Goal: Task Accomplishment & Management: Use online tool/utility

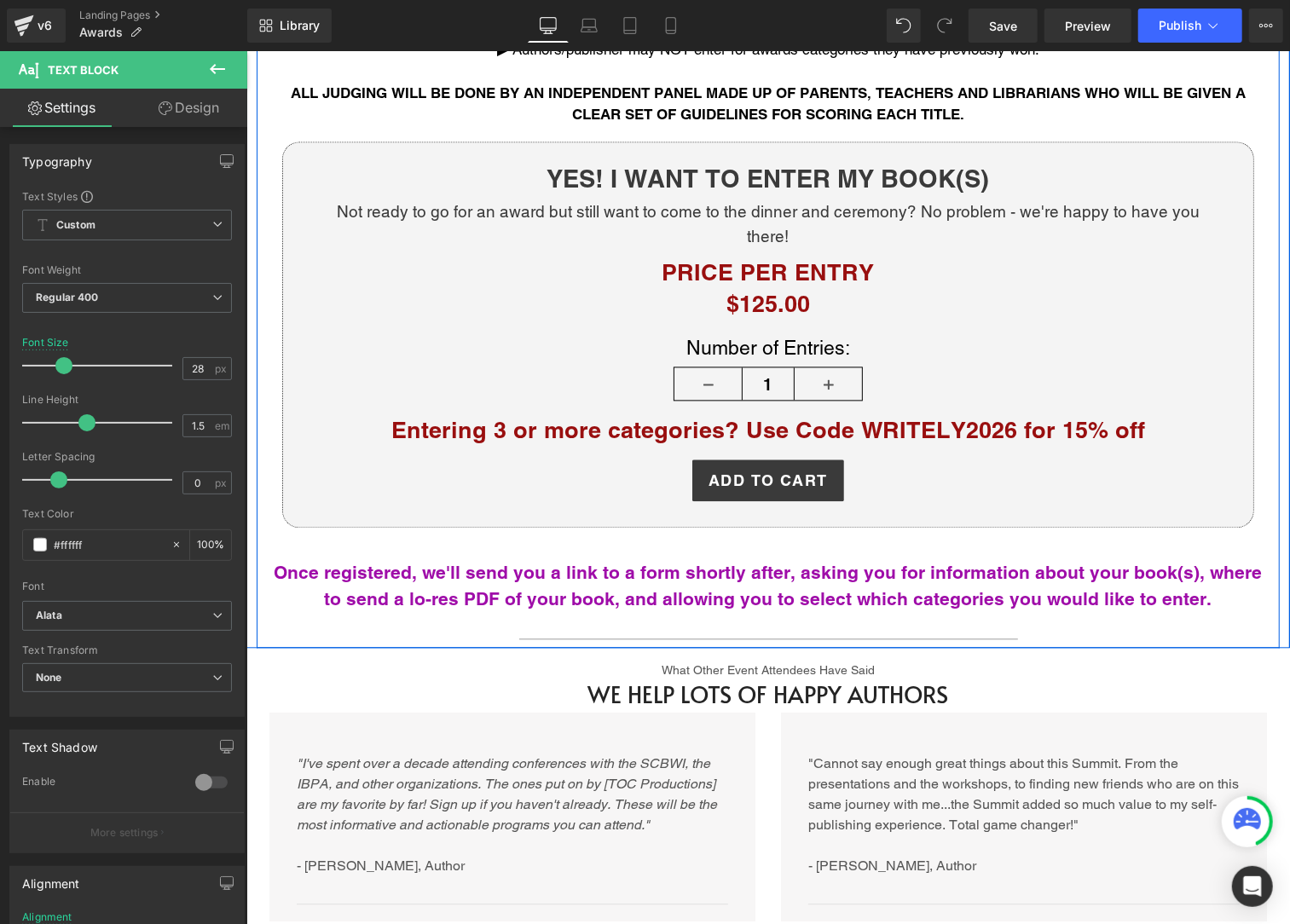
scroll to position [2089, 0]
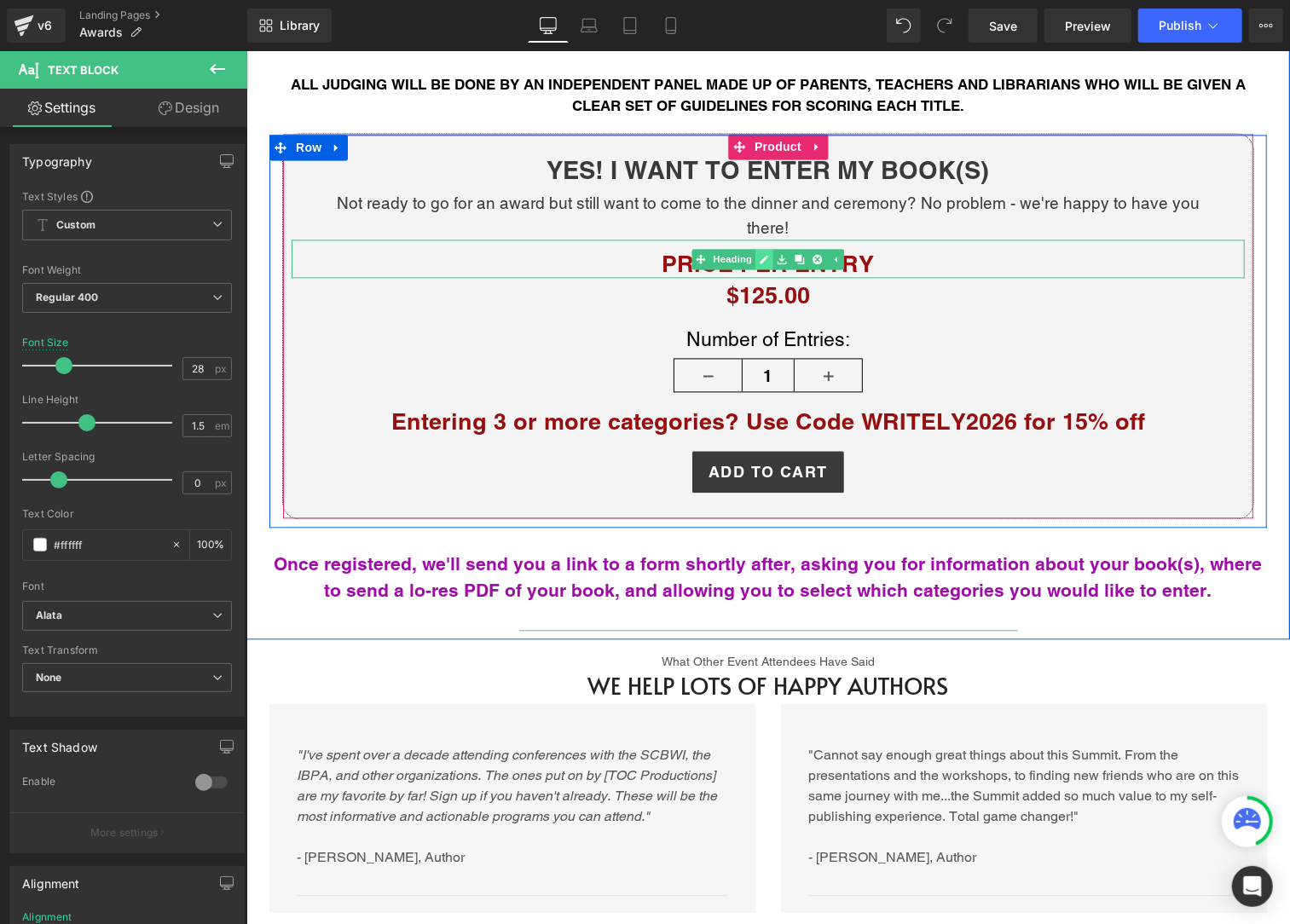
click at [764, 255] on icon at bounding box center [764, 258] width 9 height 9
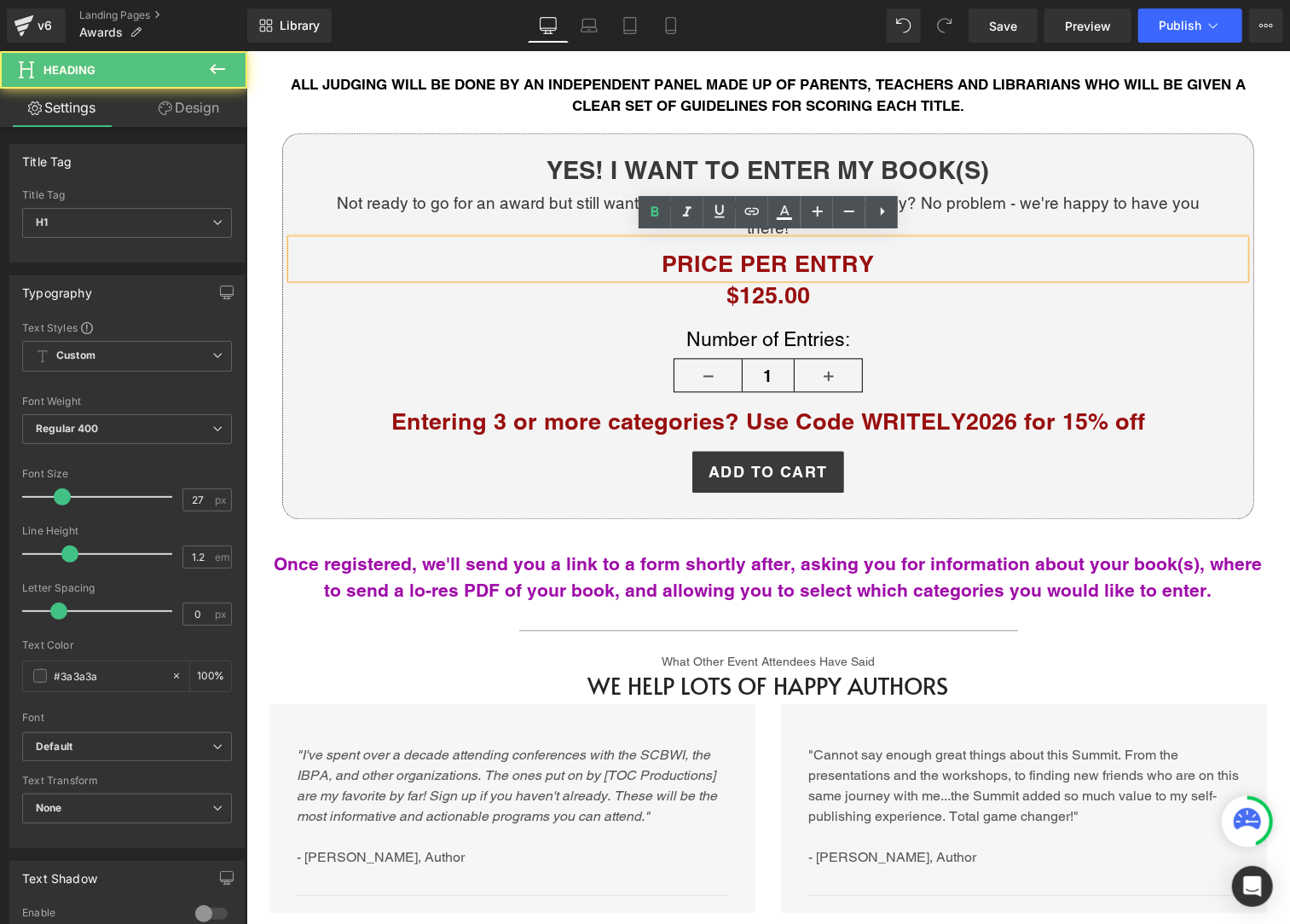
click at [754, 254] on span "PRICE PER ENTRY" at bounding box center [768, 262] width 212 height 28
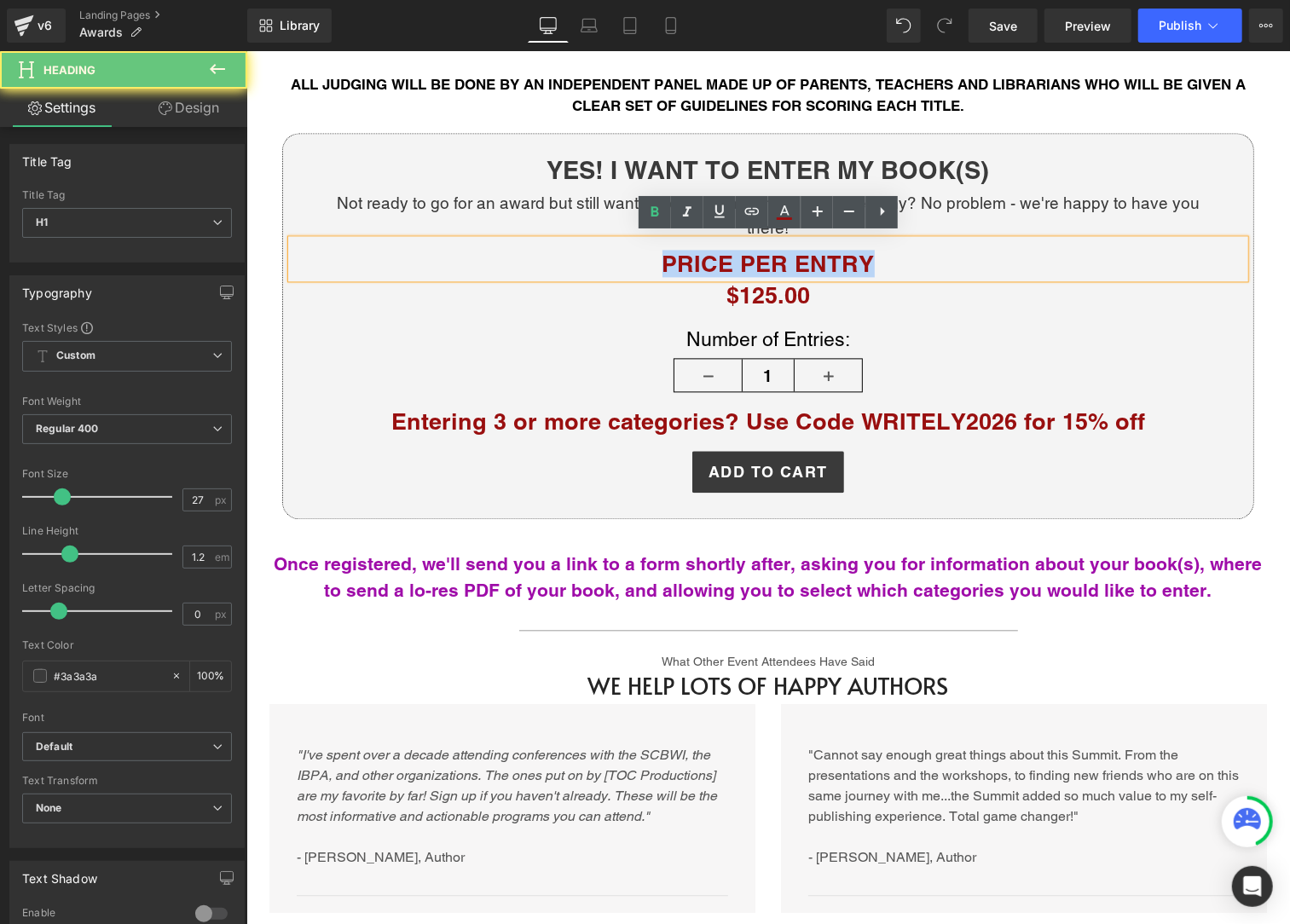
click at [754, 254] on span "PRICE PER ENTRY" at bounding box center [768, 262] width 212 height 28
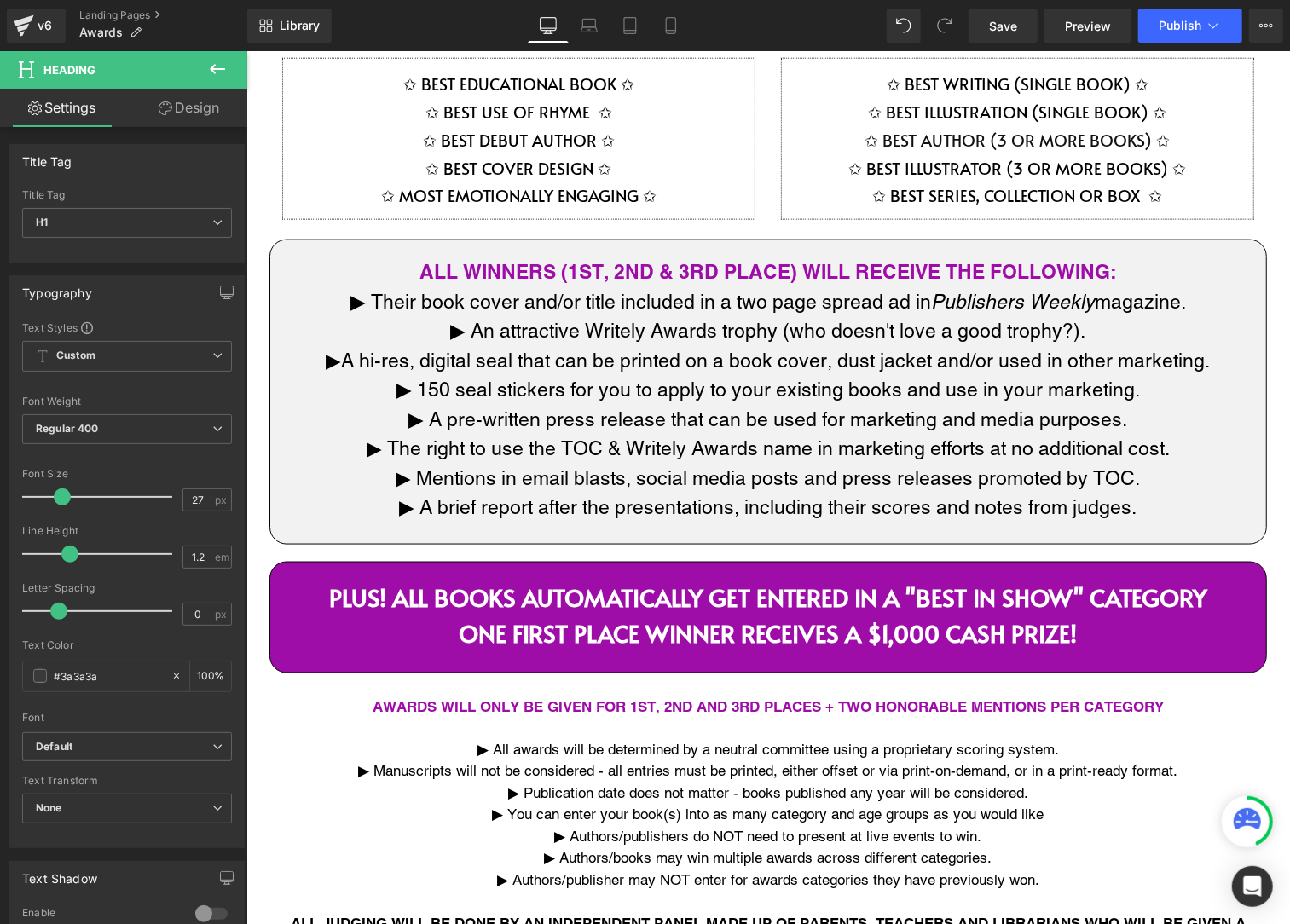
scroll to position [1199, 0]
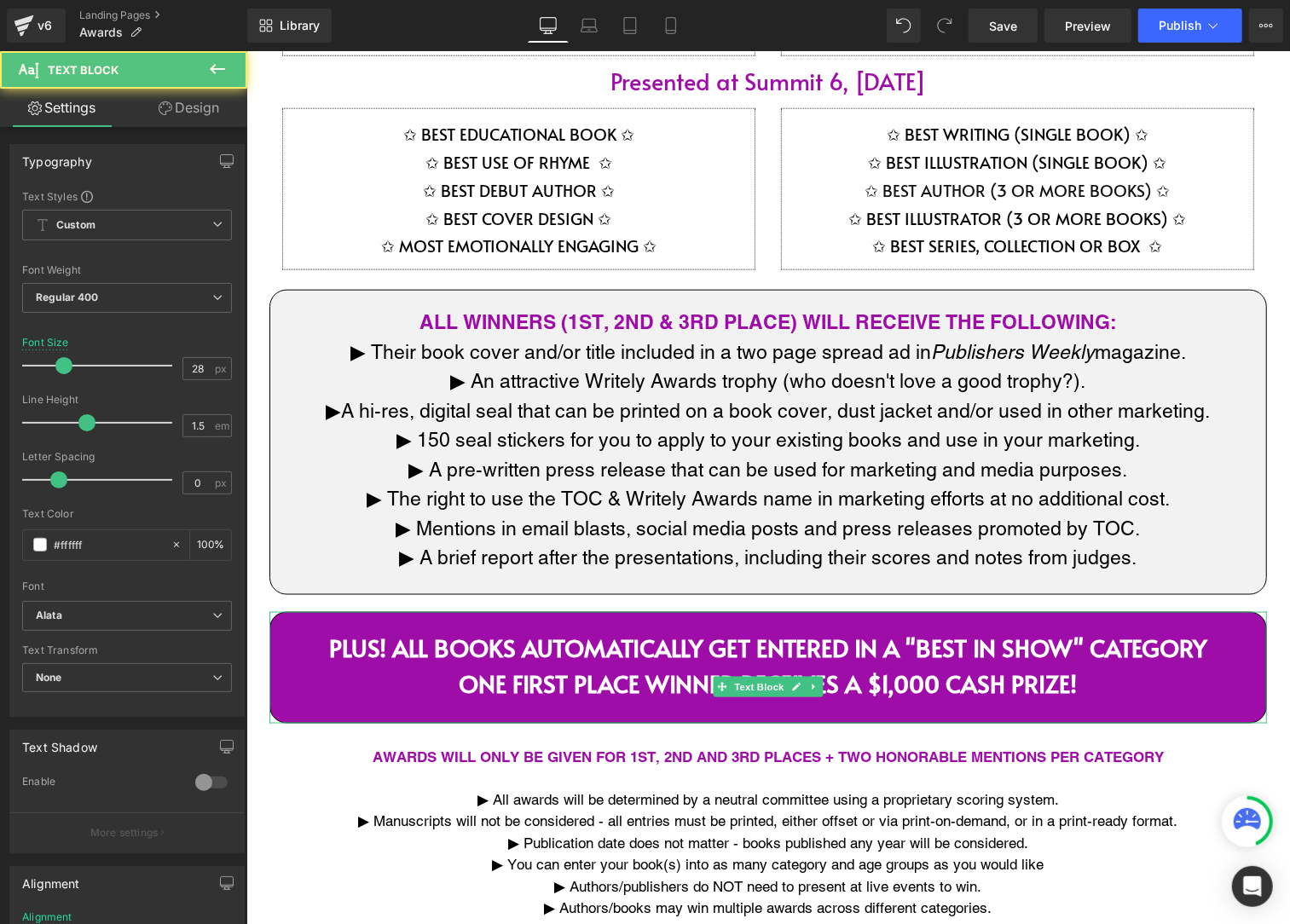
click at [299, 637] on p "PLUS! ALL BOOKS AUTOMATICALLY GET ENTERED IN A "BEST IN SHOW" CATEGORY" at bounding box center [767, 647] width 996 height 35
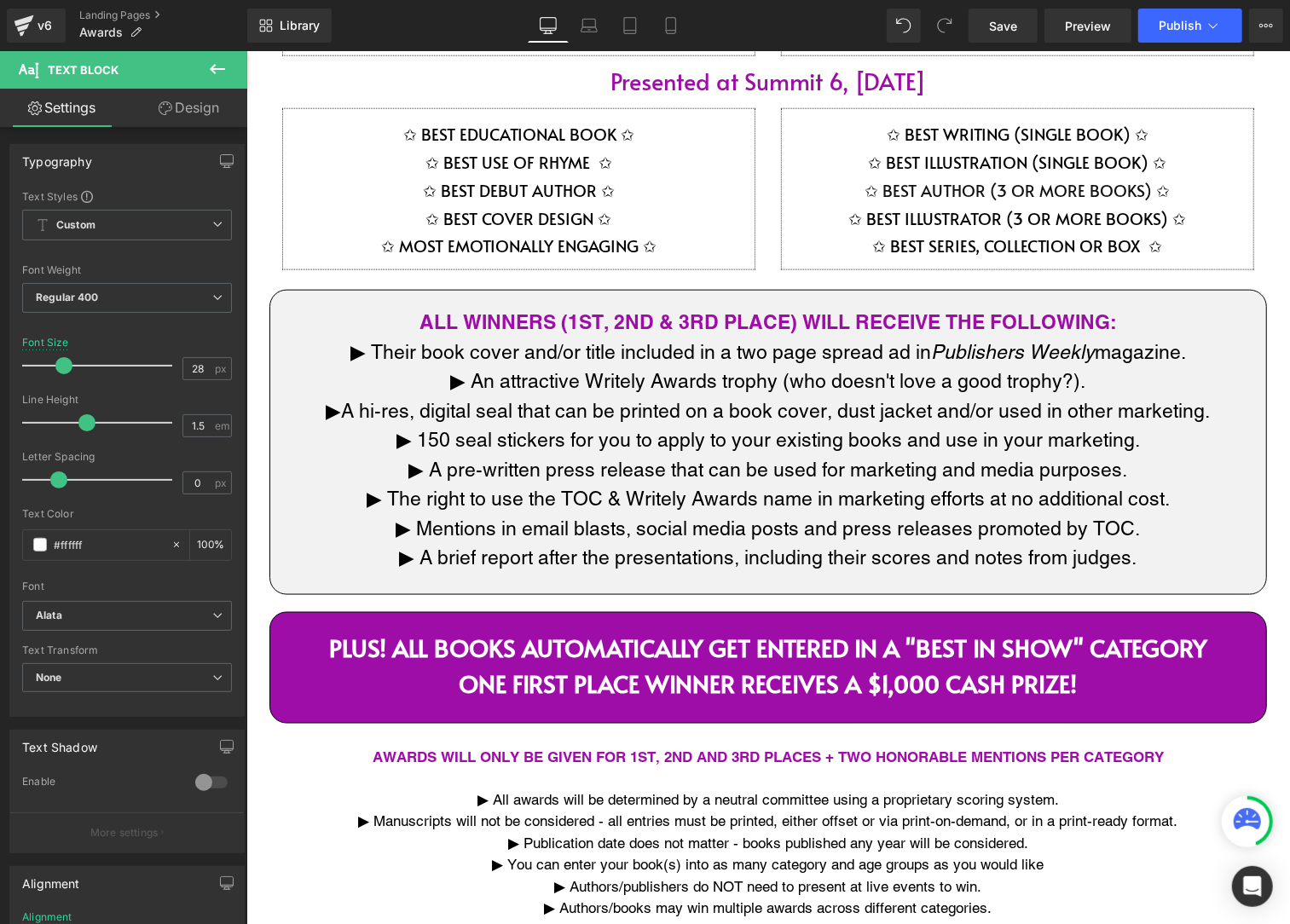
click at [203, 106] on link "Design" at bounding box center [189, 108] width 123 height 38
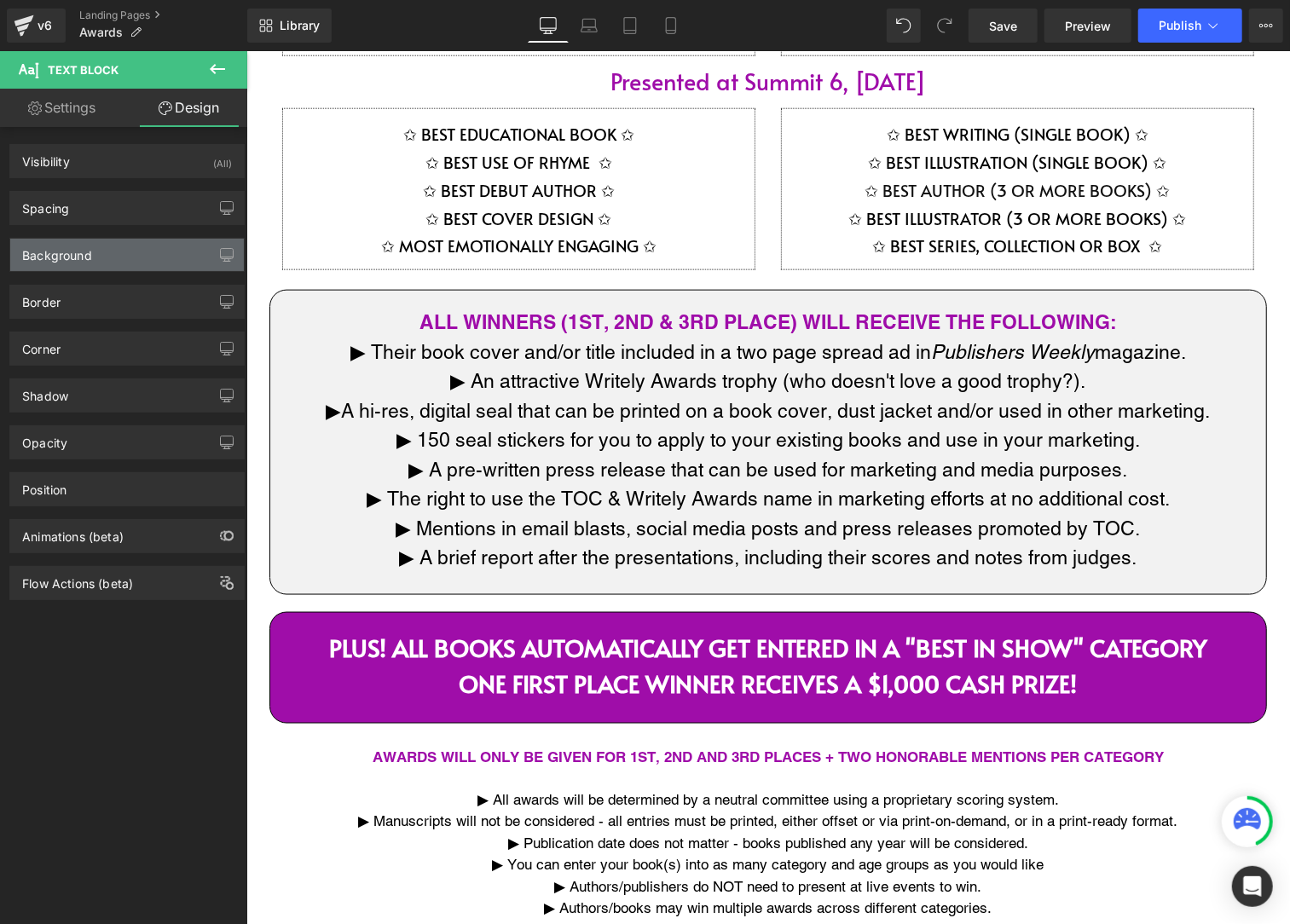
click at [98, 266] on div "Background" at bounding box center [127, 255] width 234 height 33
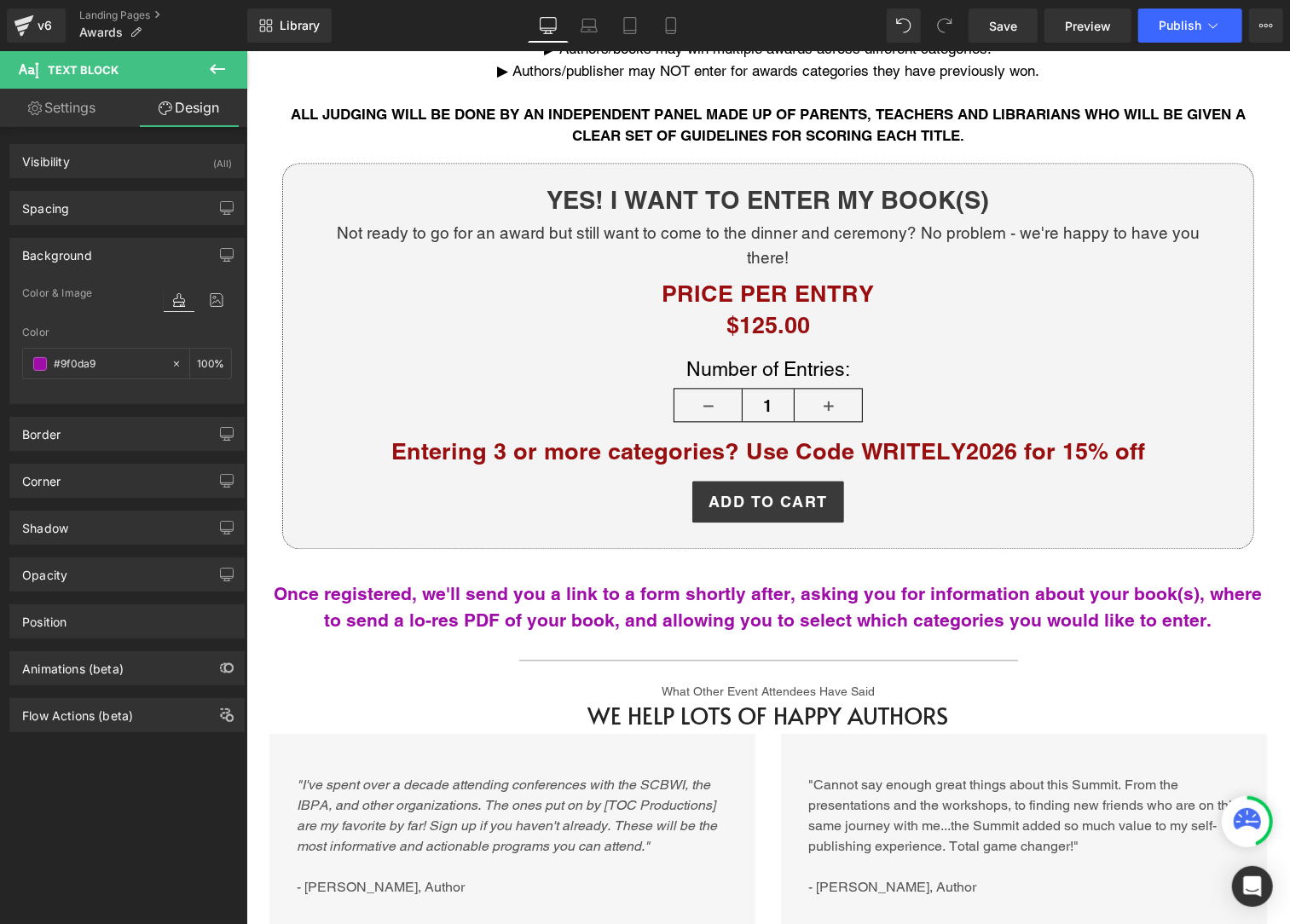
scroll to position [2051, 0]
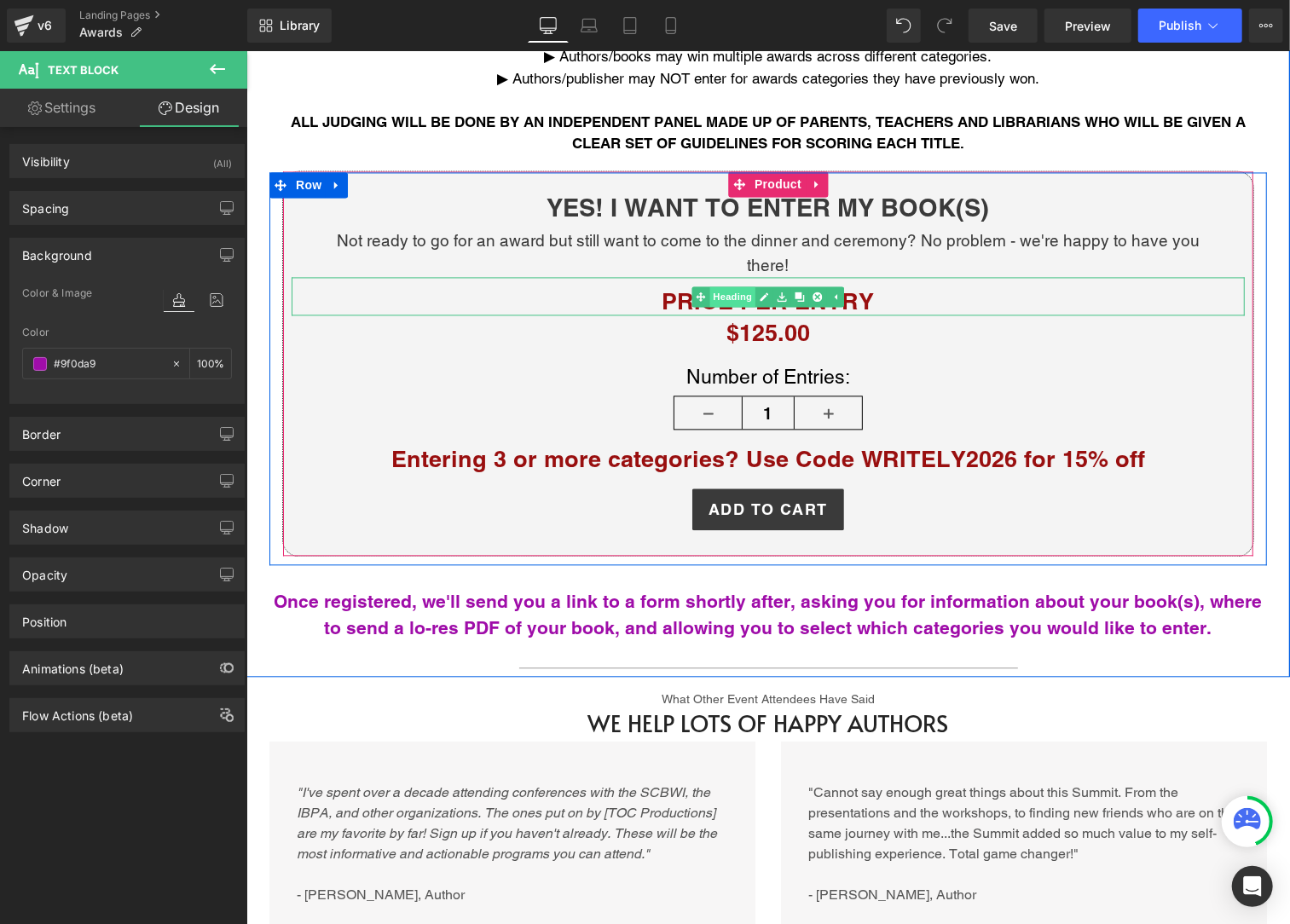
click at [727, 290] on link "Heading" at bounding box center [723, 296] width 64 height 20
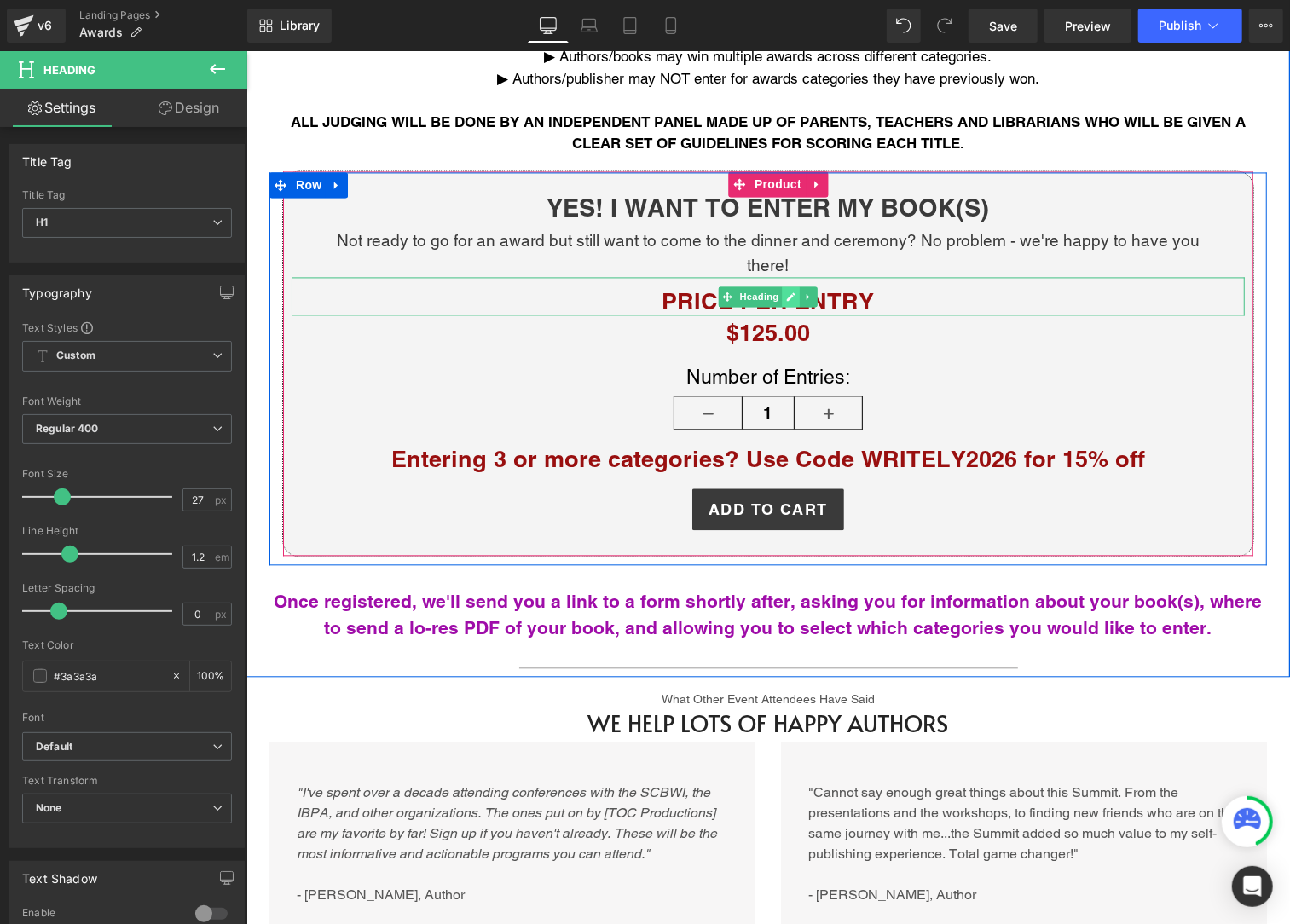
click at [795, 292] on icon at bounding box center [791, 296] width 9 height 9
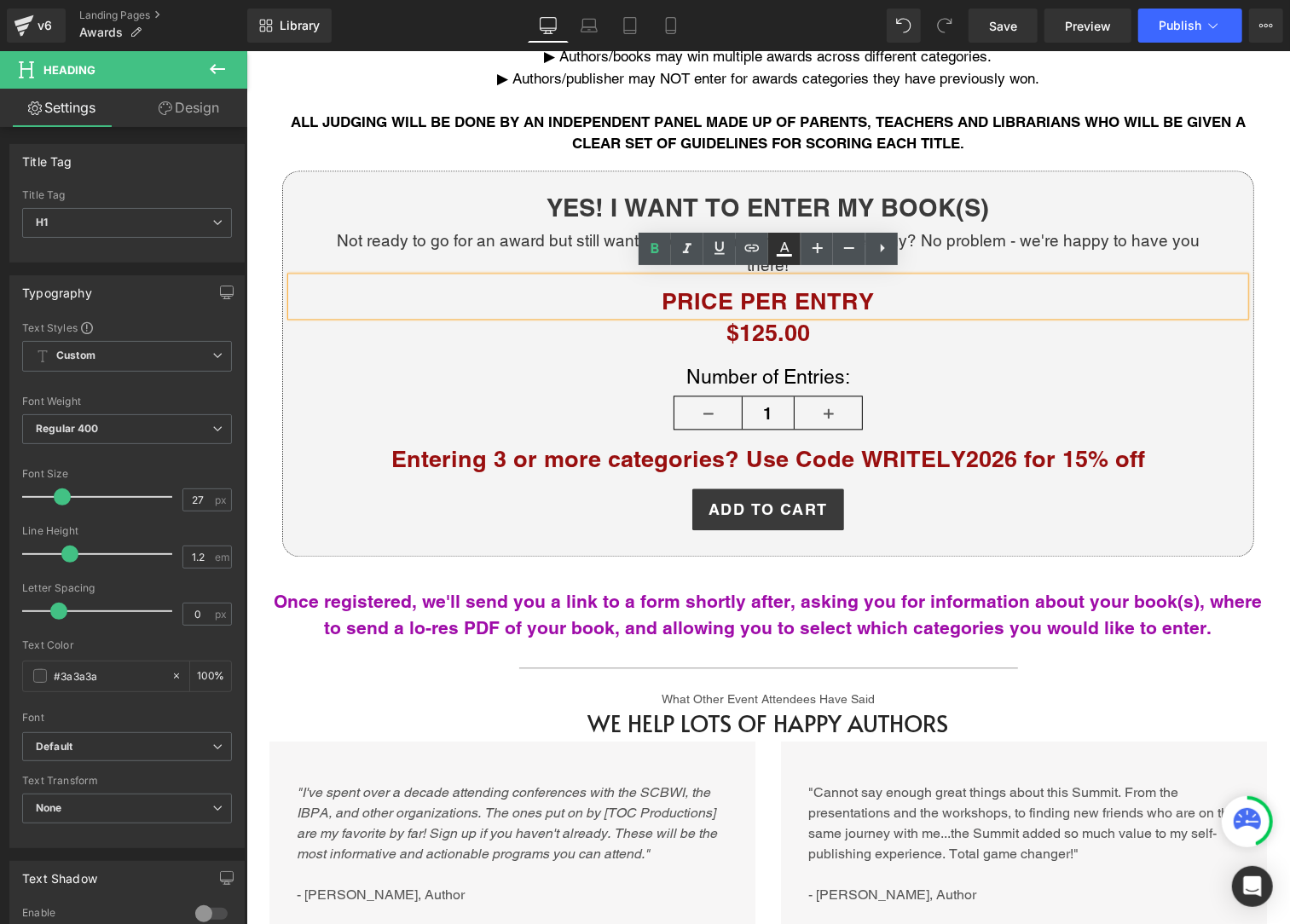
click at [781, 251] on icon at bounding box center [786, 247] width 10 height 11
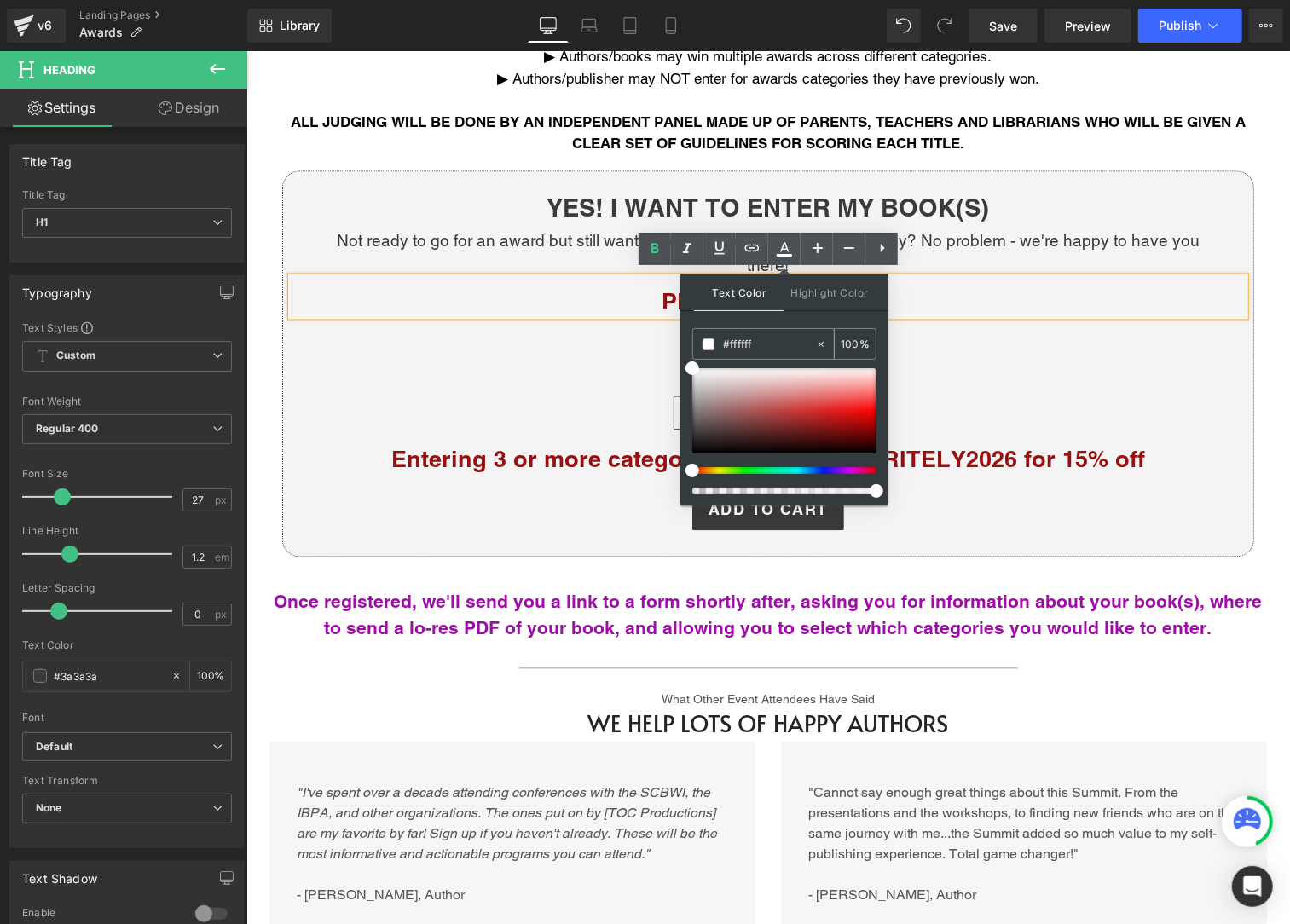
click at [747, 335] on input "#ffffff" at bounding box center [769, 344] width 92 height 19
paste input "9f0da9"
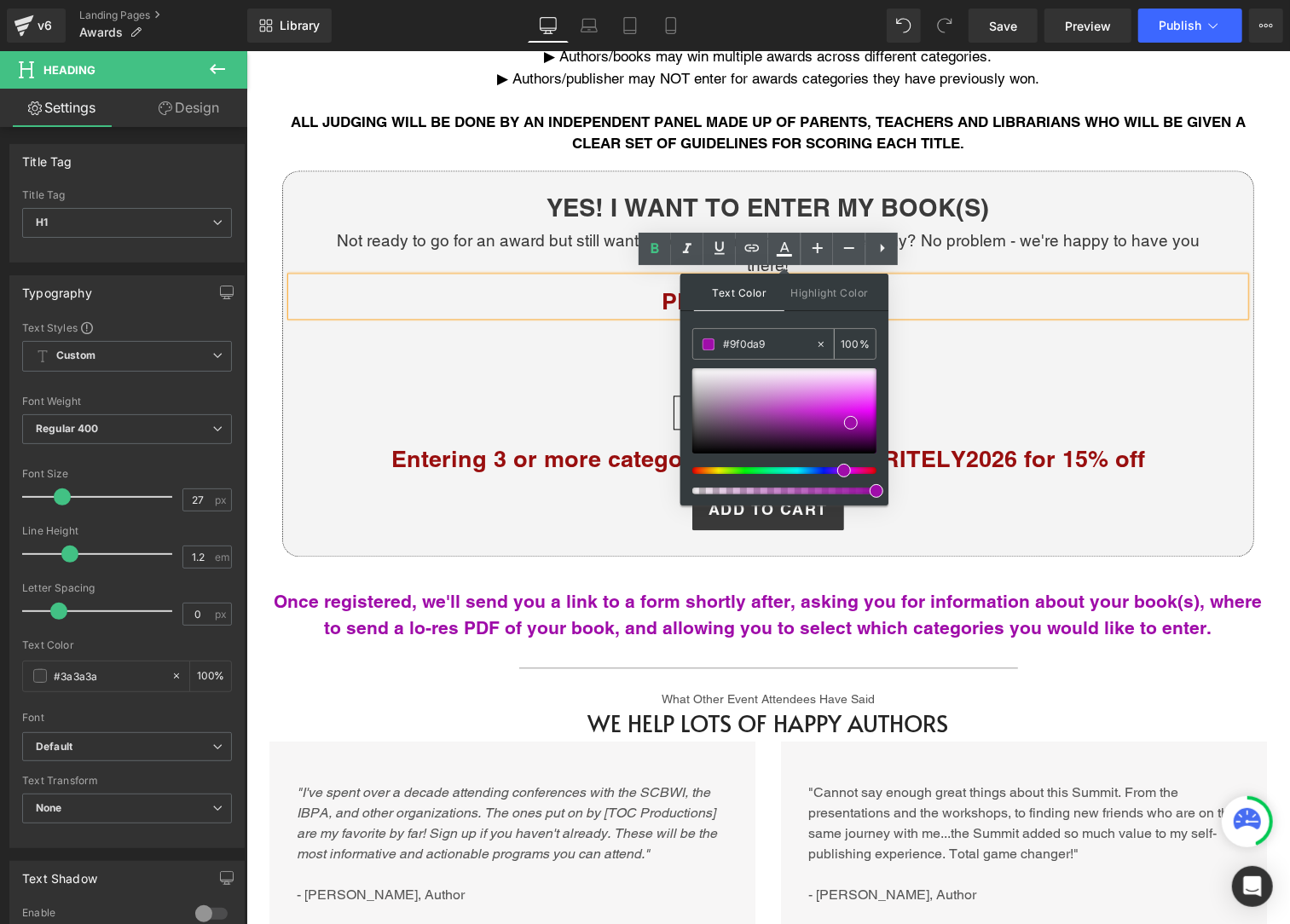
type input "#9f0da9"
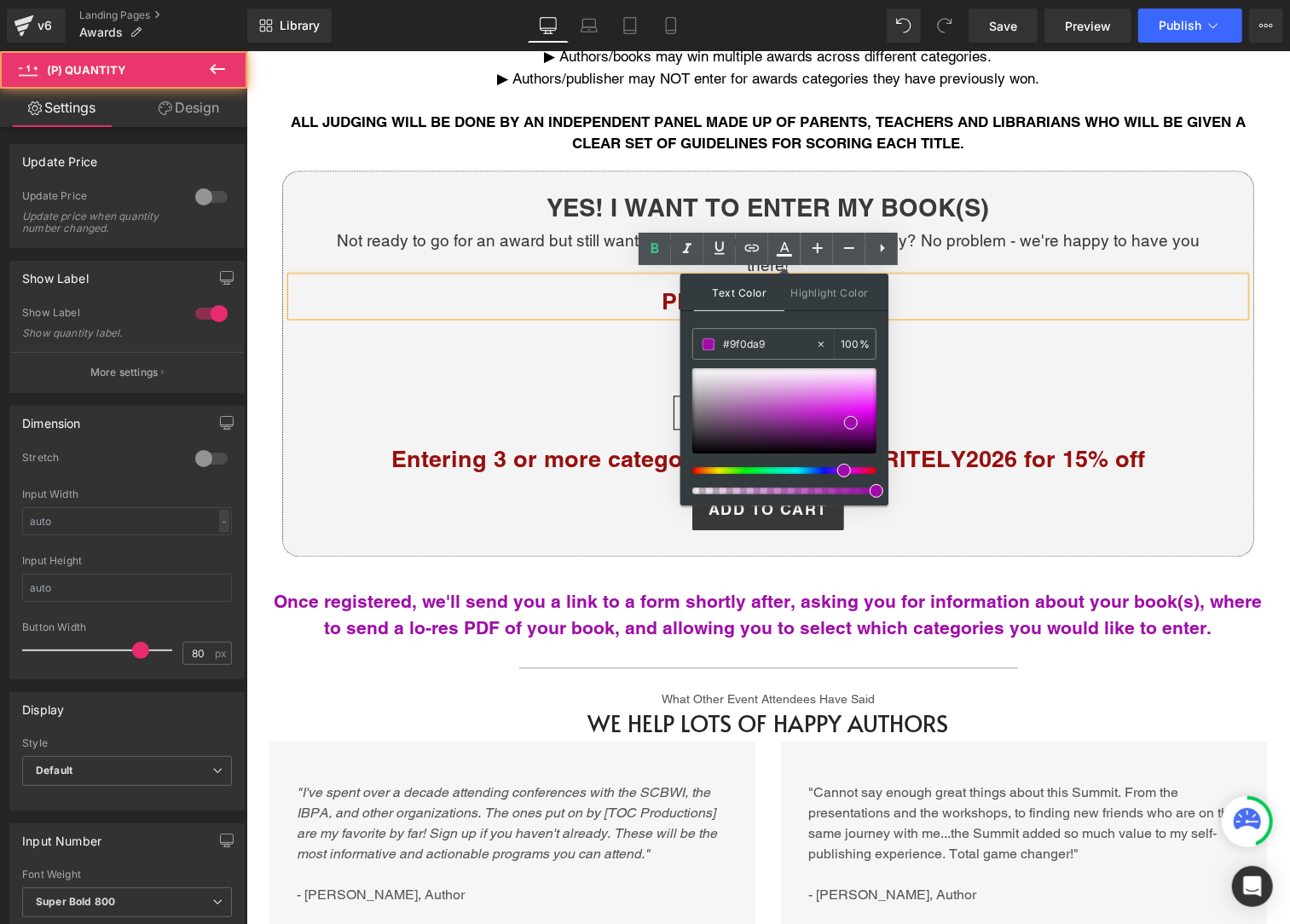
click at [464, 387] on label "Number of Entries:" at bounding box center [767, 379] width 953 height 28
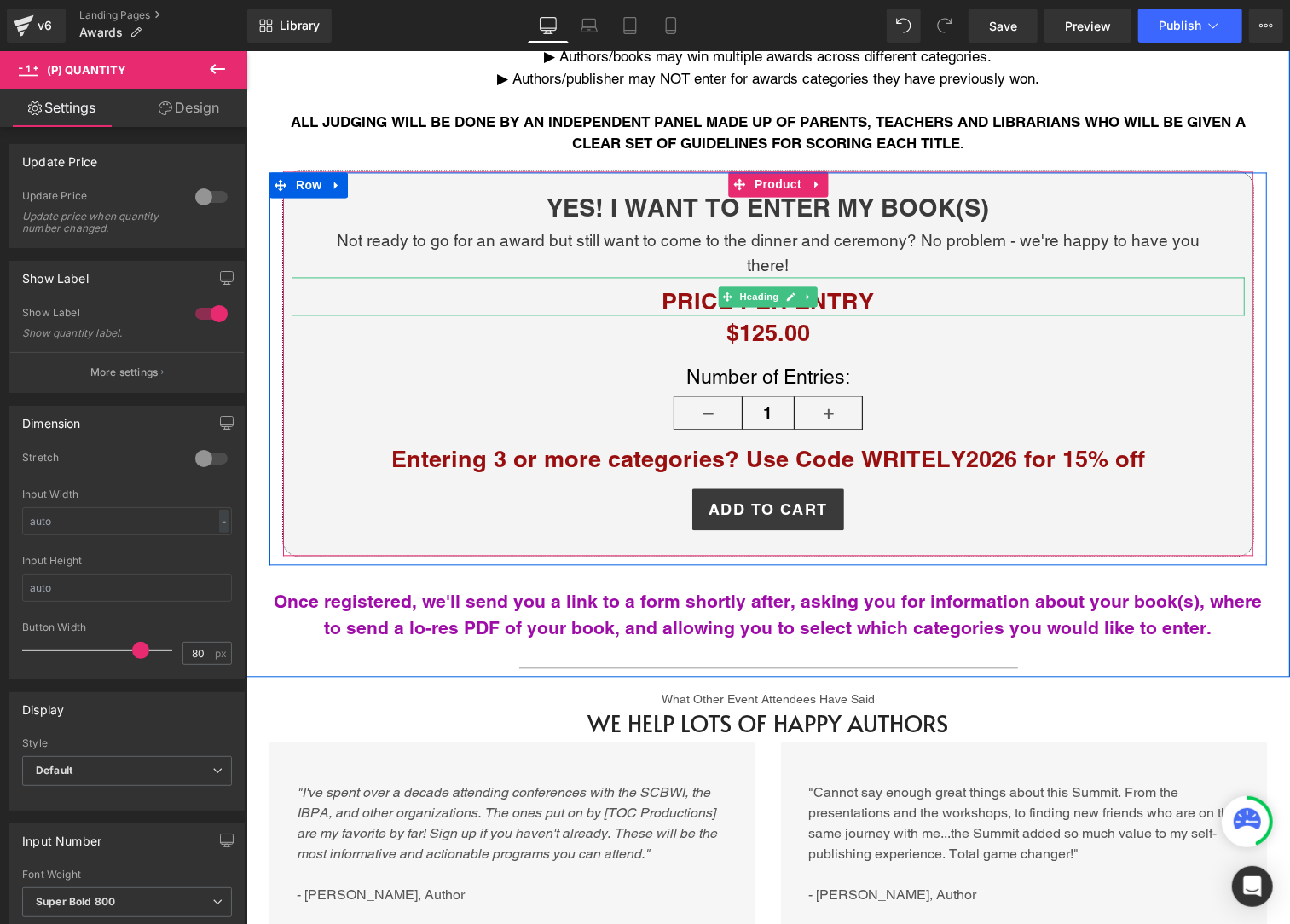
click at [706, 287] on span "PRICE PER ENTRY" at bounding box center [768, 299] width 212 height 28
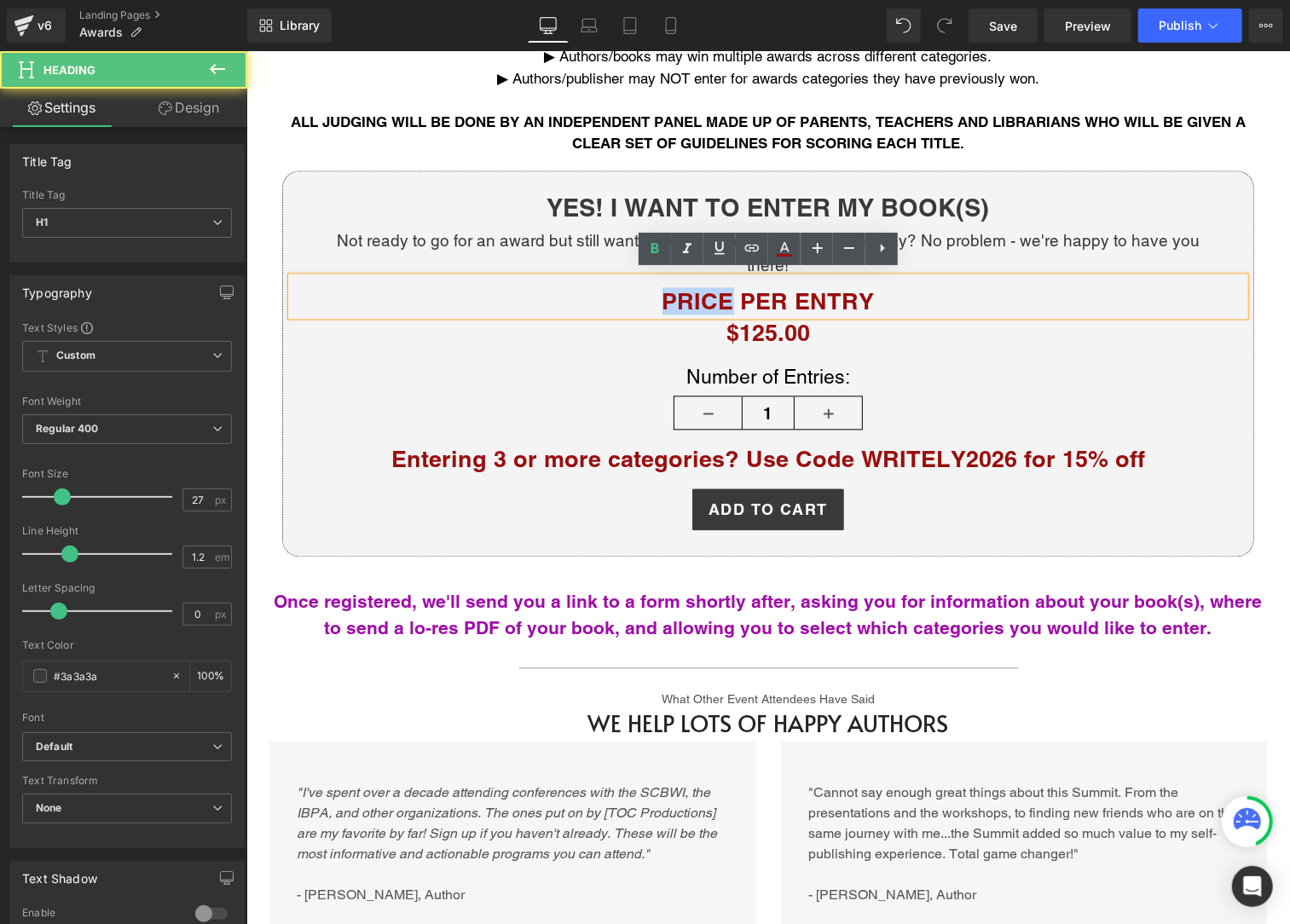
click at [706, 287] on span "PRICE PER ENTRY" at bounding box center [768, 299] width 212 height 28
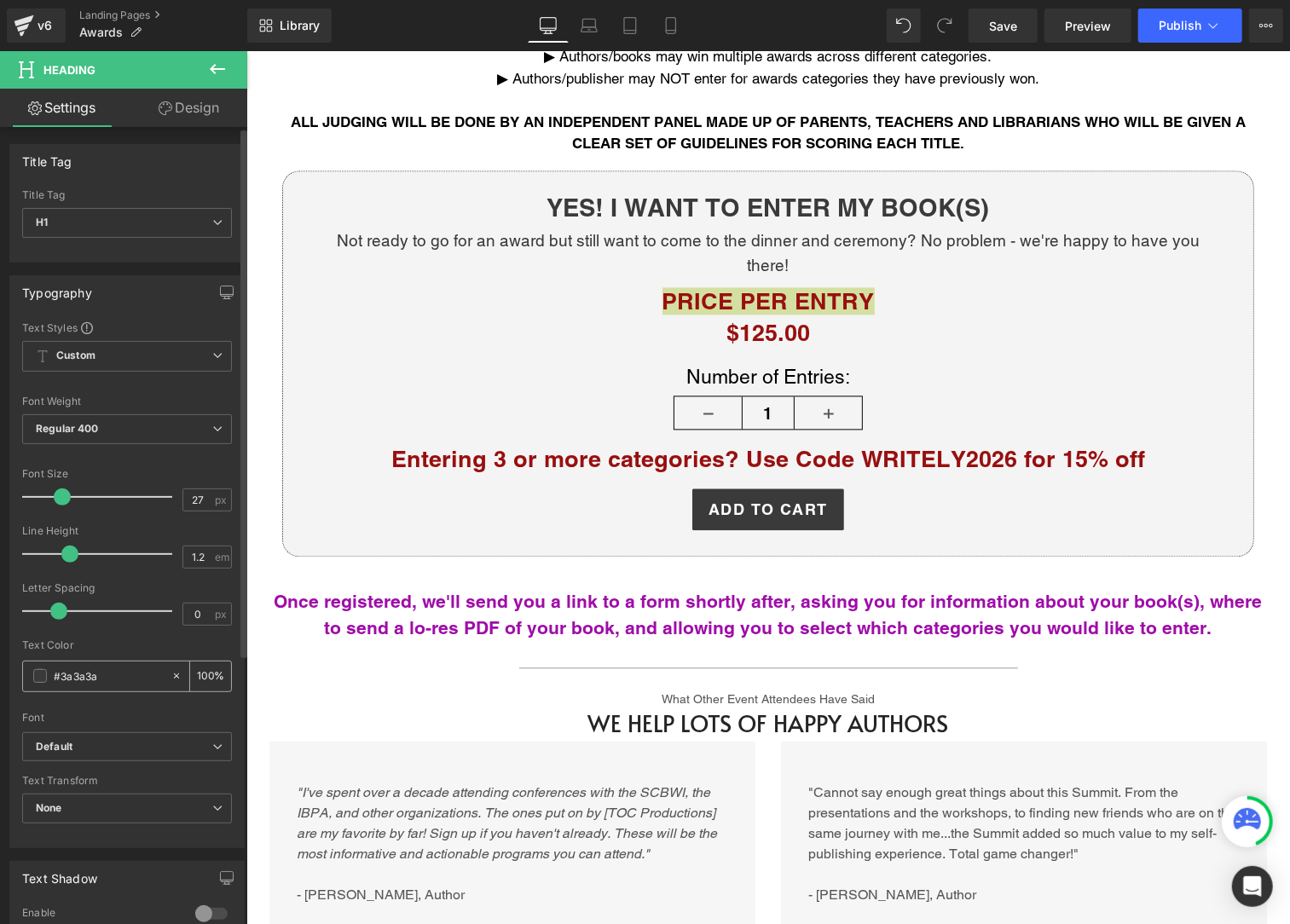
click at [98, 671] on input "#3a3a3a" at bounding box center [108, 676] width 109 height 19
paste input "9f0da9"
type input "#9f0da9"
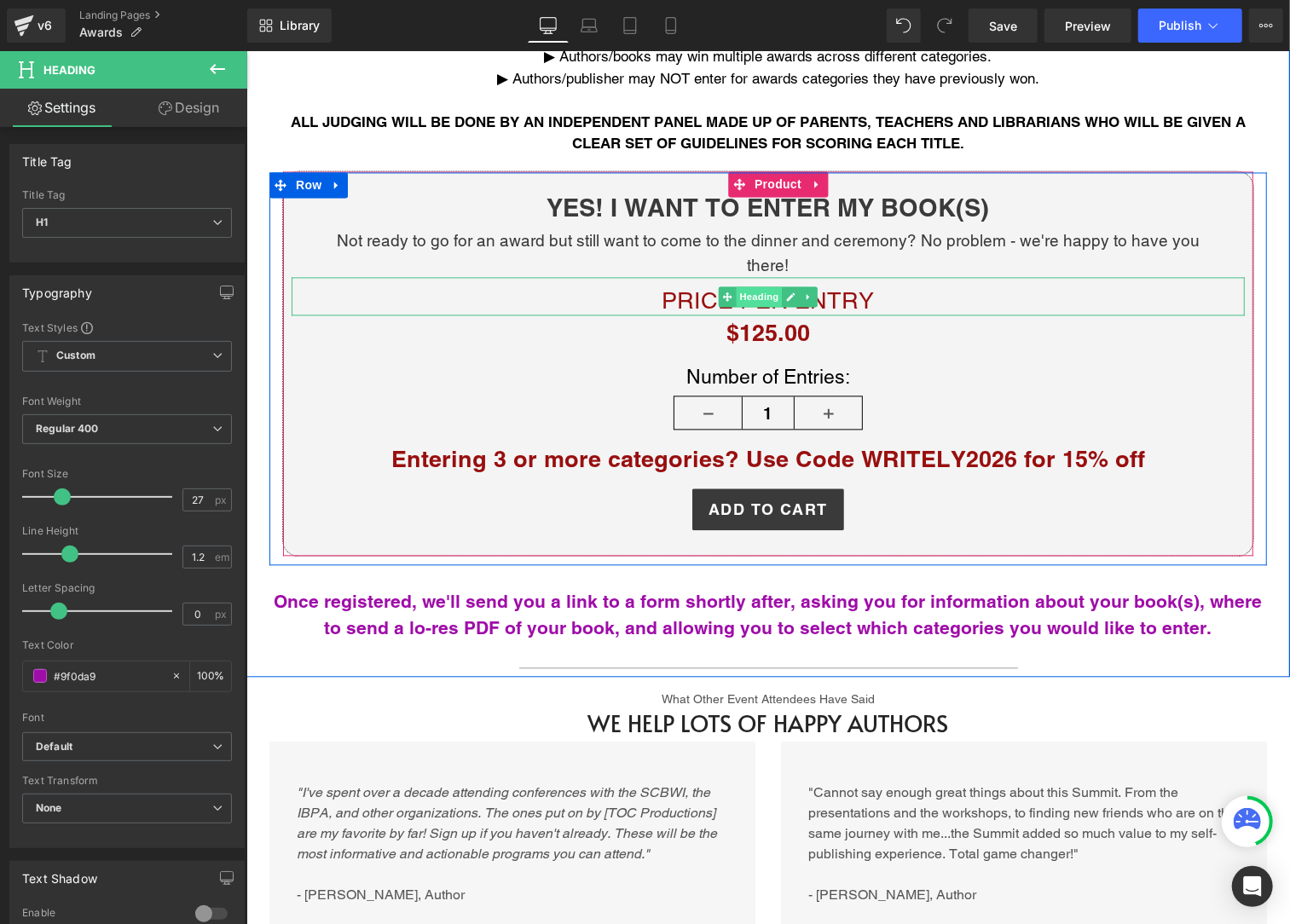
click at [777, 288] on span "Heading" at bounding box center [759, 296] width 46 height 20
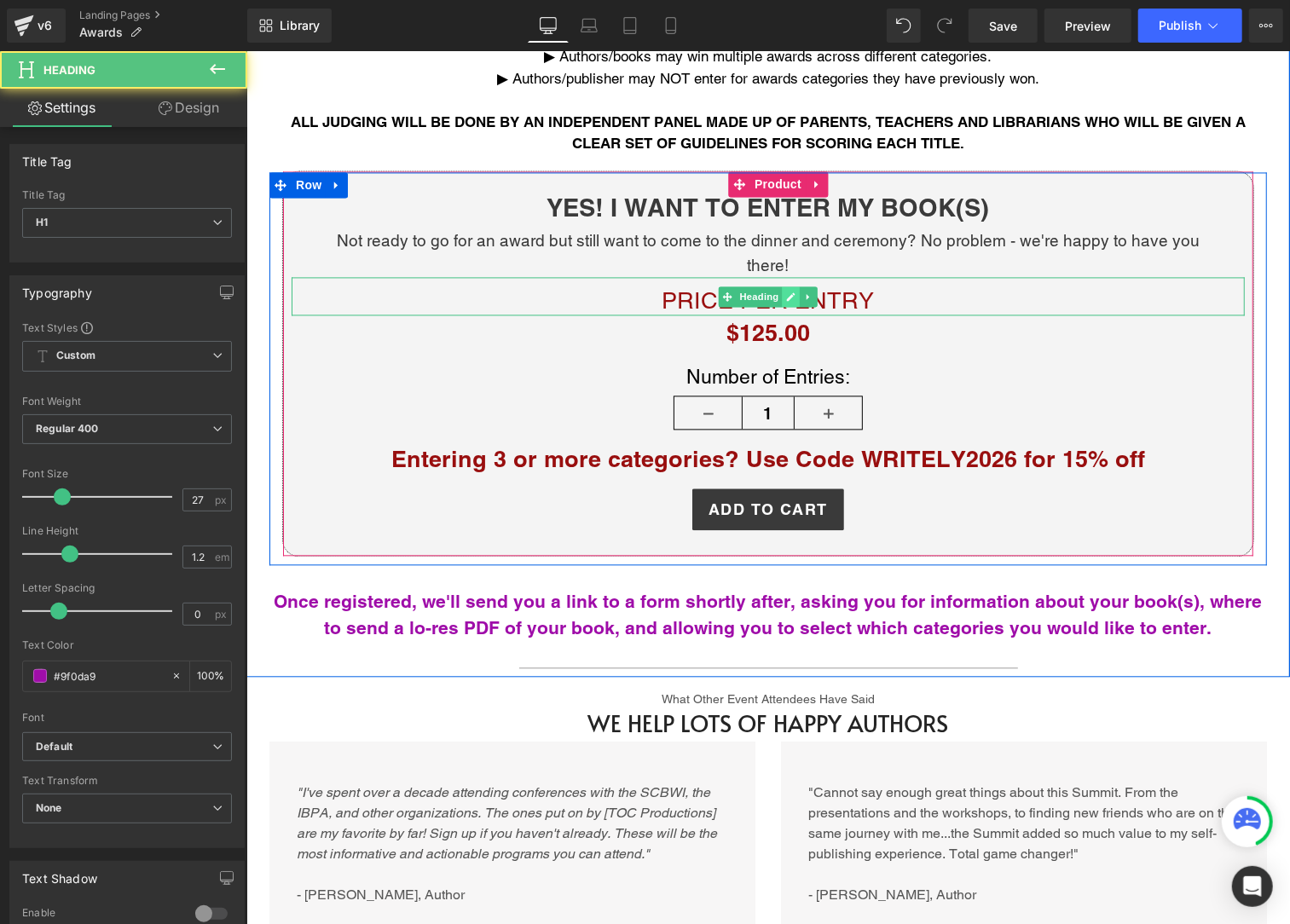
click at [790, 292] on icon at bounding box center [791, 296] width 9 height 9
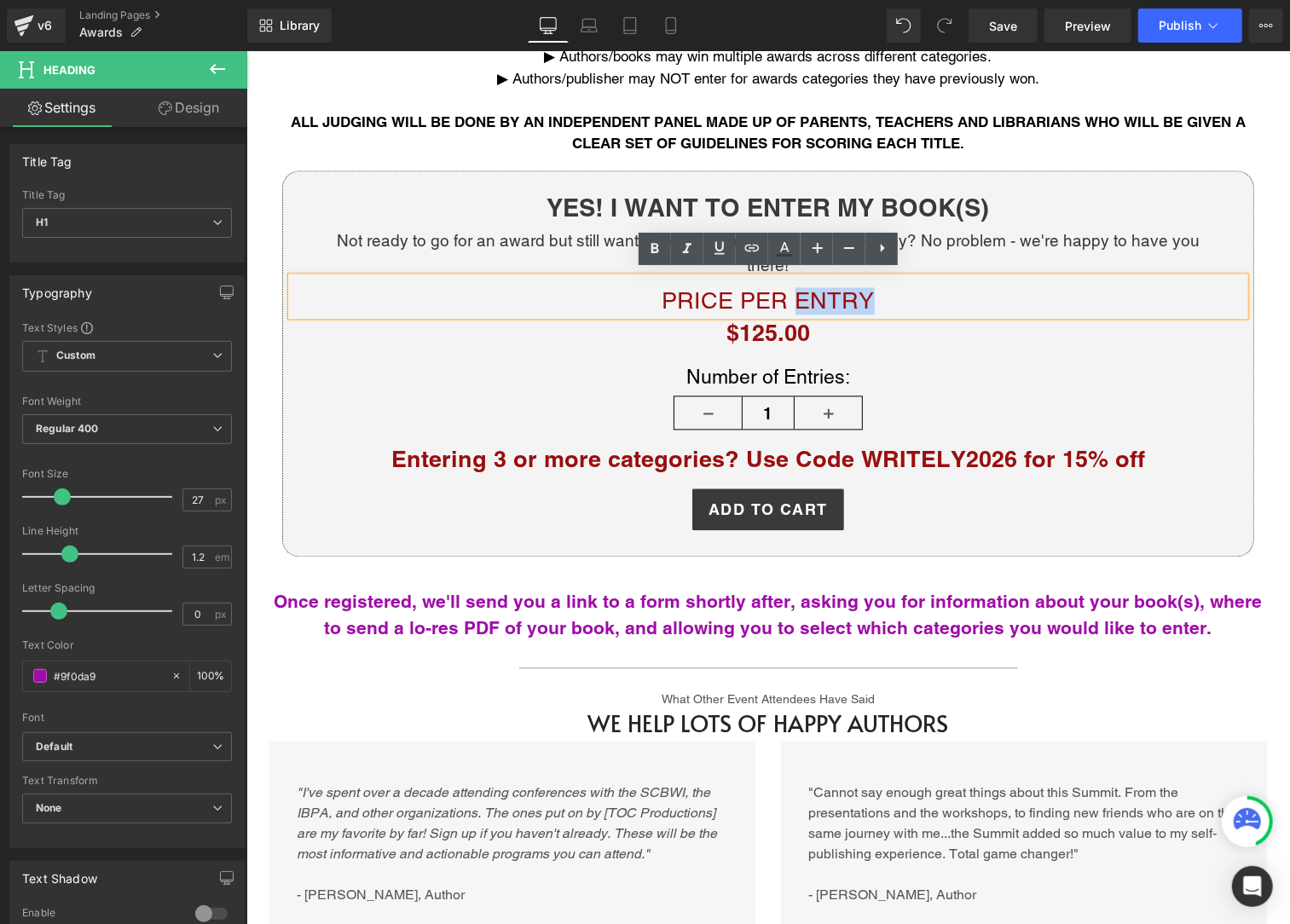
click at [790, 289] on span "PRICE PER ENTRY" at bounding box center [768, 299] width 212 height 27
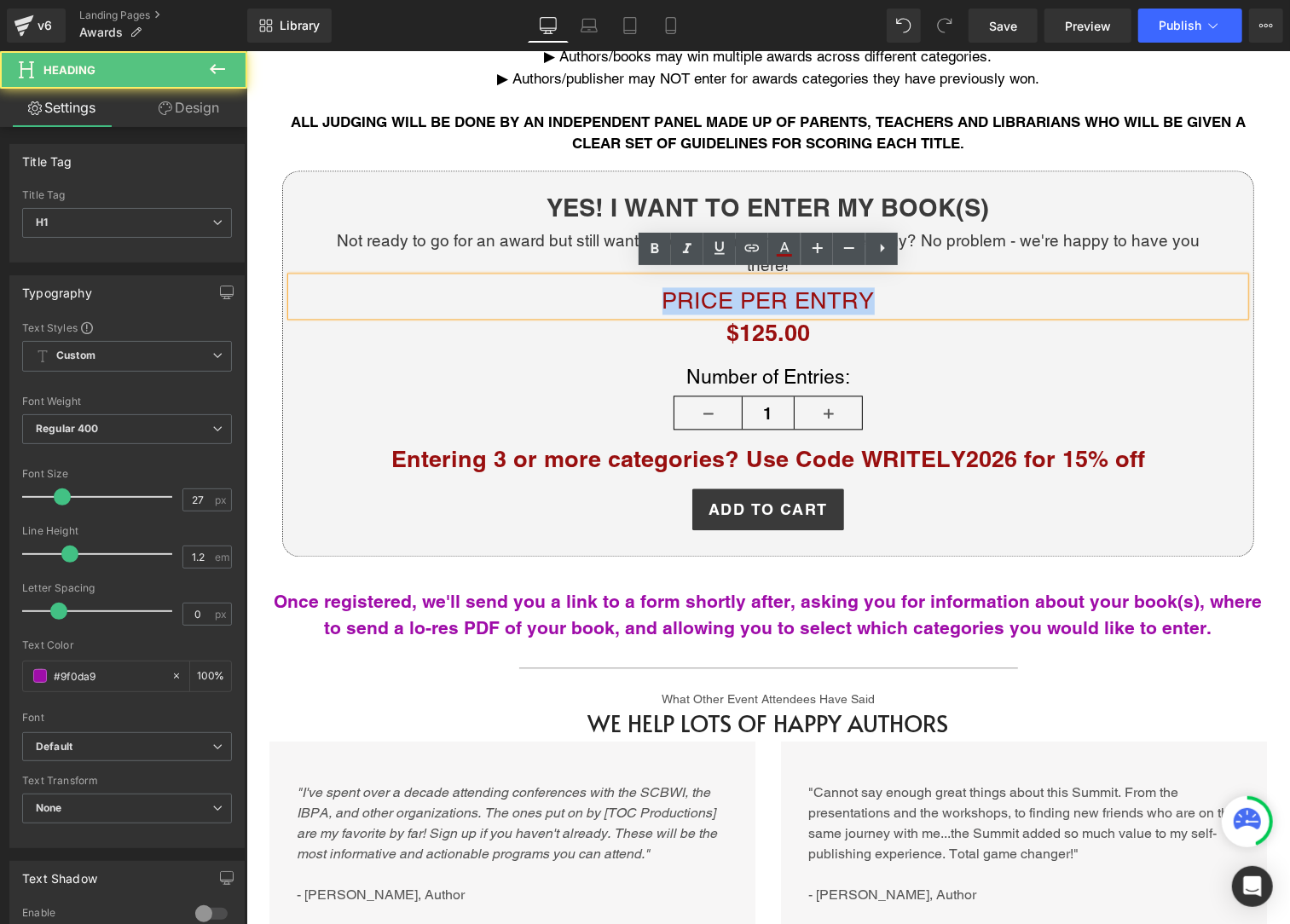
click at [790, 289] on span "PRICE PER ENTRY" at bounding box center [768, 299] width 212 height 27
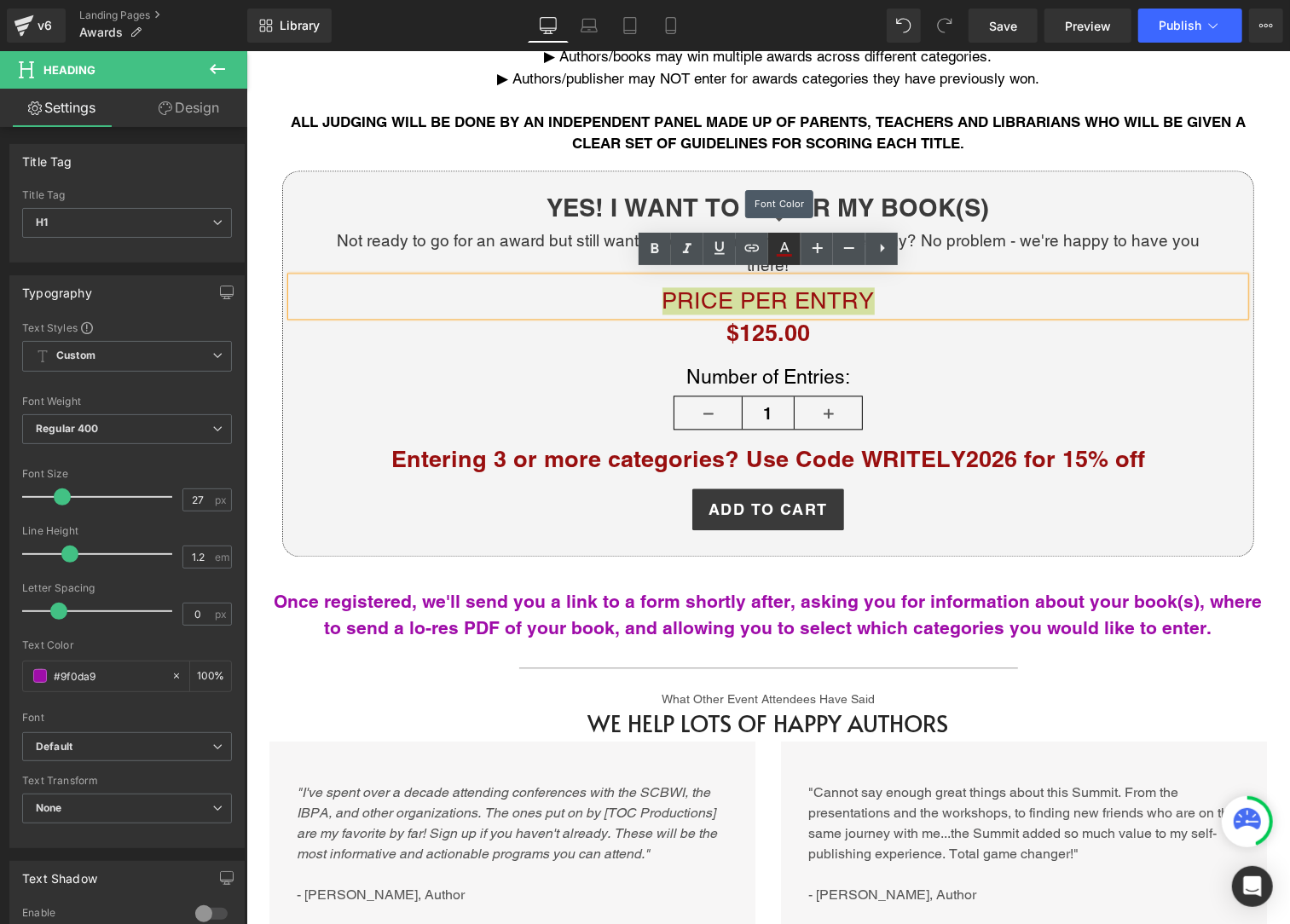
click at [780, 243] on icon at bounding box center [784, 249] width 20 height 20
type input "#990f0f"
type input "100"
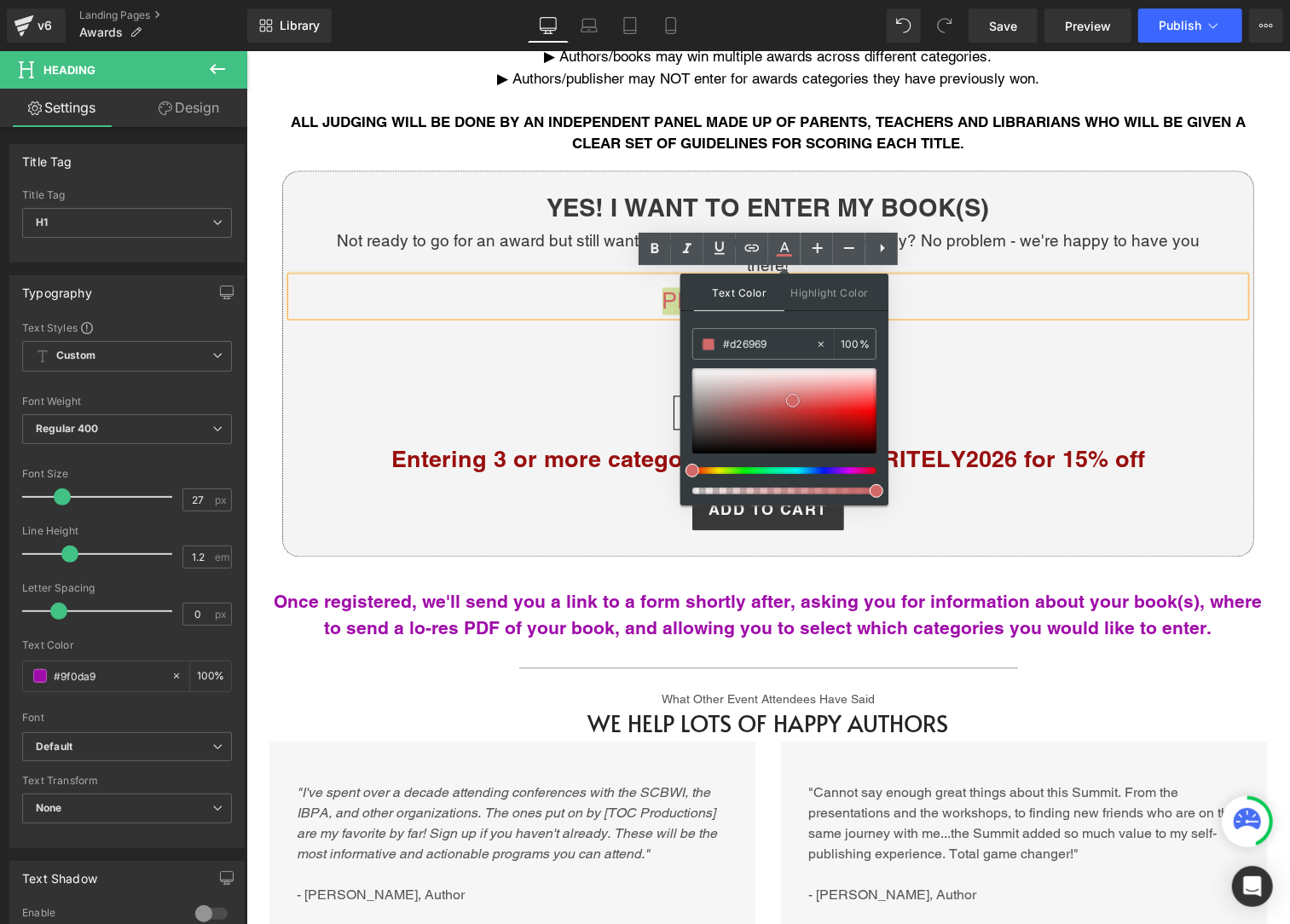
drag, startPoint x: 776, startPoint y: 379, endPoint x: 793, endPoint y: 400, distance: 27.0
click at [793, 400] on div at bounding box center [785, 410] width 185 height 85
click at [770, 344] on input "#d26969" at bounding box center [769, 344] width 92 height 19
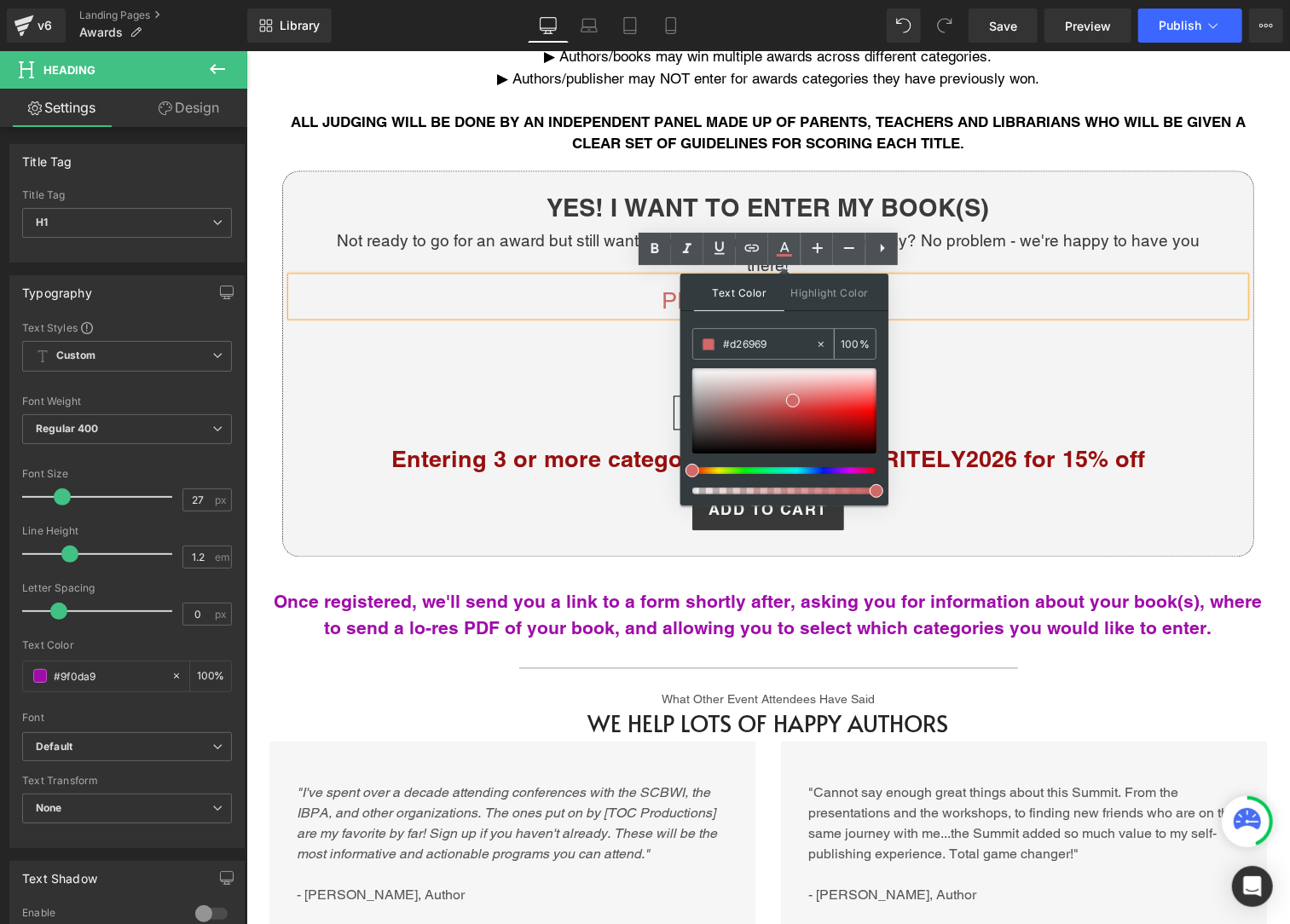
paste input "9f0da"
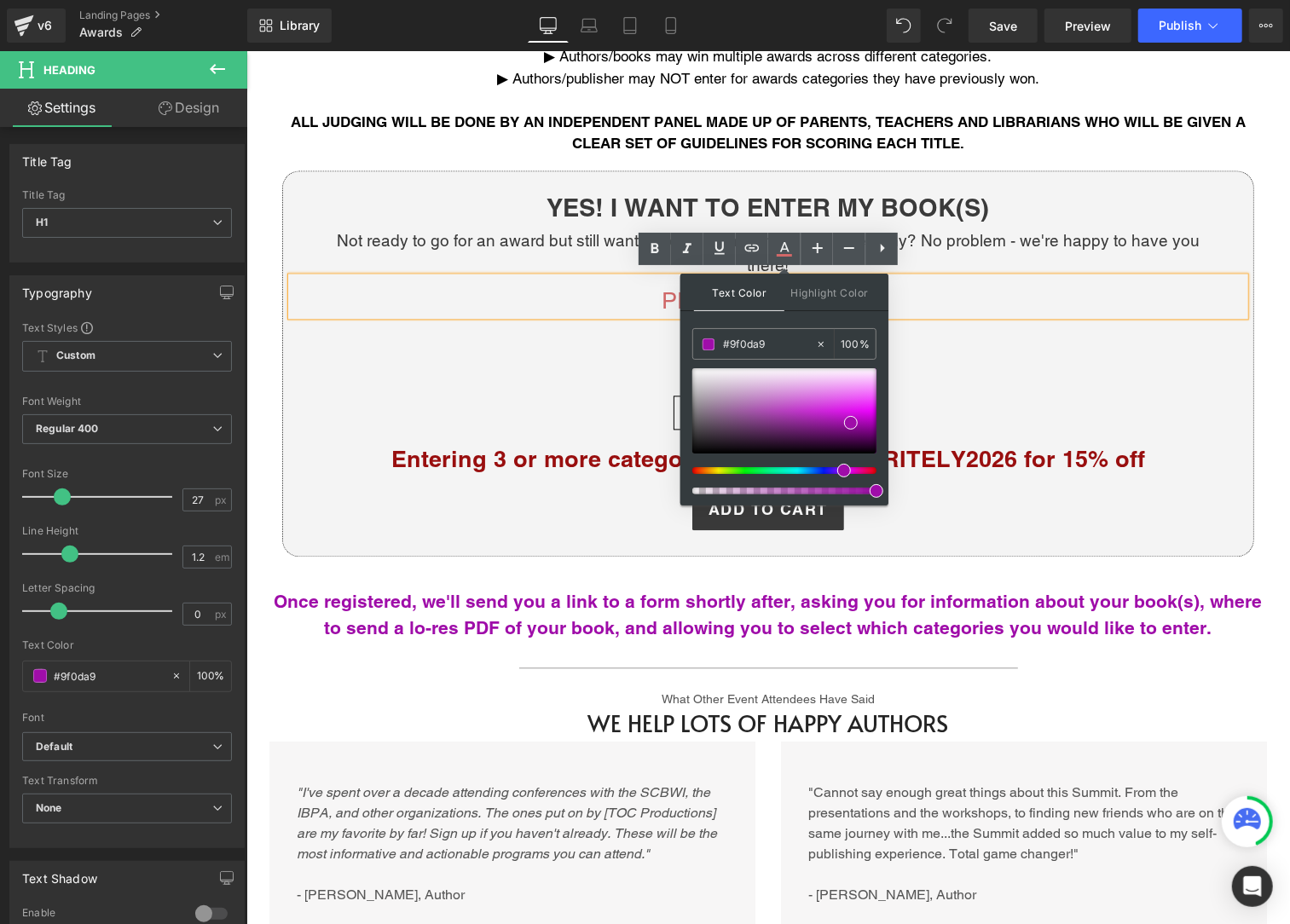
type input "#9f0da9"
click at [1075, 301] on h1 "PRICE PER ENTRY" at bounding box center [767, 299] width 953 height 28
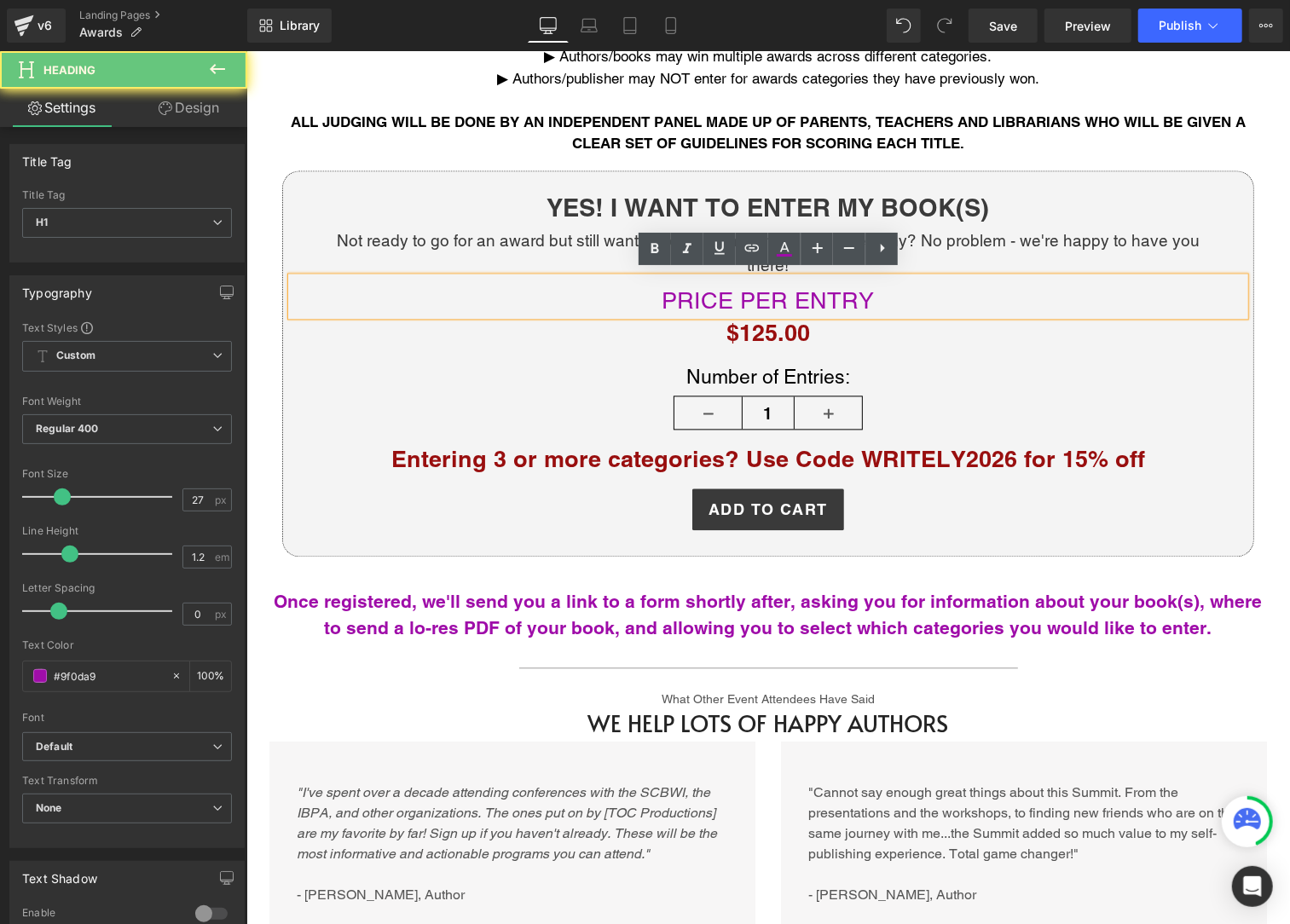
click at [881, 294] on h1 "PRICE PER ENTRY" at bounding box center [767, 299] width 953 height 28
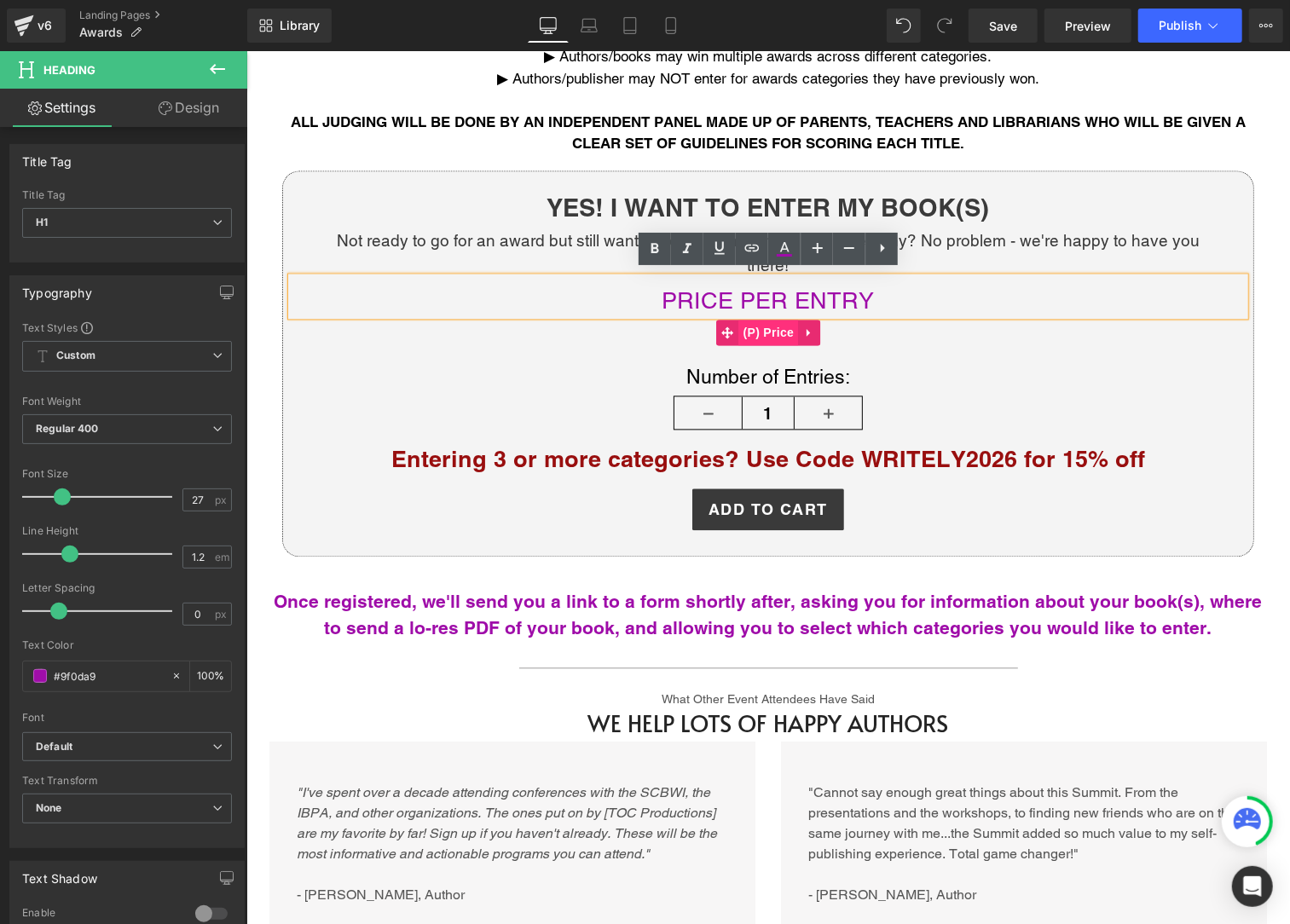
click at [772, 326] on span "(P) Price" at bounding box center [768, 331] width 59 height 26
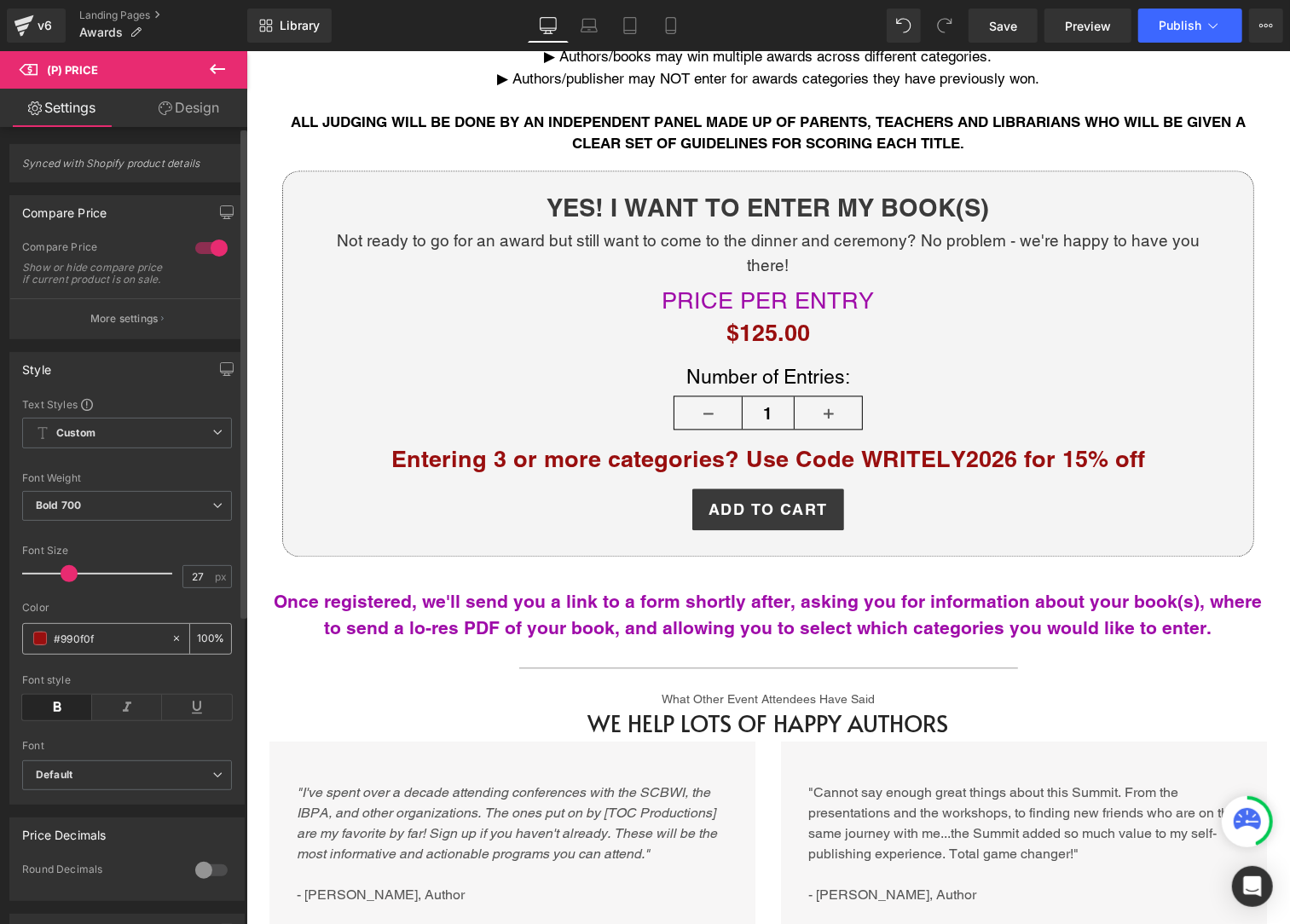
click at [100, 648] on input "#990f0f" at bounding box center [108, 639] width 109 height 19
type input "#9f0da9"
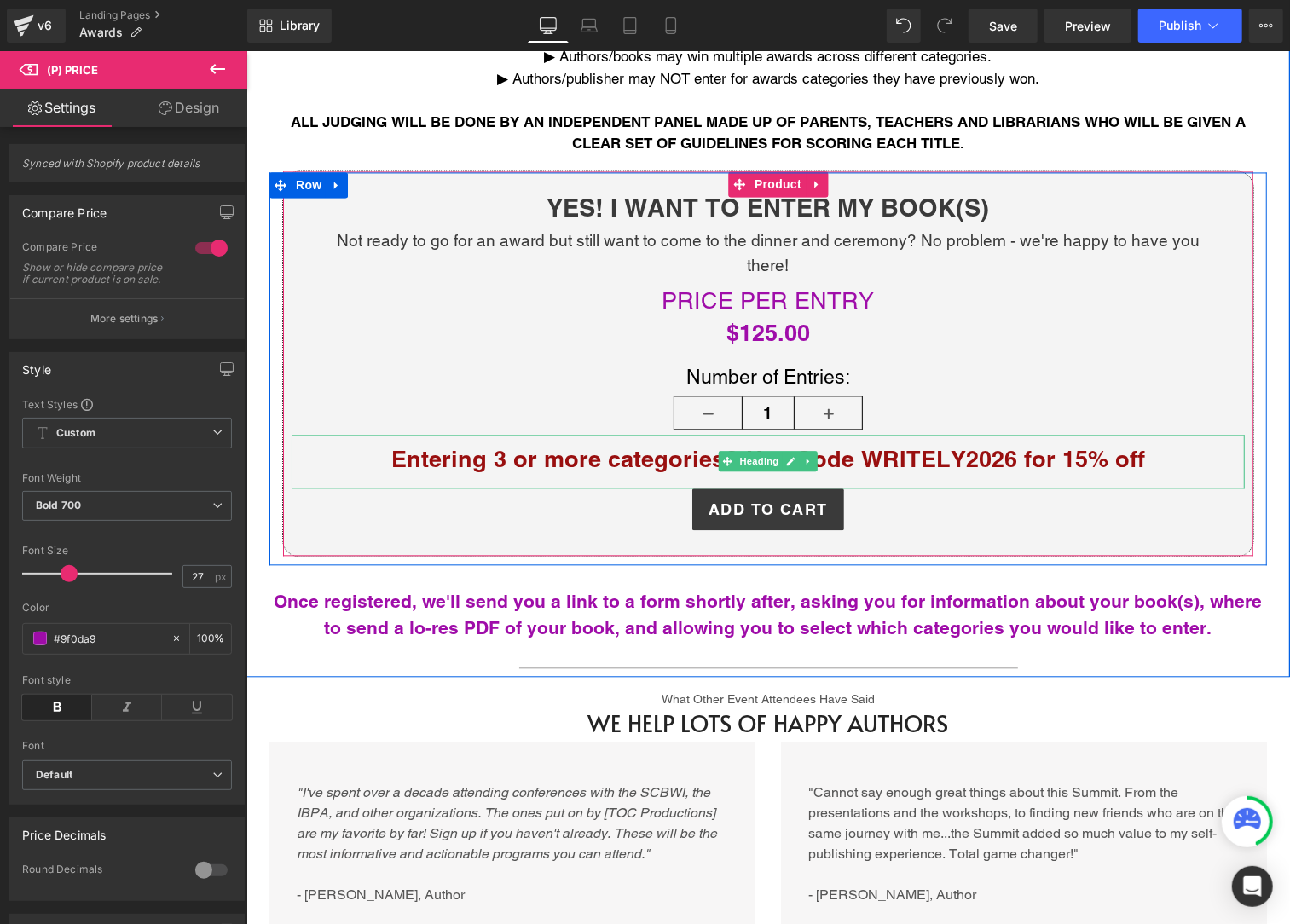
click at [568, 458] on span "Entering 3 or more categories? Use Code WRITELY2026 for 15% off" at bounding box center [767, 457] width 754 height 28
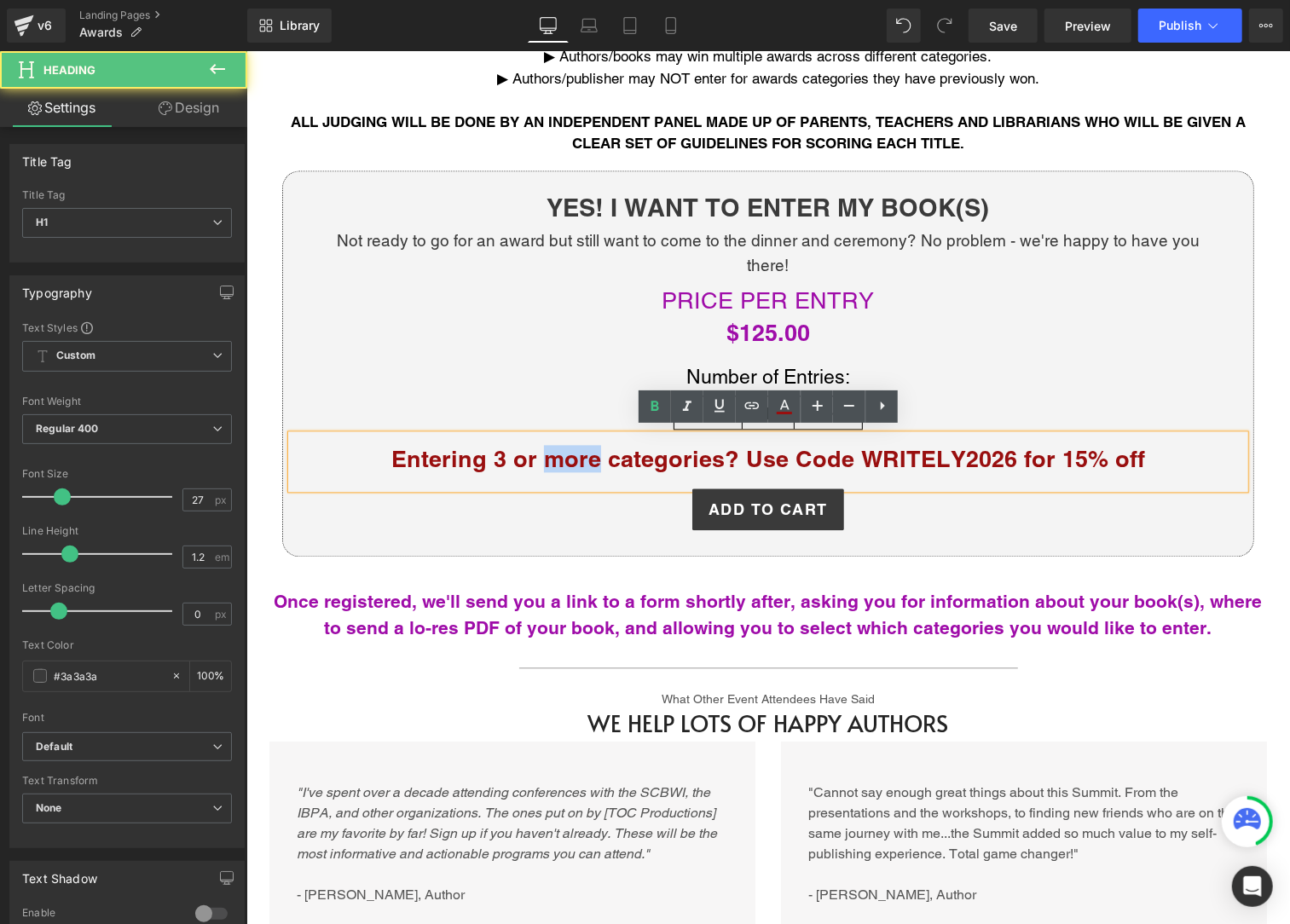
click at [568, 458] on span "Entering 3 or more categories? Use Code WRITELY2026 for 15% off" at bounding box center [767, 457] width 754 height 28
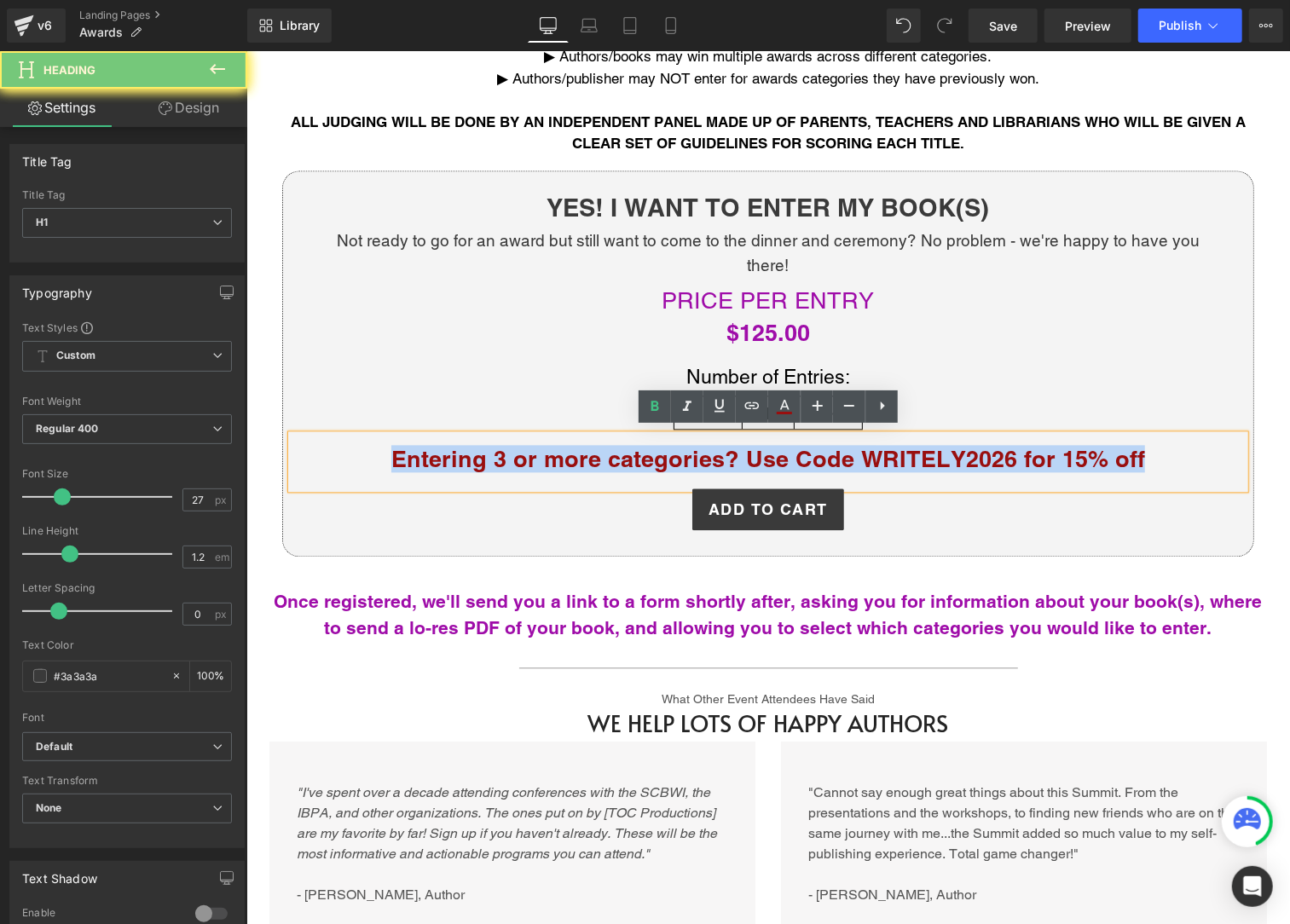
click at [568, 458] on span "Entering 3 or more categories? Use Code WRITELY2026 for 15% off" at bounding box center [767, 457] width 754 height 28
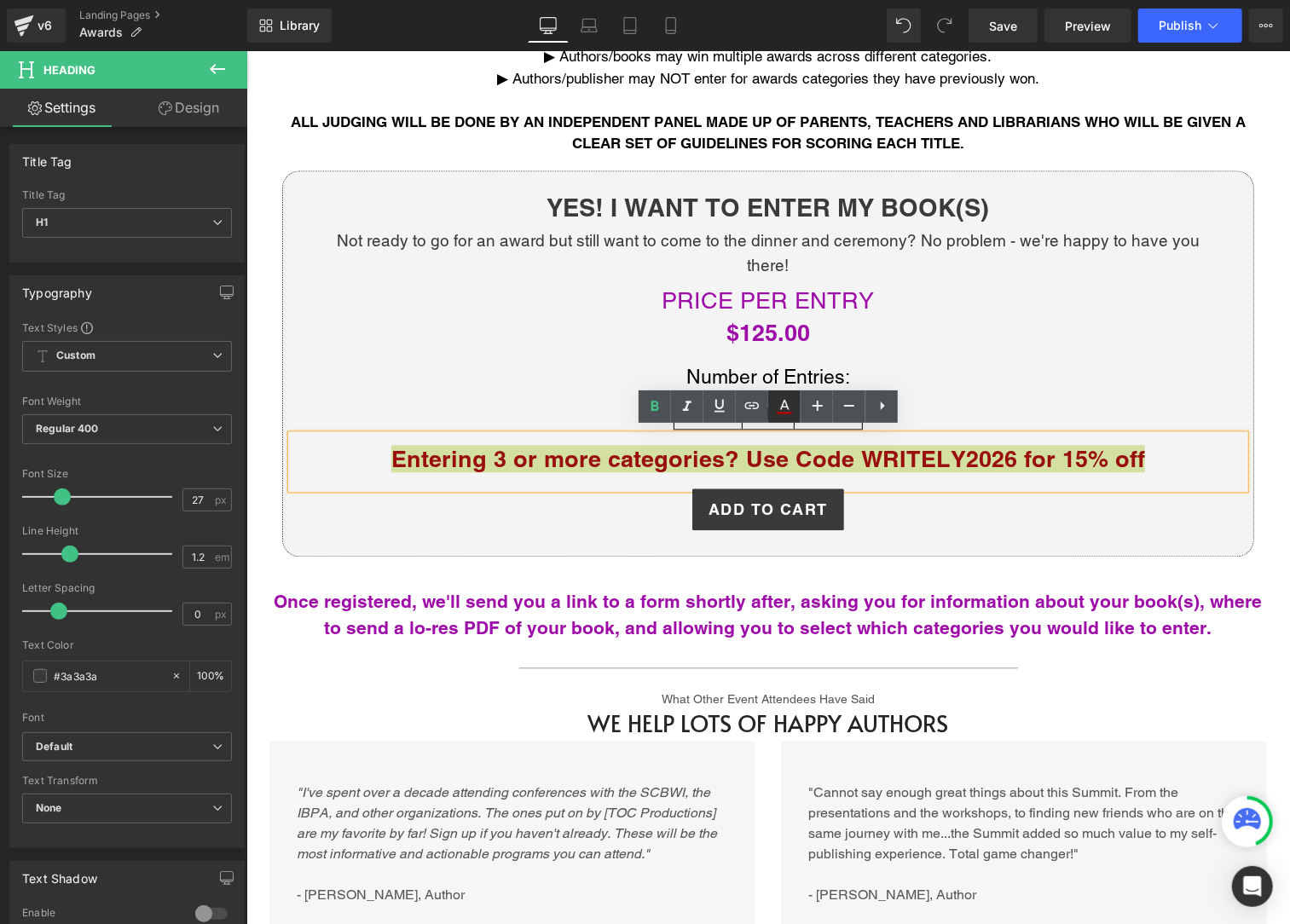
click at [780, 404] on icon at bounding box center [784, 406] width 20 height 20
type input "#990f0f"
type input "100"
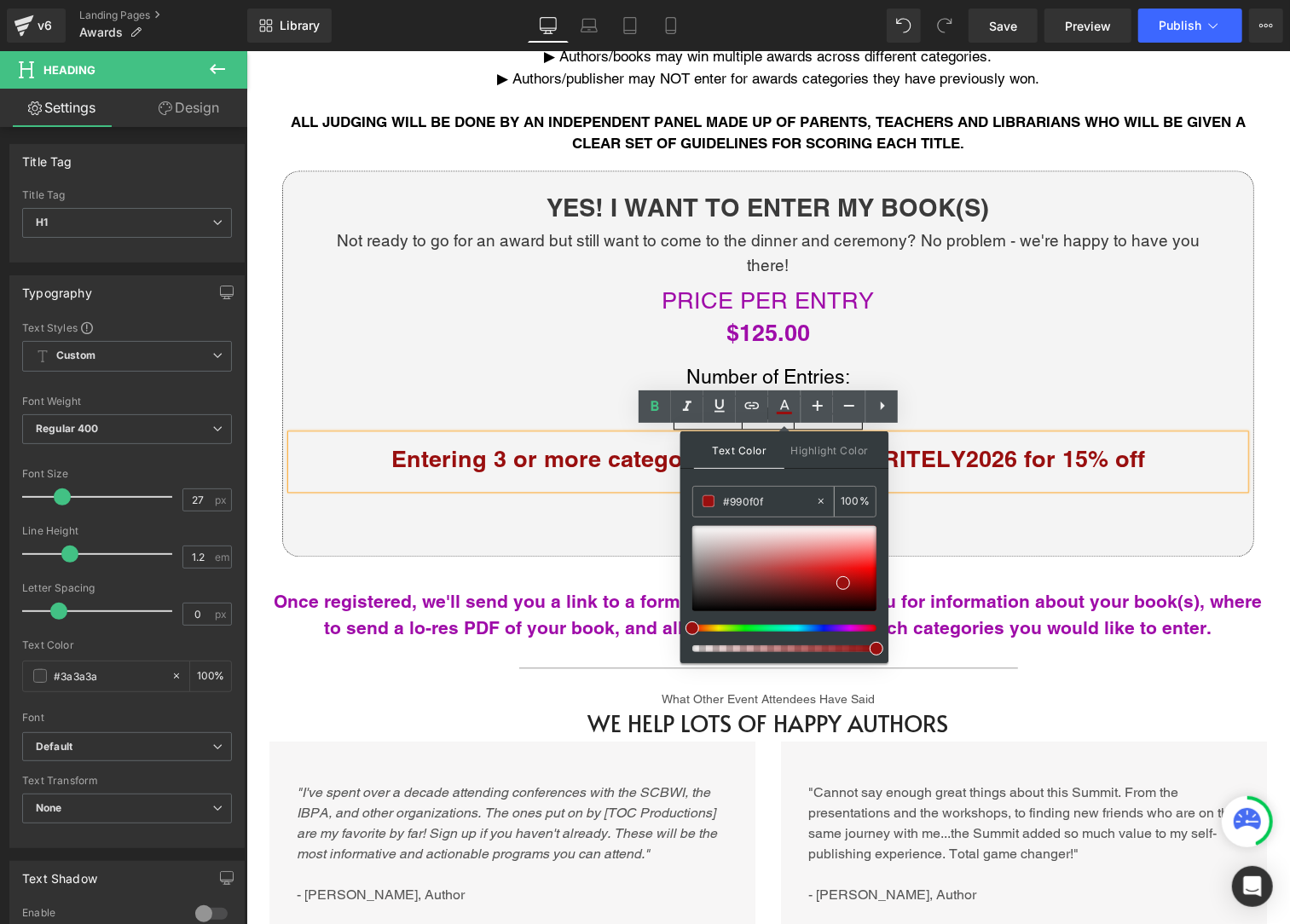
click at [763, 503] on input "#990f0f" at bounding box center [769, 501] width 92 height 19
paste input "f0da9"
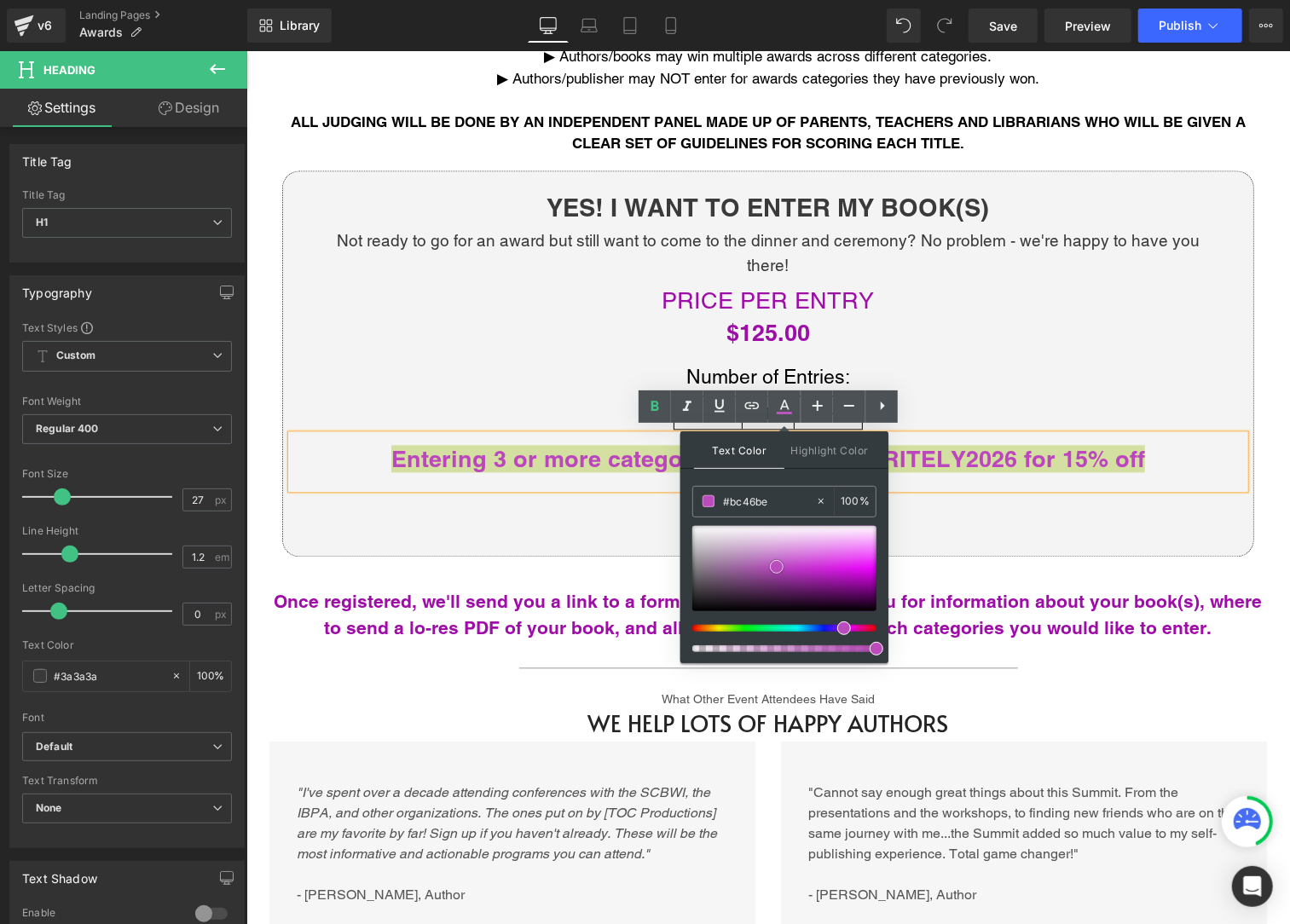
drag, startPoint x: 794, startPoint y: 561, endPoint x: 781, endPoint y: 567, distance: 14.3
click at [781, 567] on div at bounding box center [785, 568] width 185 height 85
click at [778, 499] on input "#bc46be" at bounding box center [769, 501] width 92 height 19
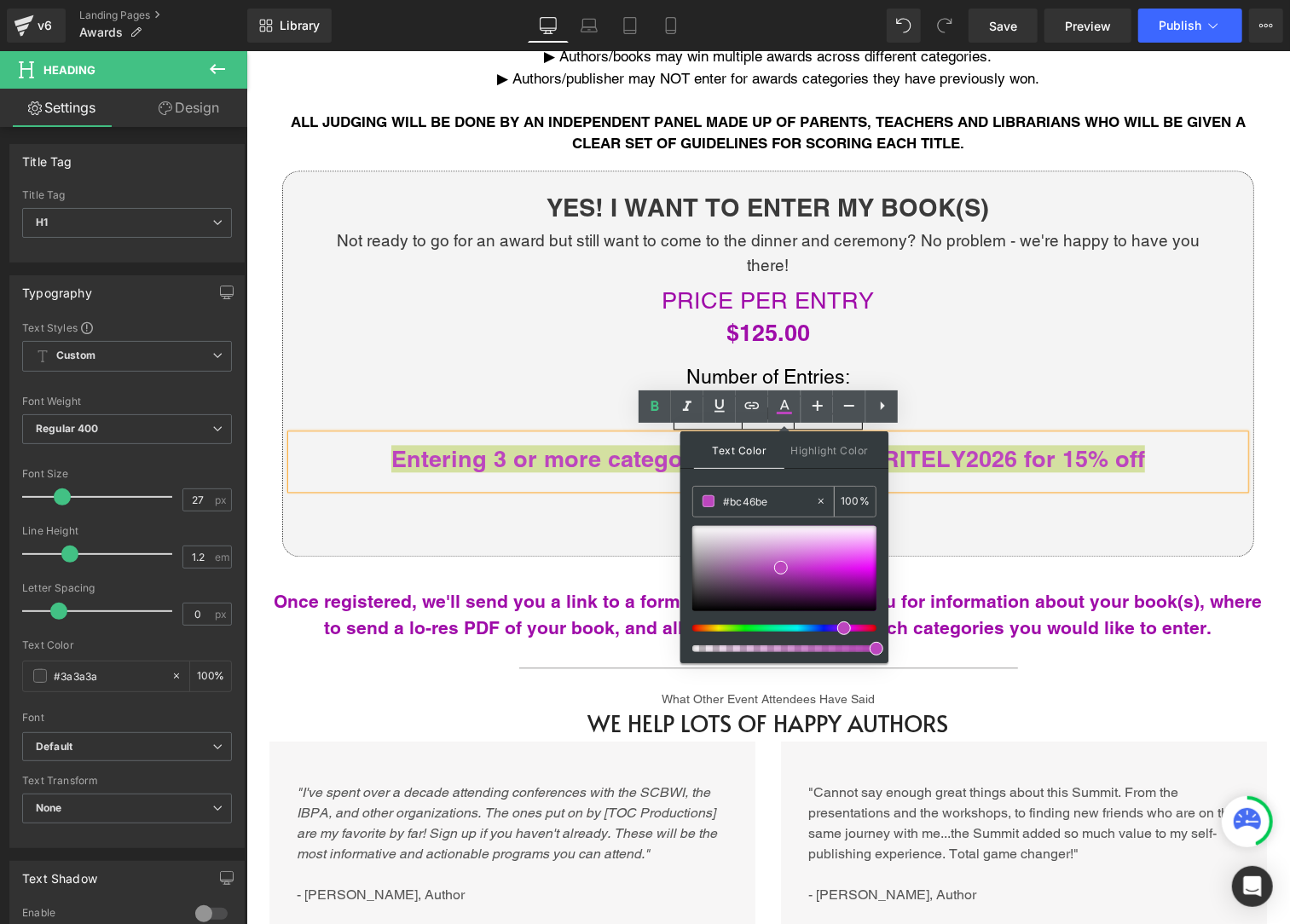
paste input "9f0da9"
type input "#9f0da9"
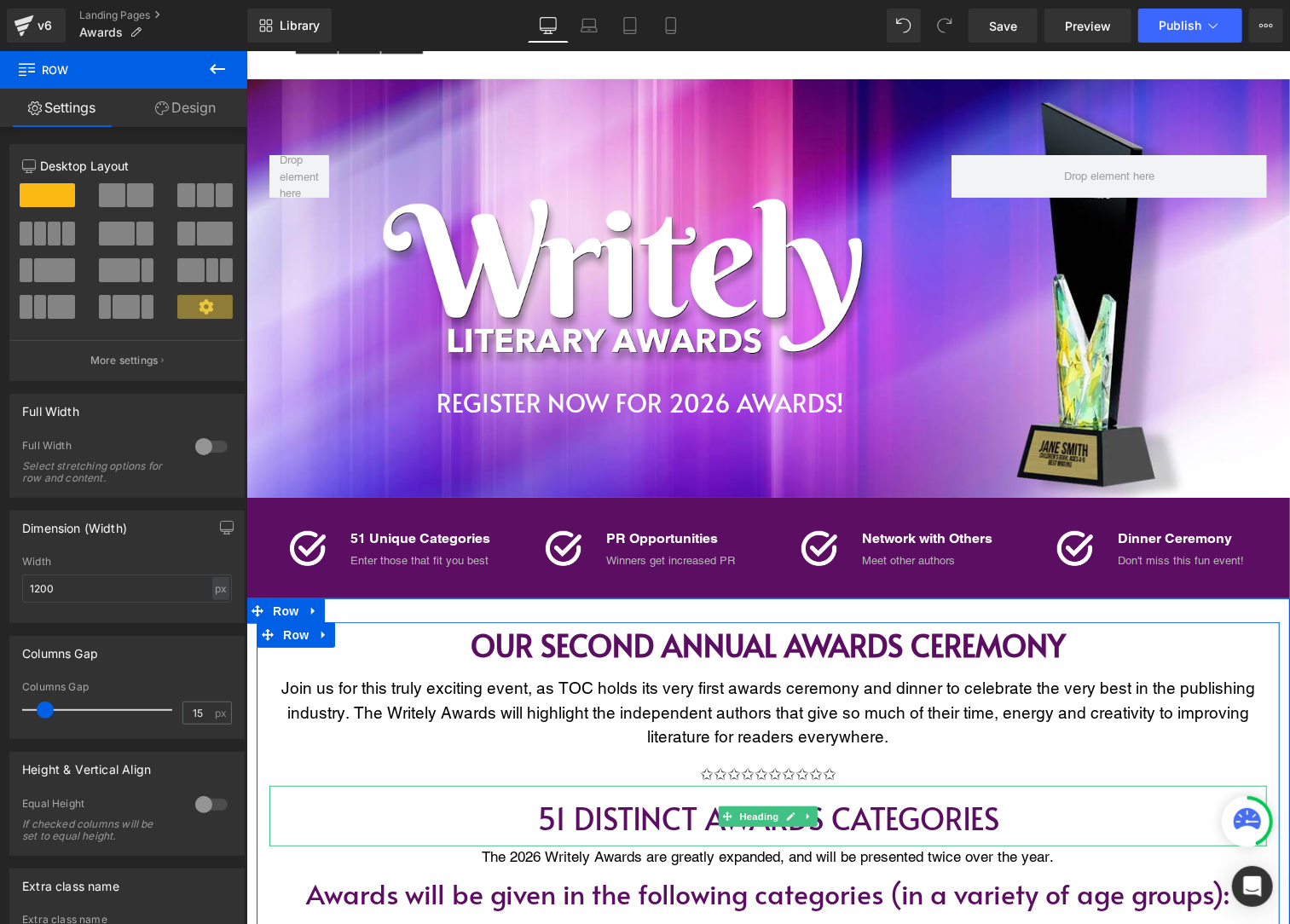
scroll to position [0, 0]
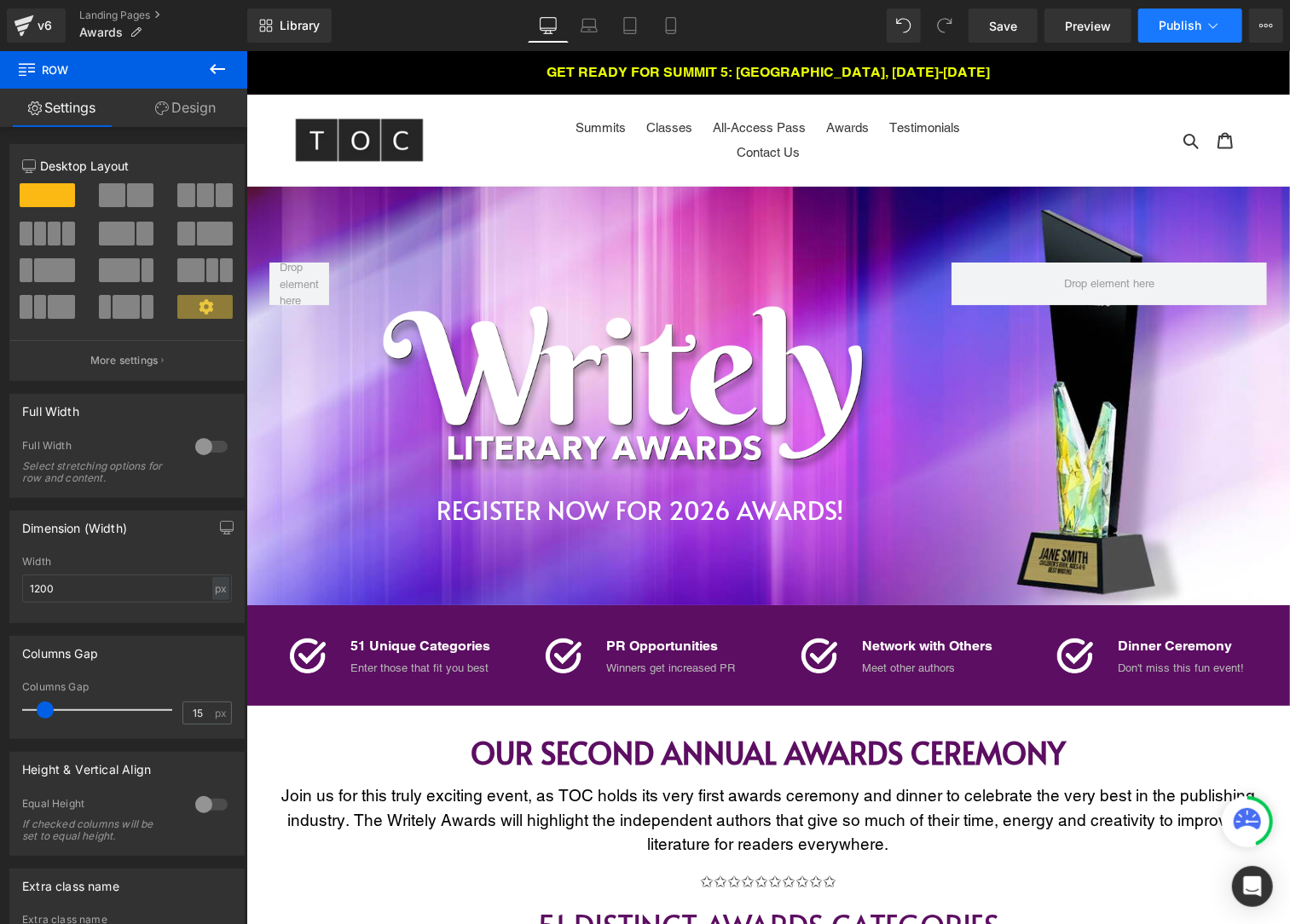
click at [1169, 27] on span "Publish" at bounding box center [1180, 26] width 43 height 13
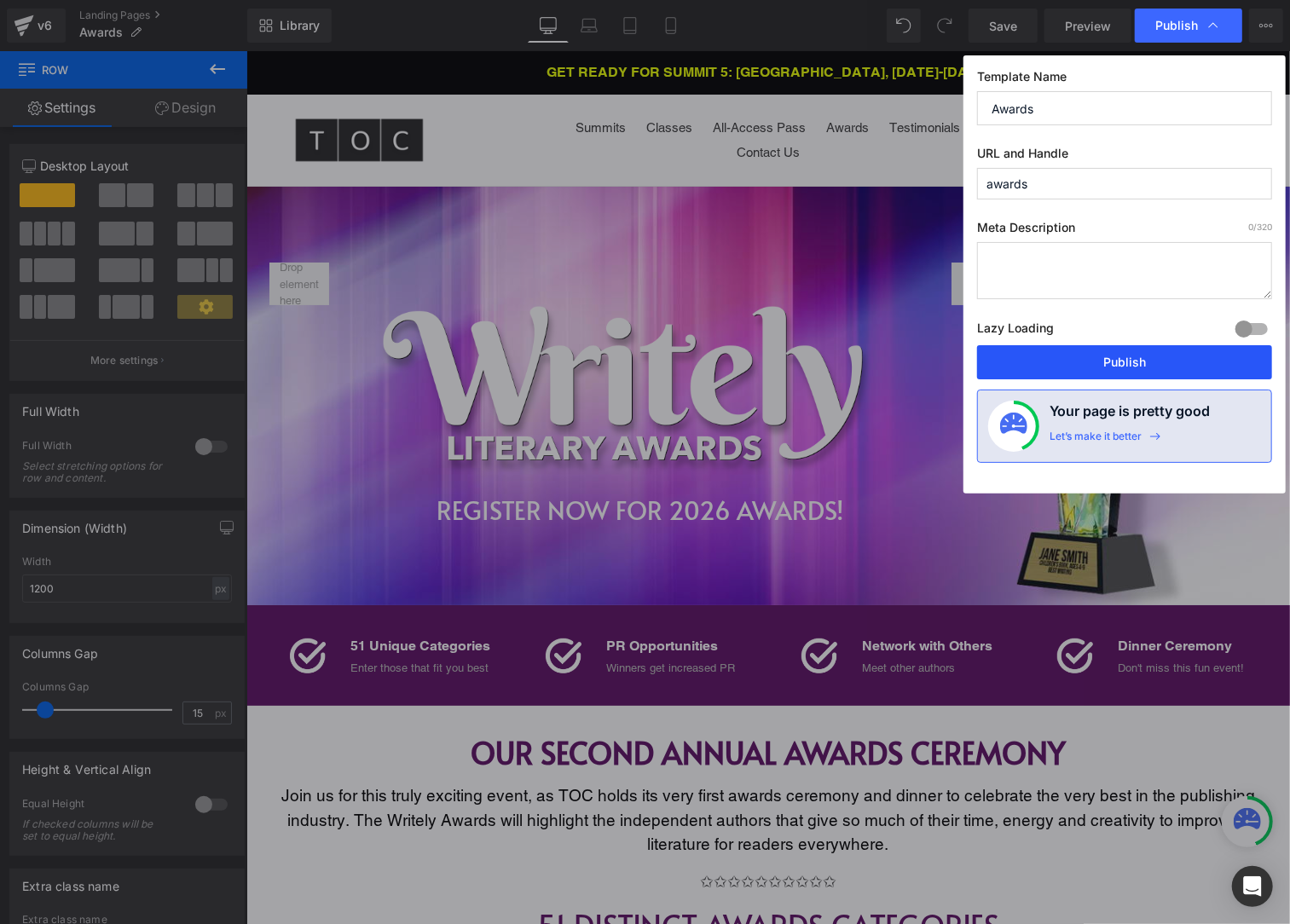
click at [1086, 357] on button "Publish" at bounding box center [1124, 363] width 295 height 34
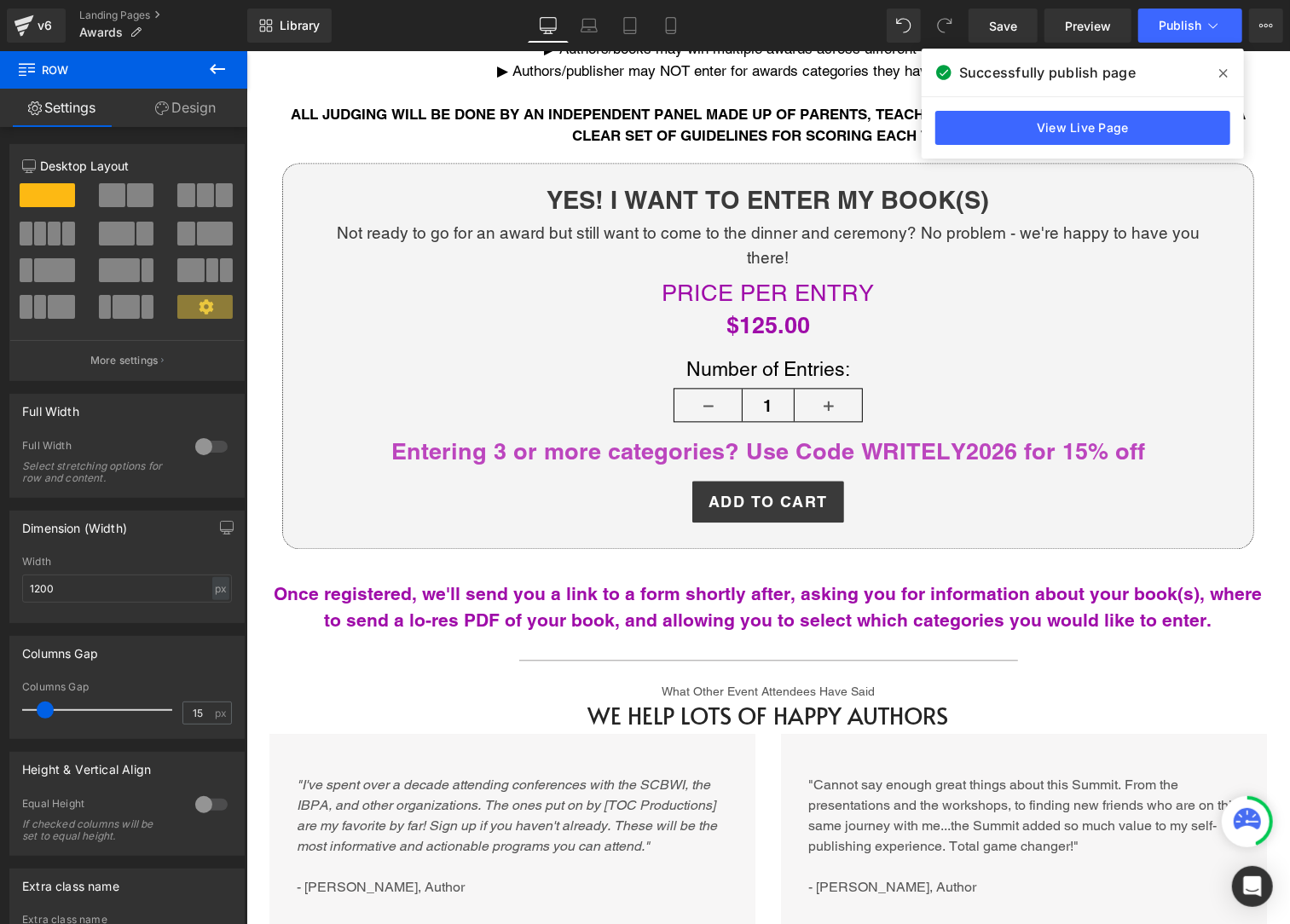
scroll to position [2064, 0]
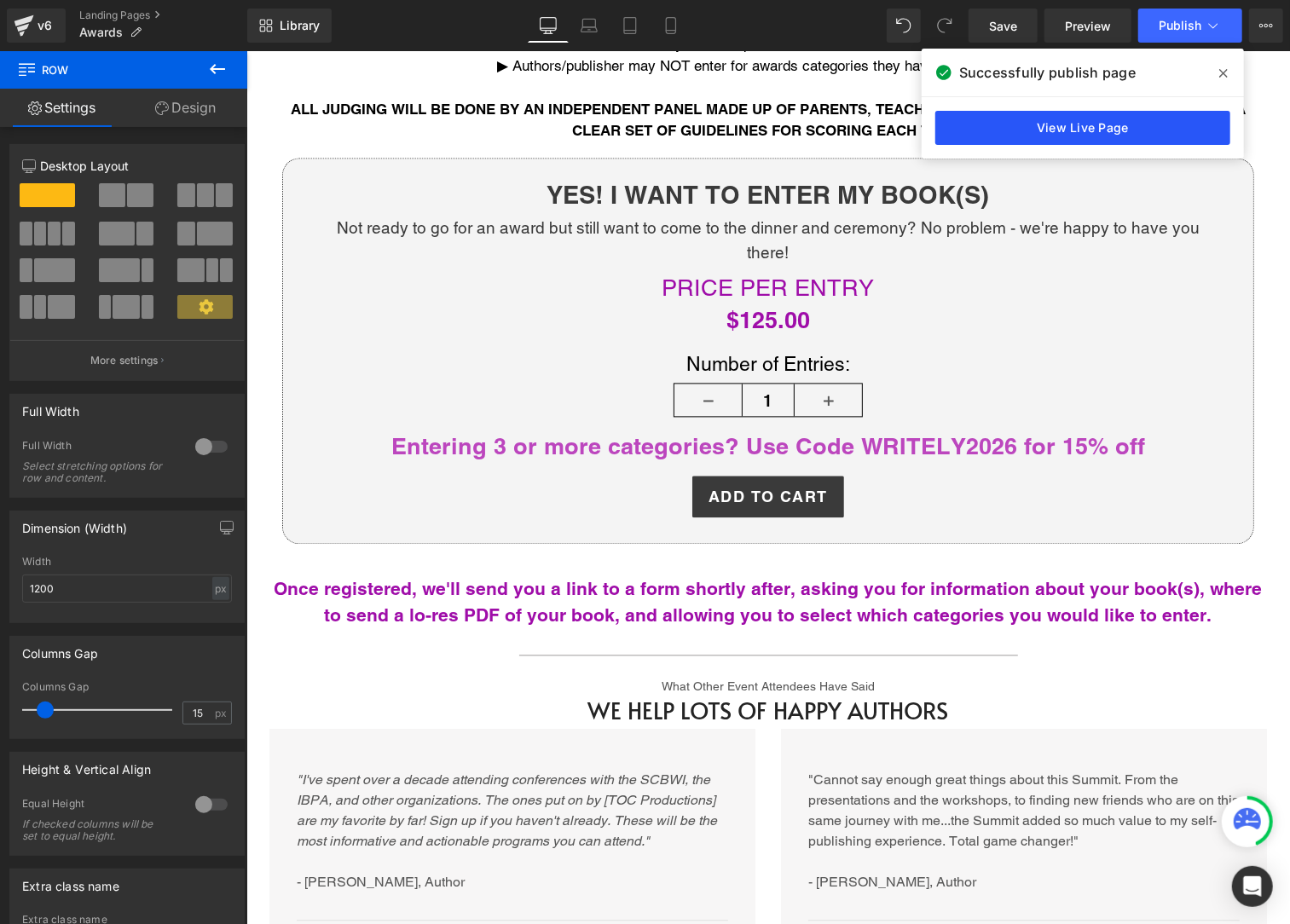
click at [1127, 129] on link "View Live Page" at bounding box center [1083, 128] width 295 height 34
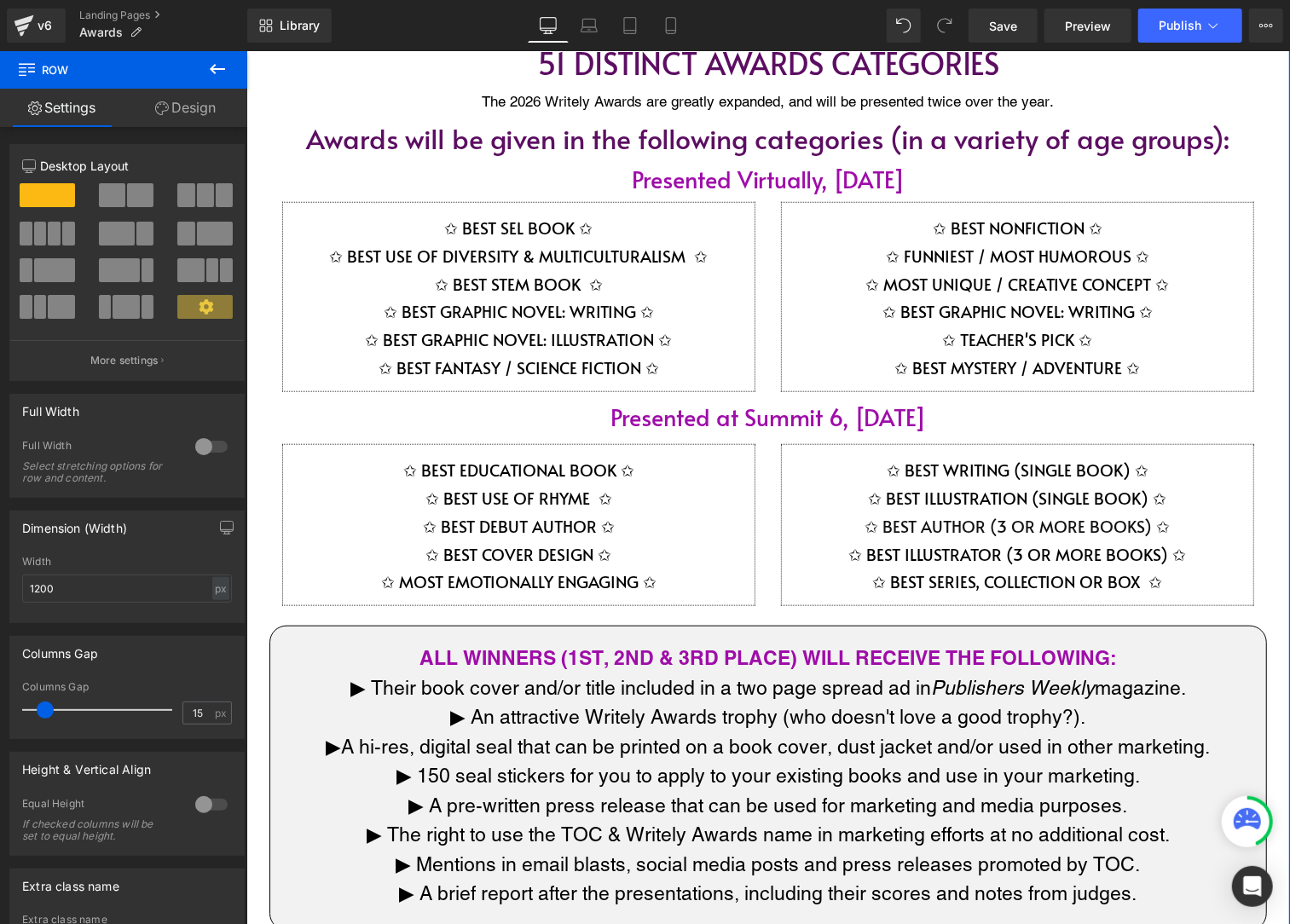
scroll to position [770, 0]
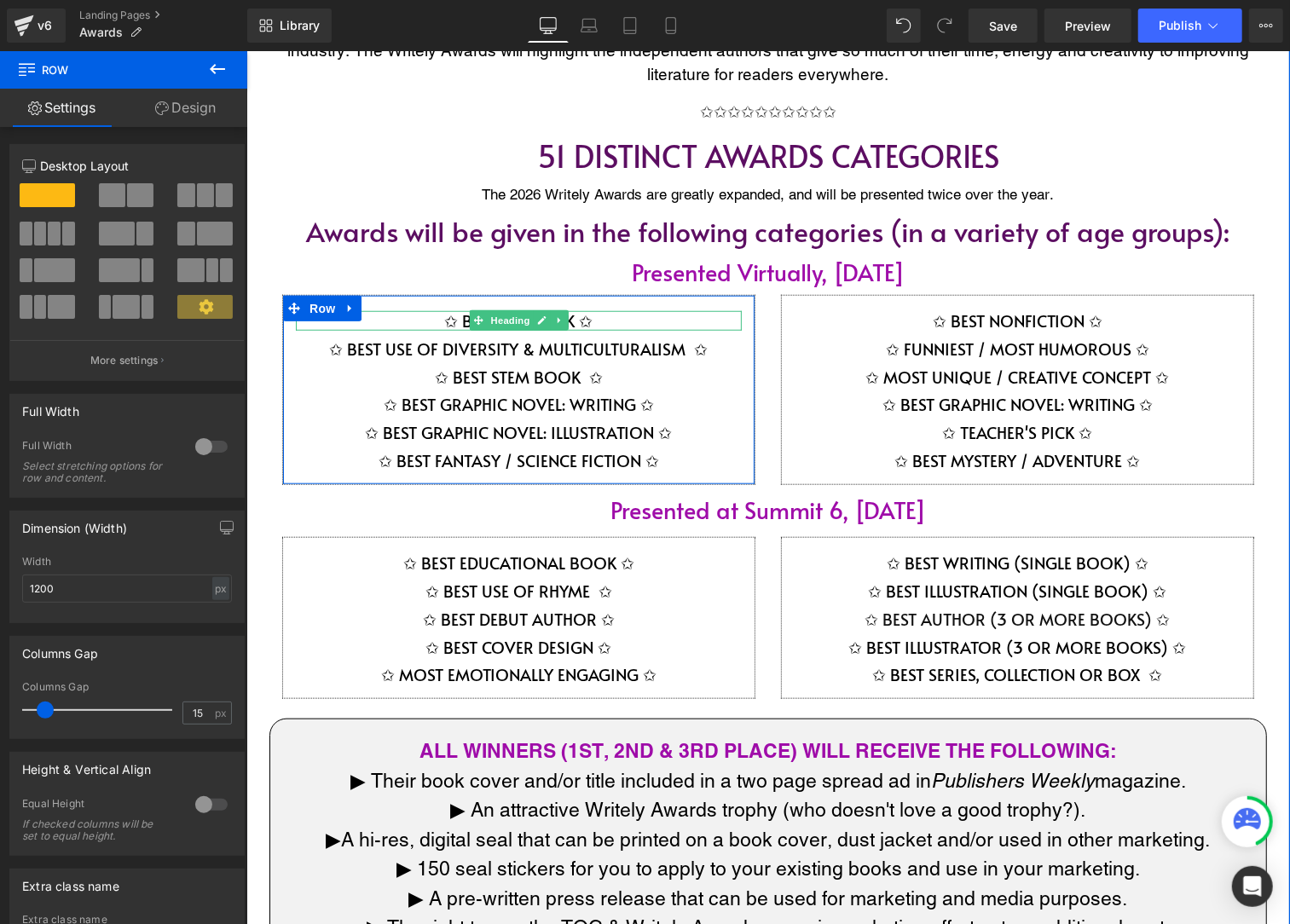
click at [605, 319] on h1 "✩ BEST SEL BOOK ✩" at bounding box center [518, 319] width 446 height 19
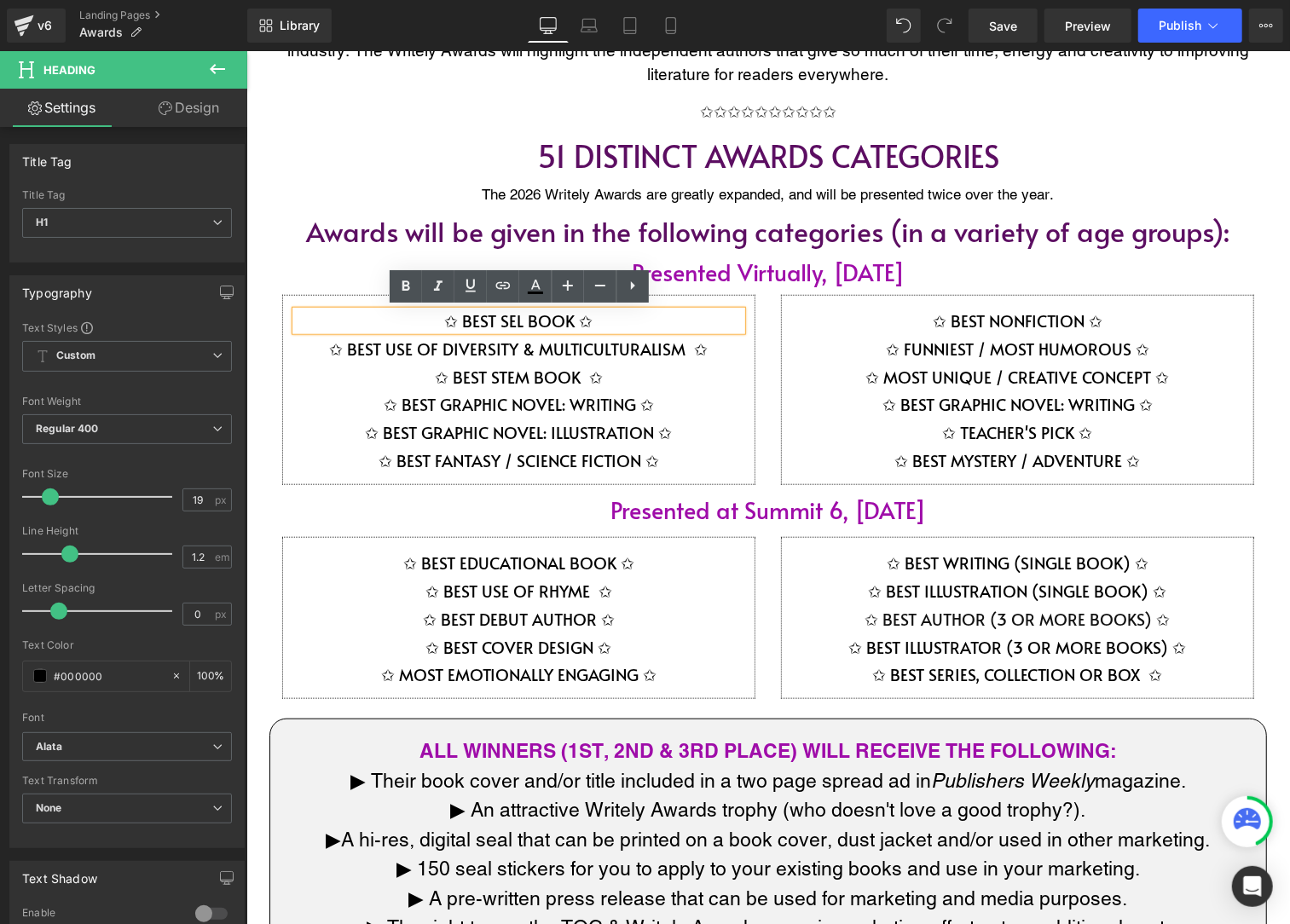
click at [592, 319] on h1 "✩ BEST SEL BOOK ✩" at bounding box center [518, 319] width 446 height 19
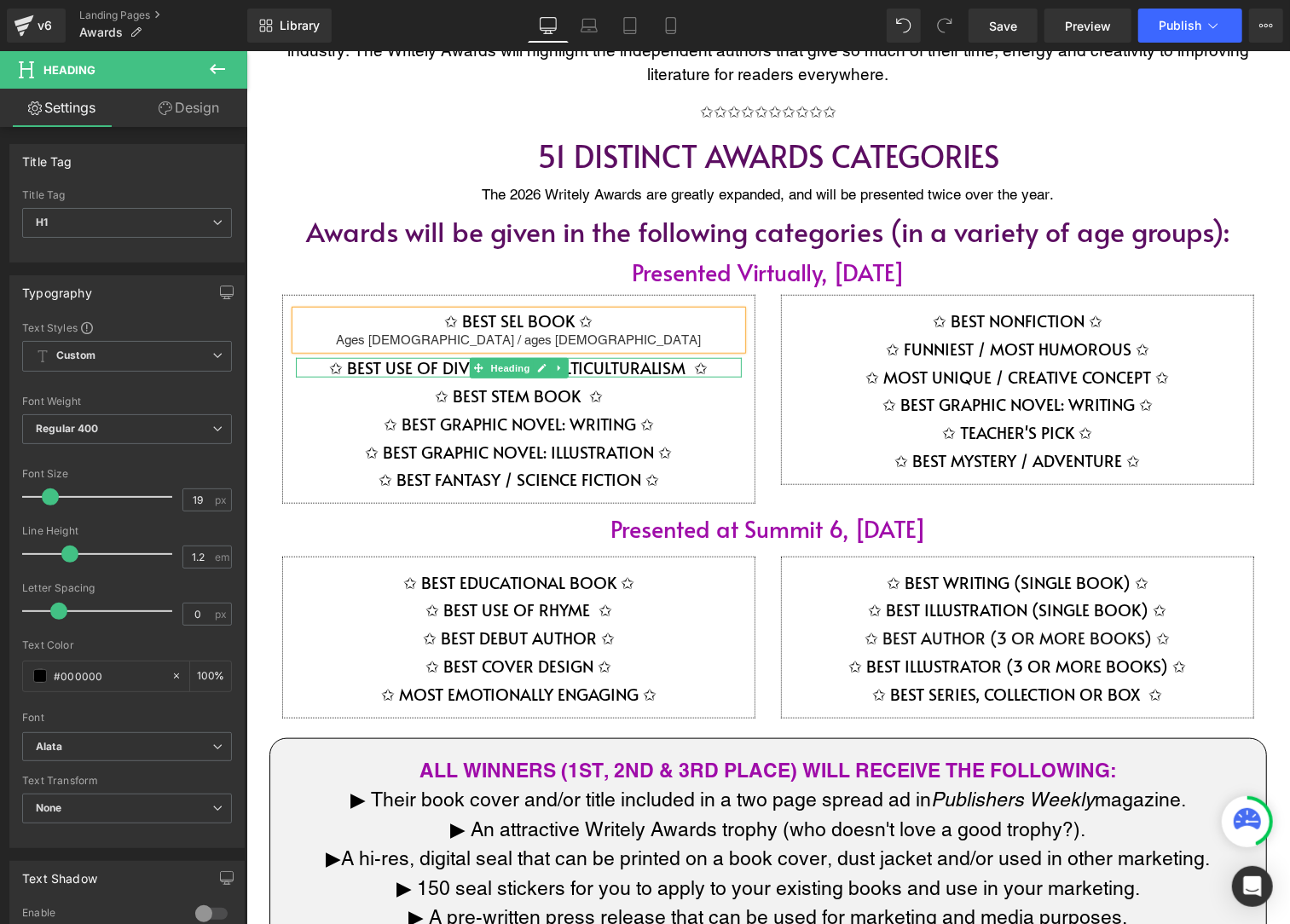
click at [699, 366] on span "✩ BEST USE OF DIVERSITY & MULTICULTURALISM ✩" at bounding box center [519, 366] width 379 height 22
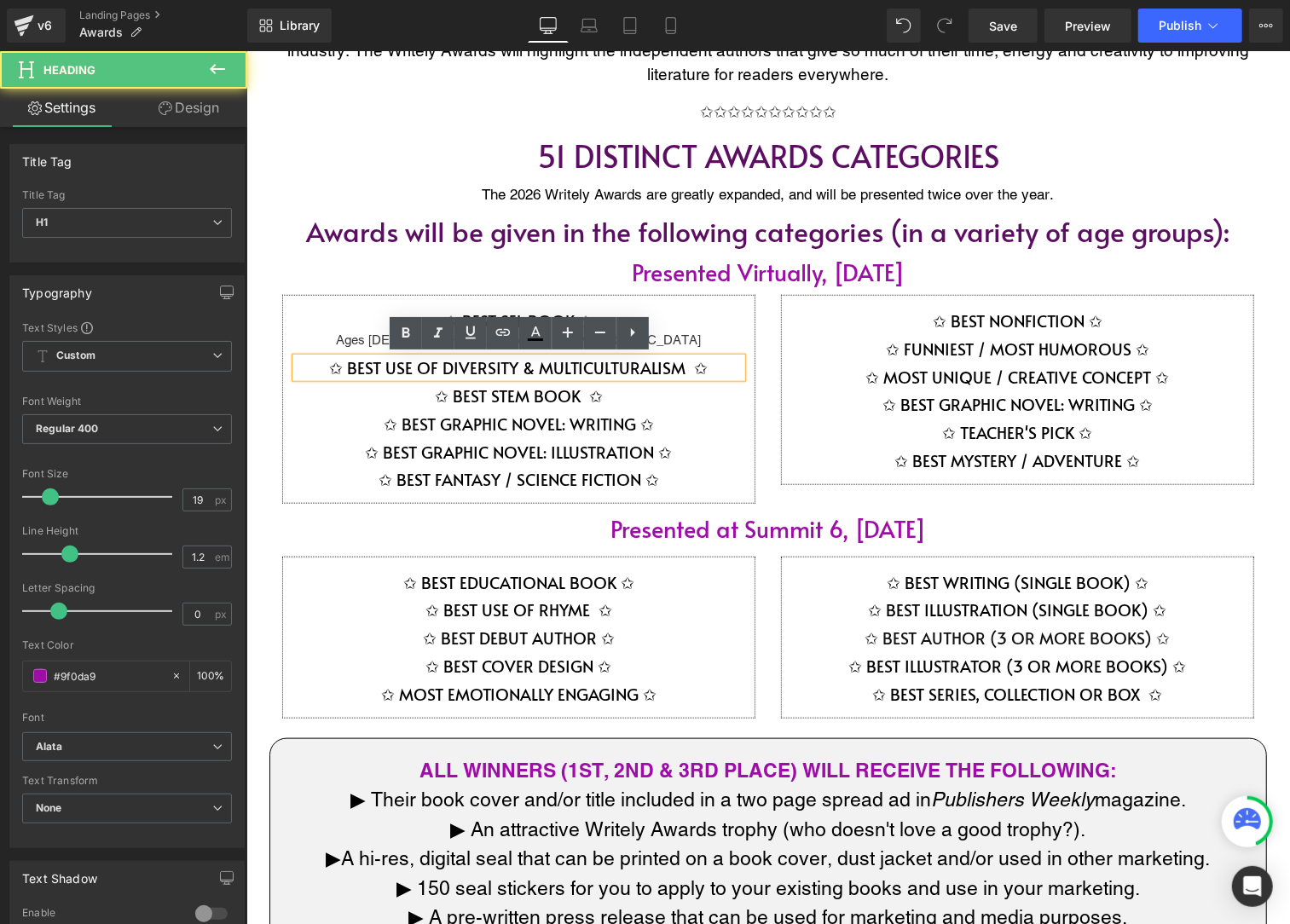
click at [716, 363] on h1 "✩ BEST USE OF DIVERSITY & MULTICULTURALISM ✩" at bounding box center [518, 366] width 446 height 19
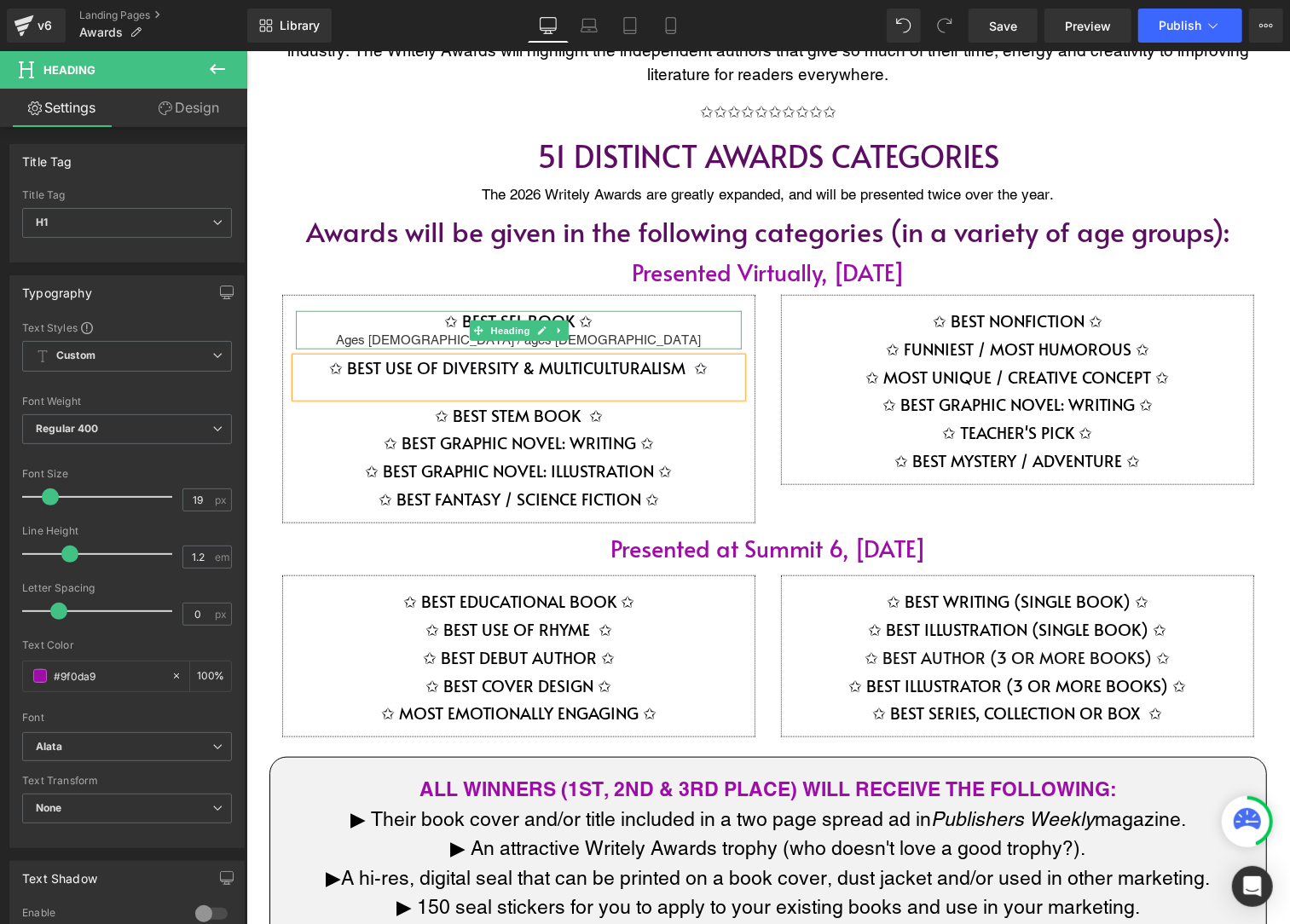
click at [467, 339] on div "Ages [DEMOGRAPHIC_DATA] / ages [DEMOGRAPHIC_DATA]" at bounding box center [518, 340] width 446 height 19
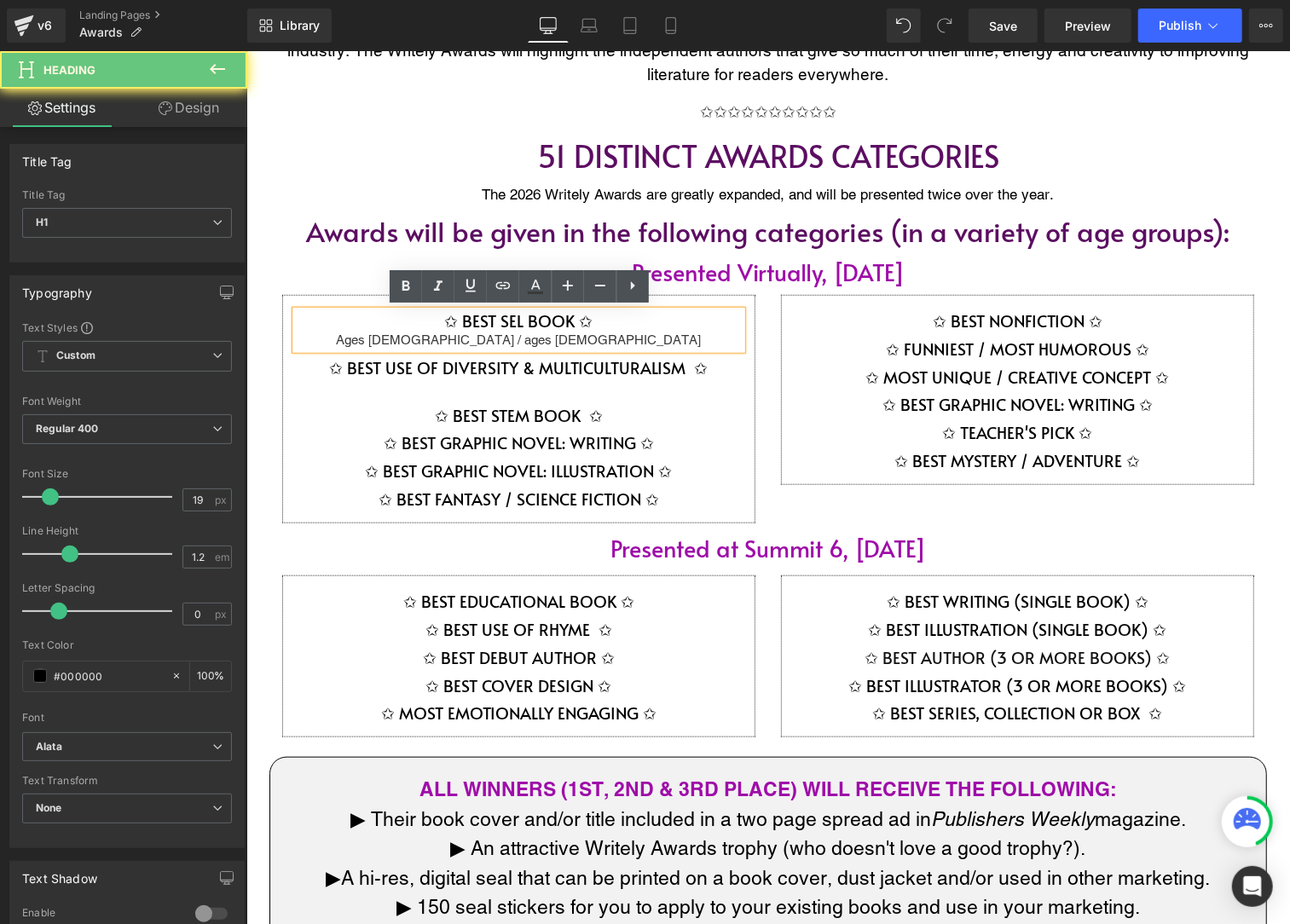
click at [462, 340] on div "Ages [DEMOGRAPHIC_DATA] / ages [DEMOGRAPHIC_DATA]" at bounding box center [518, 340] width 446 height 19
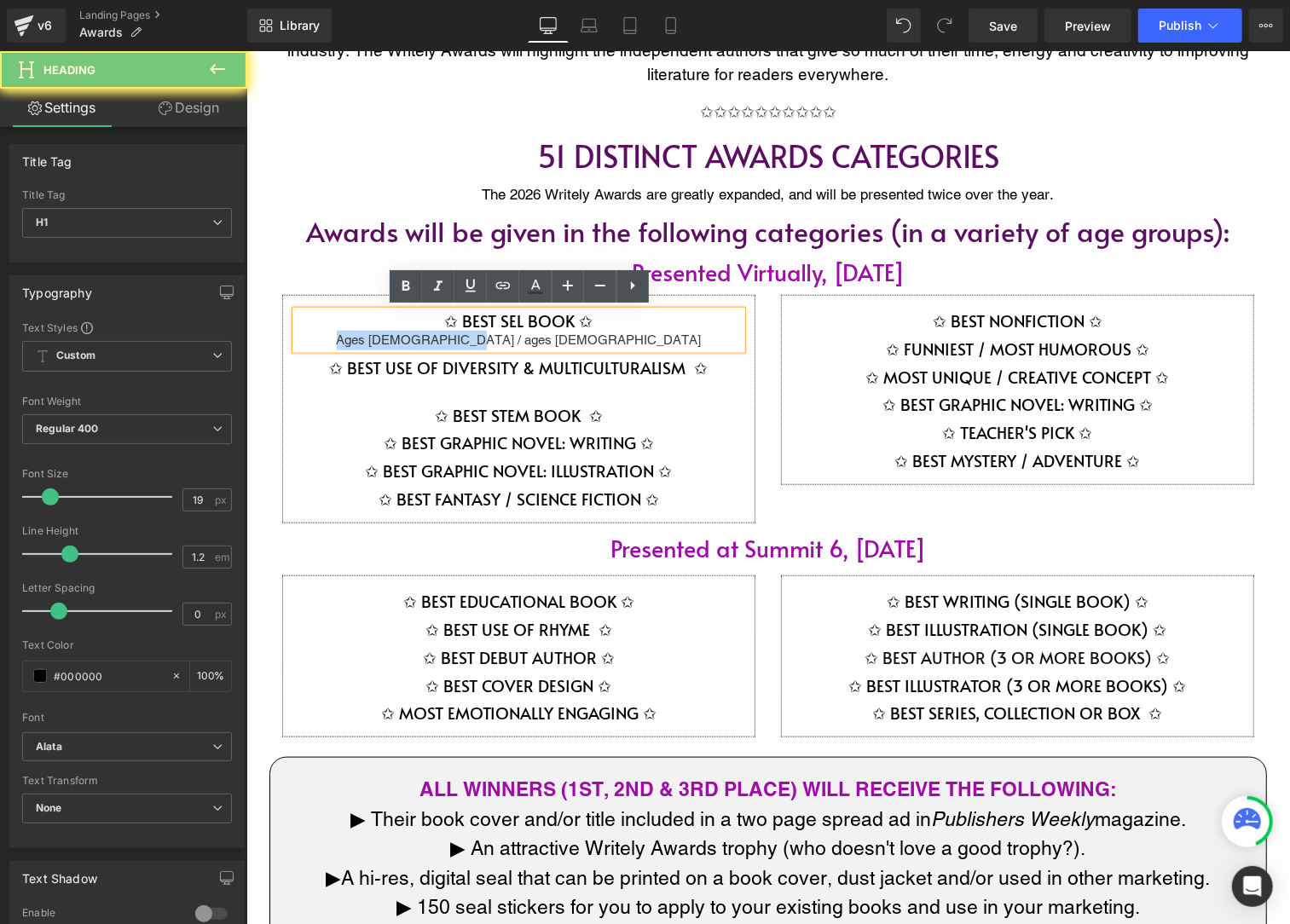
click at [462, 340] on div "Ages [DEMOGRAPHIC_DATA] / ages [DEMOGRAPHIC_DATA]" at bounding box center [518, 340] width 446 height 19
copy div "Ages [DEMOGRAPHIC_DATA] / ages [DEMOGRAPHIC_DATA]"
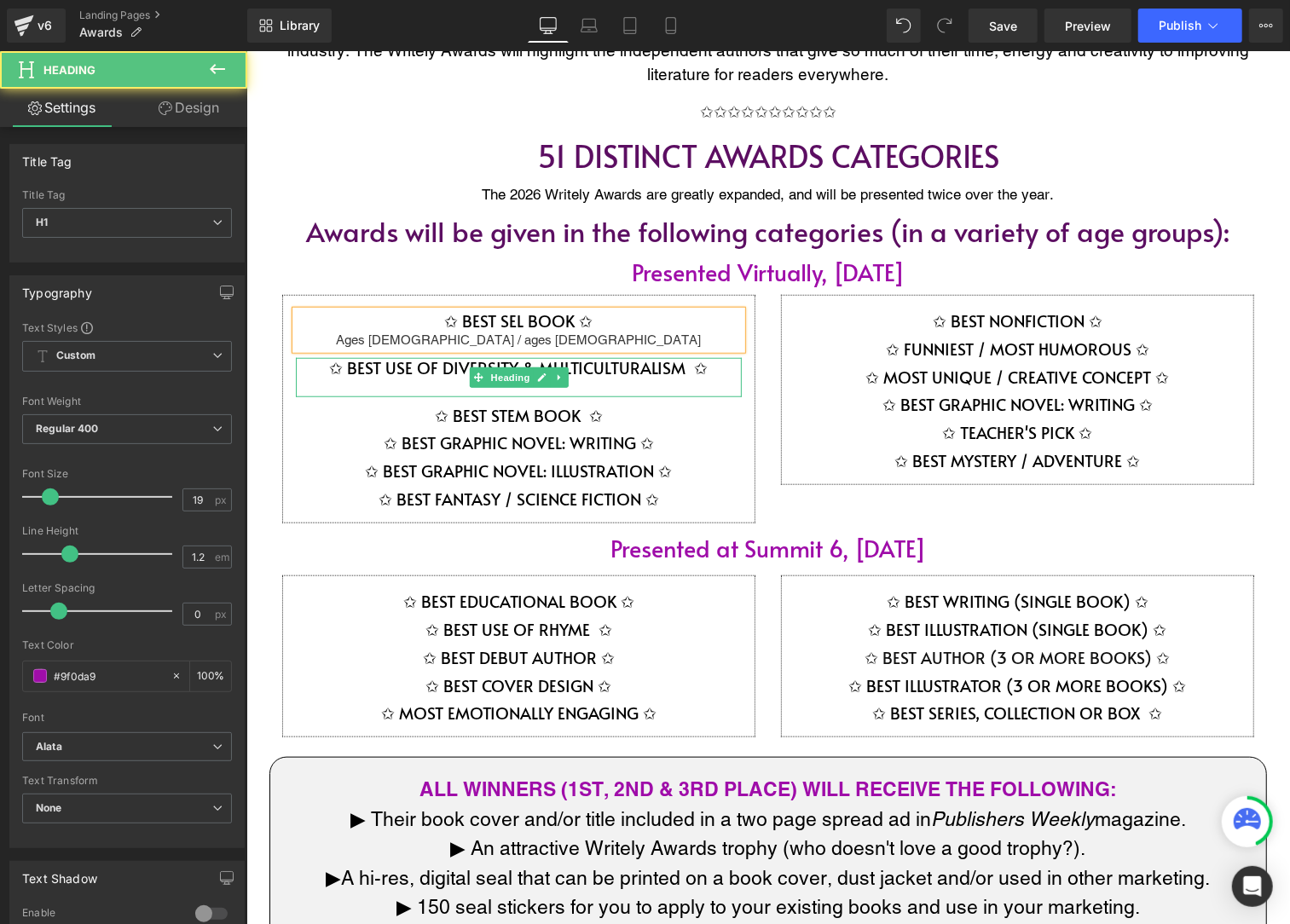
click at [517, 386] on div at bounding box center [518, 386] width 446 height 19
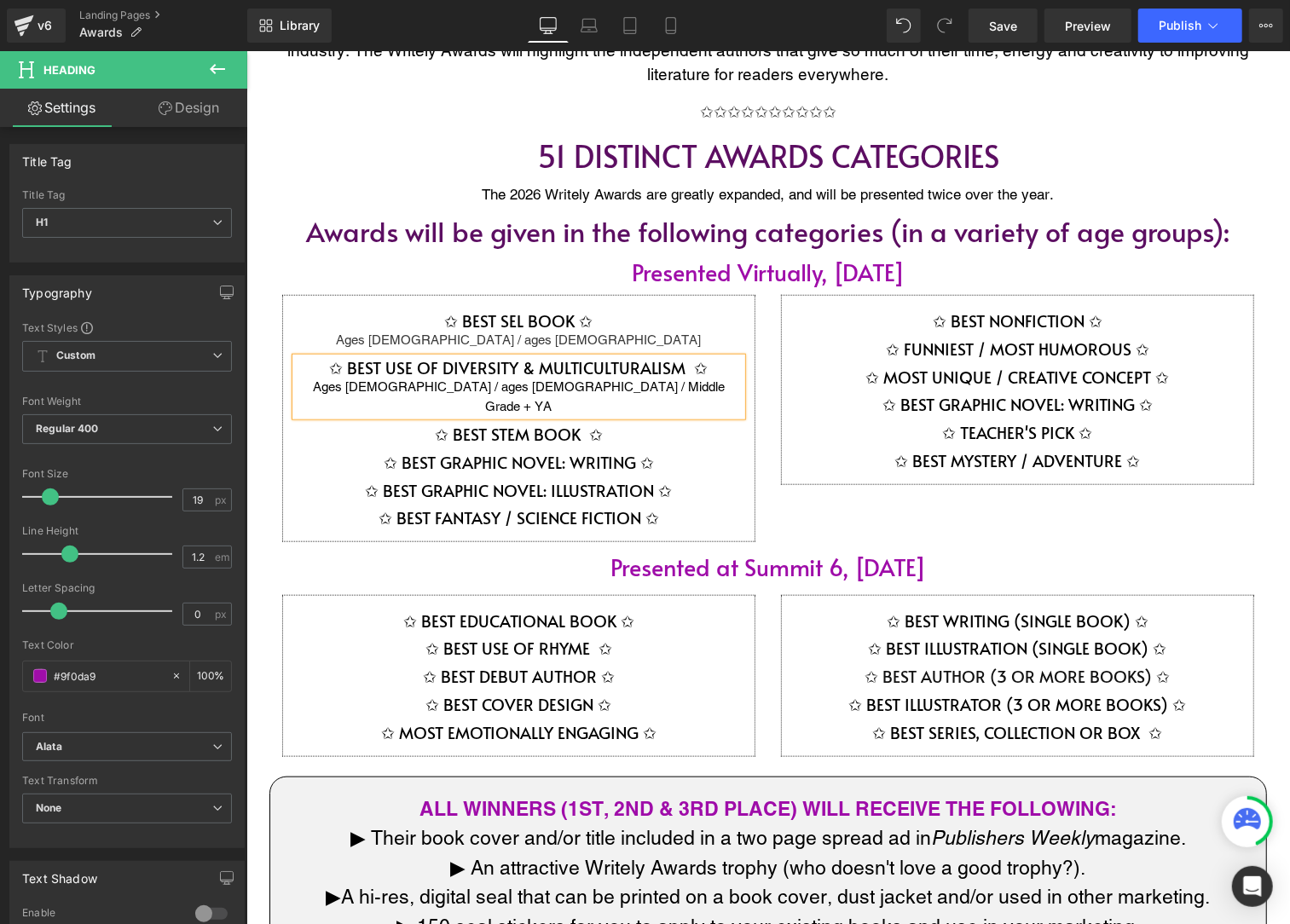
click at [486, 383] on span "Ages [DEMOGRAPHIC_DATA] / ages [DEMOGRAPHIC_DATA] / Middle Grade + YA" at bounding box center [518, 396] width 411 height 34
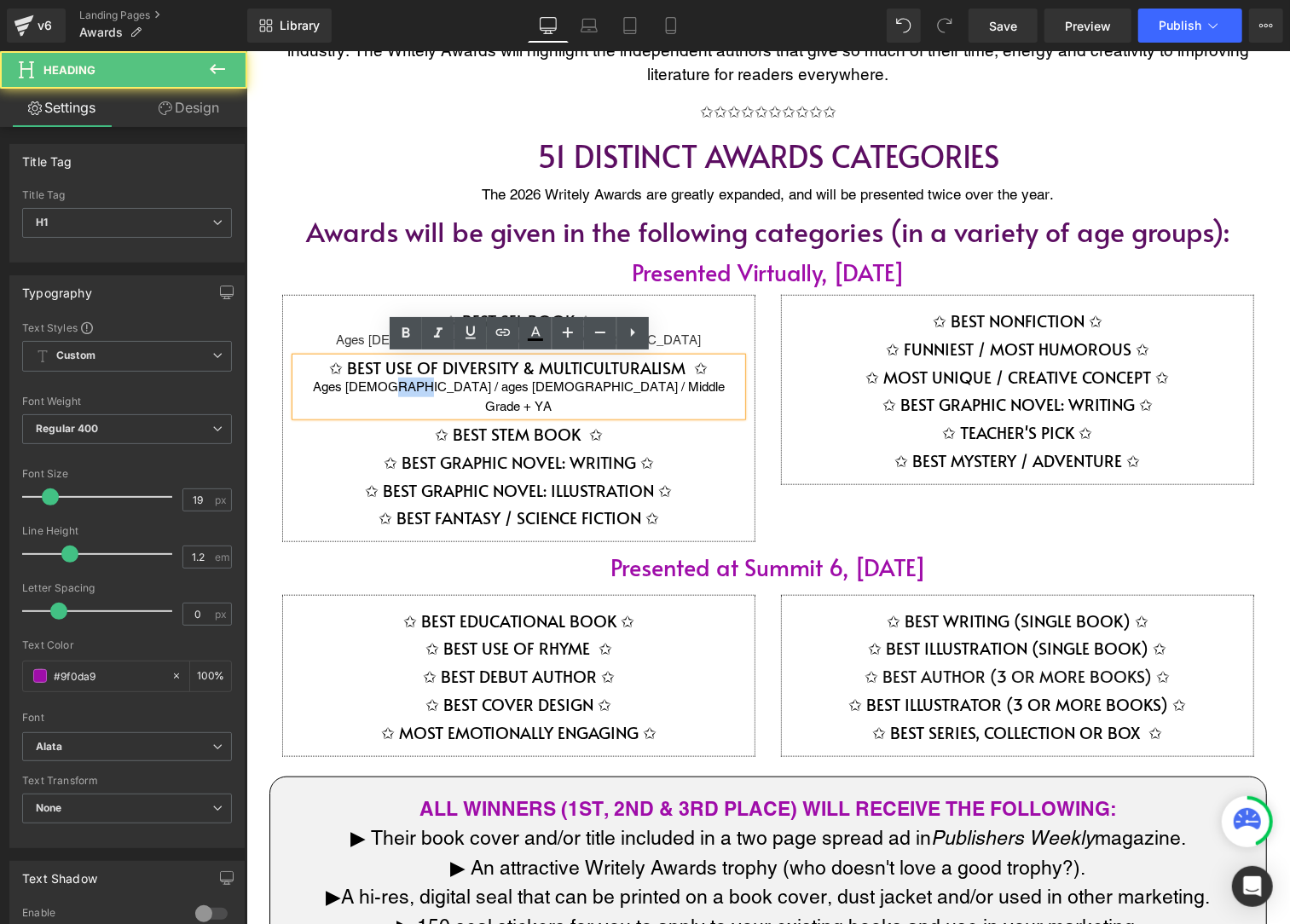
click at [486, 383] on span "Ages [DEMOGRAPHIC_DATA] / ages [DEMOGRAPHIC_DATA] / Middle Grade + YA" at bounding box center [518, 396] width 411 height 34
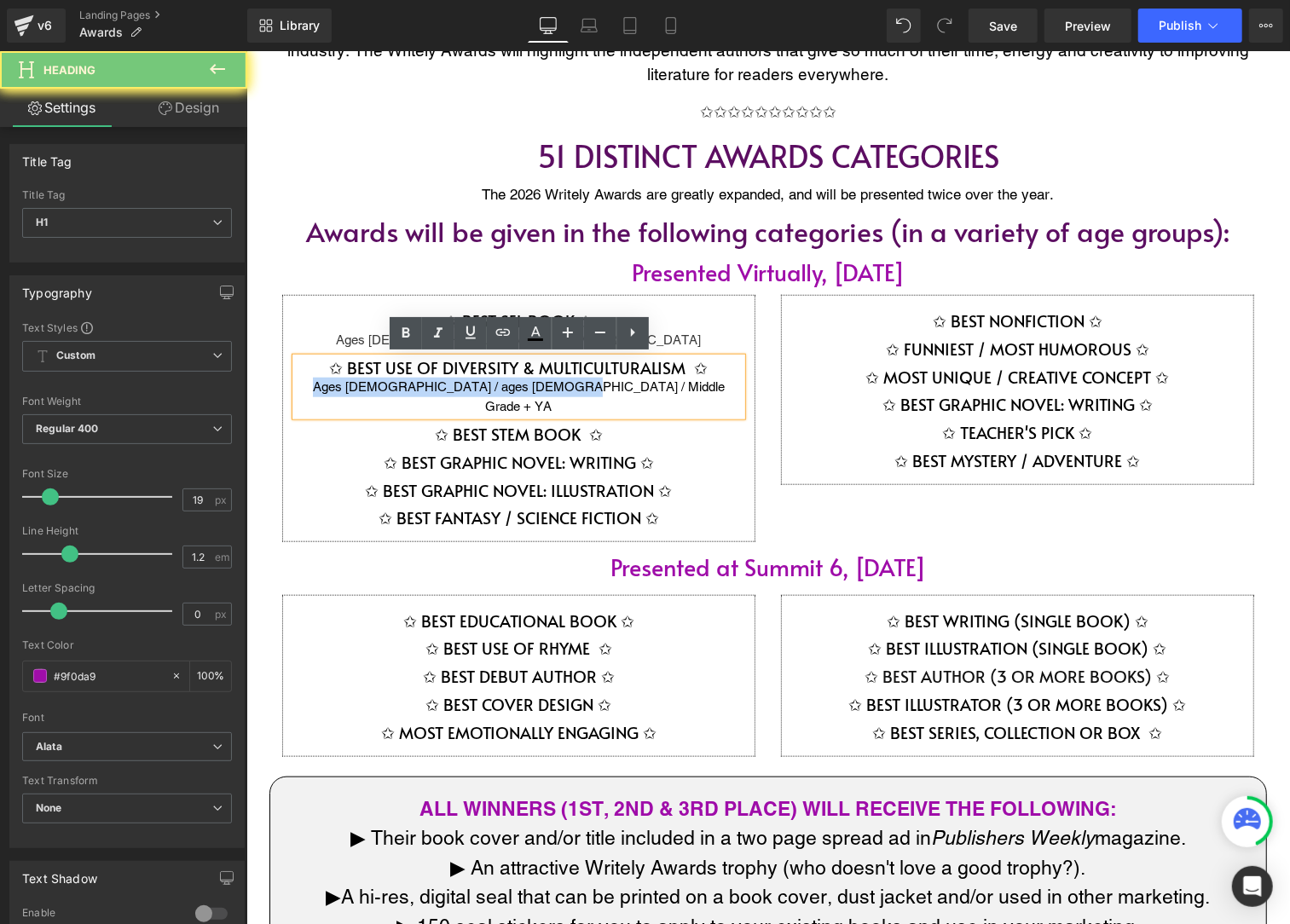
click at [486, 383] on span "Ages [DEMOGRAPHIC_DATA] / ages [DEMOGRAPHIC_DATA] / Middle Grade + YA" at bounding box center [518, 396] width 411 height 34
copy span "Ages [DEMOGRAPHIC_DATA] / ages [DEMOGRAPHIC_DATA] / Middle Grade + YA"
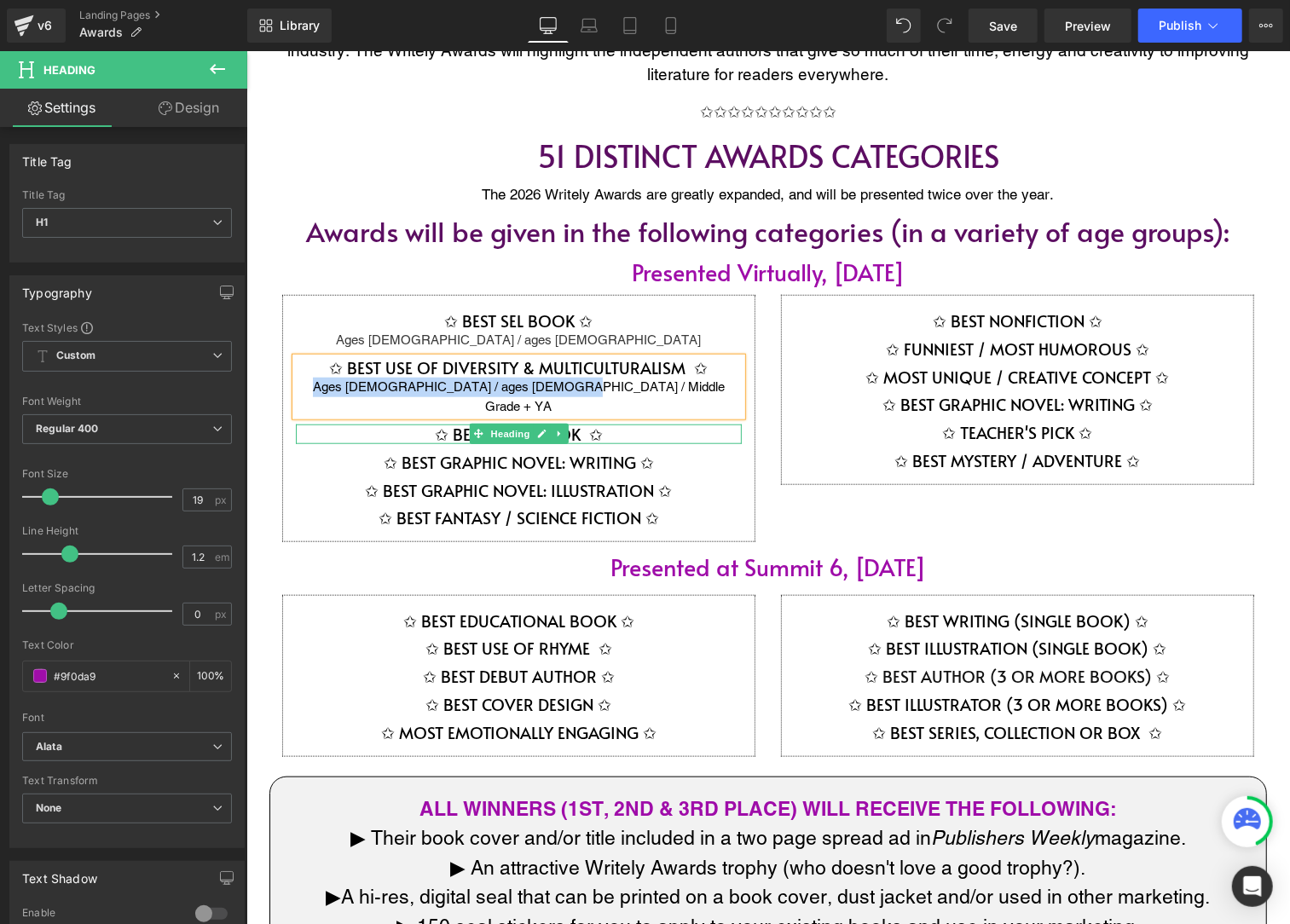
click at [606, 424] on h1 "✩ BEST STEM BOOK ✩" at bounding box center [518, 433] width 446 height 19
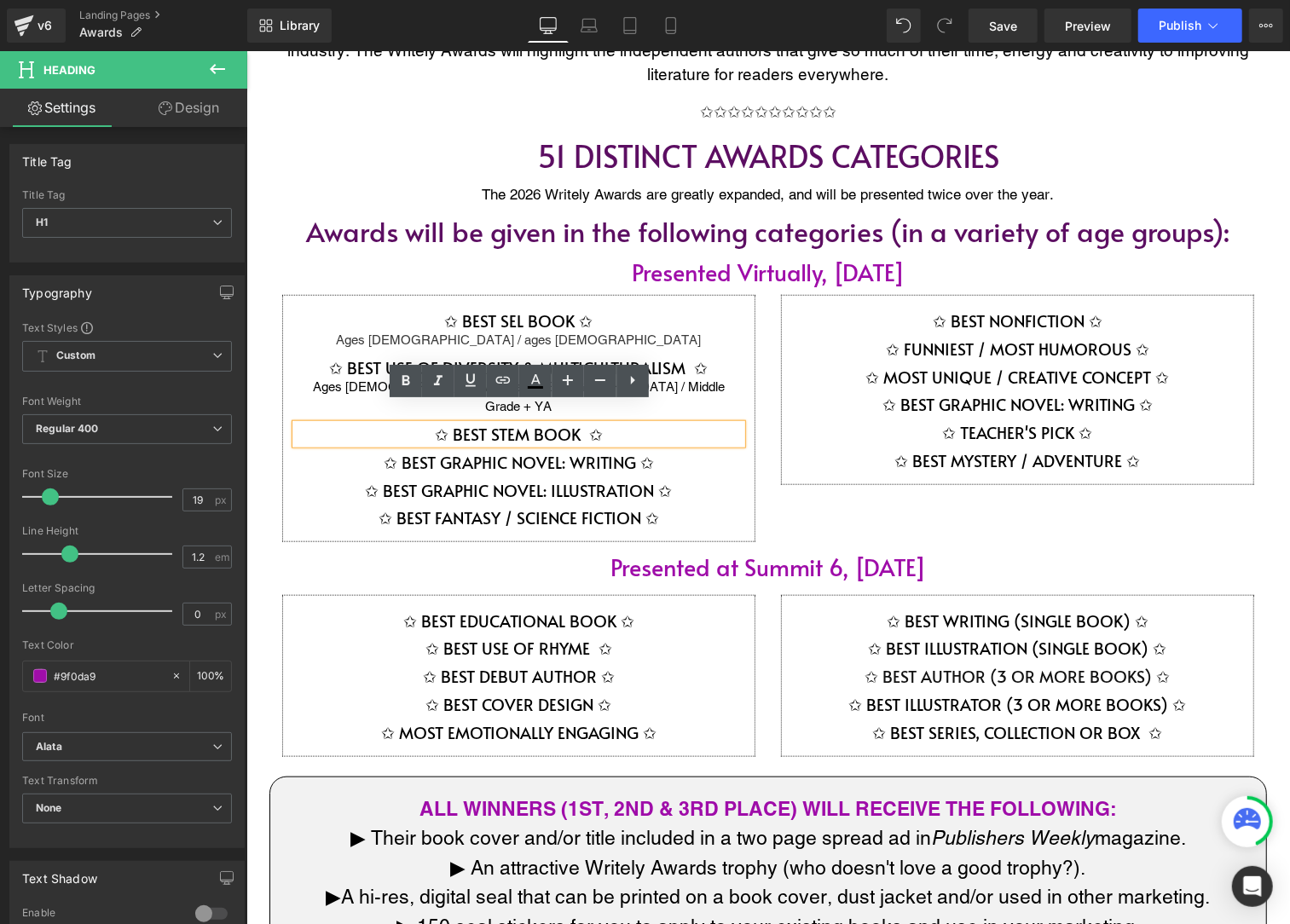
click at [604, 424] on h1 "✩ BEST STEM BOOK ✩" at bounding box center [518, 433] width 446 height 19
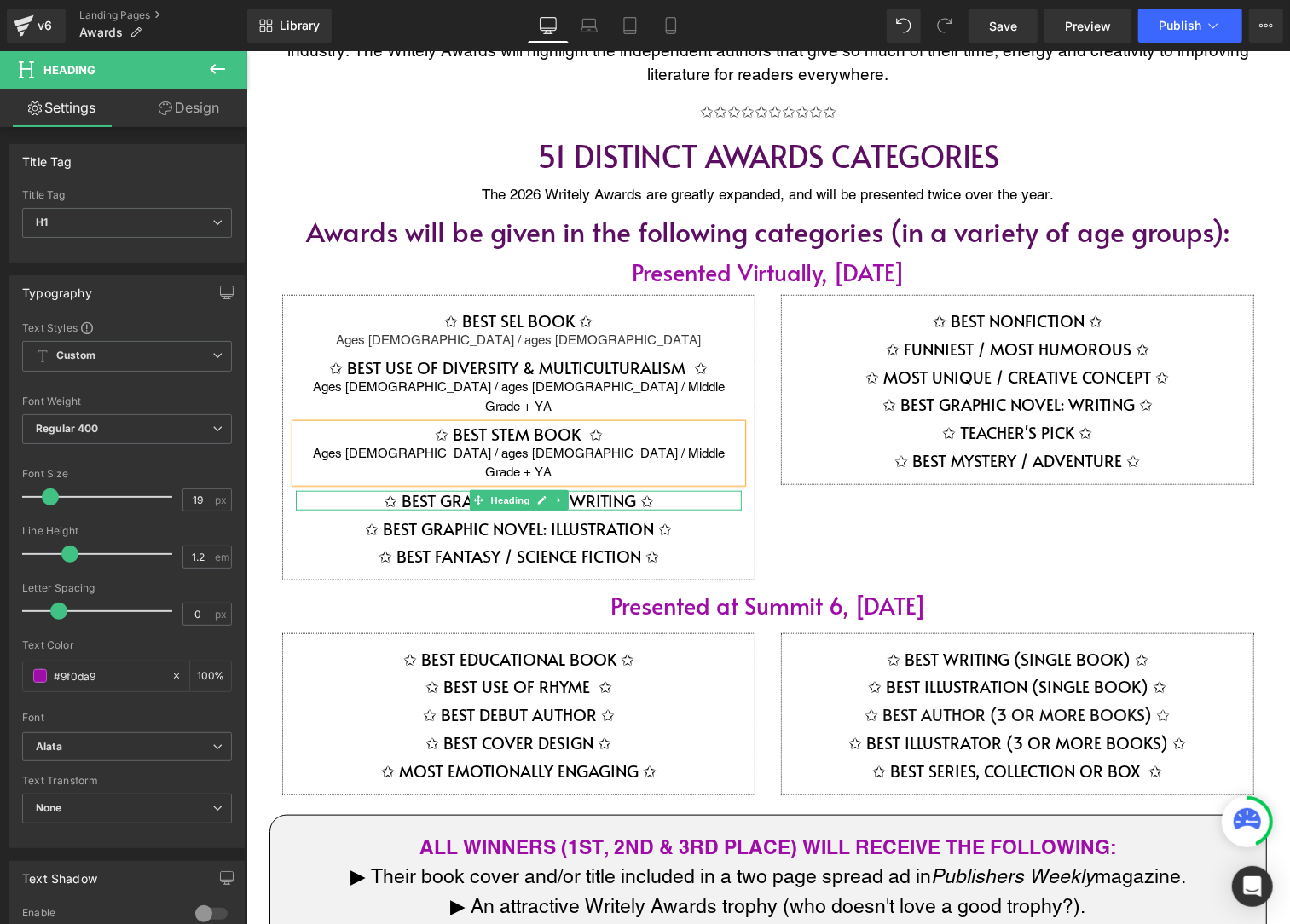
click at [650, 489] on span "✩ BEST GRAPHIC NOVEL: WRITING ✩" at bounding box center [518, 499] width 271 height 22
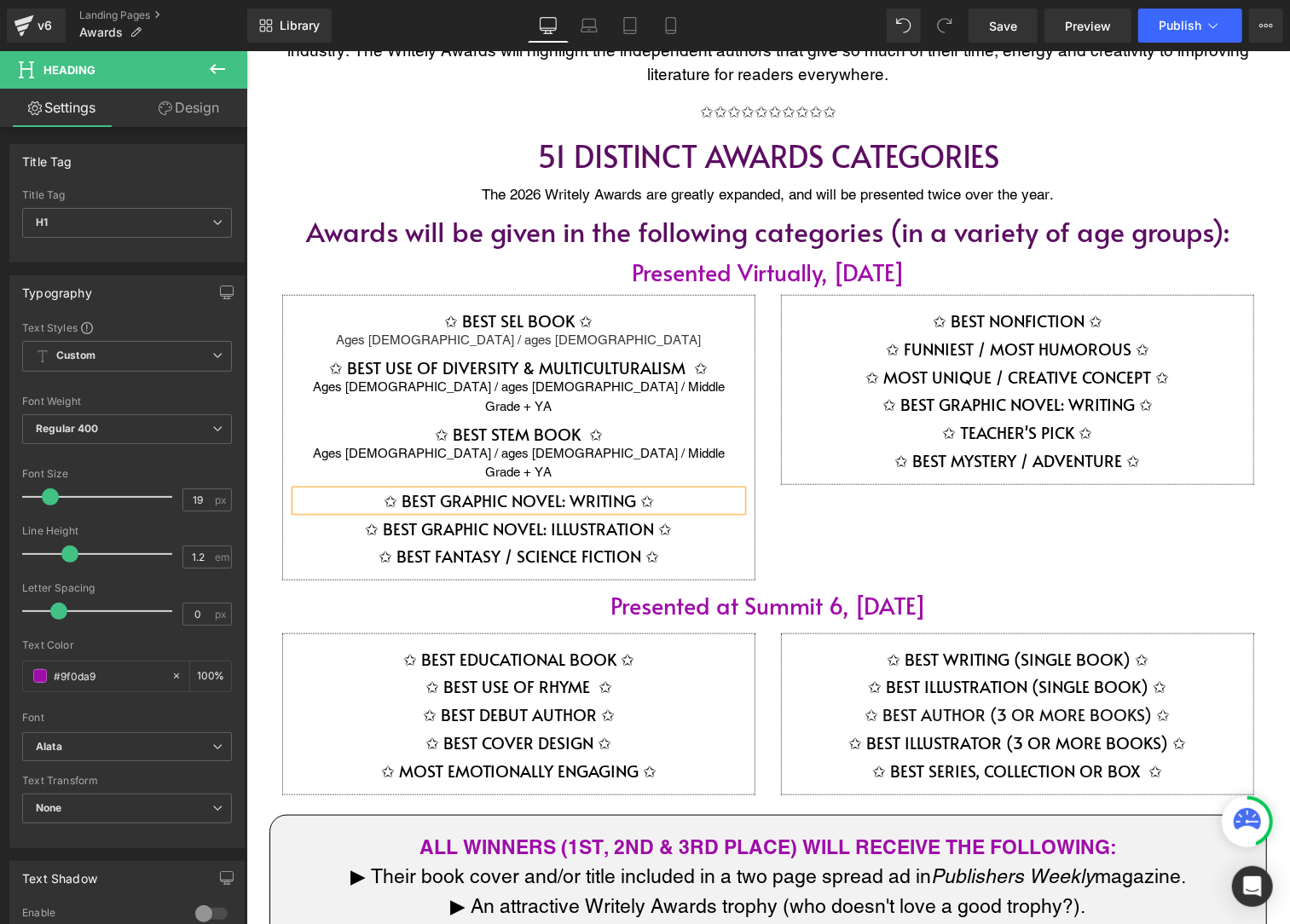
click at [674, 490] on h1 "✩ BEST GRAPHIC NOVEL: WRITING ✩" at bounding box center [518, 499] width 446 height 19
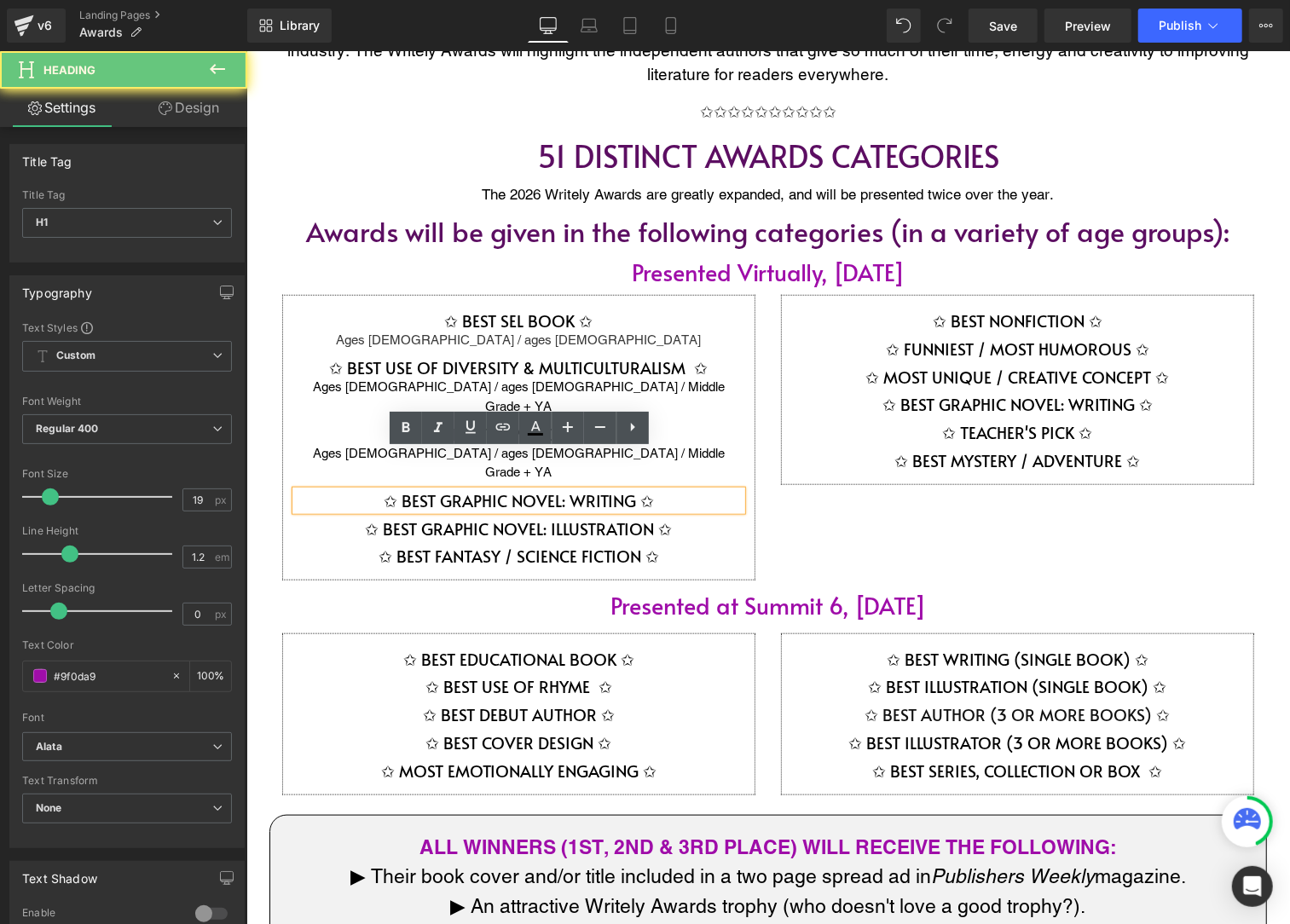
click at [674, 490] on h1 "✩ BEST GRAPHIC NOVEL: WRITING ✩" at bounding box center [518, 499] width 446 height 19
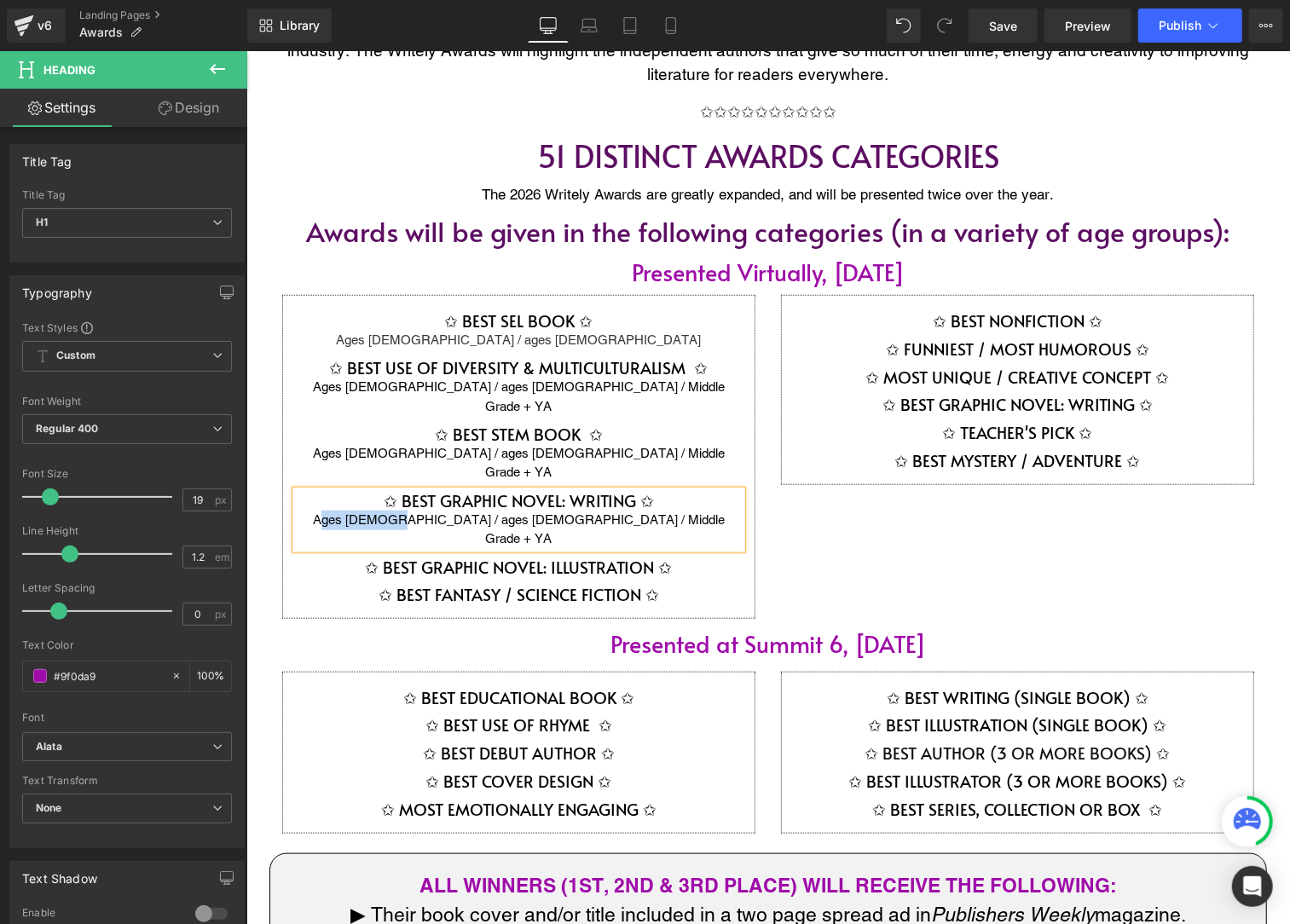
drag, startPoint x: 469, startPoint y: 480, endPoint x: 411, endPoint y: 481, distance: 58.0
click at [411, 512] on span "Ages [DEMOGRAPHIC_DATA] / ages [DEMOGRAPHIC_DATA] / Middle Grade + YA" at bounding box center [518, 529] width 411 height 34
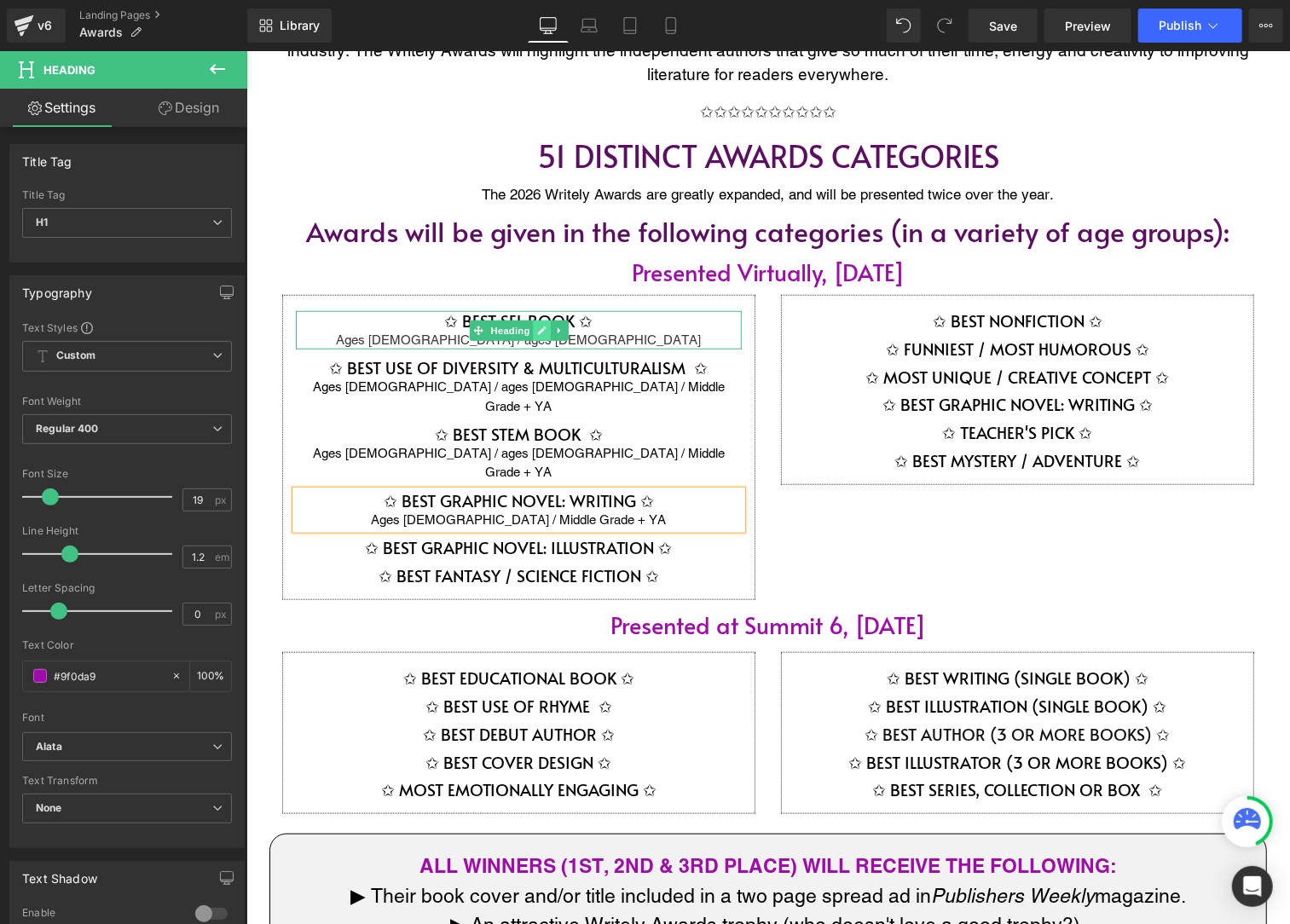
click at [532, 333] on link at bounding box center [541, 329] width 18 height 20
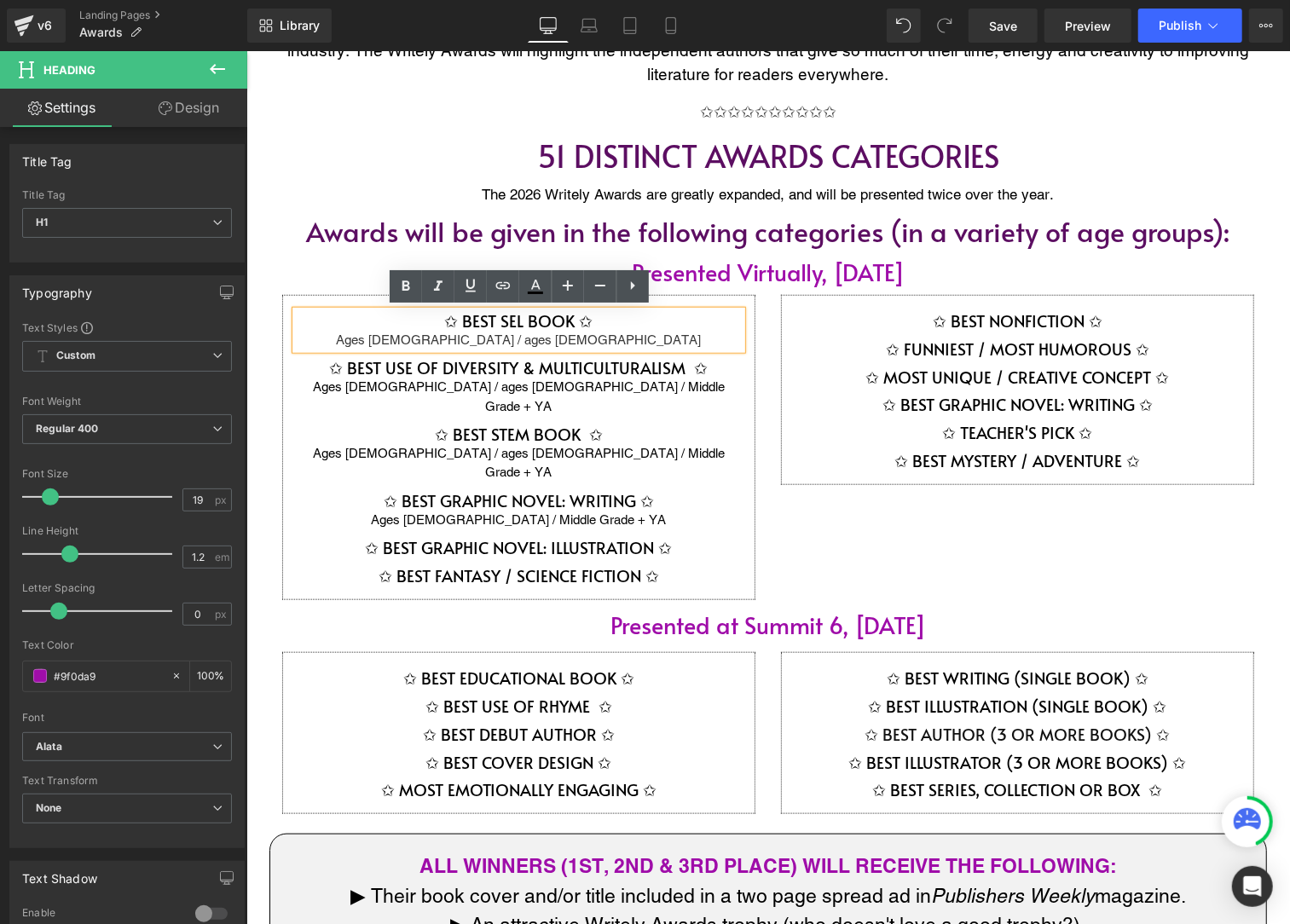
click at [531, 333] on div "Ages [DEMOGRAPHIC_DATA] / ages [DEMOGRAPHIC_DATA]" at bounding box center [518, 340] width 446 height 19
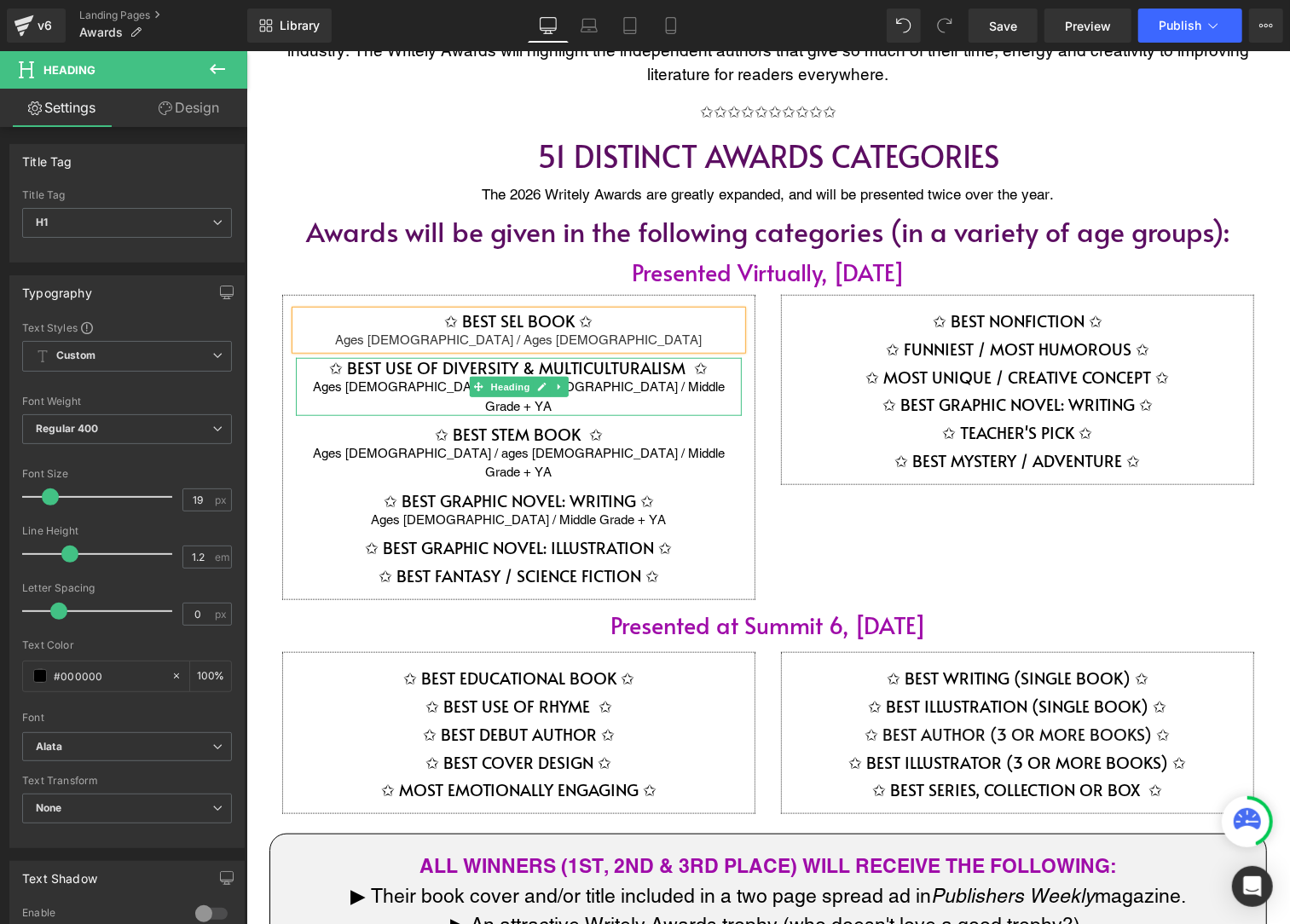
click at [462, 388] on span "Ages [DEMOGRAPHIC_DATA] / ages [DEMOGRAPHIC_DATA] / Middle Grade + YA" at bounding box center [518, 396] width 411 height 34
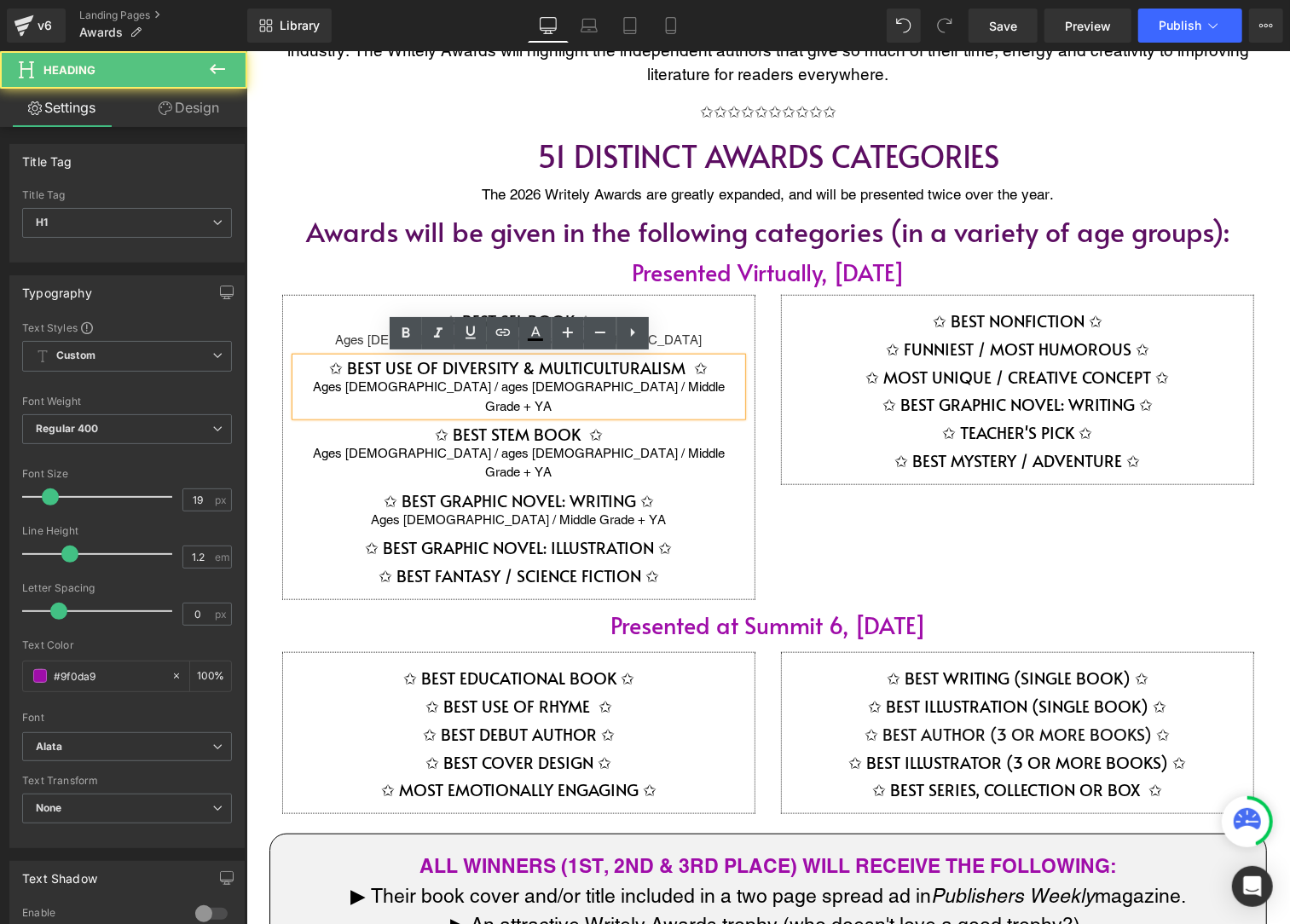
click at [468, 388] on span "Ages [DEMOGRAPHIC_DATA] / ages [DEMOGRAPHIC_DATA] / Middle Grade + YA" at bounding box center [518, 396] width 411 height 34
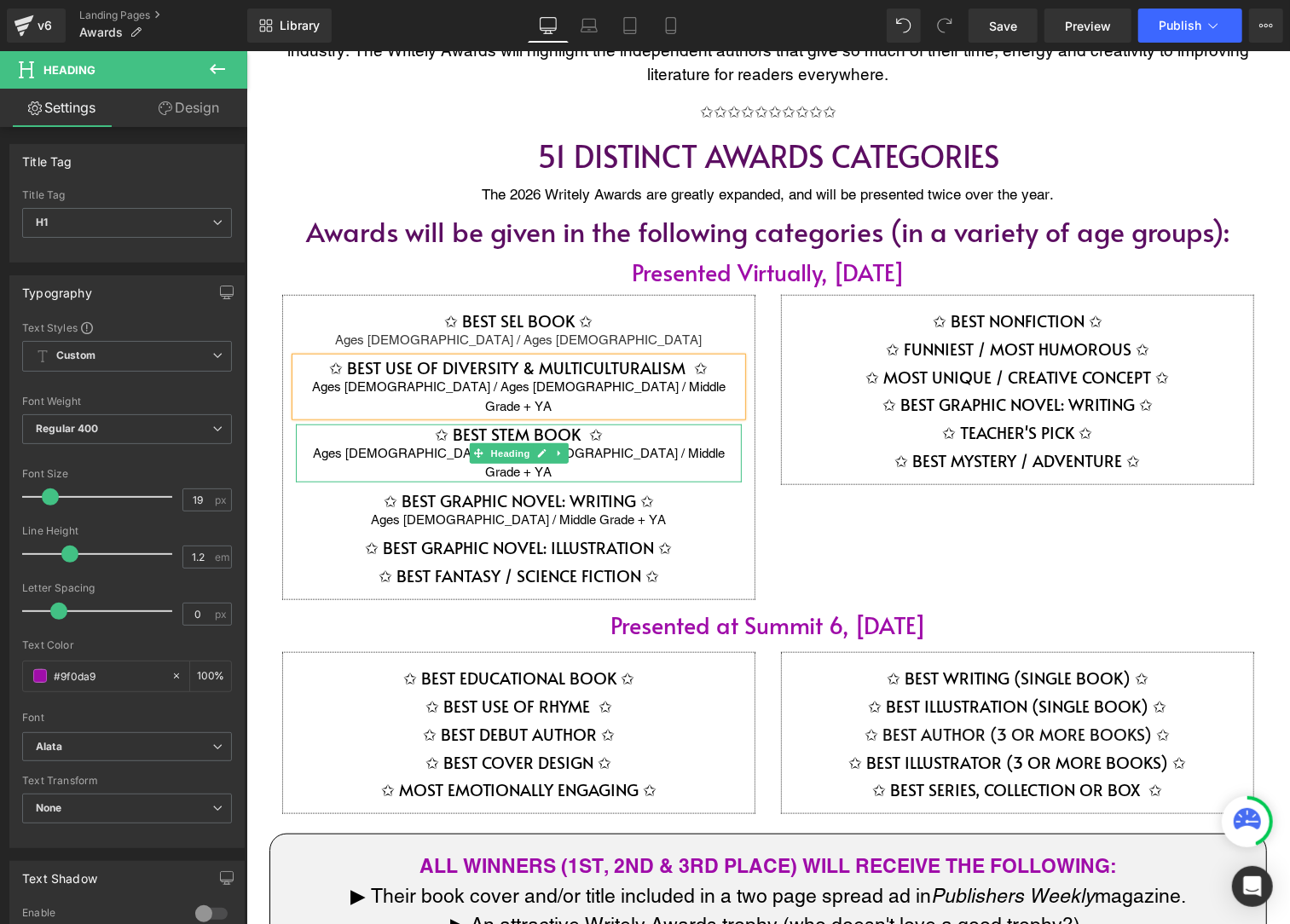
click at [465, 445] on span "Ages [DEMOGRAPHIC_DATA] / ages [DEMOGRAPHIC_DATA] / Middle Grade + YA" at bounding box center [518, 462] width 411 height 34
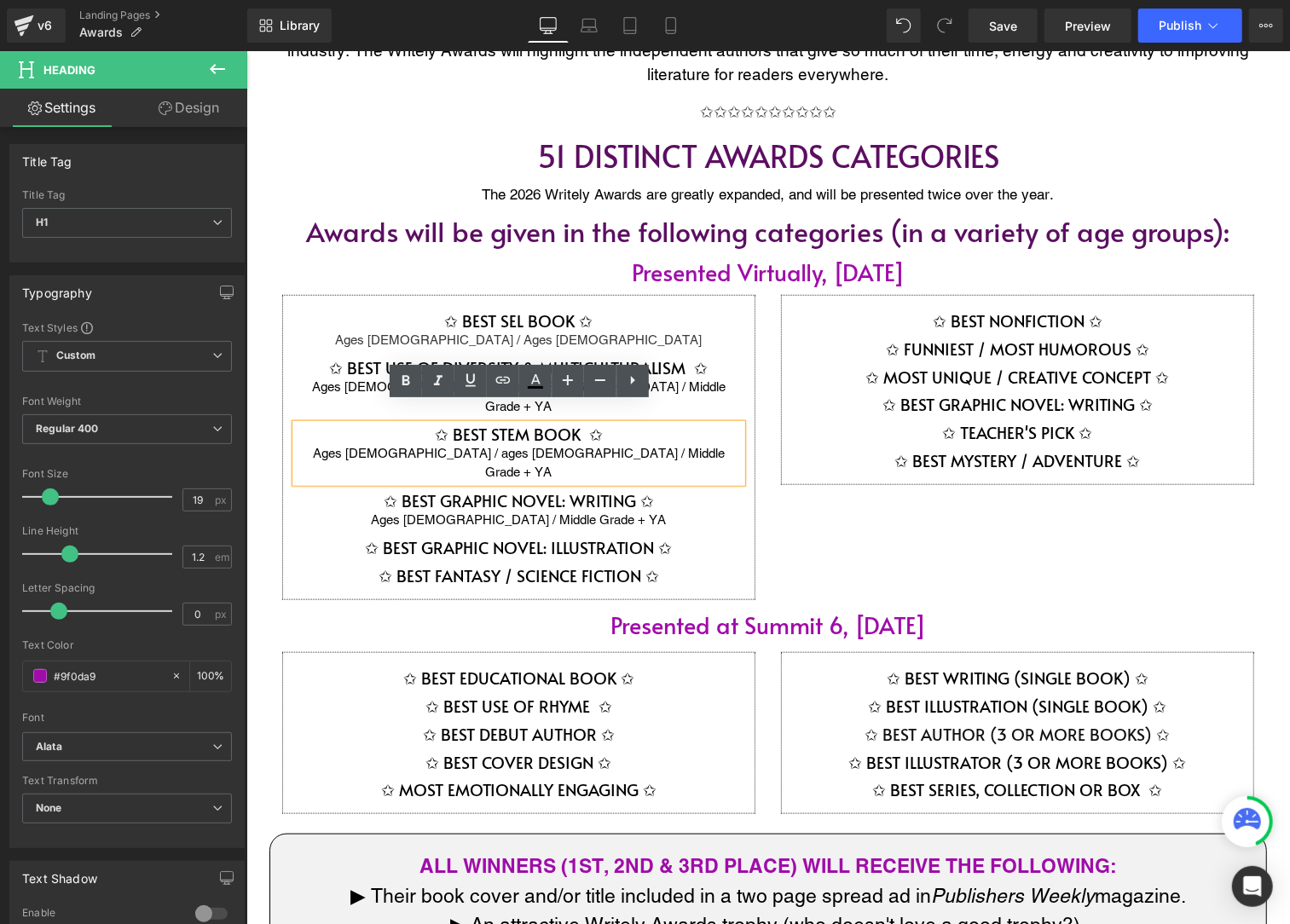
click at [472, 445] on span "Ages [DEMOGRAPHIC_DATA] / ages [DEMOGRAPHIC_DATA] / Middle Grade + YA" at bounding box center [518, 462] width 411 height 34
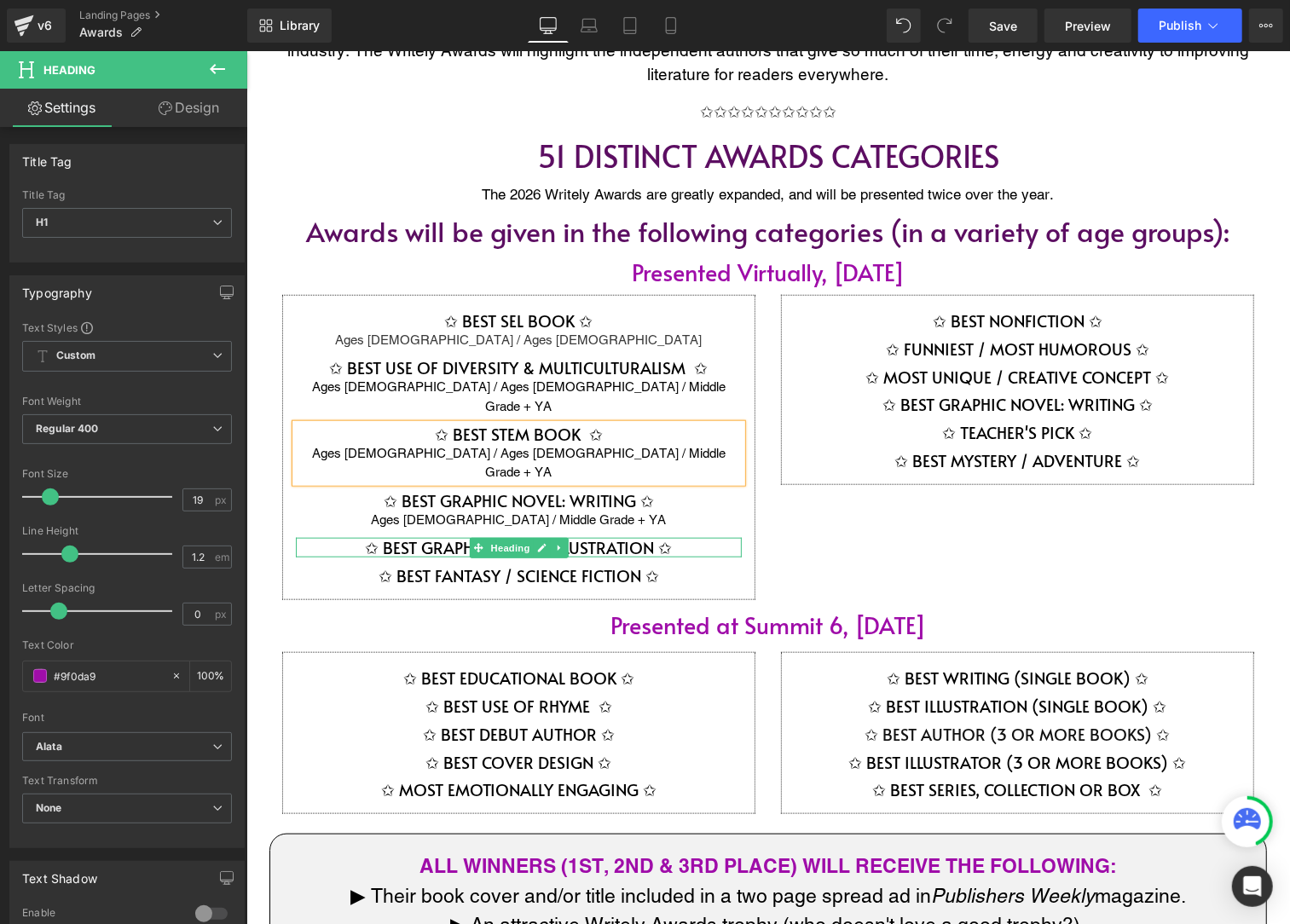
click at [677, 537] on h1 "✩ BEST GRAPHIC NOVEL: ILLUSTRATION ✩" at bounding box center [518, 546] width 446 height 19
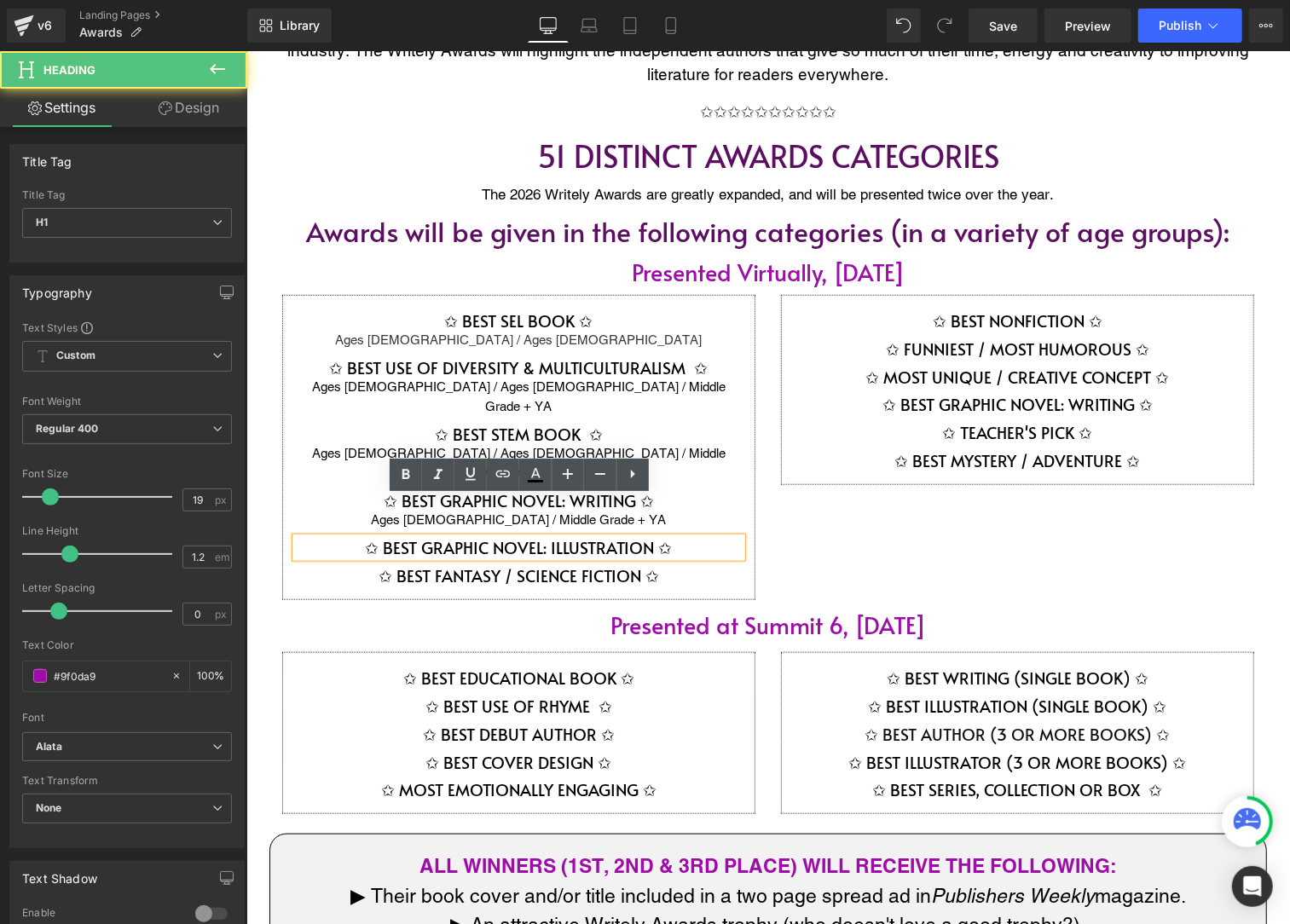
click at [679, 537] on h1 "✩ BEST GRAPHIC NOVEL: ILLUSTRATION ✩" at bounding box center [518, 546] width 446 height 19
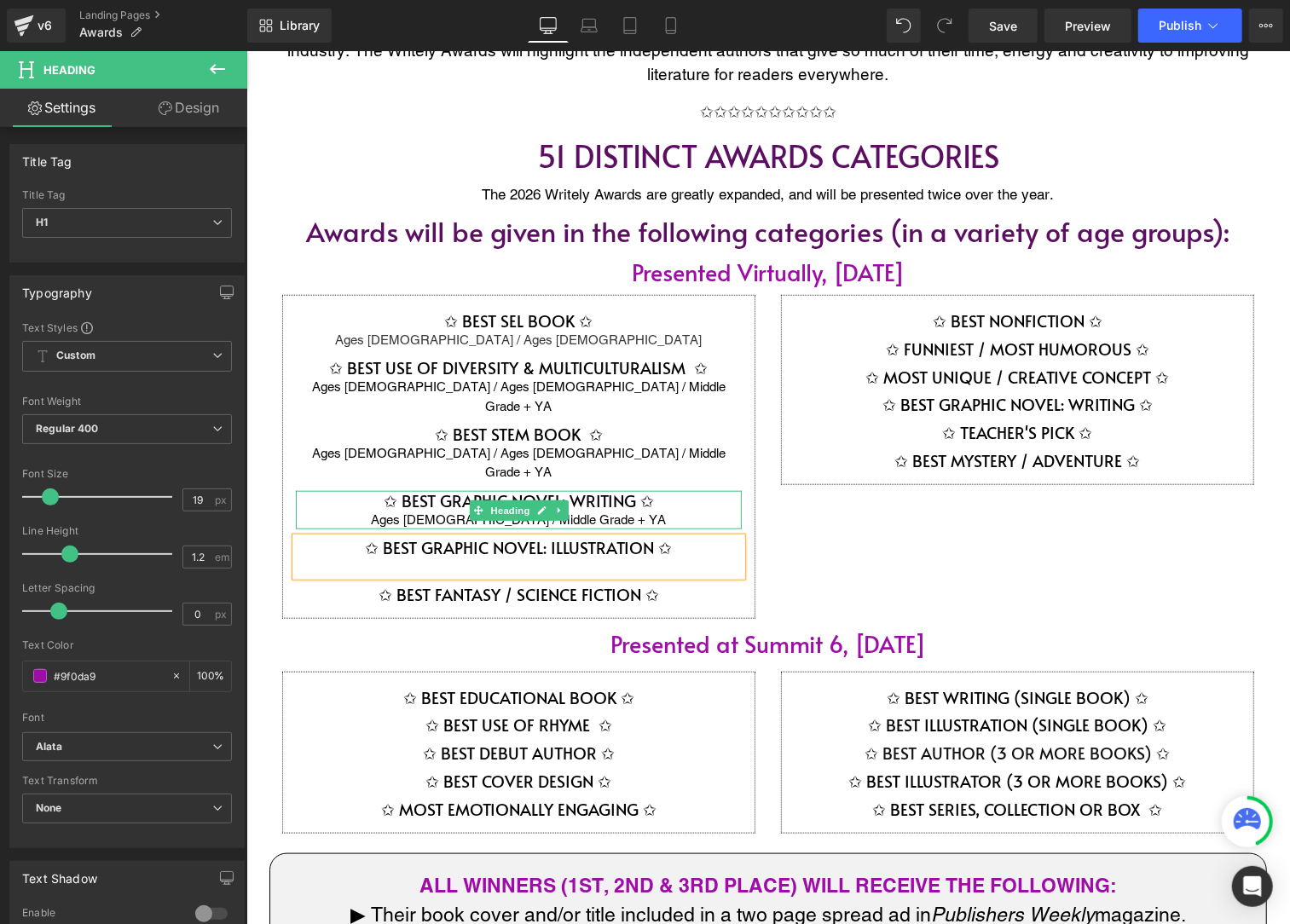
click at [442, 512] on span "Ages [DEMOGRAPHIC_DATA] / Middle Grade + YA" at bounding box center [519, 518] width 295 height 14
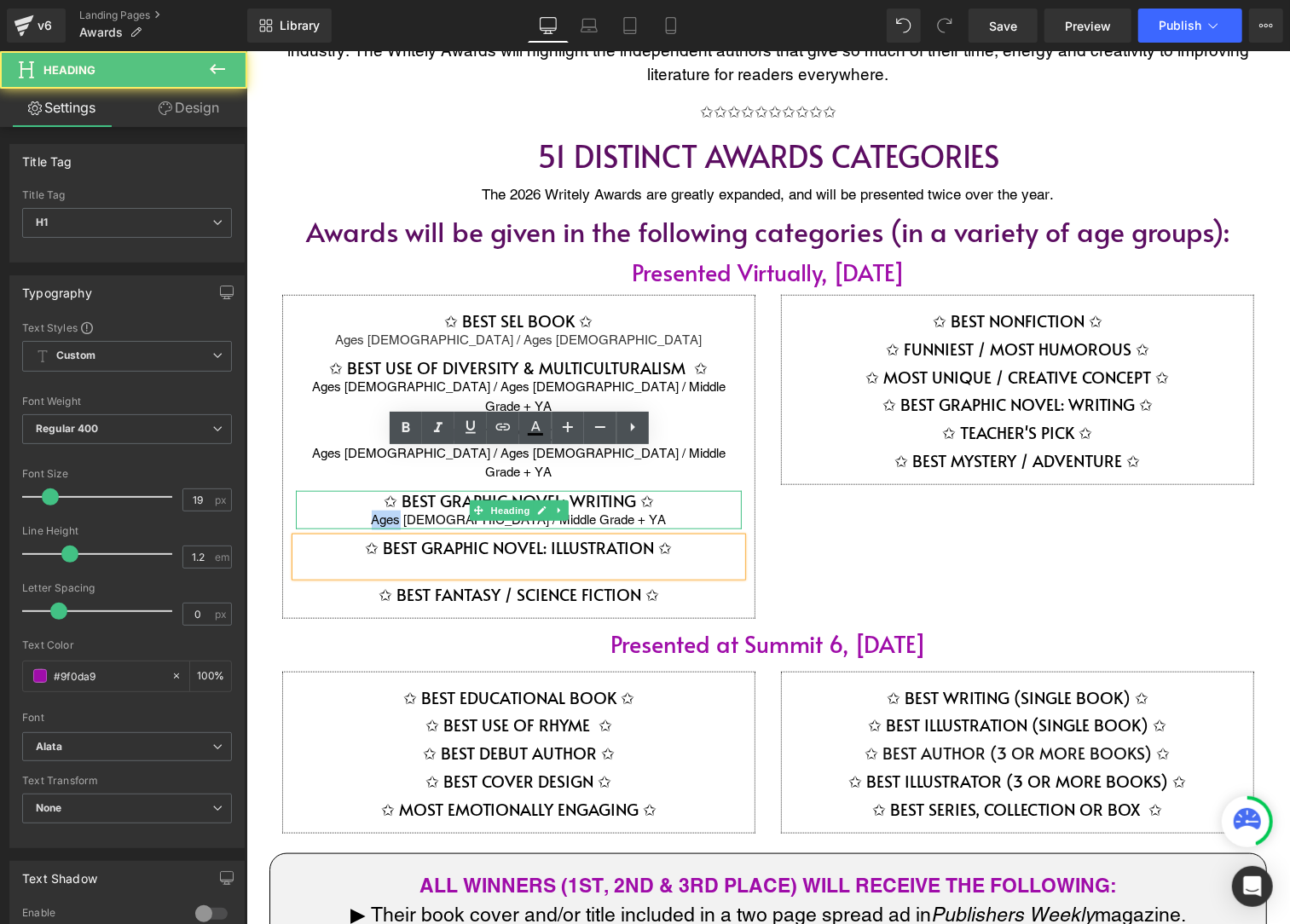
click at [442, 512] on span "Ages [DEMOGRAPHIC_DATA] / Middle Grade + YA" at bounding box center [519, 518] width 295 height 14
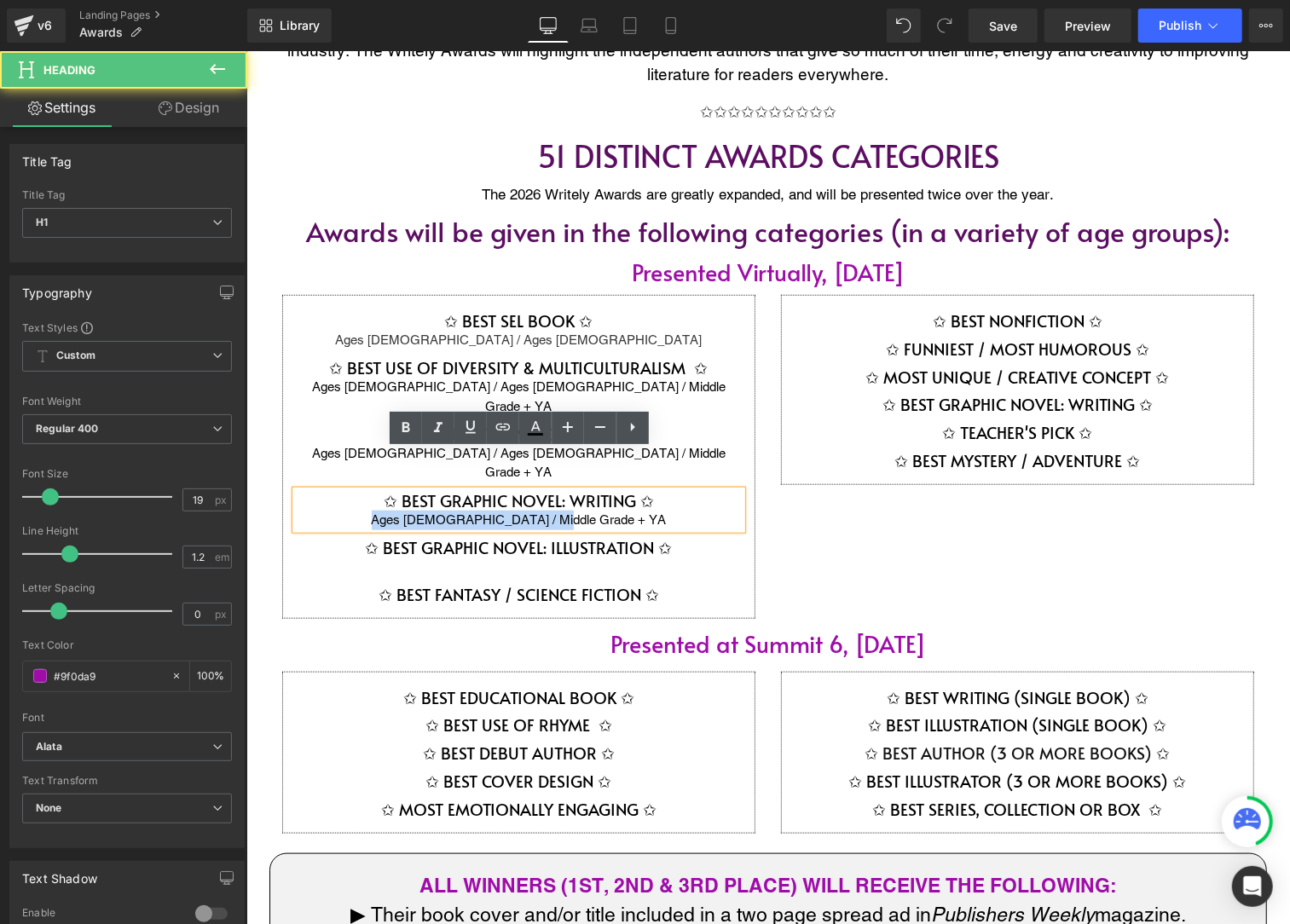
click at [442, 512] on span "Ages [DEMOGRAPHIC_DATA] / Middle Grade + YA" at bounding box center [519, 518] width 295 height 14
copy span "Ages [DEMOGRAPHIC_DATA] / Middle Grade + YA"
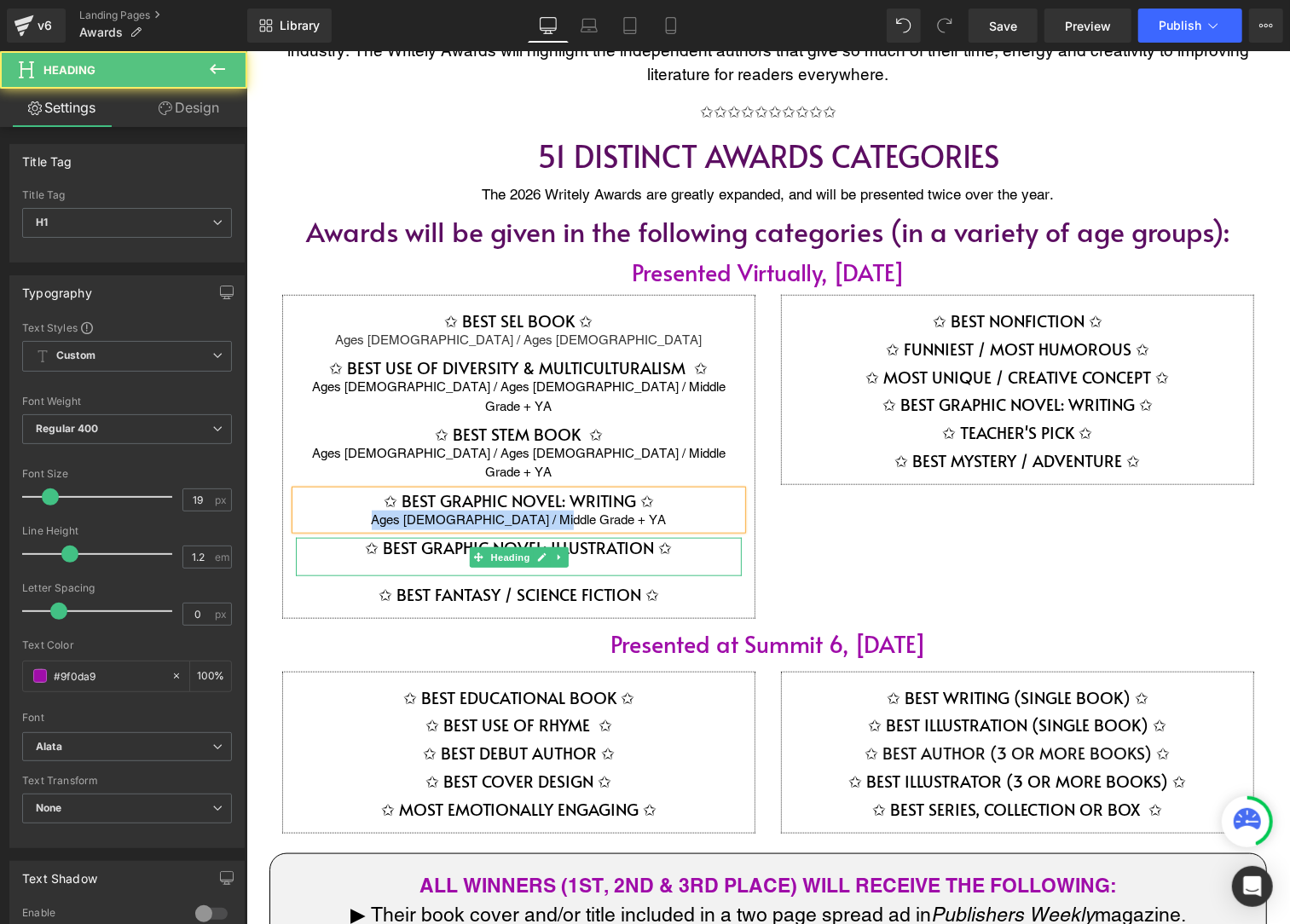
click at [437, 557] on div at bounding box center [518, 566] width 446 height 19
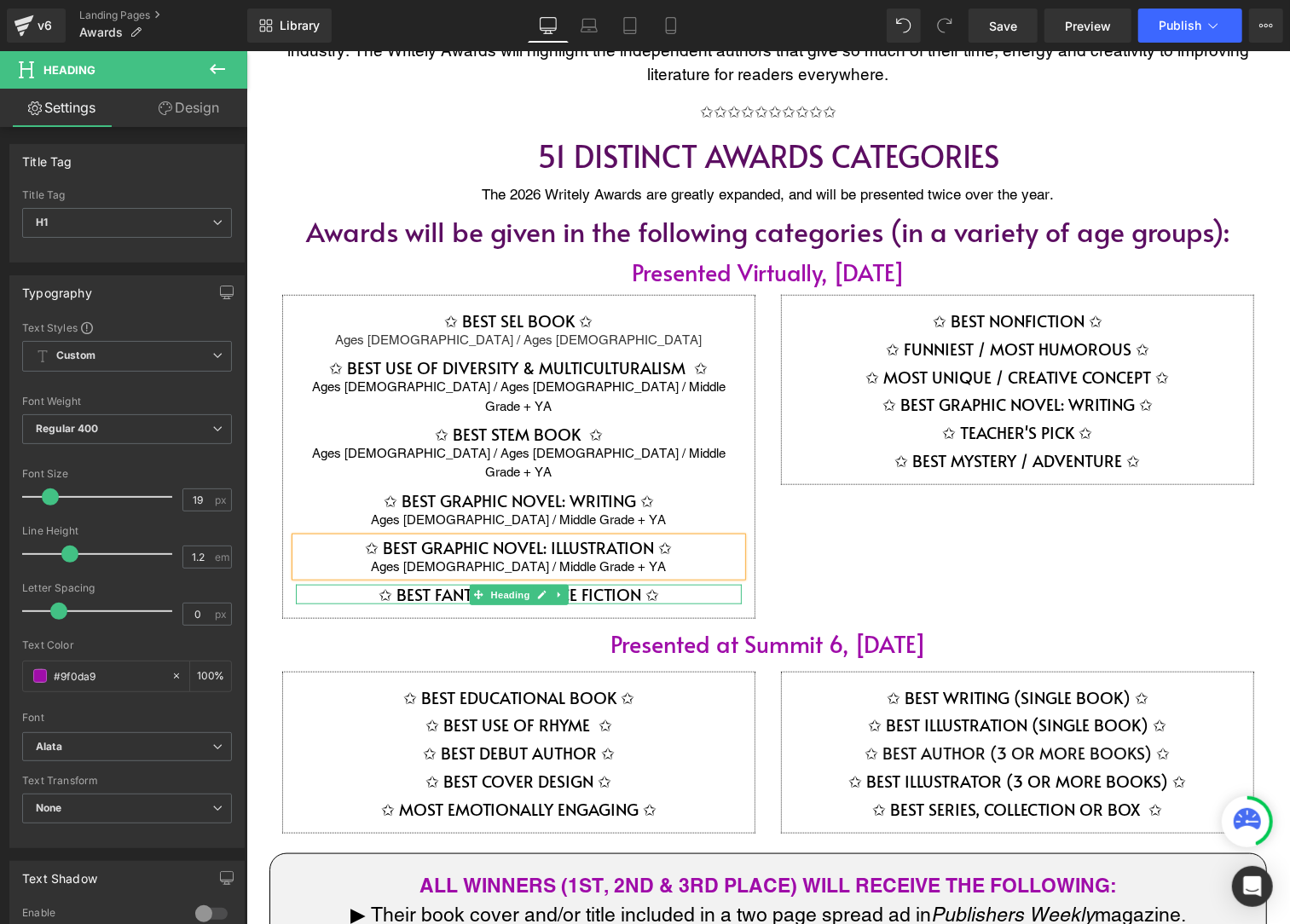
click at [663, 584] on h1 "✩ BEST FANTASY / SCIENCE FICTION ✩" at bounding box center [518, 594] width 446 height 19
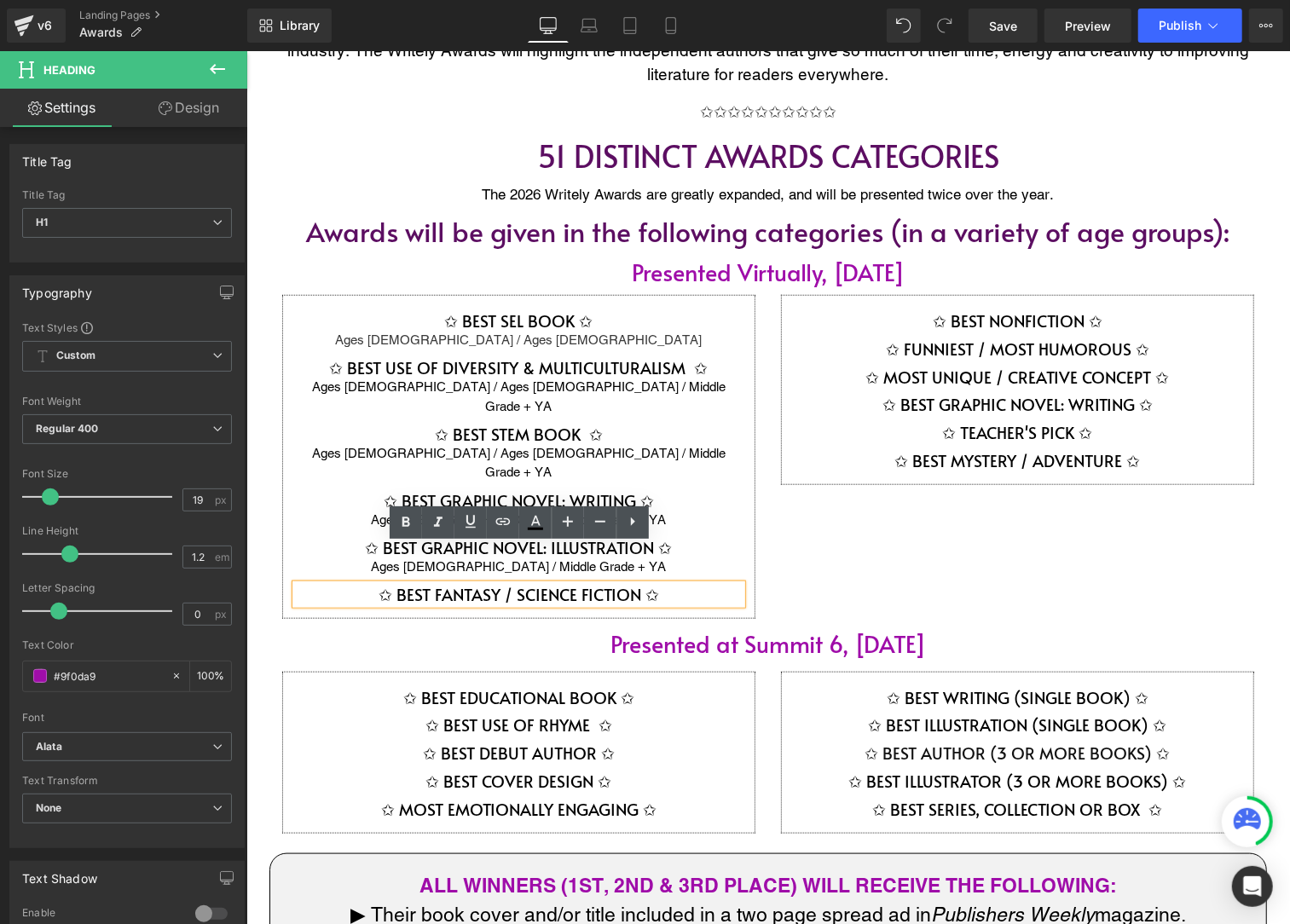
click at [664, 584] on h1 "✩ BEST FANTASY / SCIENCE FICTION ✩" at bounding box center [518, 594] width 446 height 19
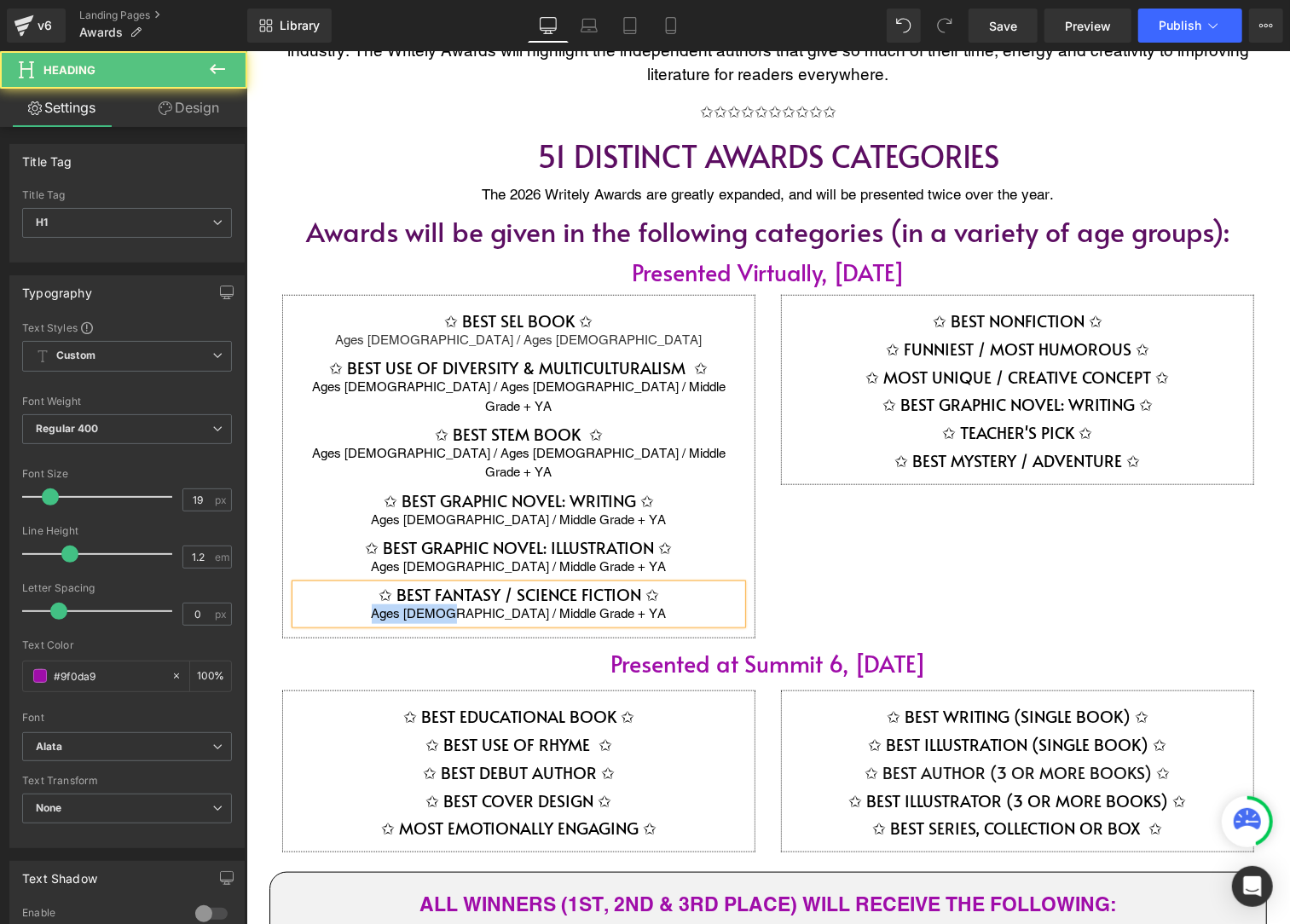
drag, startPoint x: 496, startPoint y: 576, endPoint x: 397, endPoint y: 578, distance: 99.0
click at [397, 604] on div "Ages [DEMOGRAPHIC_DATA] / Middle Grade + YA" at bounding box center [518, 613] width 446 height 19
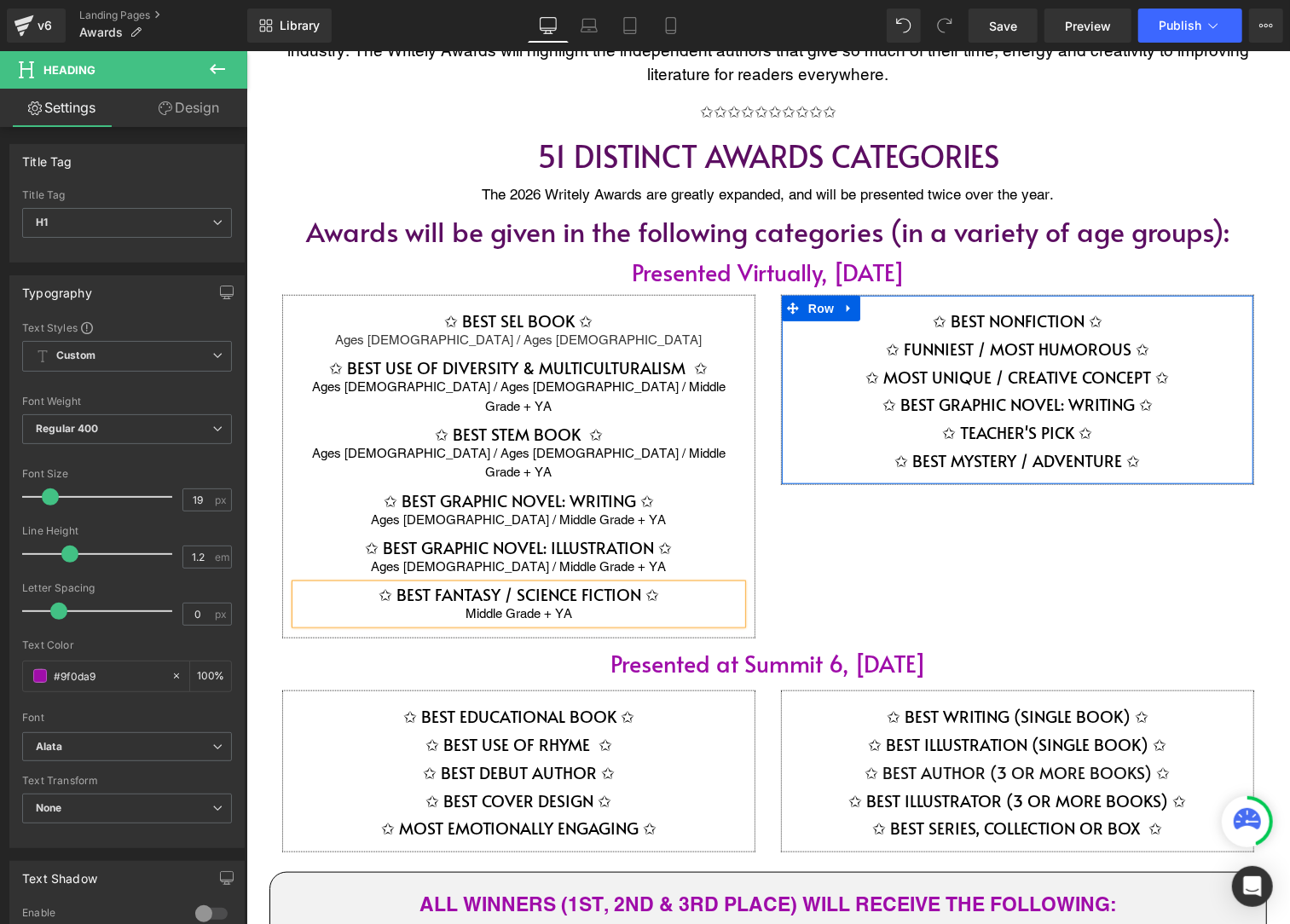
click at [246, 51] on div at bounding box center [246, 51] width 0 height 0
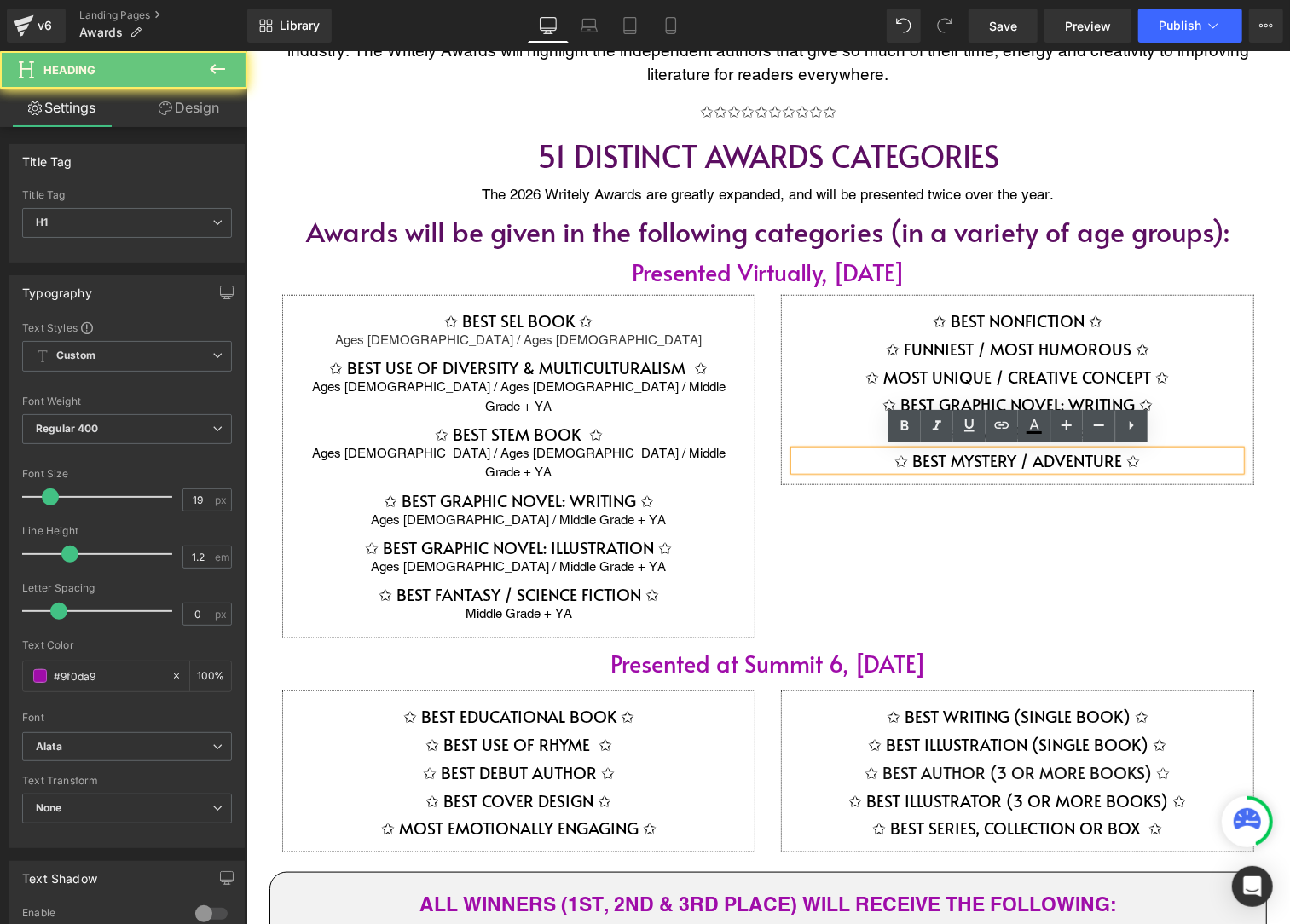
click at [1144, 462] on h1 "✩ BEST MYSTERY / ADVENTURE ✩" at bounding box center [1017, 460] width 446 height 19
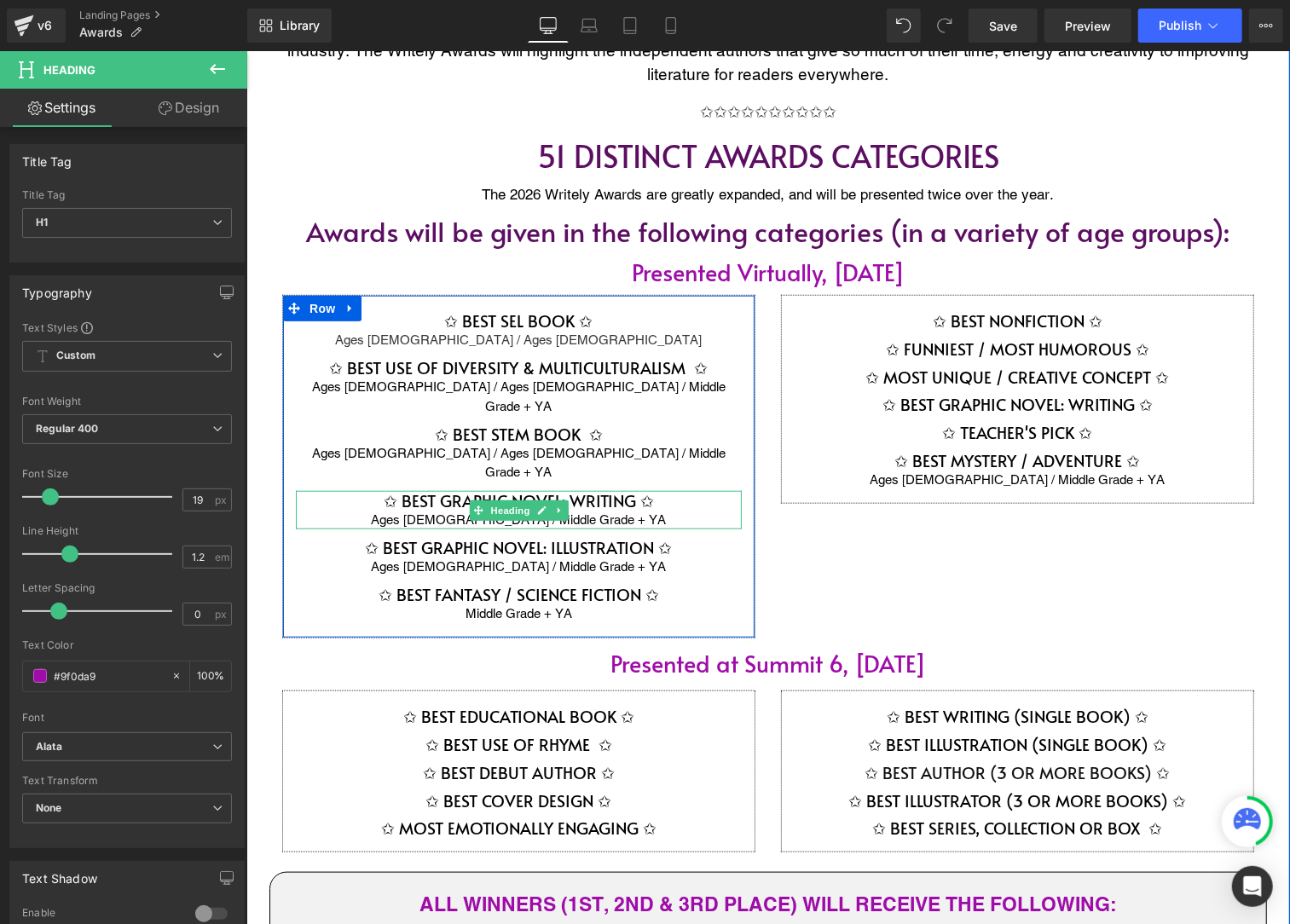
click at [443, 512] on span "Ages [DEMOGRAPHIC_DATA] / Middle Grade + YA" at bounding box center [519, 518] width 295 height 14
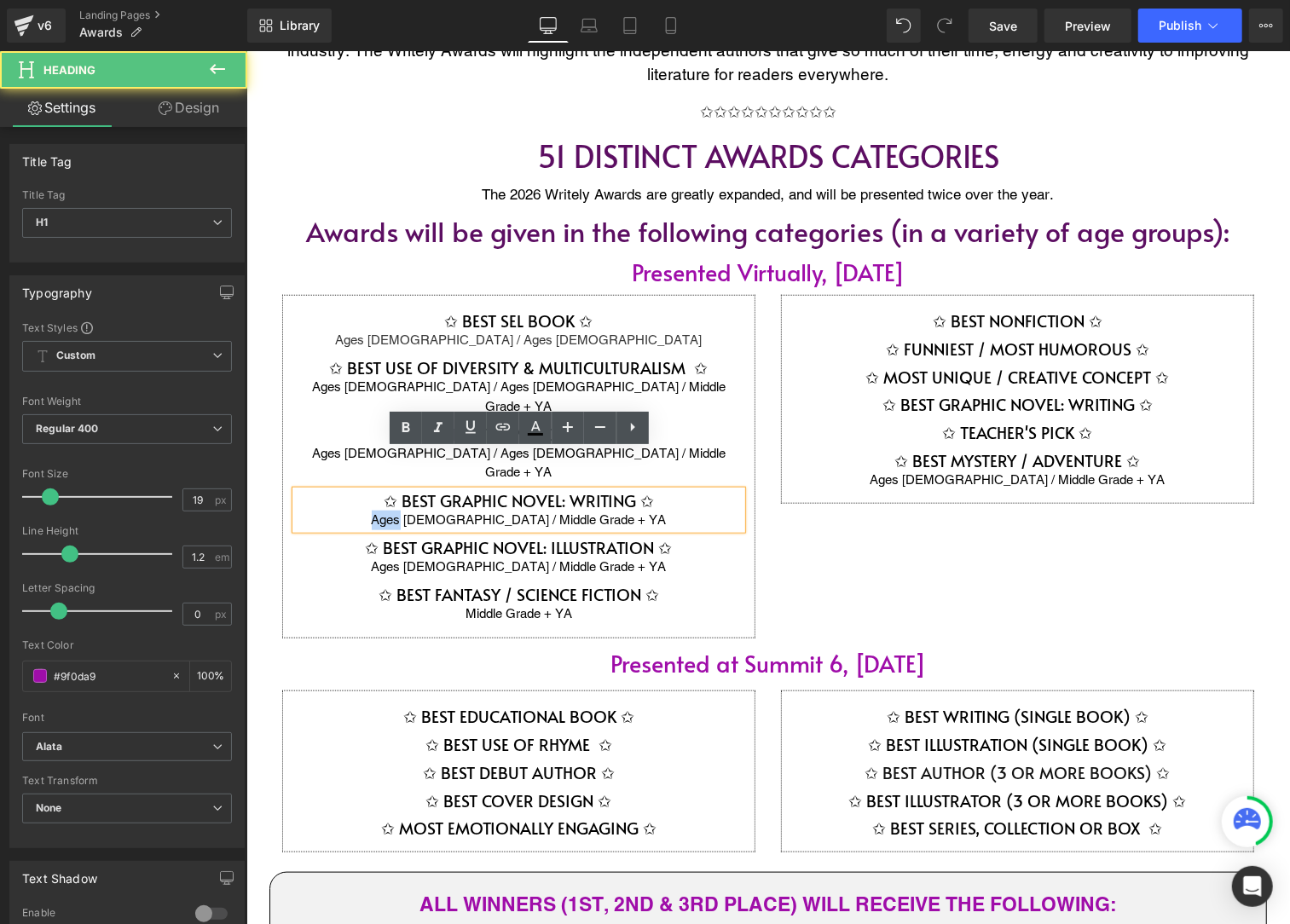
click at [443, 512] on span "Ages [DEMOGRAPHIC_DATA] / Middle Grade + YA" at bounding box center [519, 518] width 295 height 14
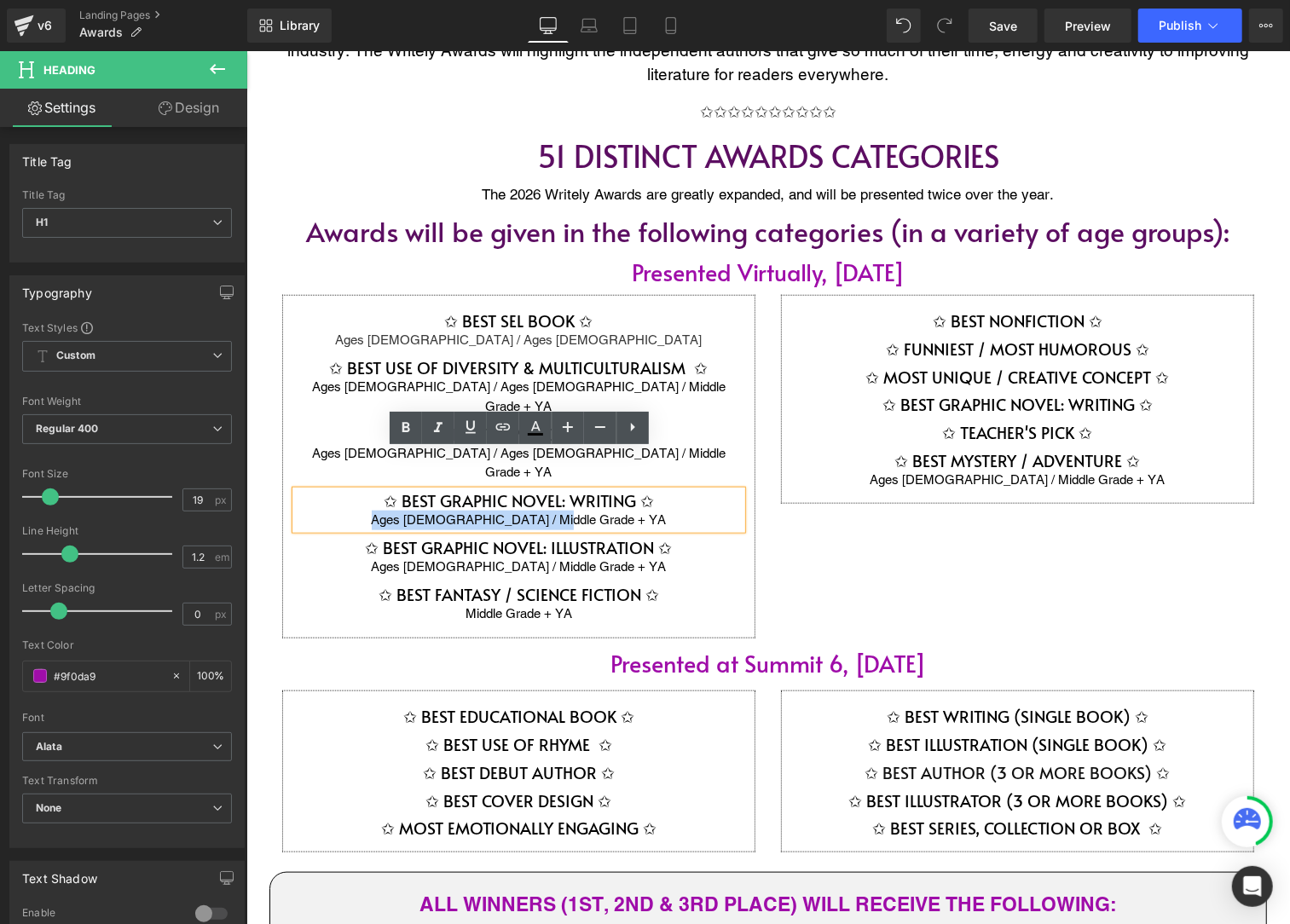
copy span "Ages [DEMOGRAPHIC_DATA] / Middle Grade + YA"
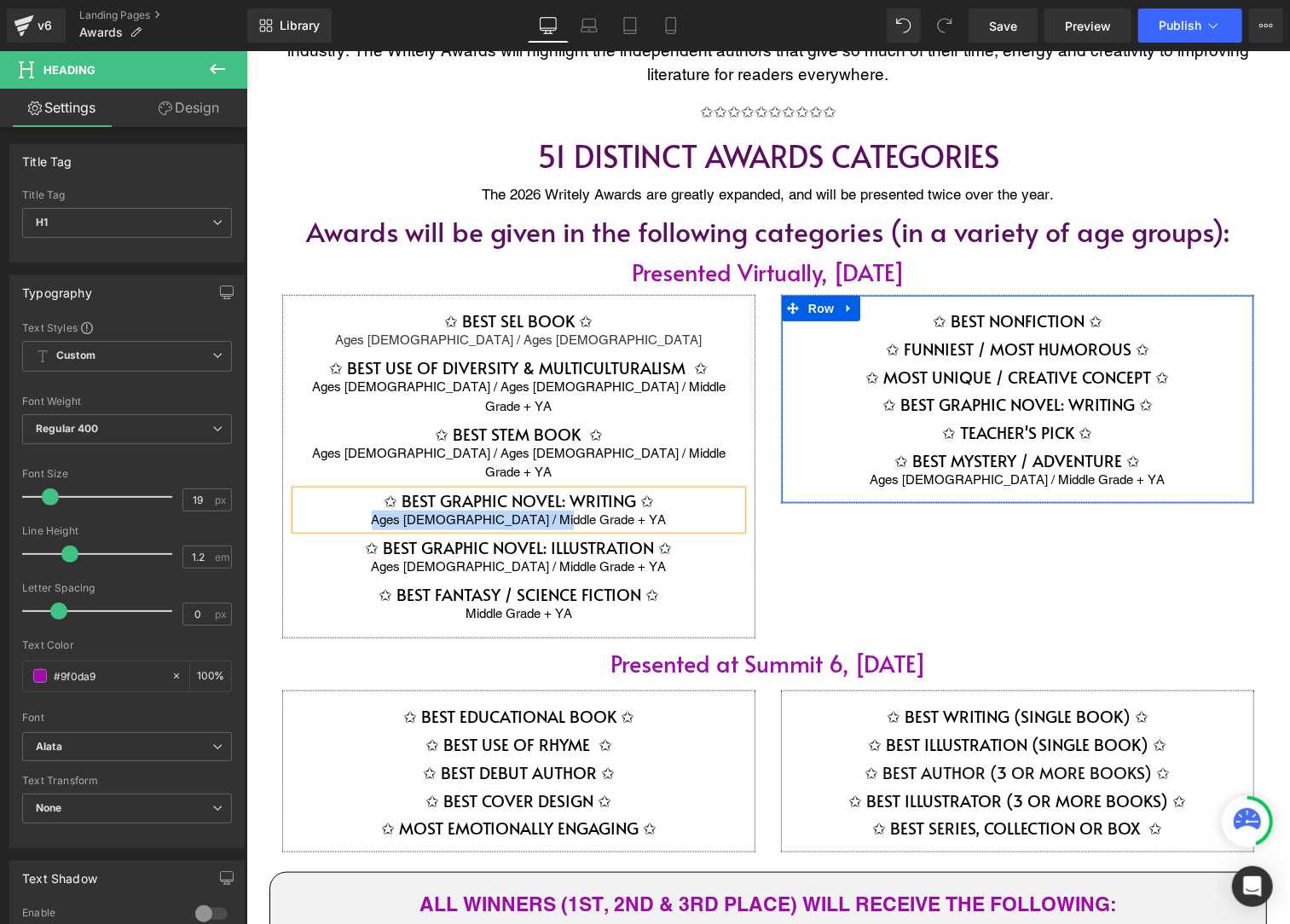
click at [246, 51] on div at bounding box center [246, 51] width 0 height 0
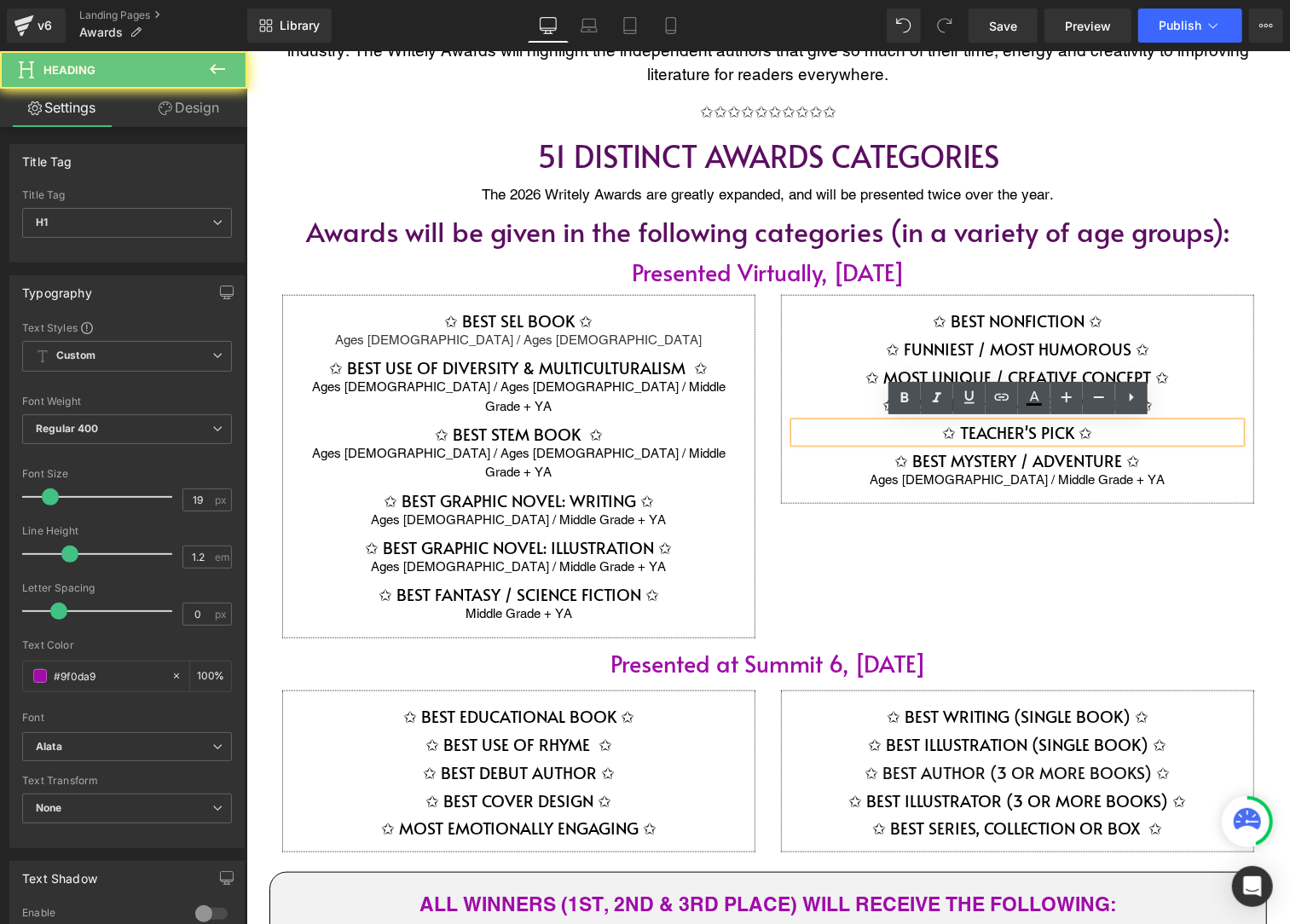
click at [1100, 435] on h1 "✩ TEACHER'S PICK ✩" at bounding box center [1017, 431] width 446 height 19
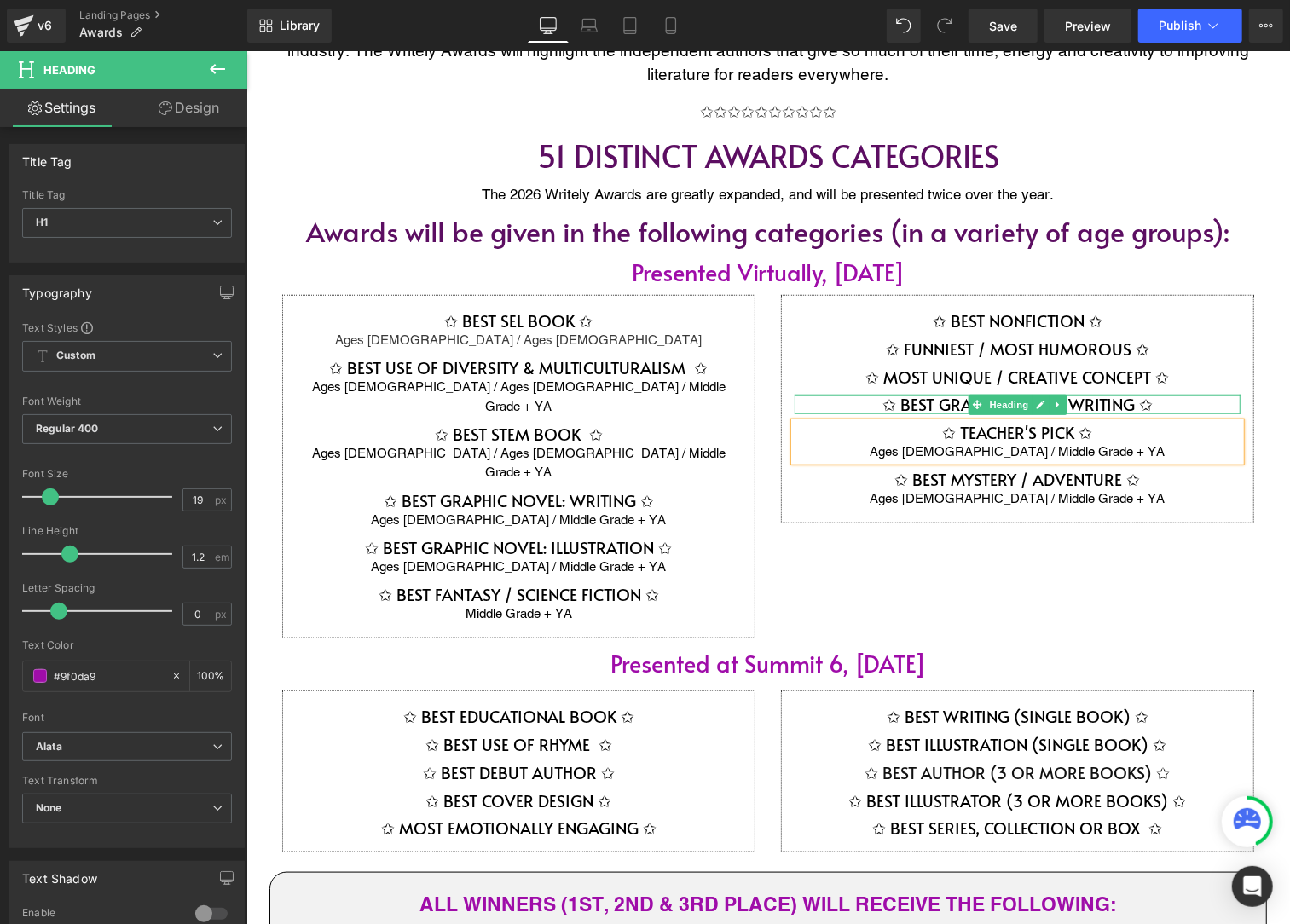
click at [938, 406] on span "✩ BEST GRAPHIC NOVEL: WRITING ✩" at bounding box center [1017, 403] width 271 height 22
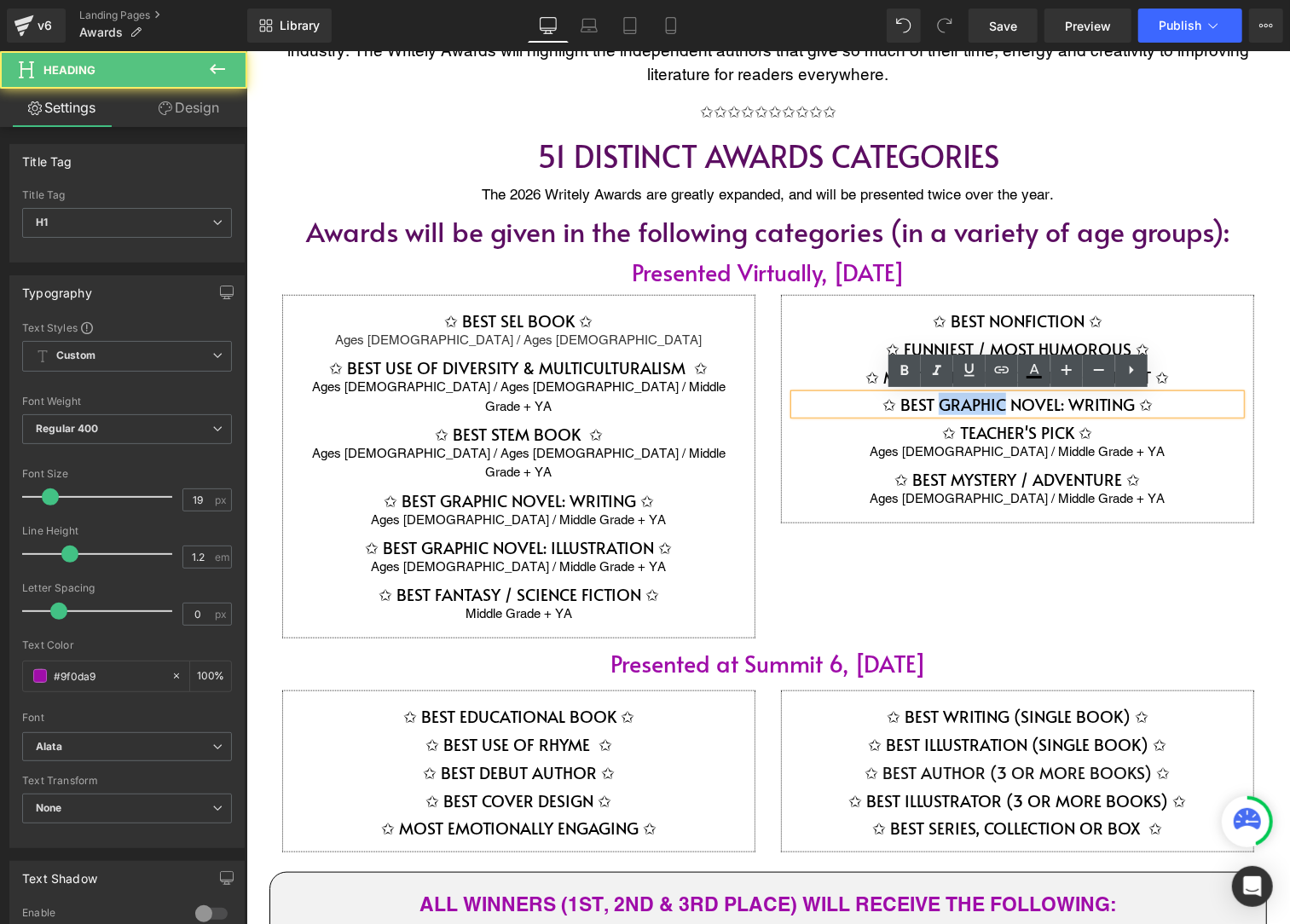
click at [938, 406] on span "✩ BEST GRAPHIC NOVEL: WRITING ✩" at bounding box center [1017, 403] width 271 height 22
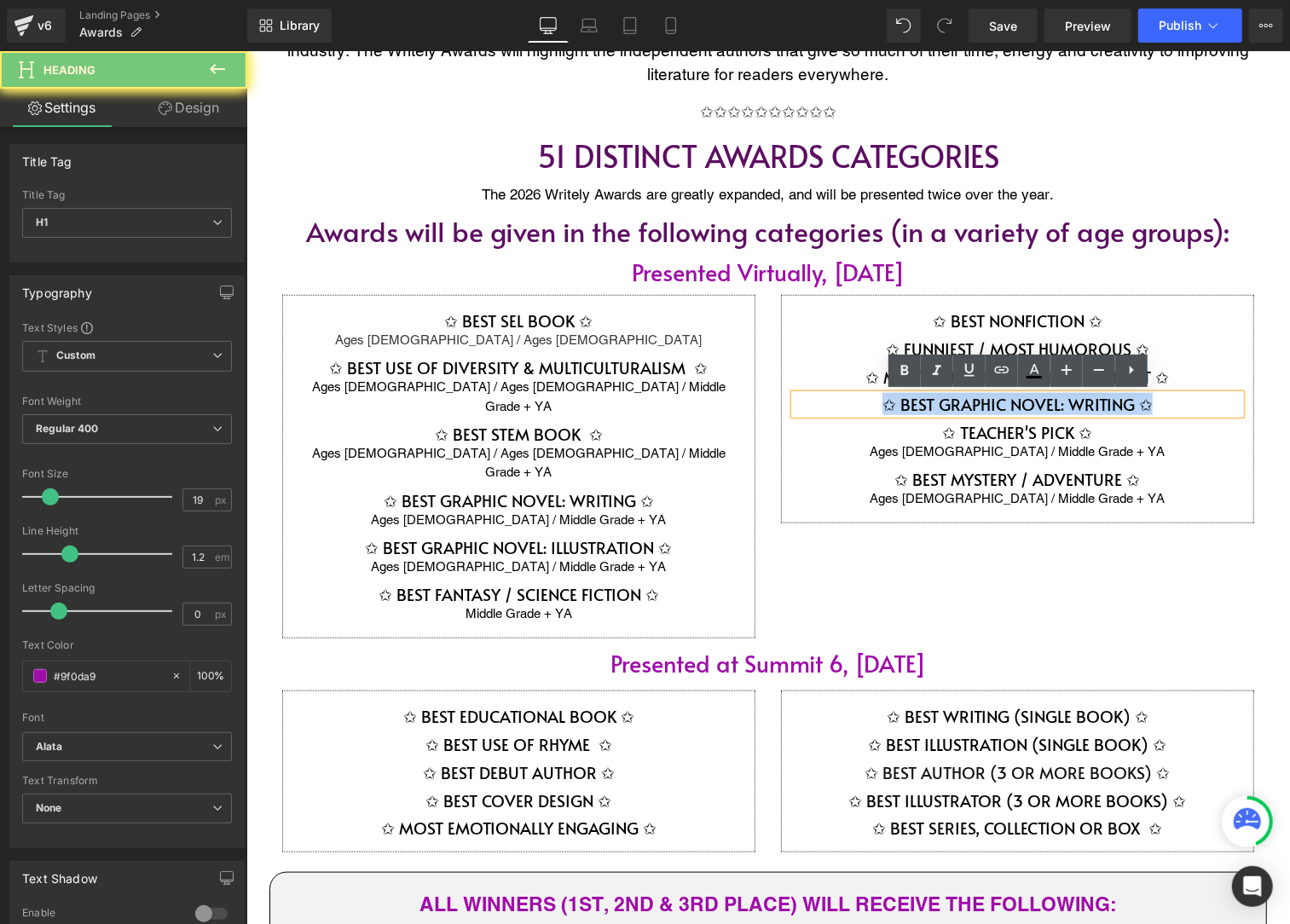
click at [938, 406] on span "✩ BEST GRAPHIC NOVEL: WRITING ✩" at bounding box center [1017, 403] width 271 height 22
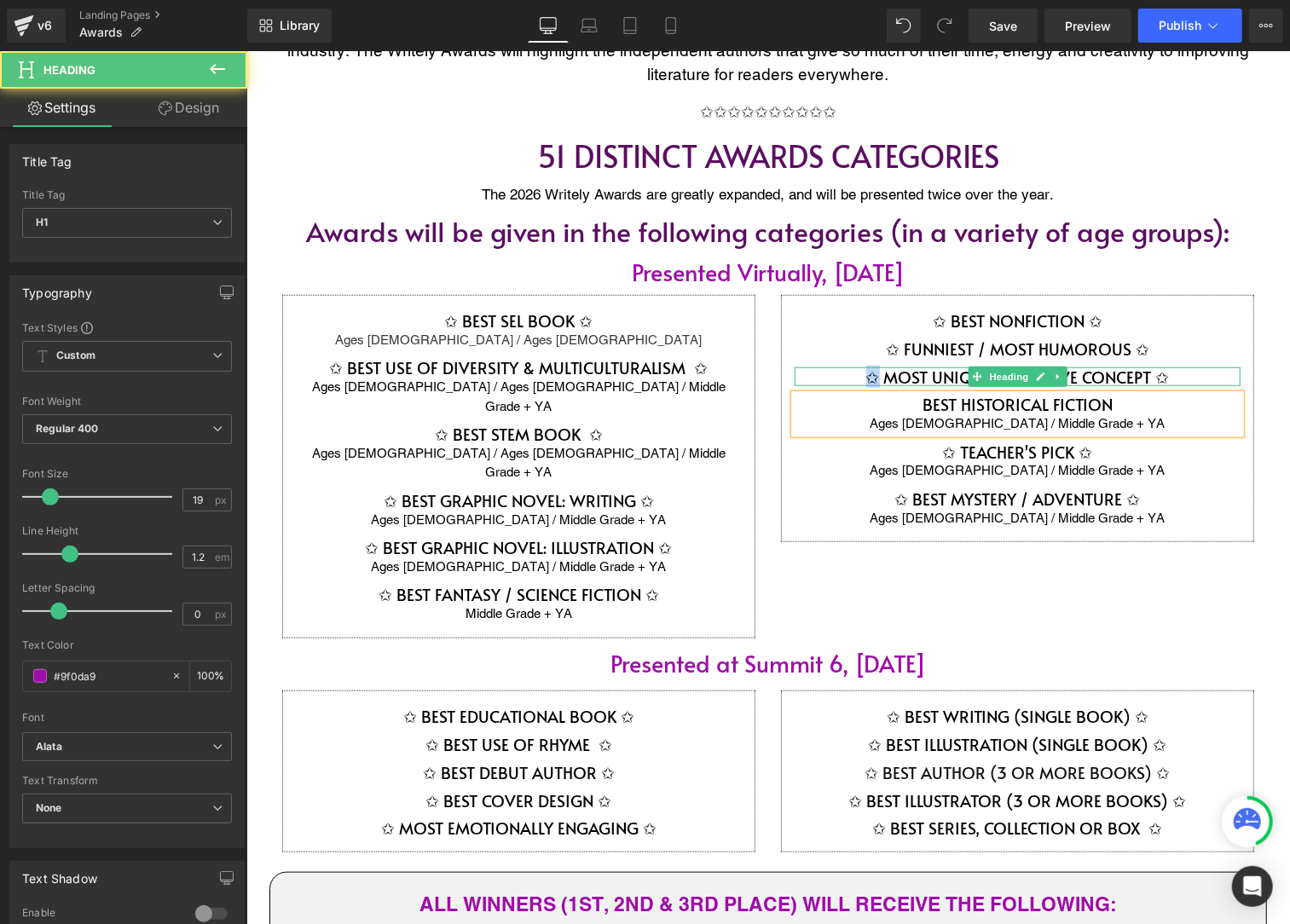
drag, startPoint x: 879, startPoint y: 377, endPoint x: 863, endPoint y: 377, distance: 16.0
click at [863, 377] on h1 "✩ MOST UNIQUE / CREATIVE CONCEPT ✩" at bounding box center [1017, 376] width 446 height 19
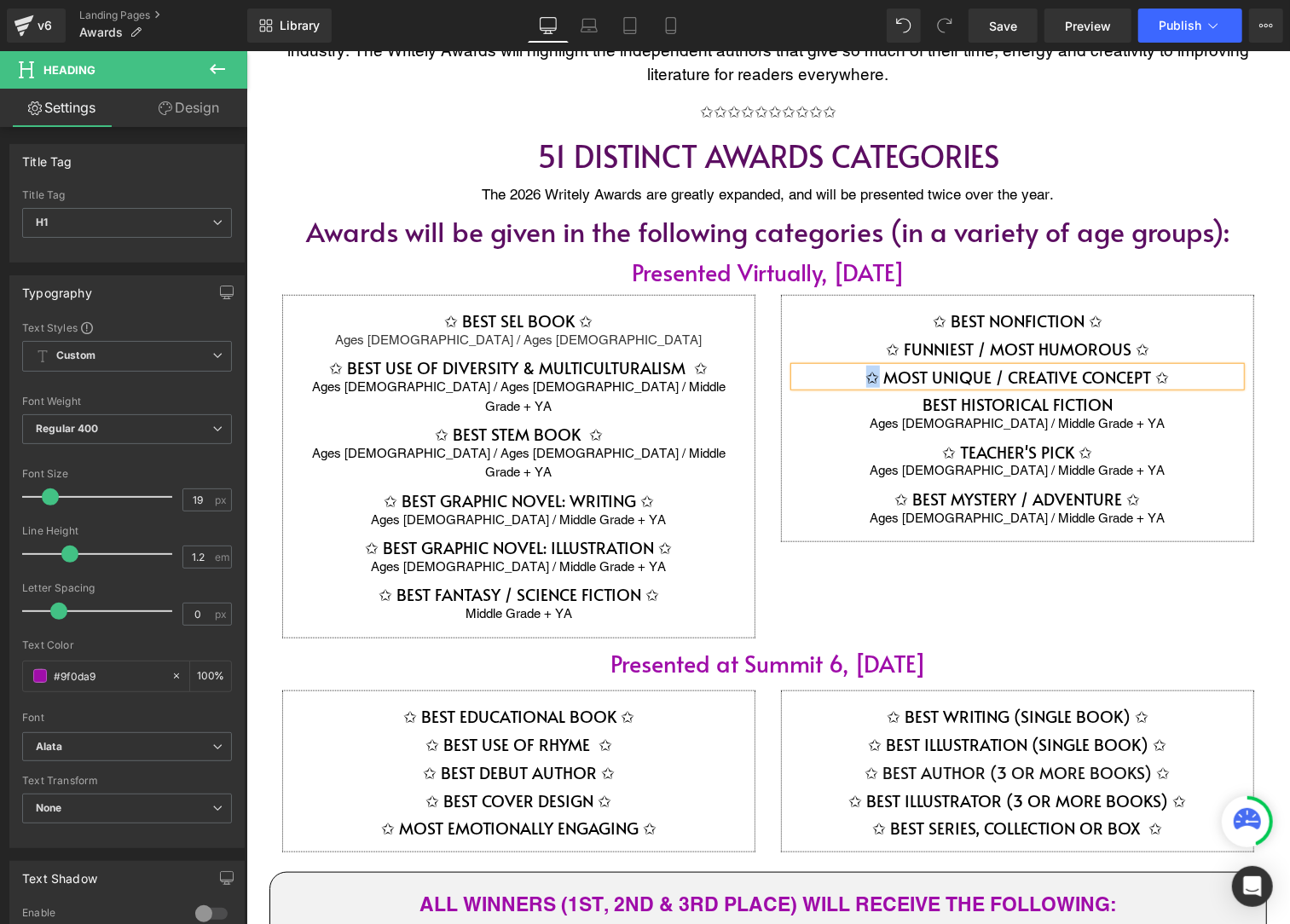
copy span "✩"
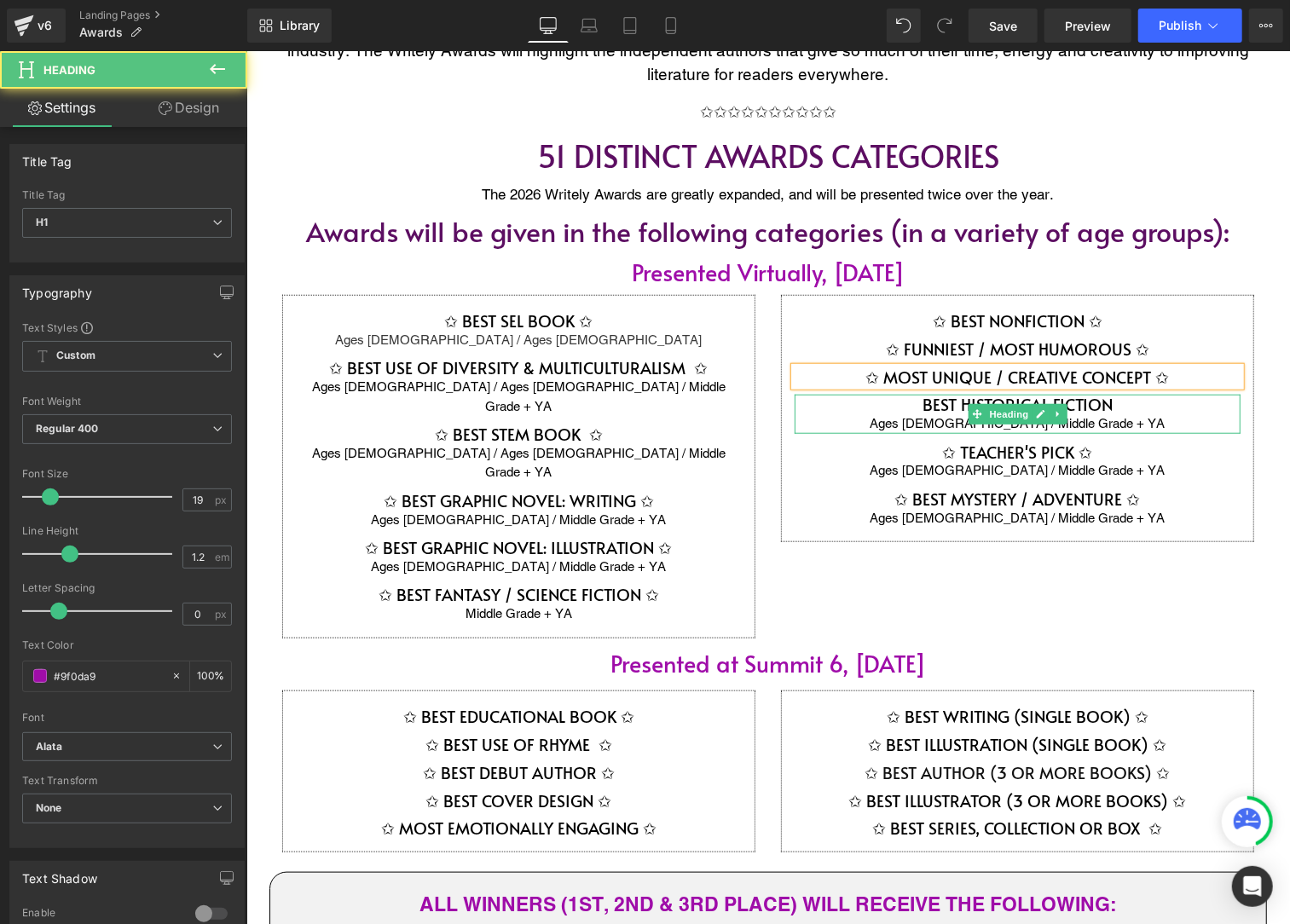
click at [926, 403] on span "BEST HISTORICAL FICTION" at bounding box center [1016, 403] width 190 height 22
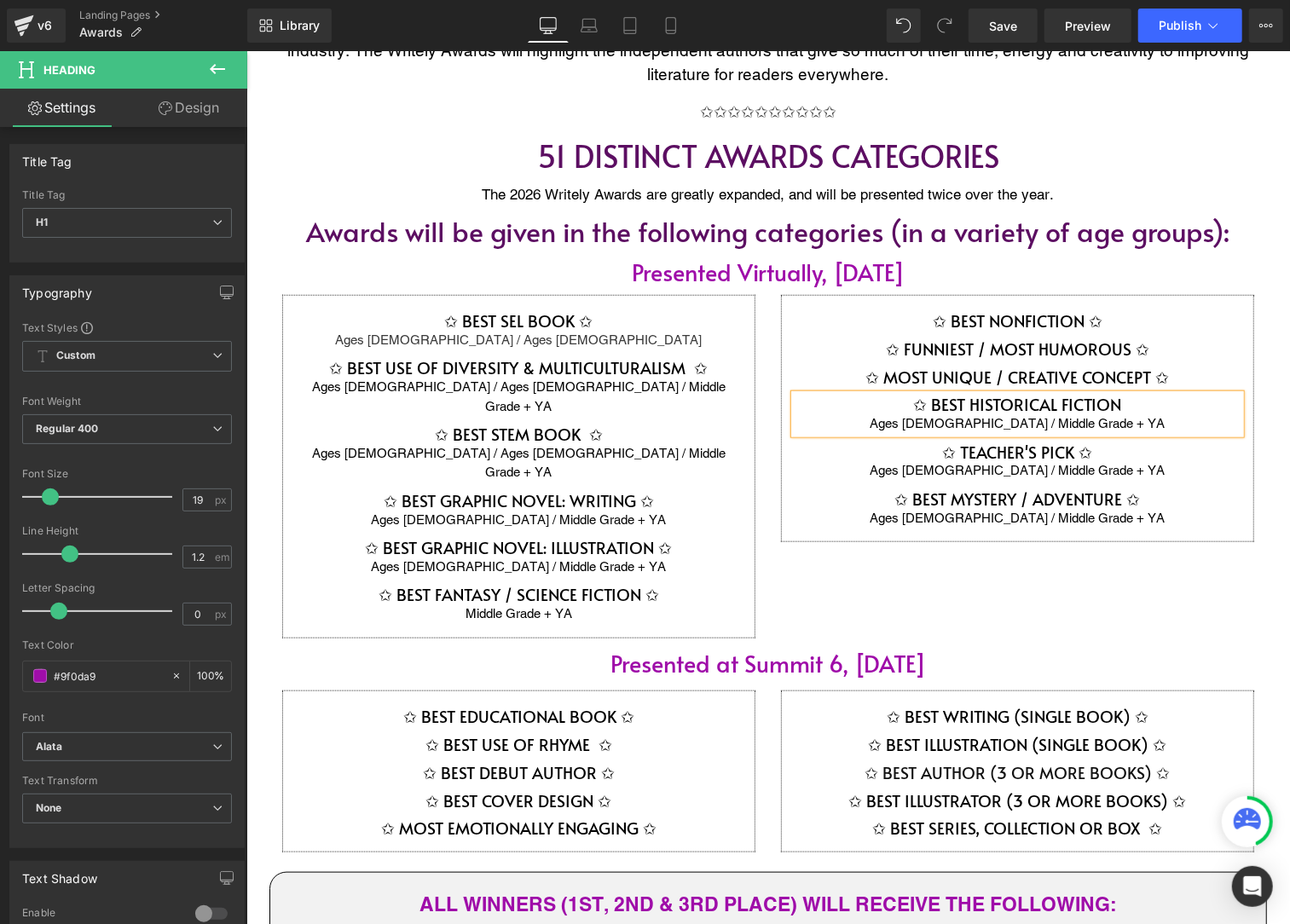
click at [1119, 395] on span "✩ BEST HISTORICAL FICTION" at bounding box center [1017, 403] width 208 height 22
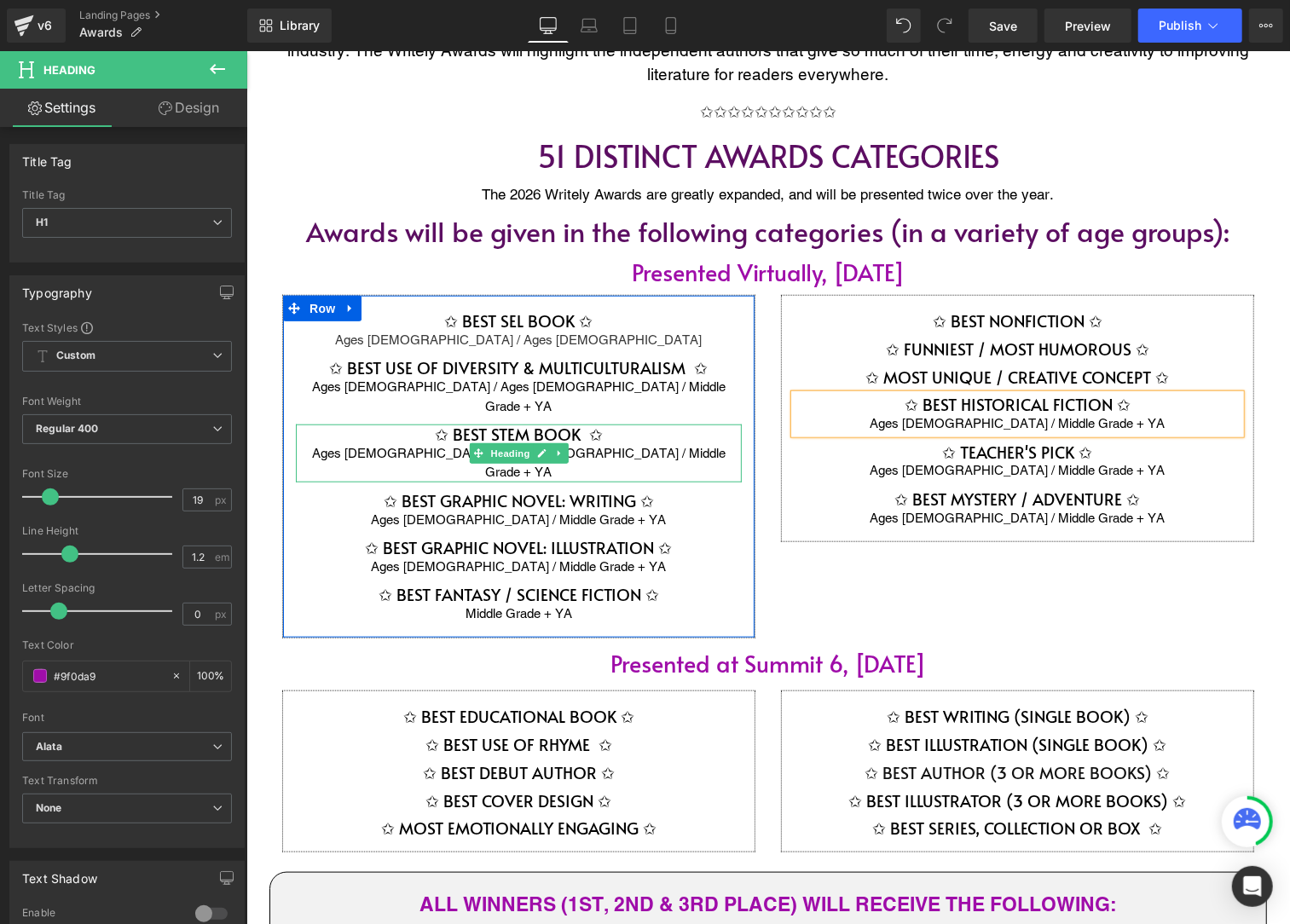
click at [582, 445] on span "Ages [DEMOGRAPHIC_DATA] / Ages [DEMOGRAPHIC_DATA] / Middle Grade + YA" at bounding box center [518, 462] width 413 height 34
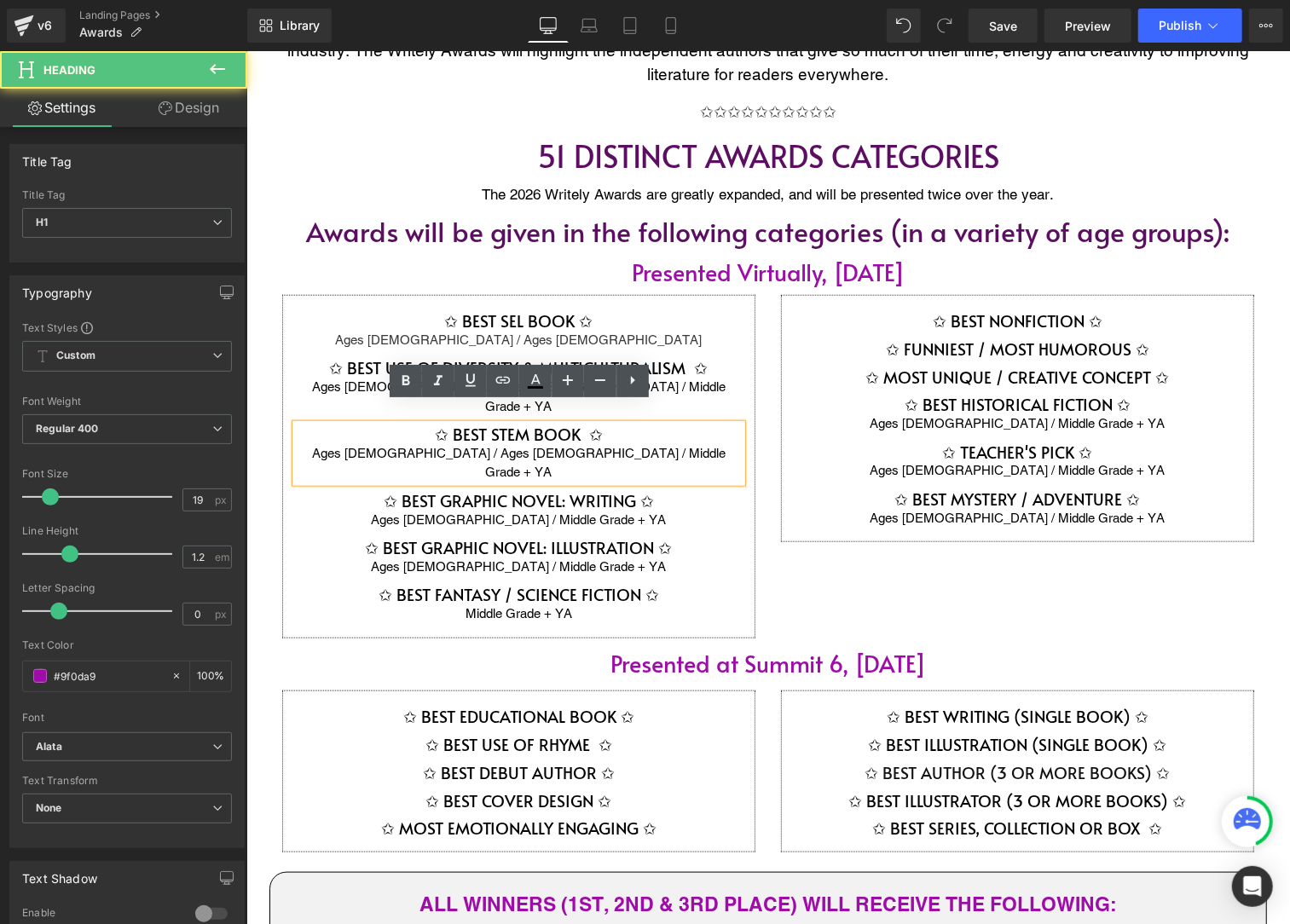
click at [582, 445] on span "Ages [DEMOGRAPHIC_DATA] / Ages [DEMOGRAPHIC_DATA] / Middle Grade + YA" at bounding box center [518, 462] width 413 height 34
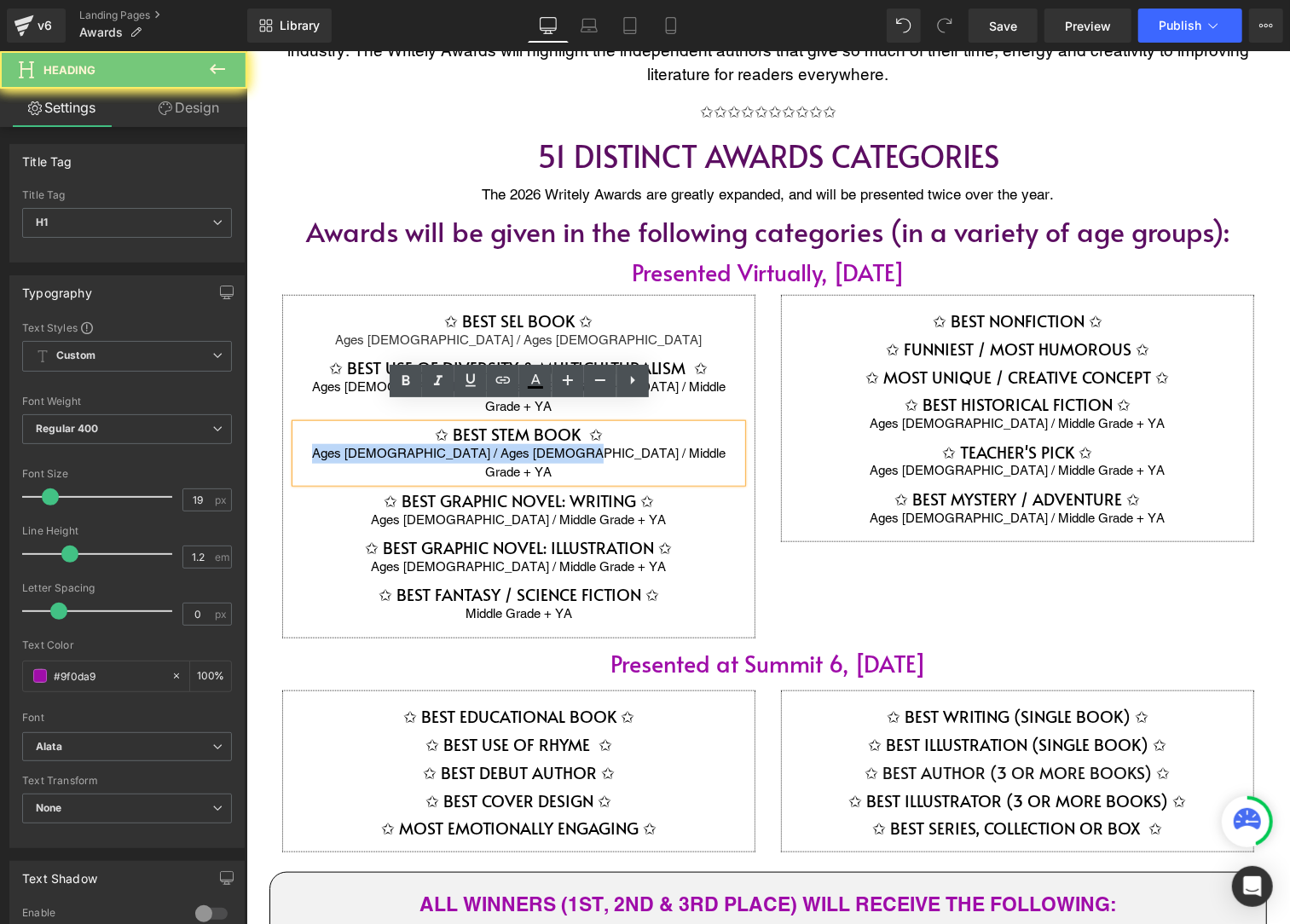
click at [582, 445] on span "Ages [DEMOGRAPHIC_DATA] / Ages [DEMOGRAPHIC_DATA] / Middle Grade + YA" at bounding box center [518, 462] width 413 height 34
copy span "Ages [DEMOGRAPHIC_DATA] / Ages [DEMOGRAPHIC_DATA] / Middle Grade + YA"
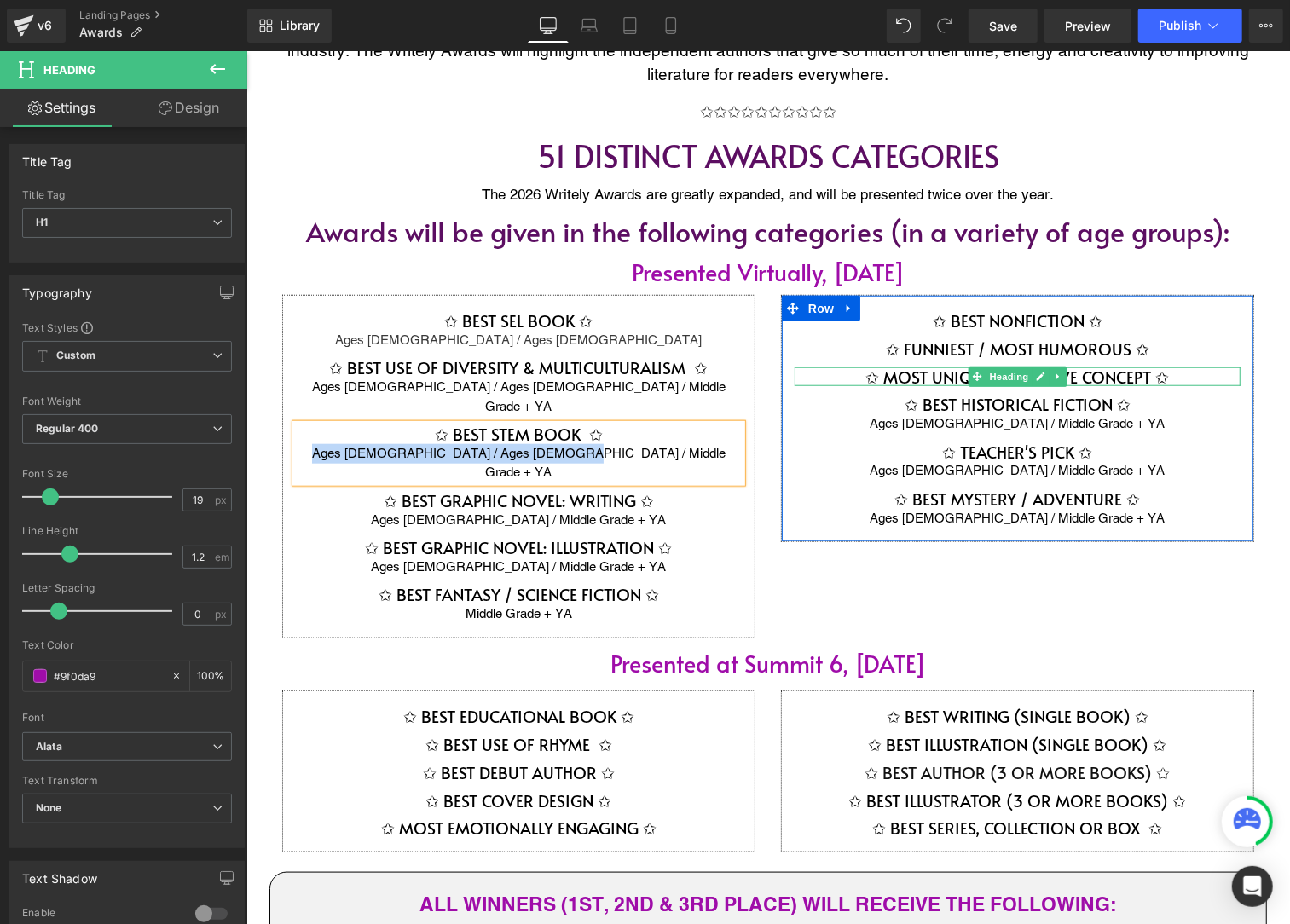
click at [1157, 376] on span "✩ MOST UNIQUE / CREATIVE CONCEPT ✩" at bounding box center [1017, 375] width 303 height 22
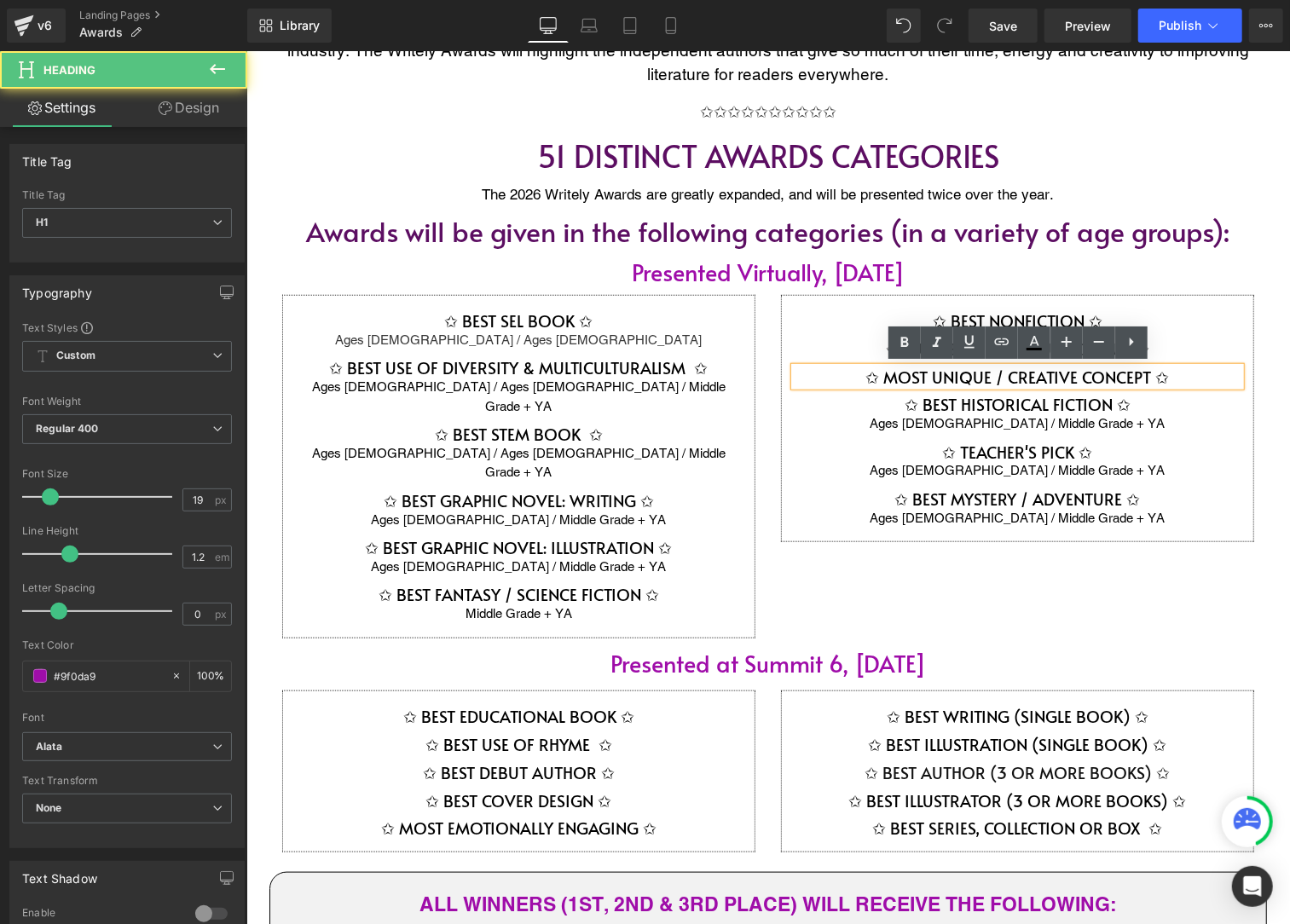
click at [1175, 379] on h1 "✩ MOST UNIQUE / CREATIVE CONCEPT ✩" at bounding box center [1017, 376] width 446 height 19
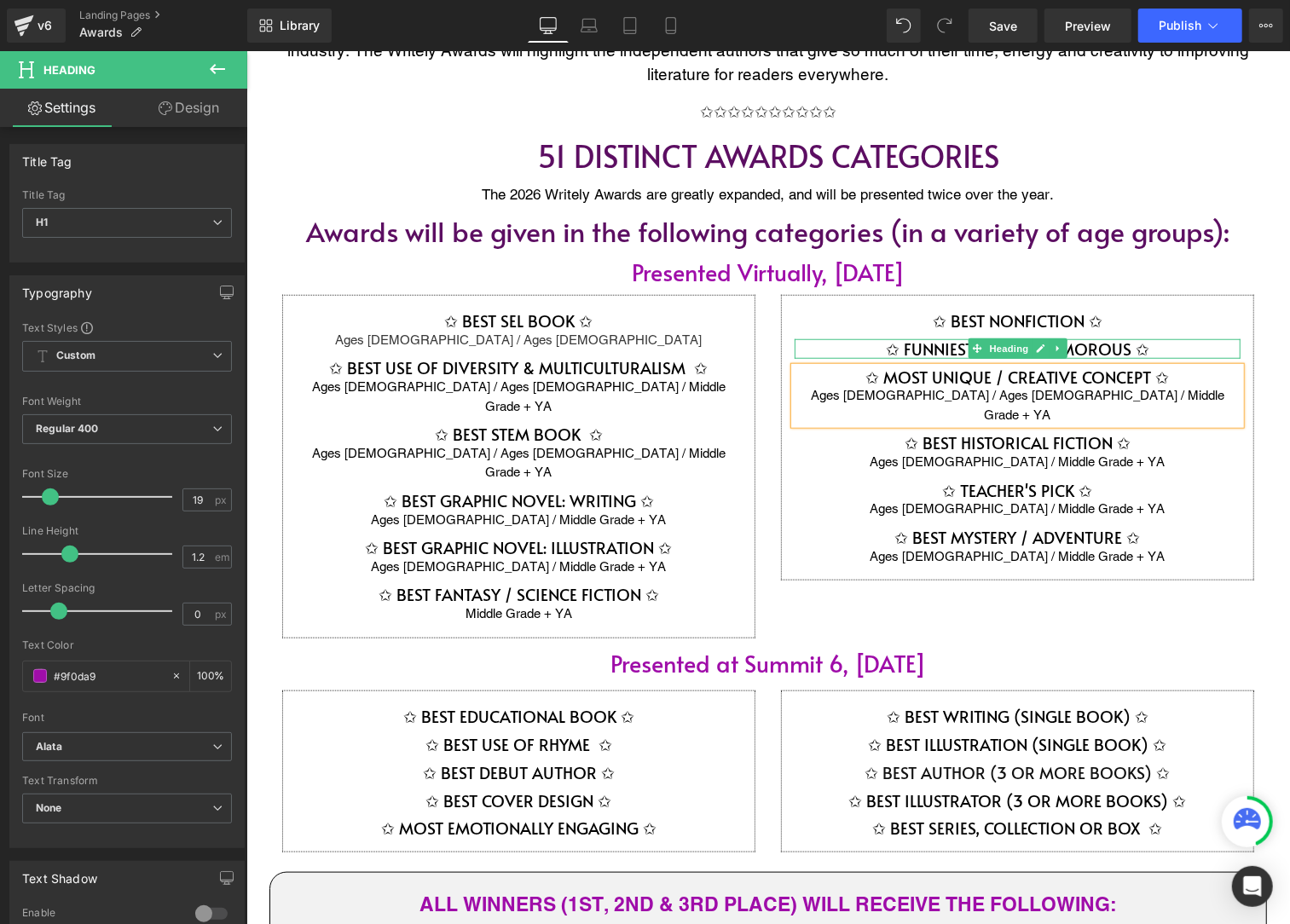
click at [1158, 342] on h1 "✩ FUNNIEST / MOST HUMOROUS ✩" at bounding box center [1017, 348] width 446 height 19
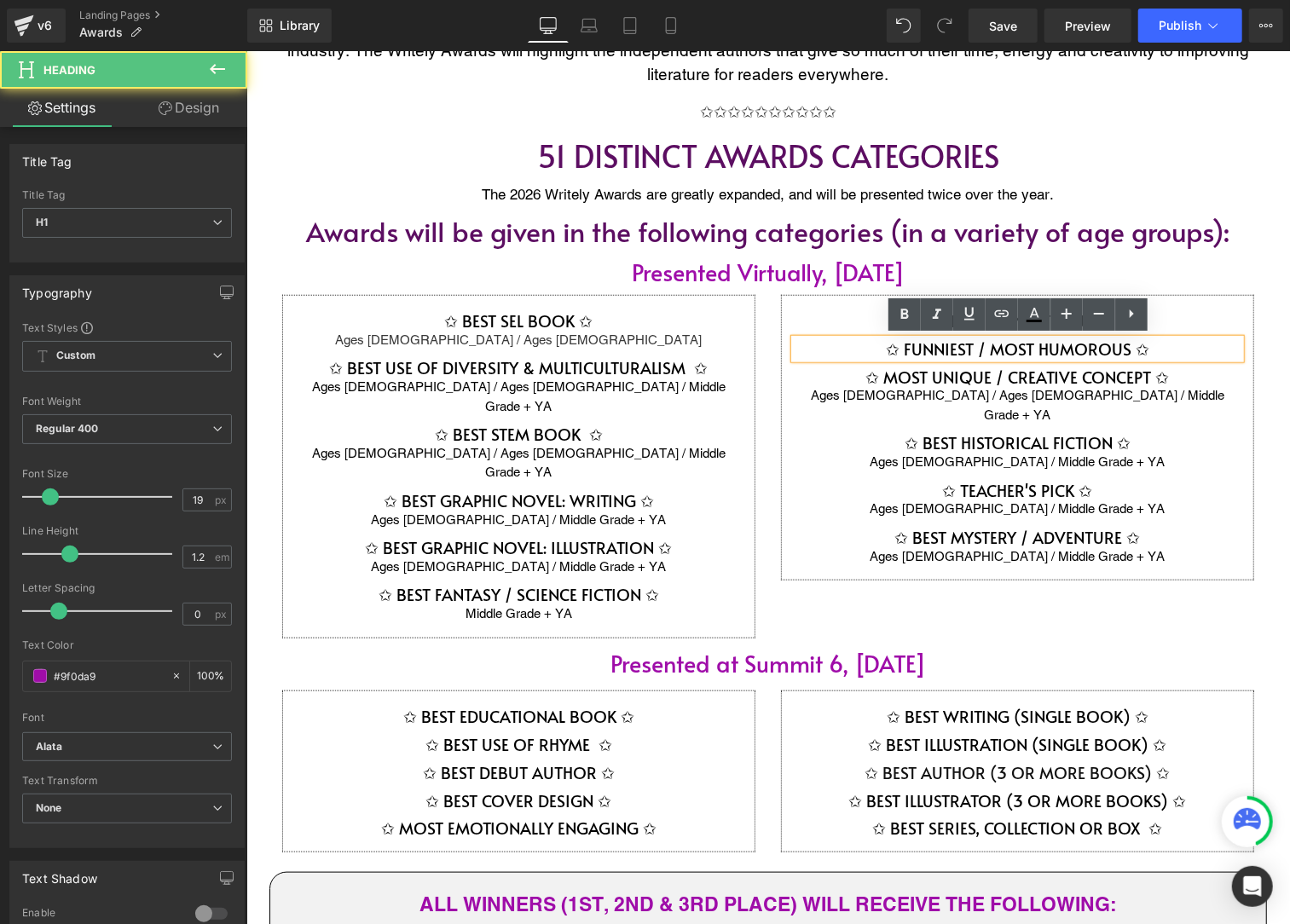
click at [1158, 342] on h1 "✩ FUNNIEST / MOST HUMOROUS ✩" at bounding box center [1017, 348] width 446 height 19
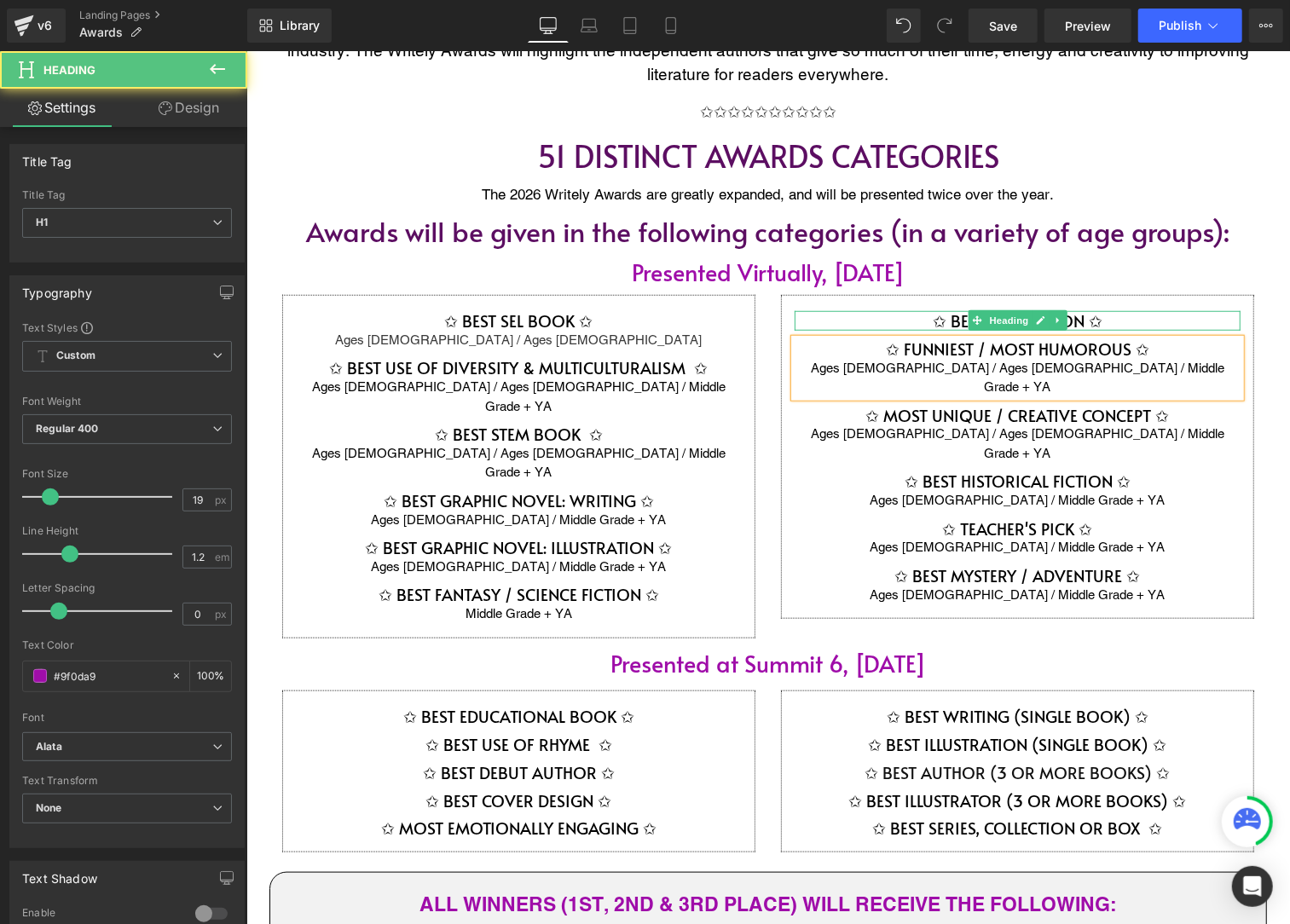
click at [1103, 315] on h1 "✩ BEST NONFICTION ✩" at bounding box center [1017, 319] width 446 height 19
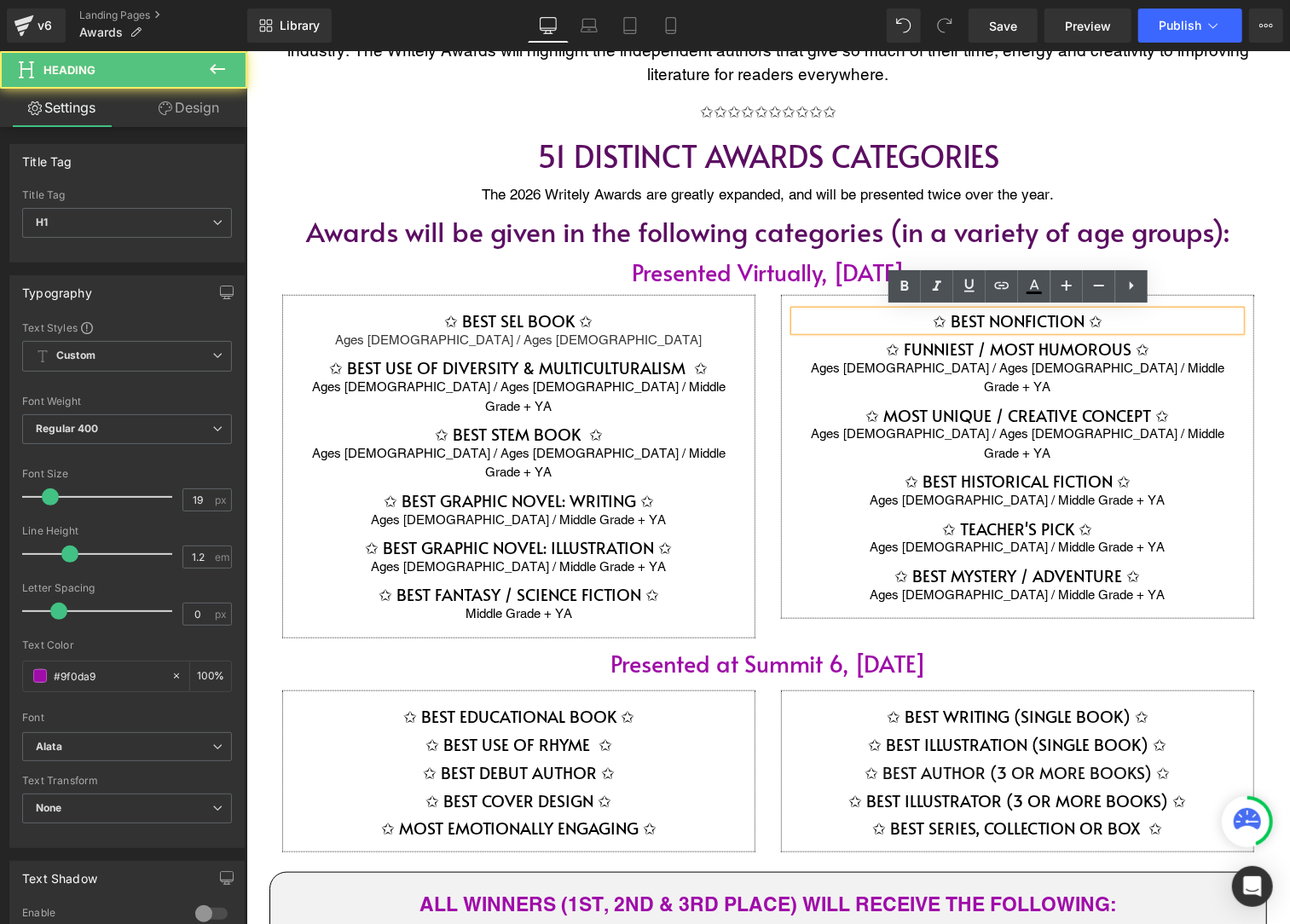
click at [1104, 316] on h1 "✩ BEST NONFICTION ✩" at bounding box center [1017, 319] width 446 height 19
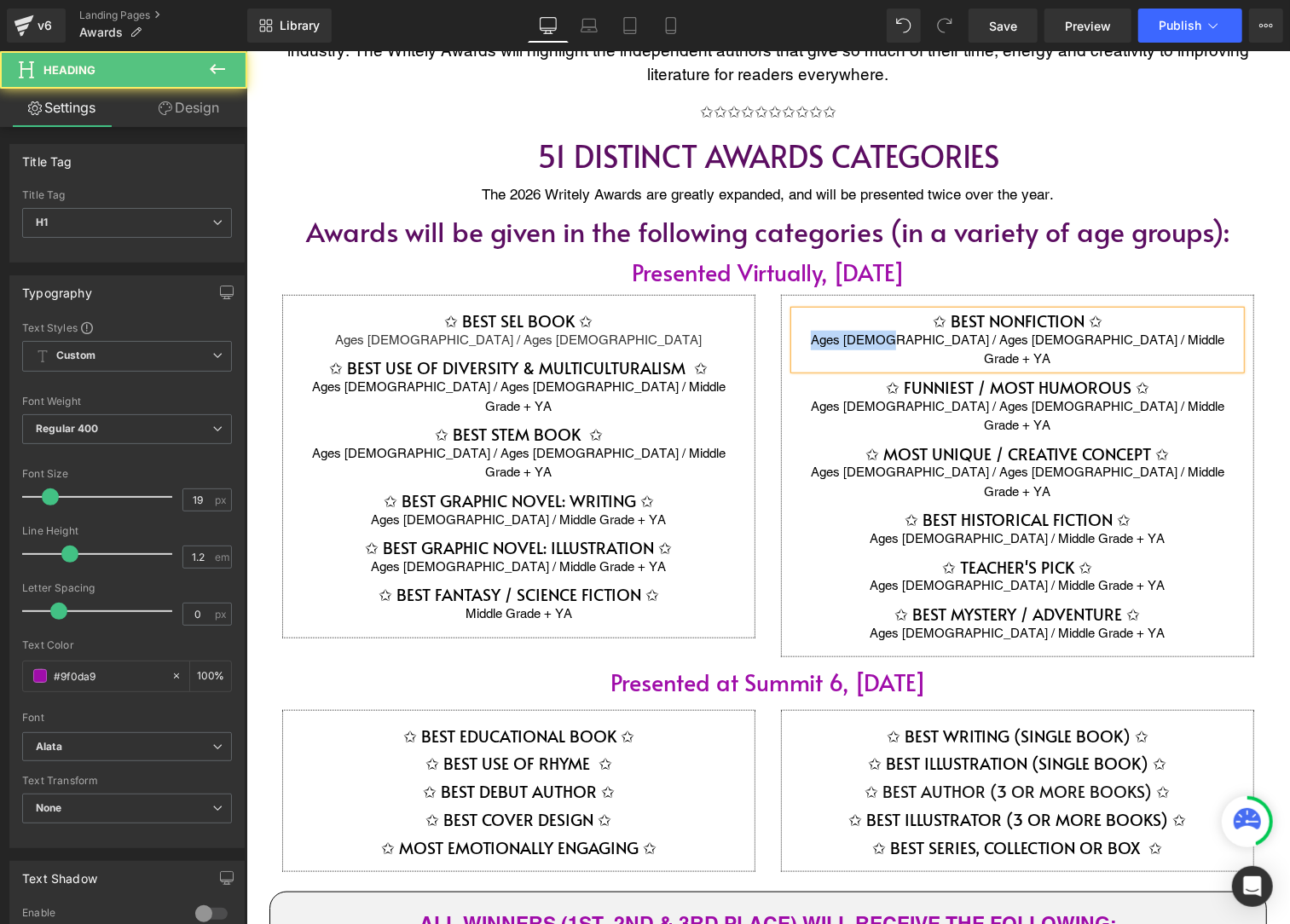
drag, startPoint x: 965, startPoint y: 336, endPoint x: 890, endPoint y: 340, distance: 75.1
click at [890, 339] on div "Ages [DEMOGRAPHIC_DATA] / Ages [DEMOGRAPHIC_DATA] / Middle Grade + YA" at bounding box center [1017, 349] width 446 height 38
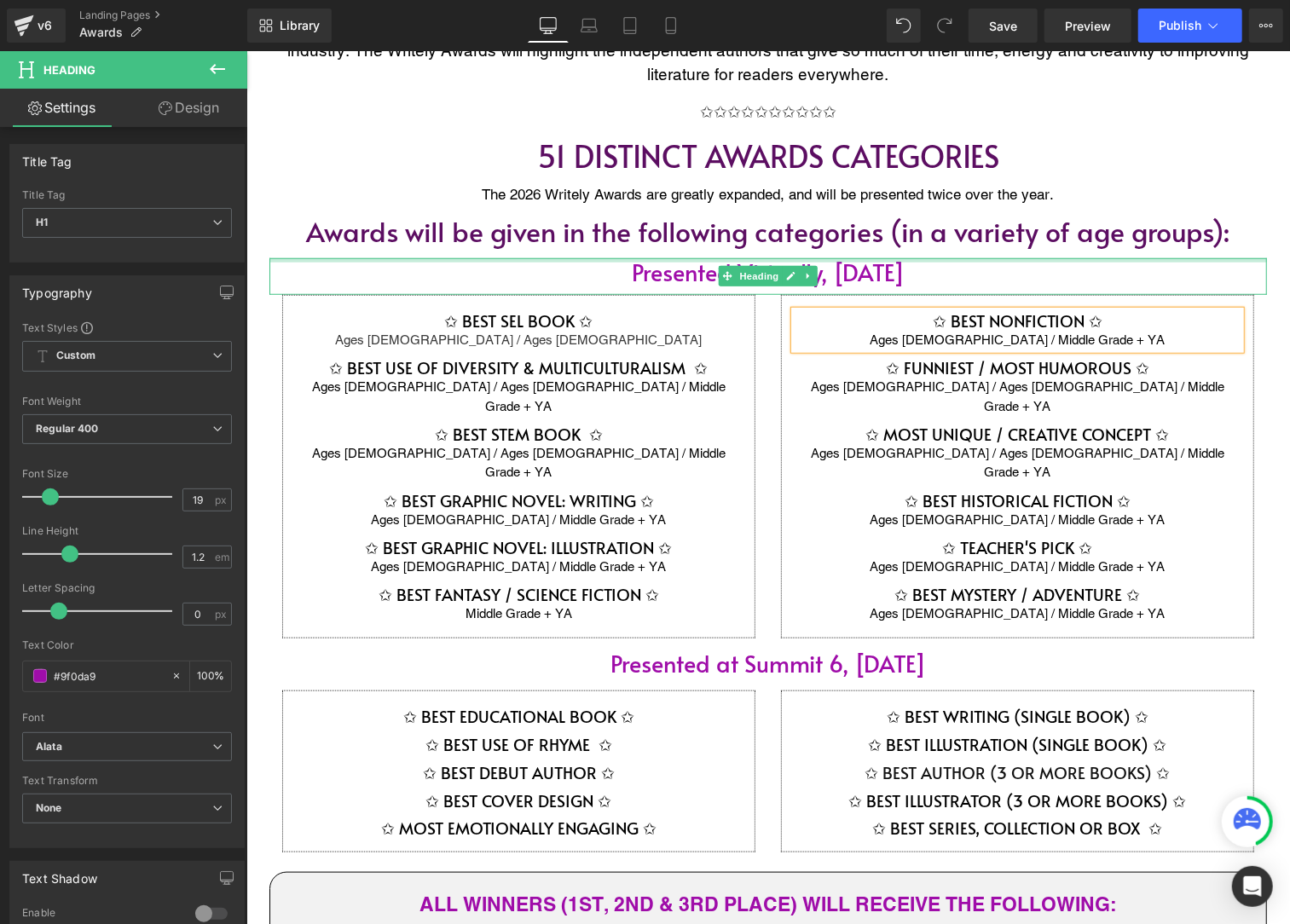
click at [1250, 257] on div at bounding box center [767, 259] width 998 height 4
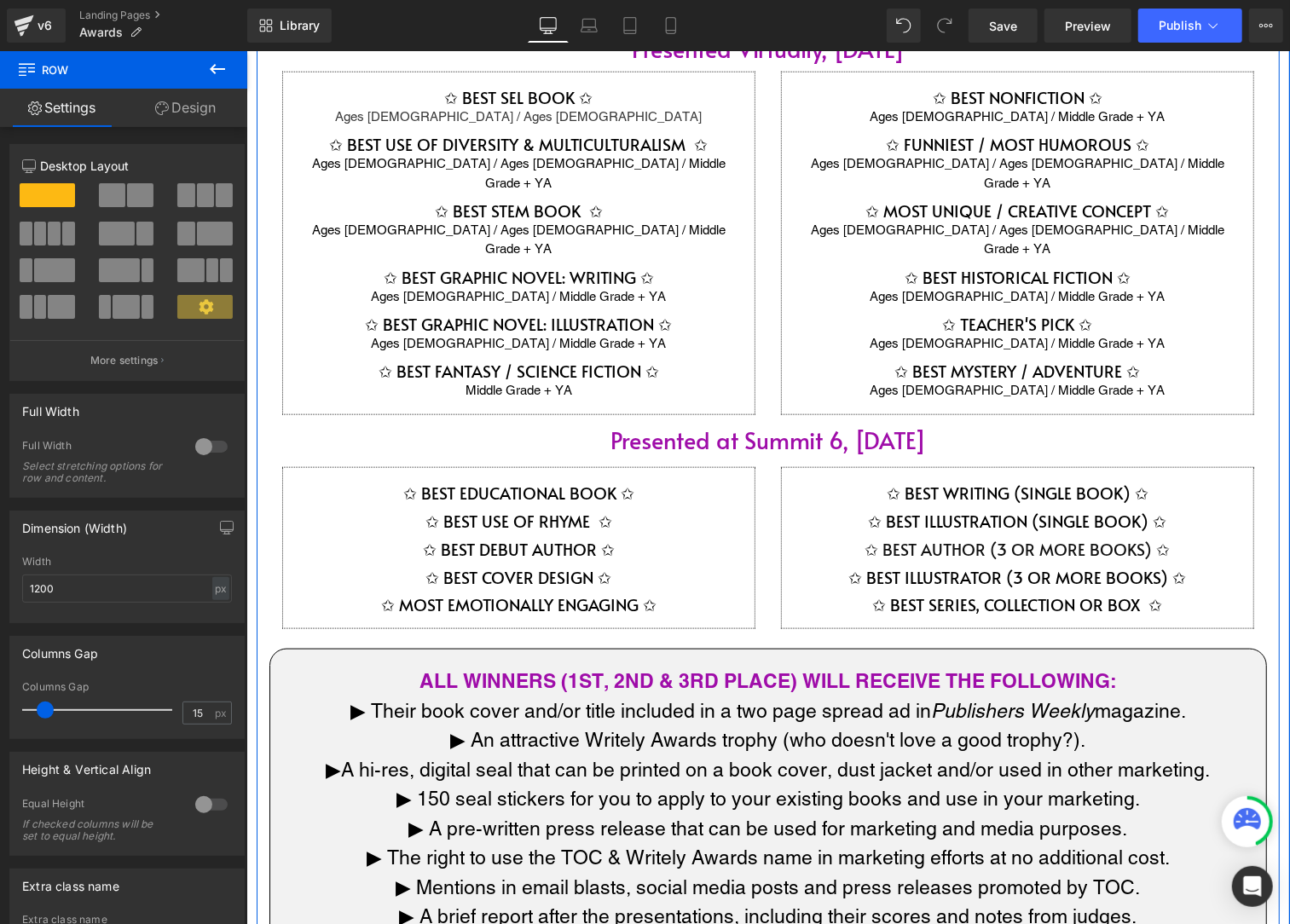
scroll to position [994, 0]
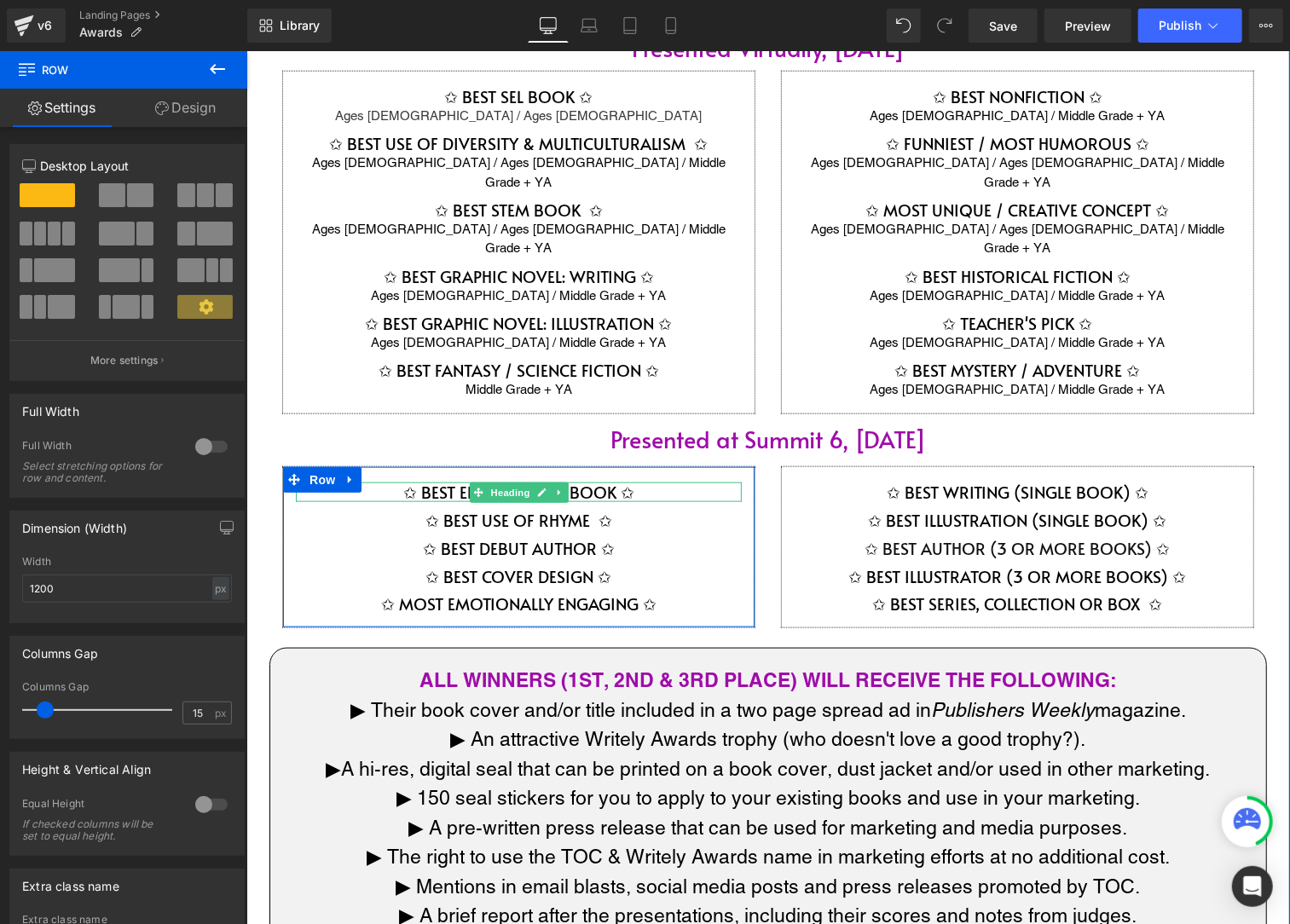
click at [635, 482] on h1 "✩ BEST EDUCATIONAL BOOK ✩" at bounding box center [518, 492] width 446 height 19
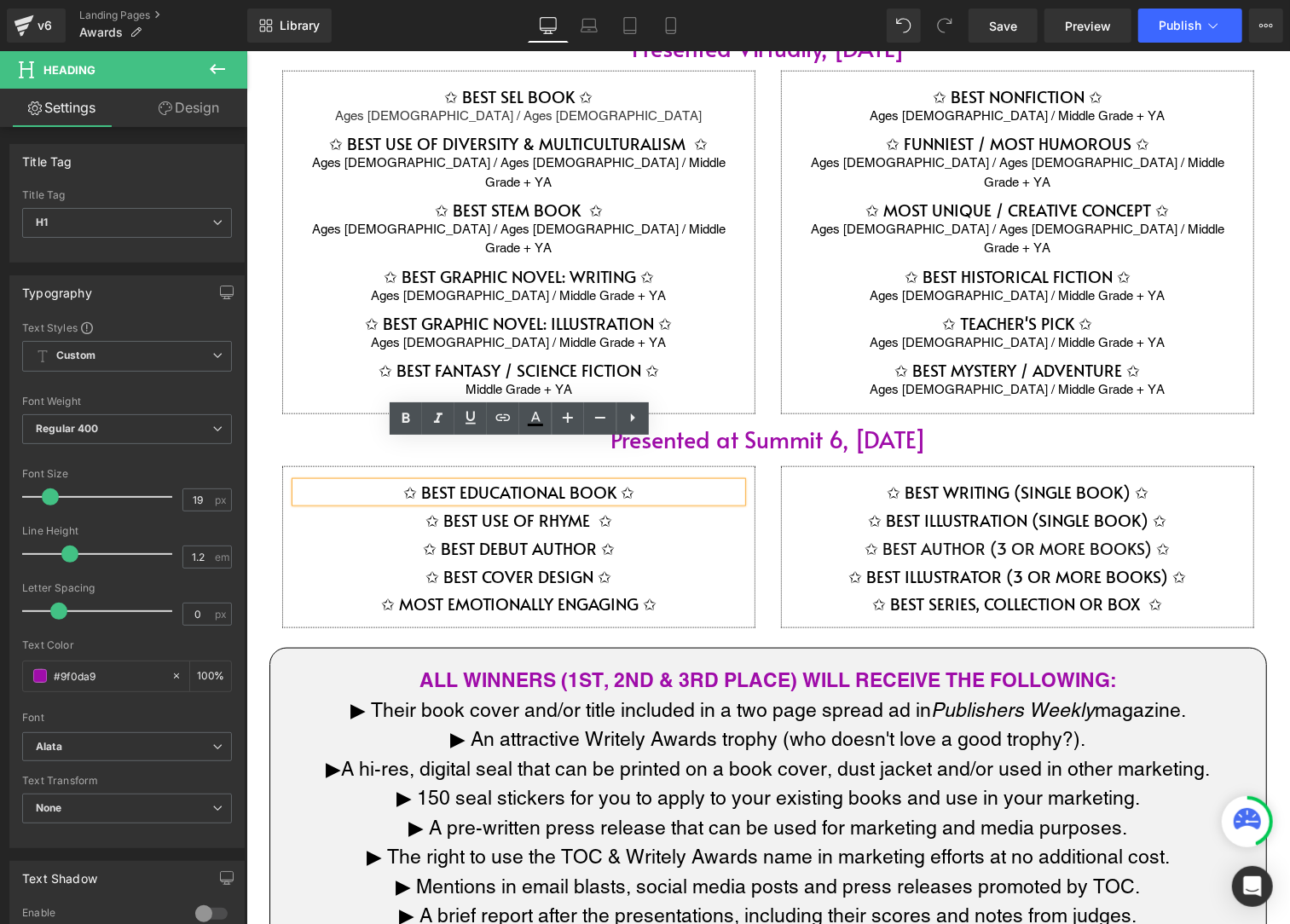
click at [644, 482] on h1 "✩ BEST EDUCATIONAL BOOK ✩" at bounding box center [518, 492] width 446 height 19
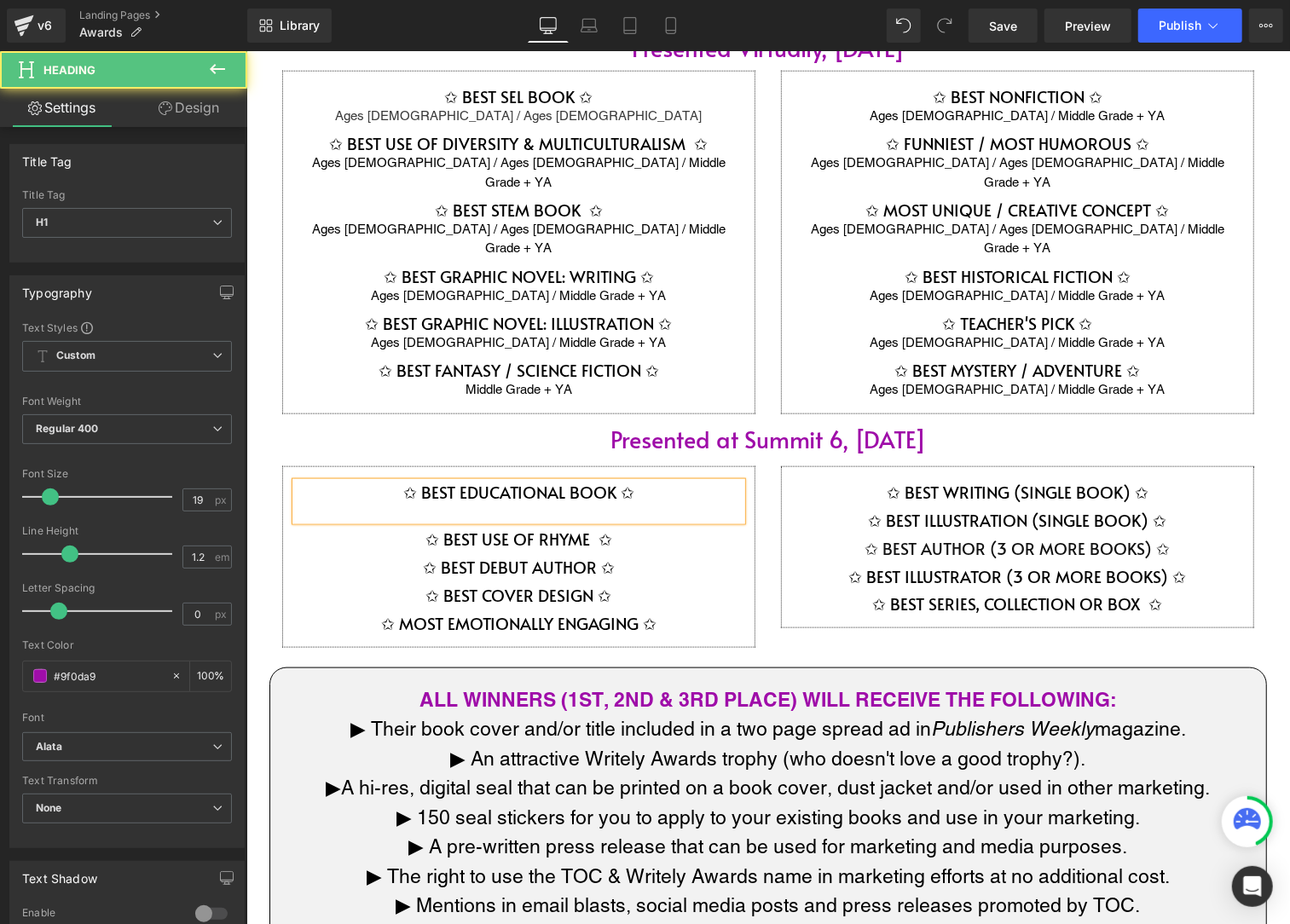
click at [614, 480] on span "✩ BEST EDUCATIONAL BOOK ✩" at bounding box center [519, 491] width 232 height 22
click at [711, 482] on h1 "✩ BEST EDUCATIONAL BOOK: MORALS & LESSONS ✩" at bounding box center [518, 492] width 446 height 19
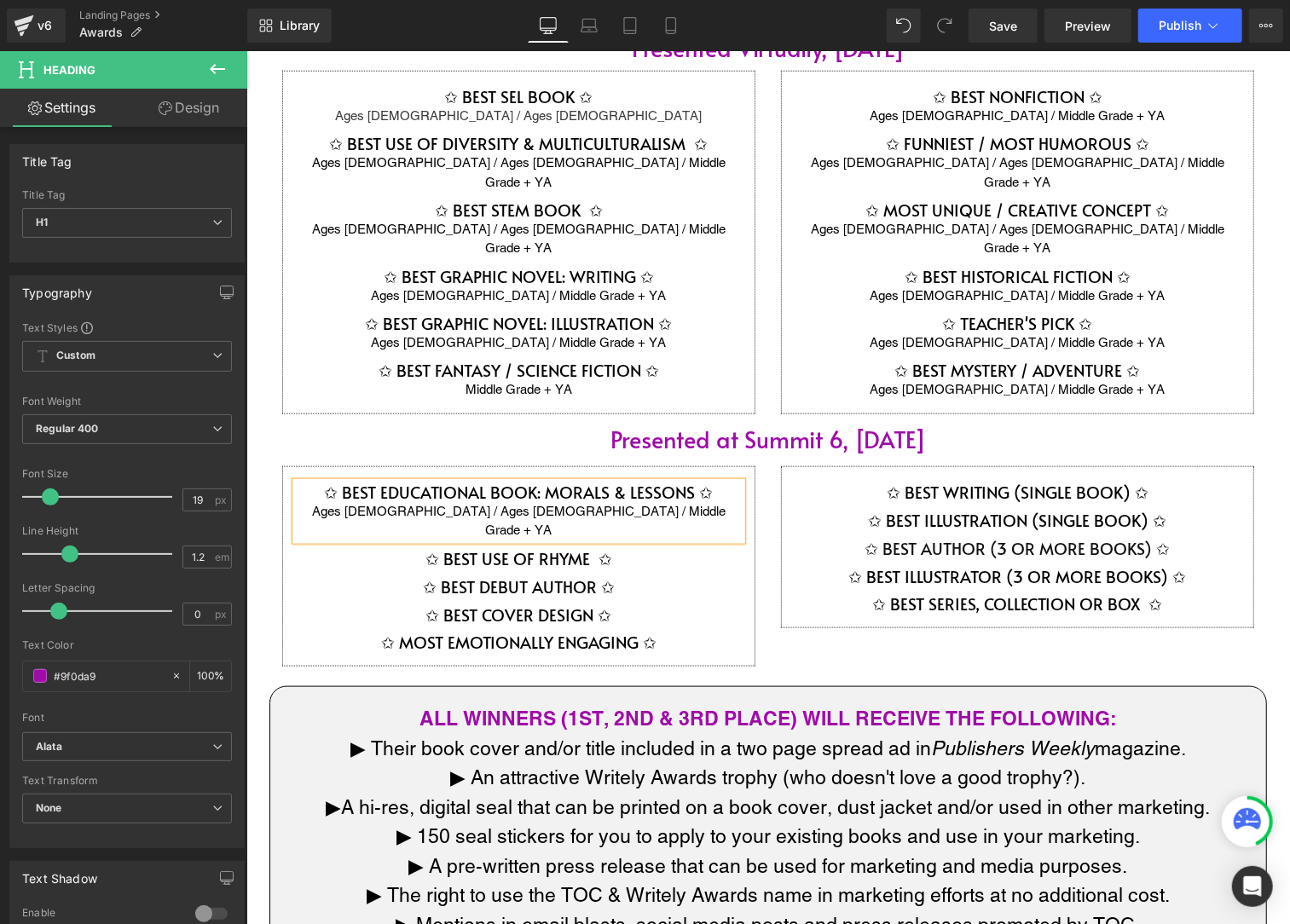
click at [686, 548] on div "✩ BEST USE OF RHYME ✩ Heading" at bounding box center [518, 558] width 446 height 19
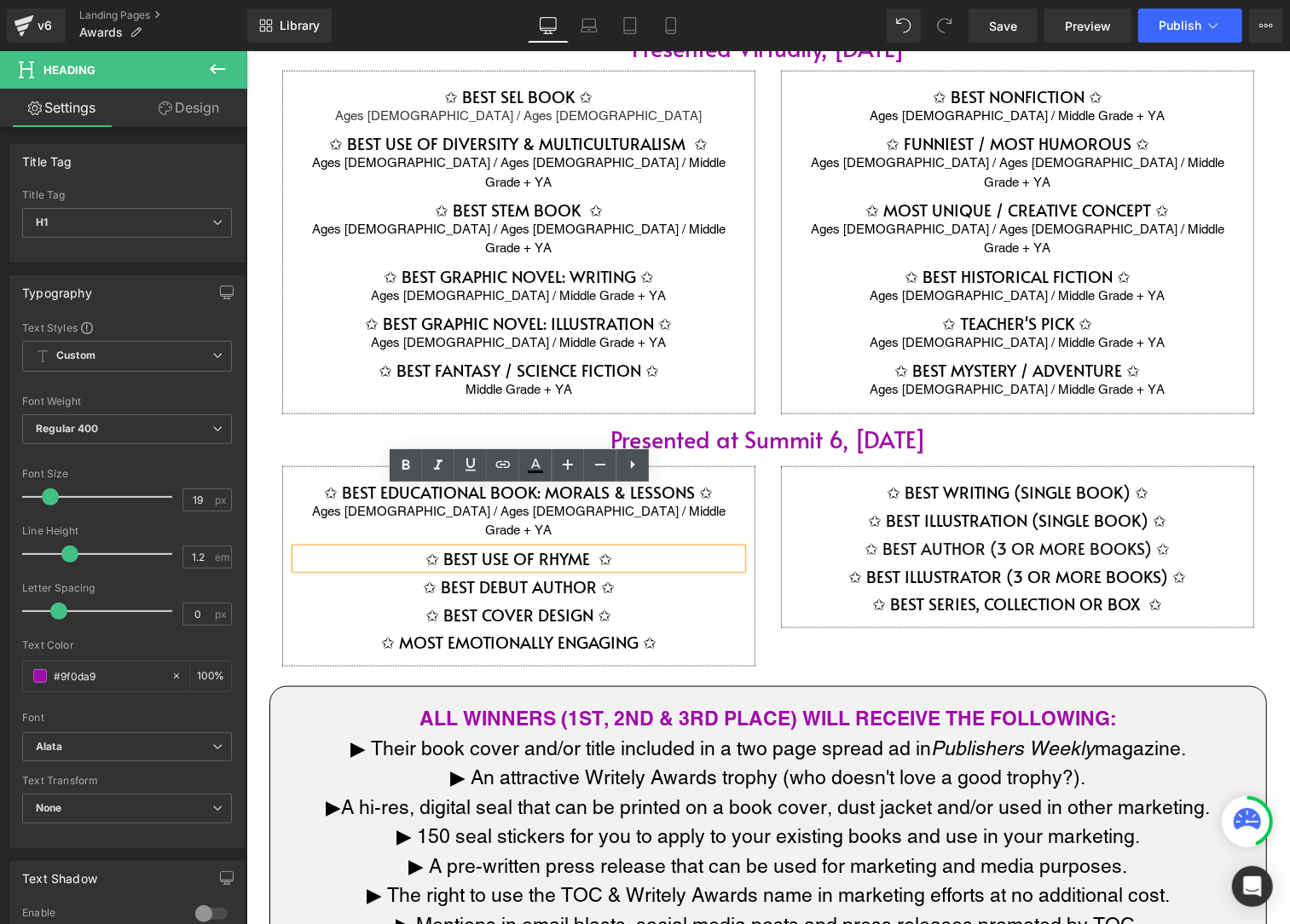
click at [297, 425] on h1 "Presented at Summit 6, [DATE]" at bounding box center [767, 438] width 998 height 28
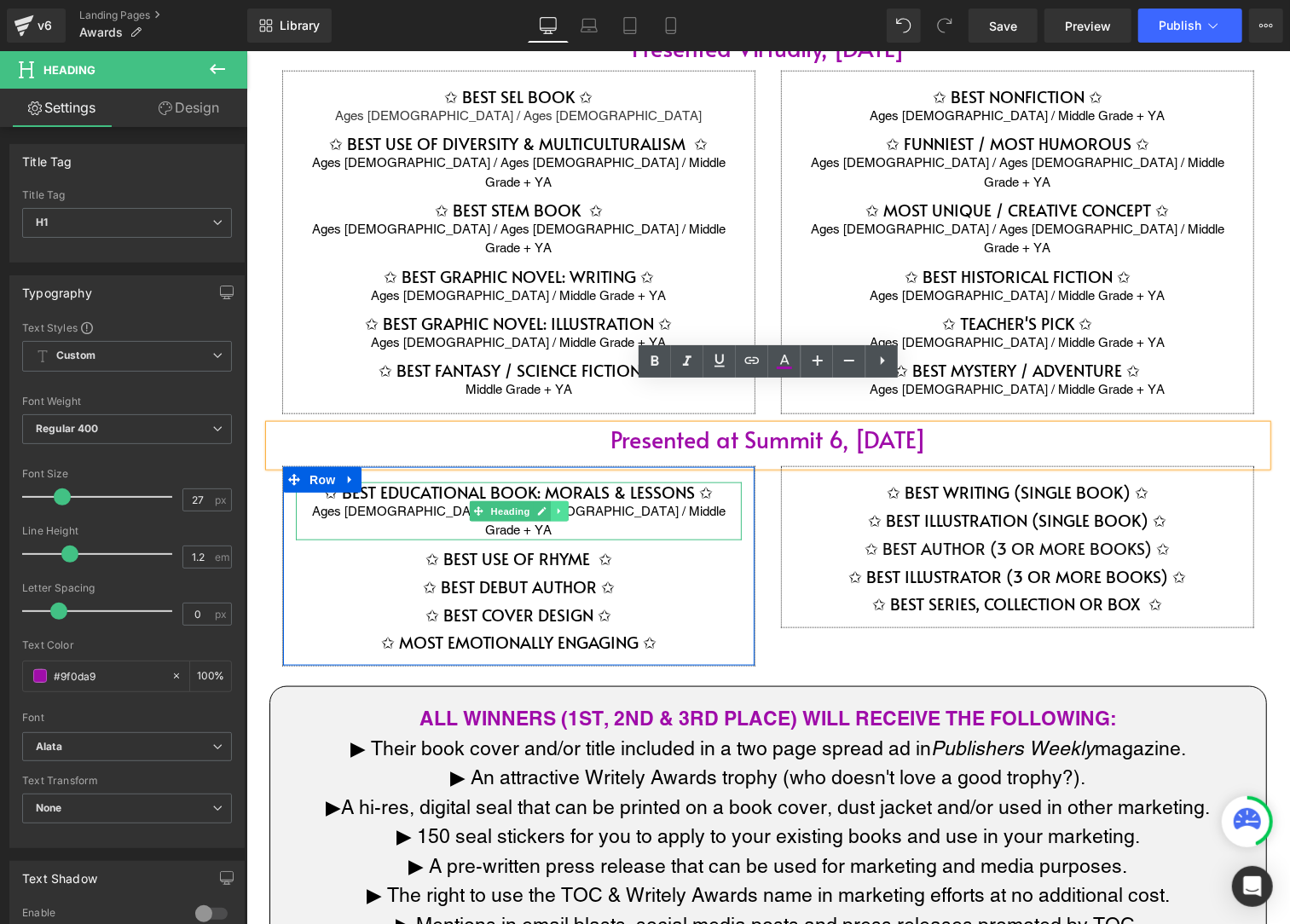
click at [561, 506] on icon at bounding box center [559, 511] width 10 height 11
click at [549, 506] on icon at bounding box center [550, 511] width 10 height 10
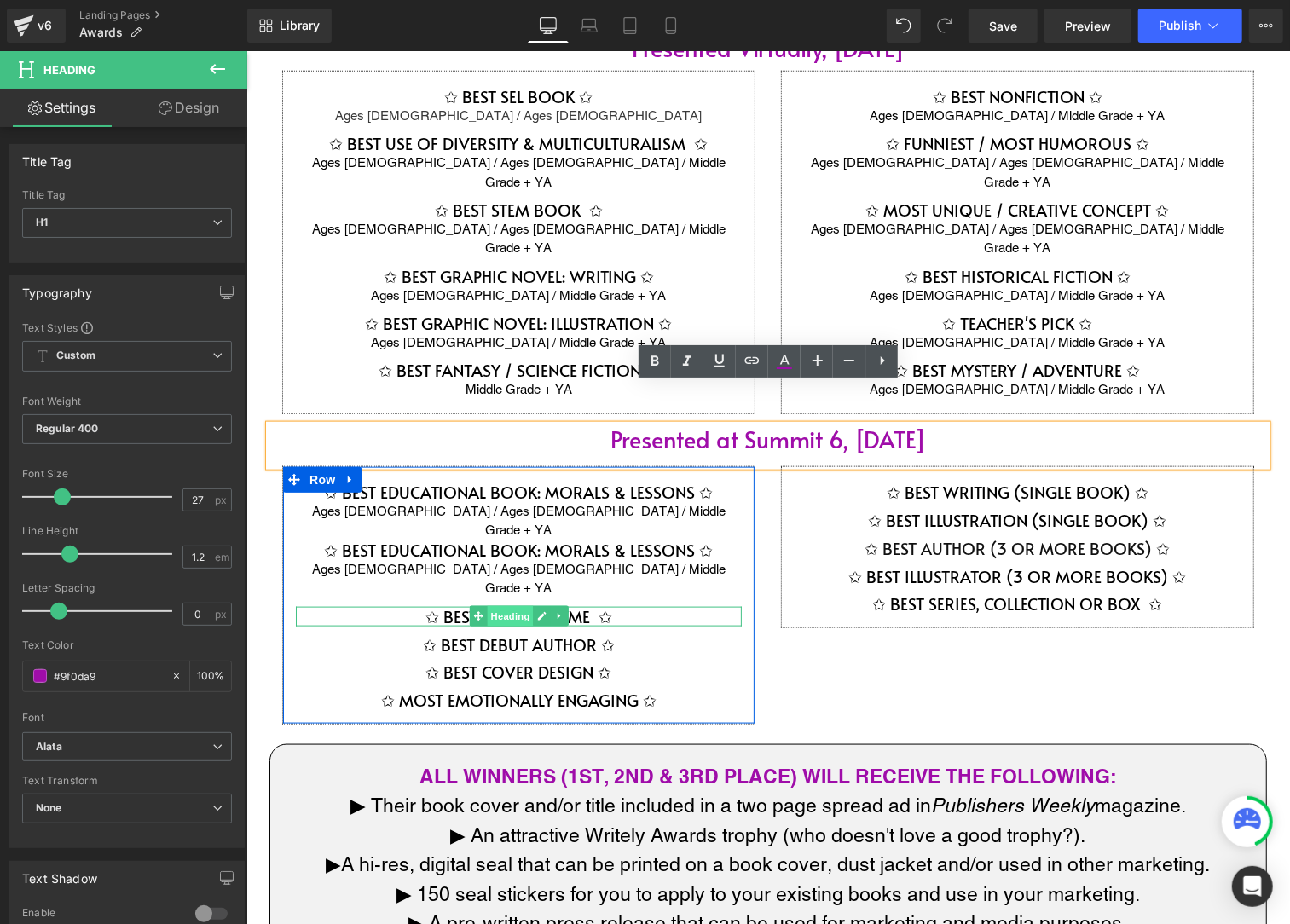
click at [501, 605] on span "Heading" at bounding box center [510, 615] width 46 height 20
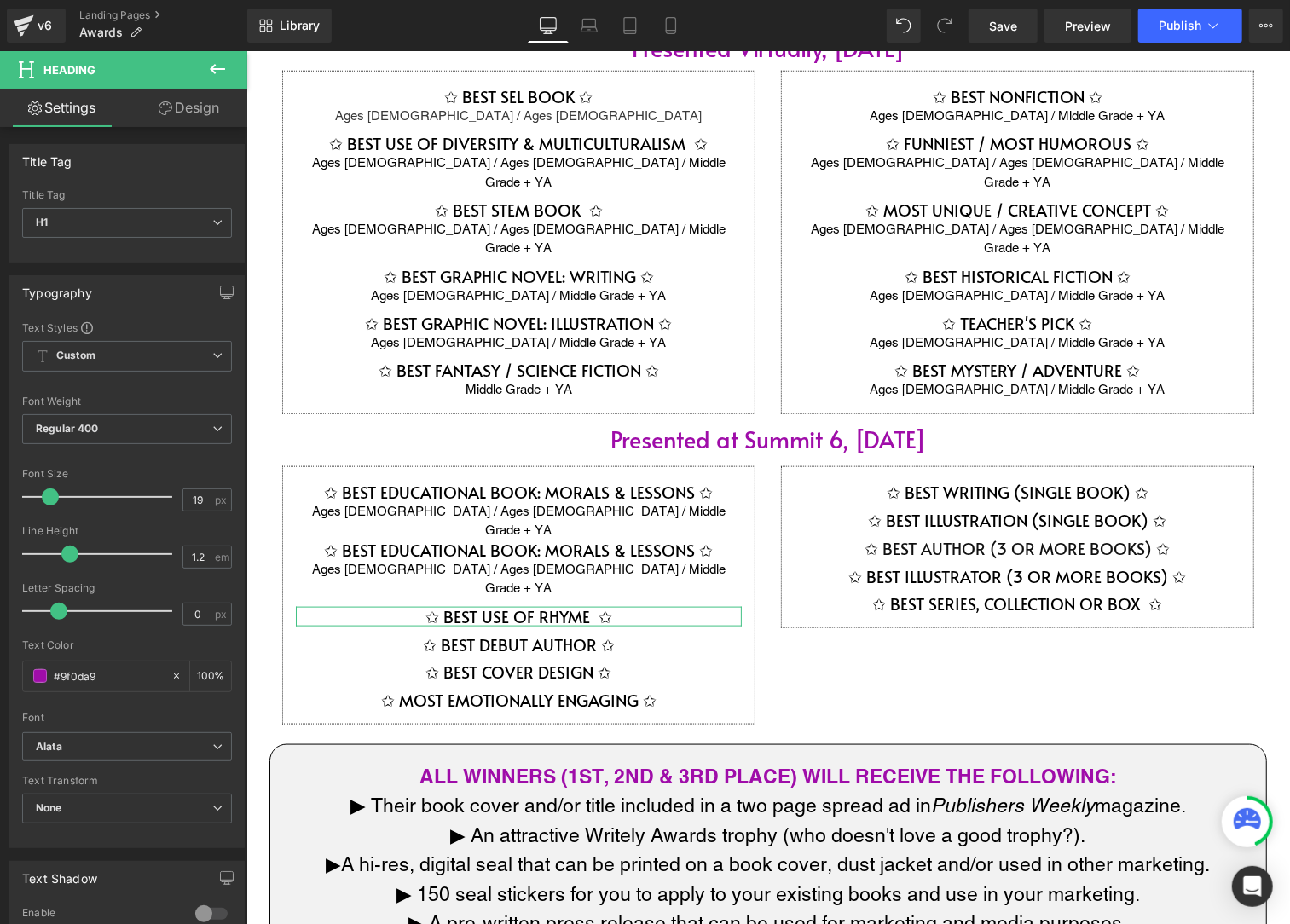
click at [202, 114] on link "Design" at bounding box center [189, 108] width 123 height 38
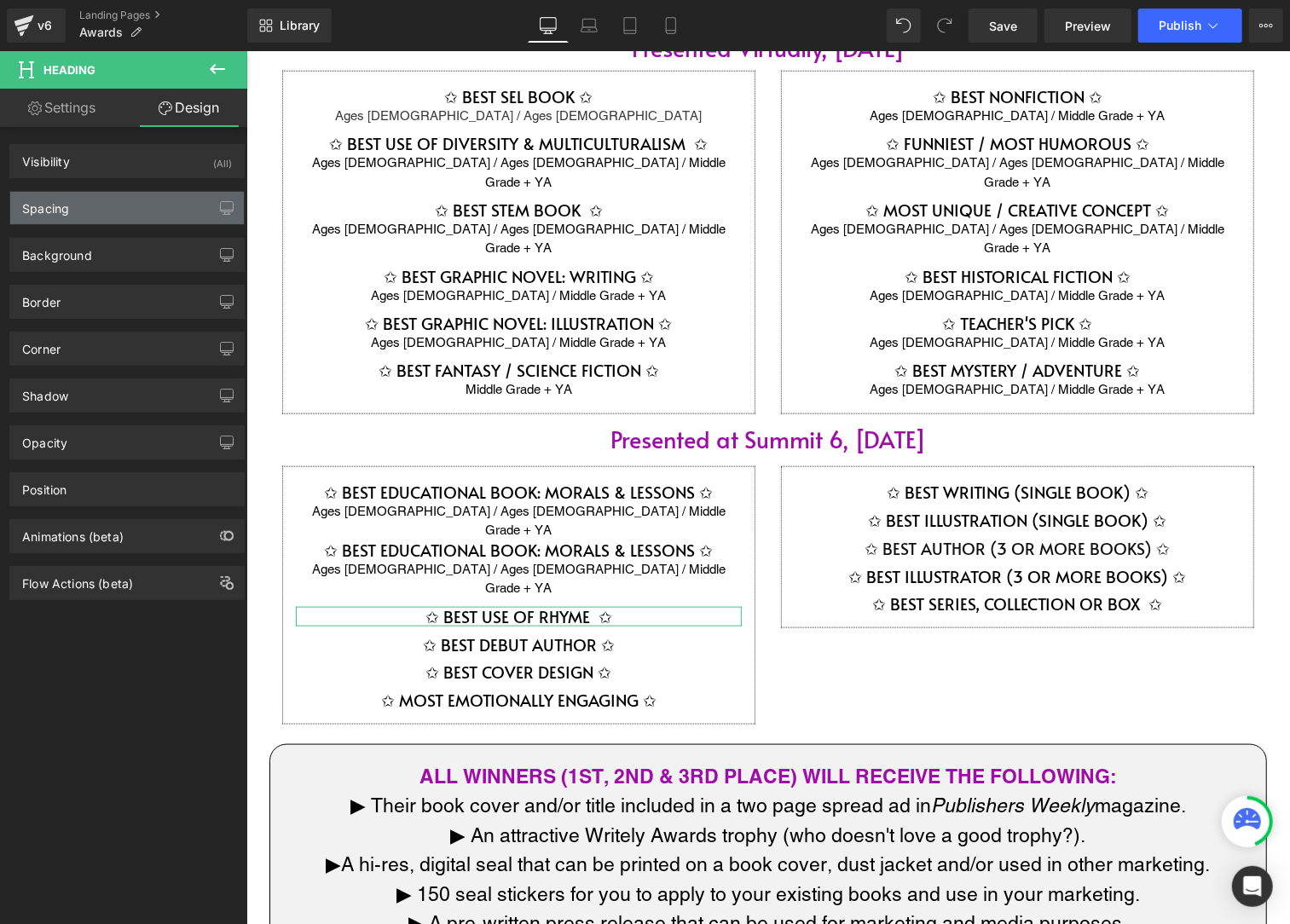
click at [98, 211] on div "Spacing" at bounding box center [127, 209] width 234 height 33
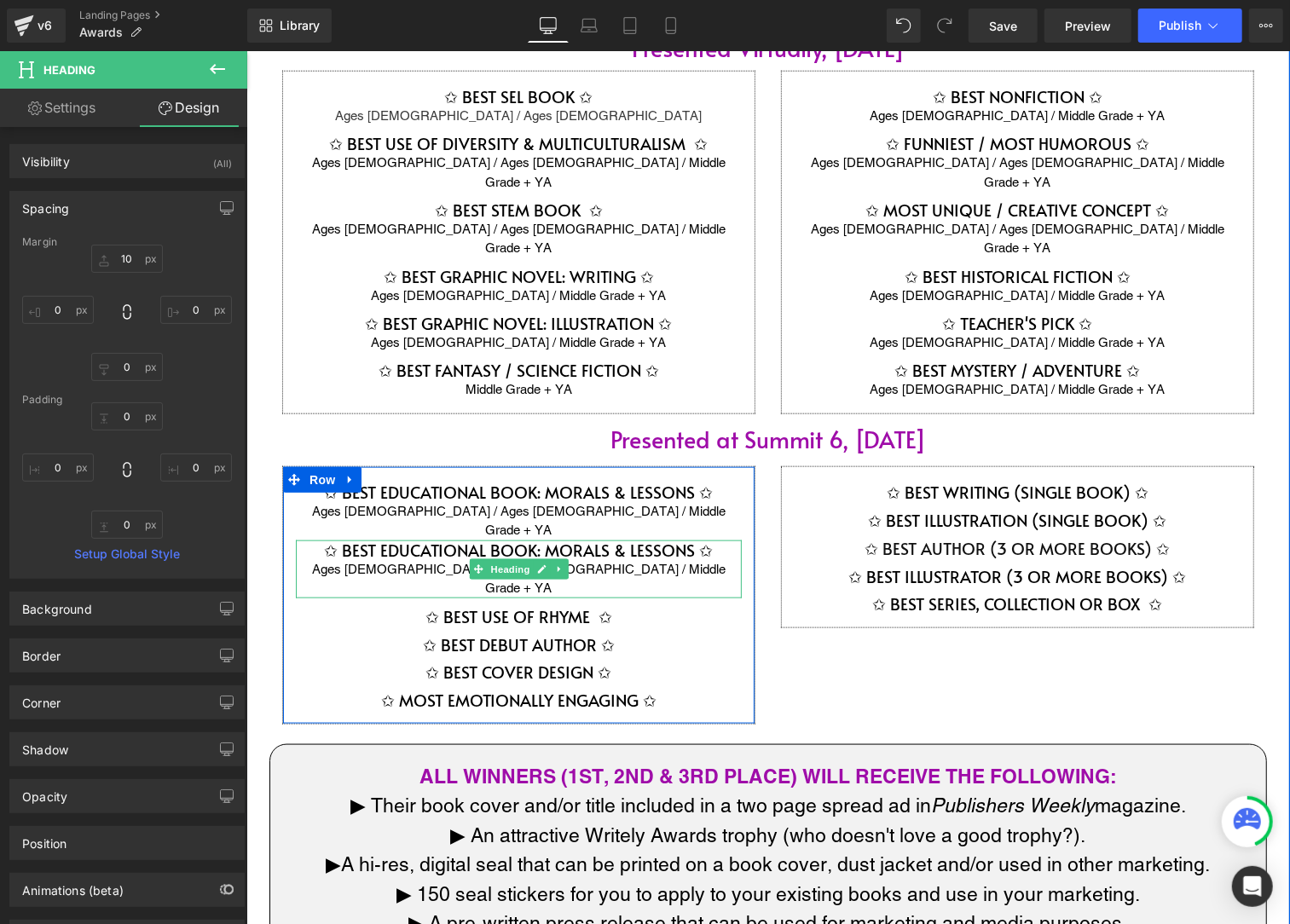
click at [414, 538] on span "✩ BEST EDUCATIONAL BOOK: MORALS & LESSONS ✩" at bounding box center [519, 548] width 389 height 22
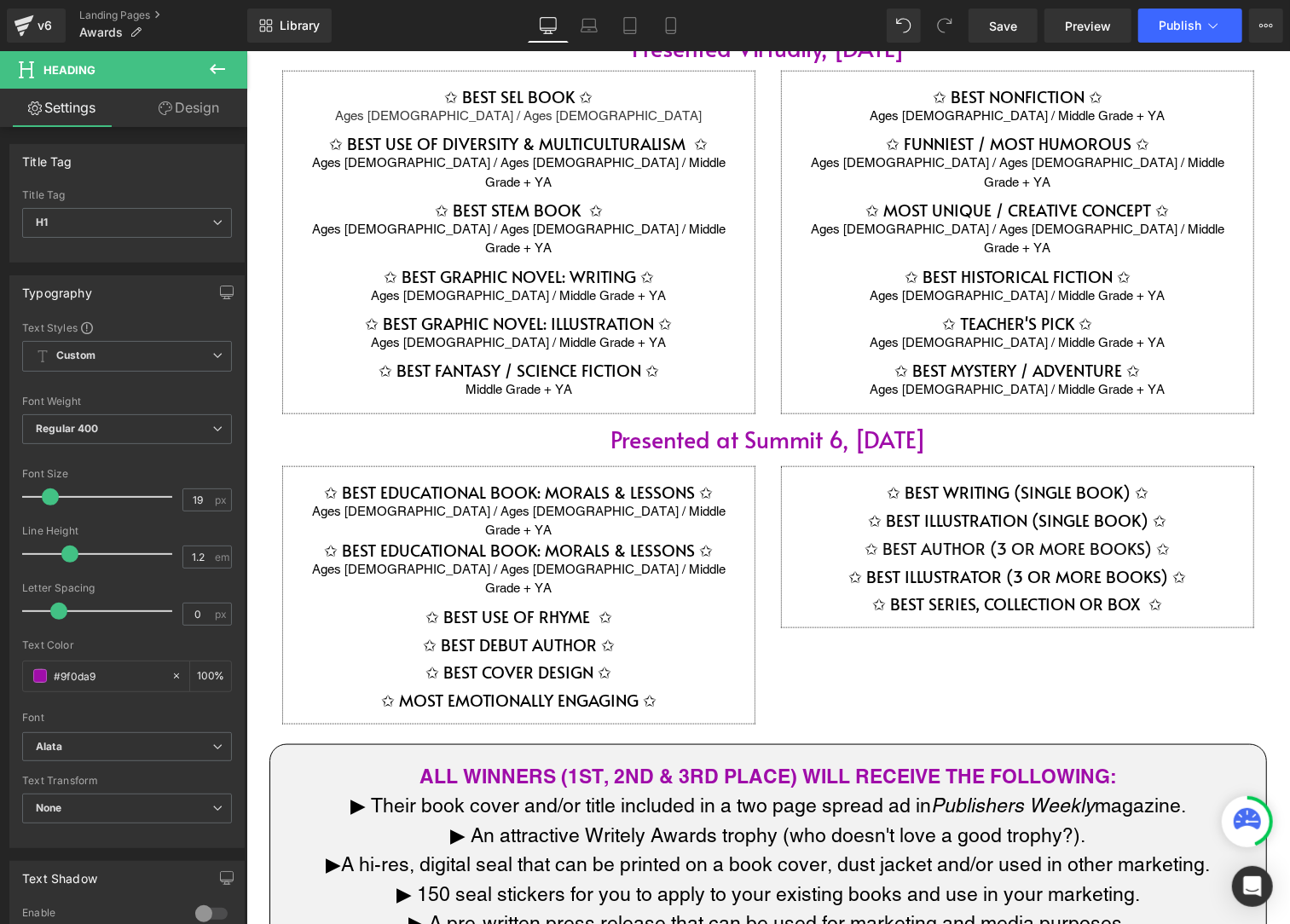
click at [191, 105] on link "Design" at bounding box center [189, 108] width 123 height 38
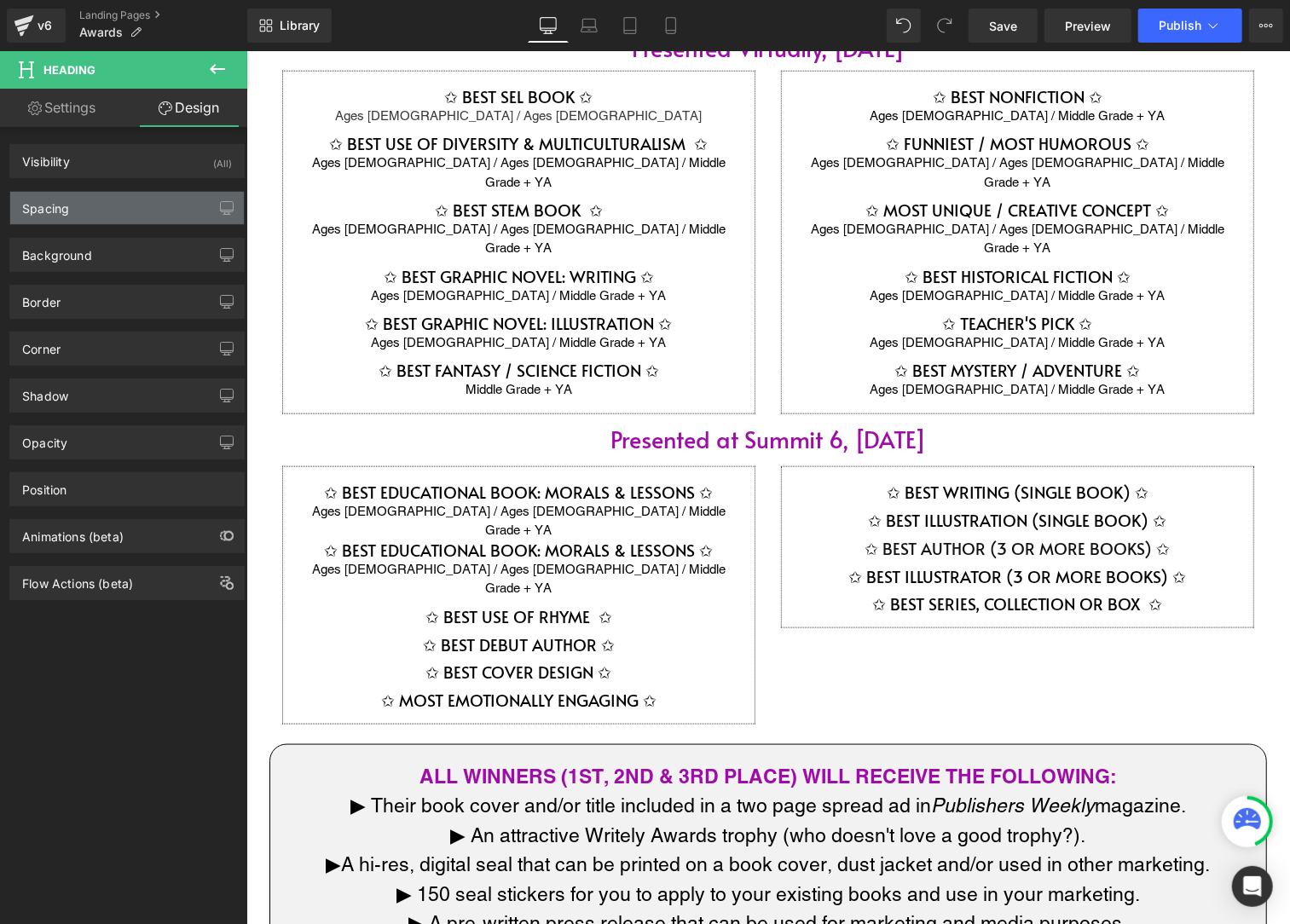
click at [127, 213] on div "Spacing" at bounding box center [127, 209] width 234 height 33
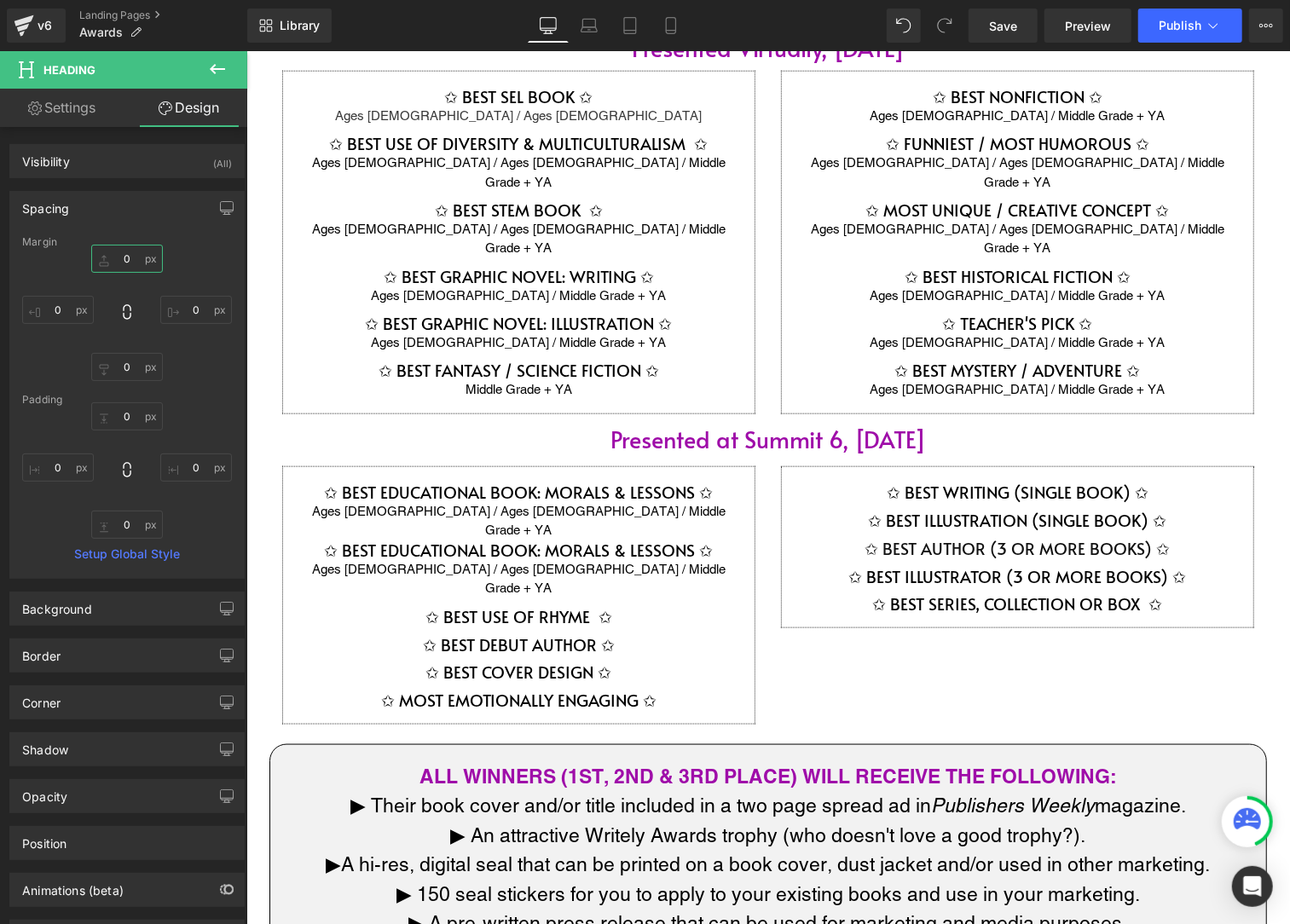
click at [124, 255] on input "0" at bounding box center [126, 258] width 72 height 28
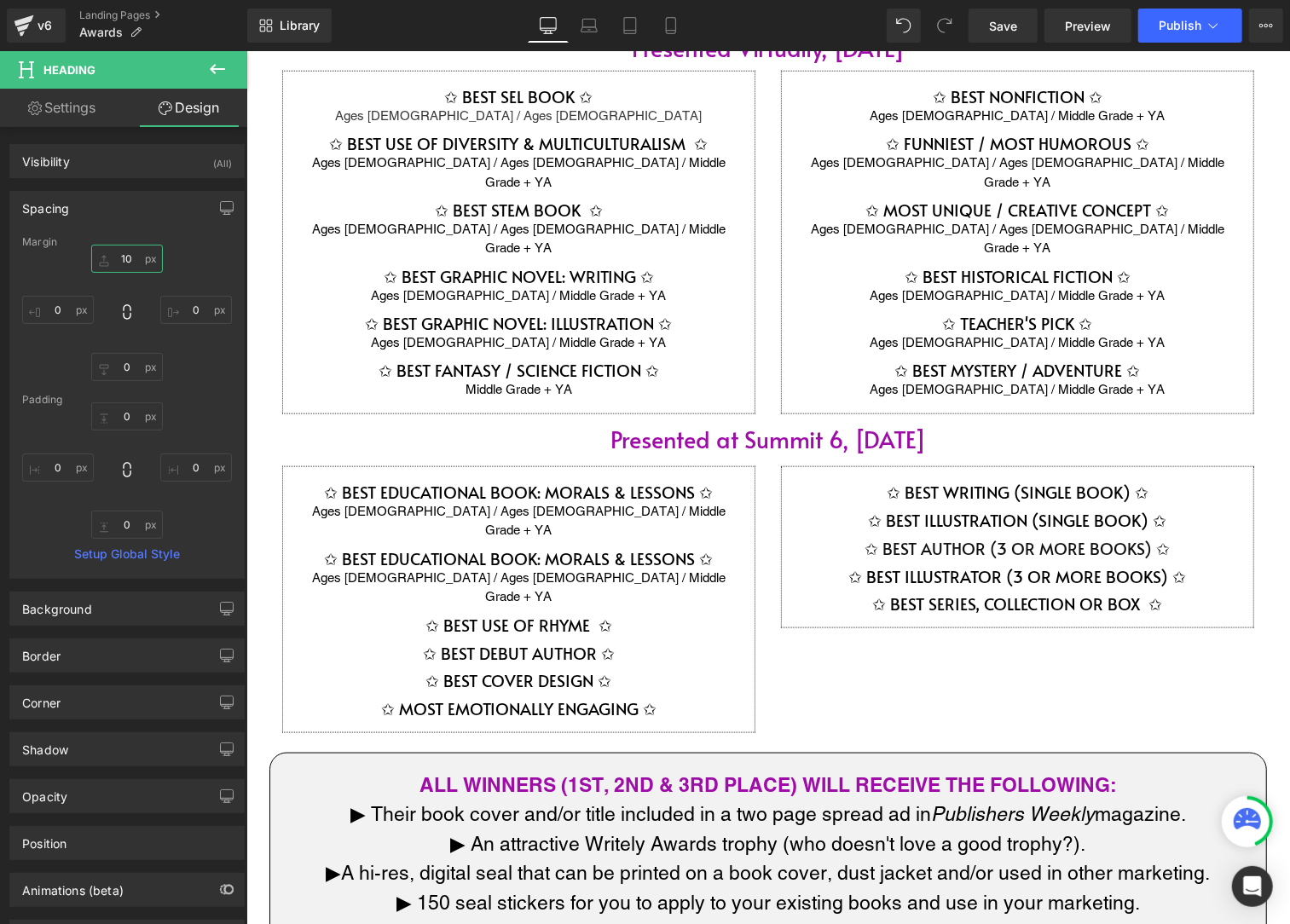
type input "10"
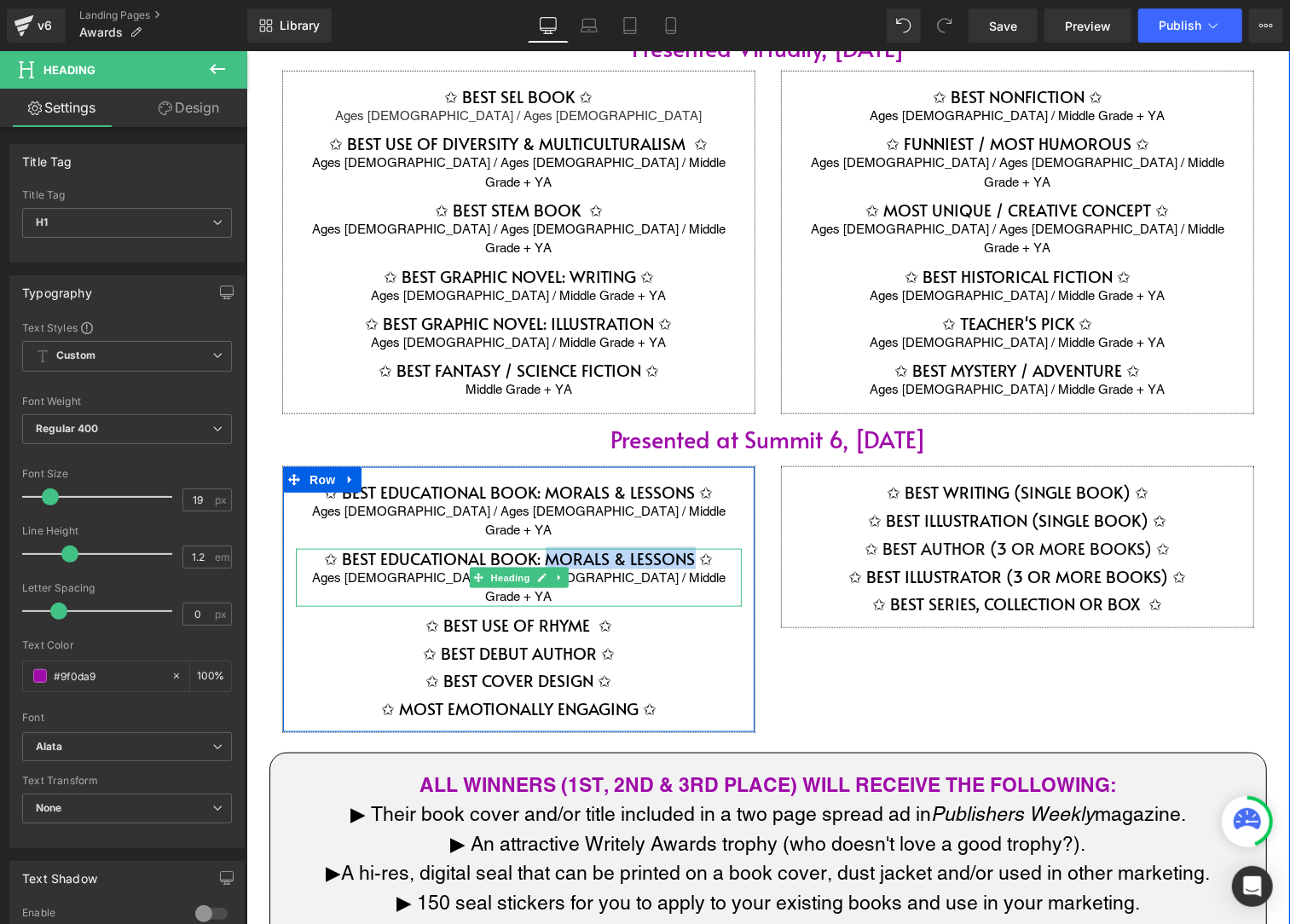
drag, startPoint x: 549, startPoint y: 496, endPoint x: 693, endPoint y: 504, distance: 144.2
click at [693, 546] on span "✩ BEST EDUCATIONAL BOOK: MORALS & LESSONS ✩" at bounding box center [519, 557] width 389 height 22
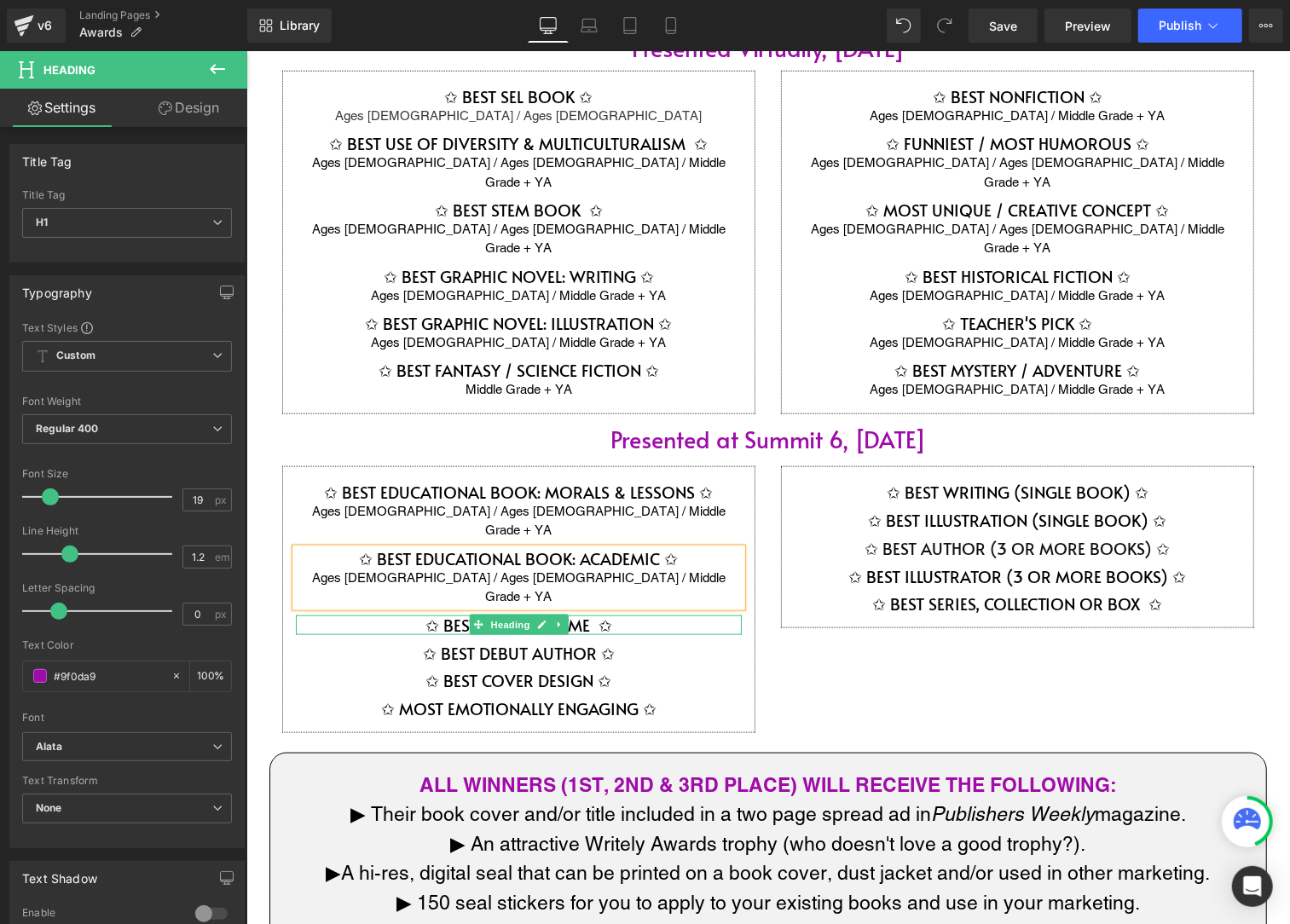
click at [370, 615] on h1 "✩ BEST USE OF RHYME ✩" at bounding box center [518, 625] width 446 height 19
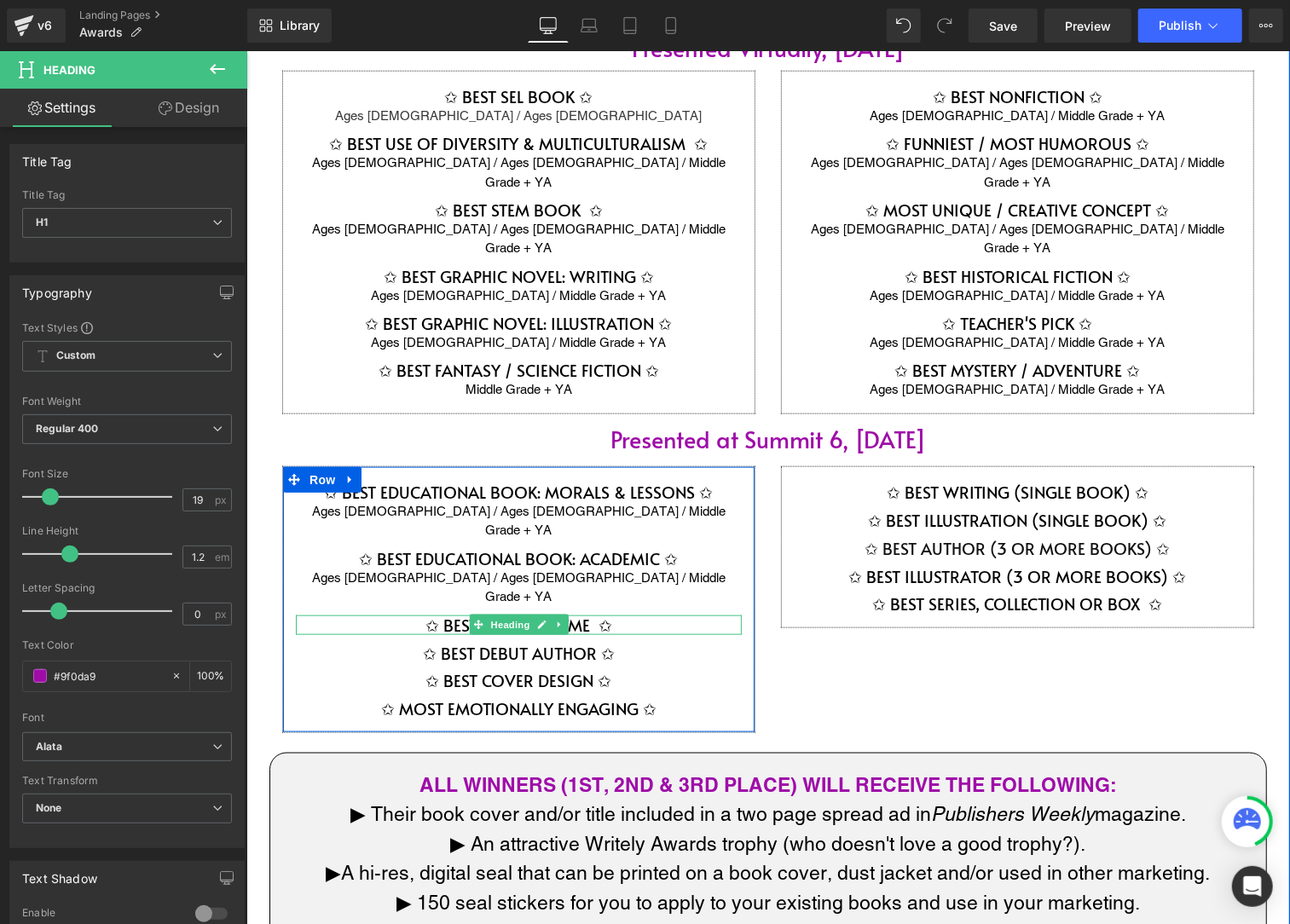
click at [615, 615] on h1 "✩ BEST USE OF RHYME ✩" at bounding box center [518, 625] width 446 height 19
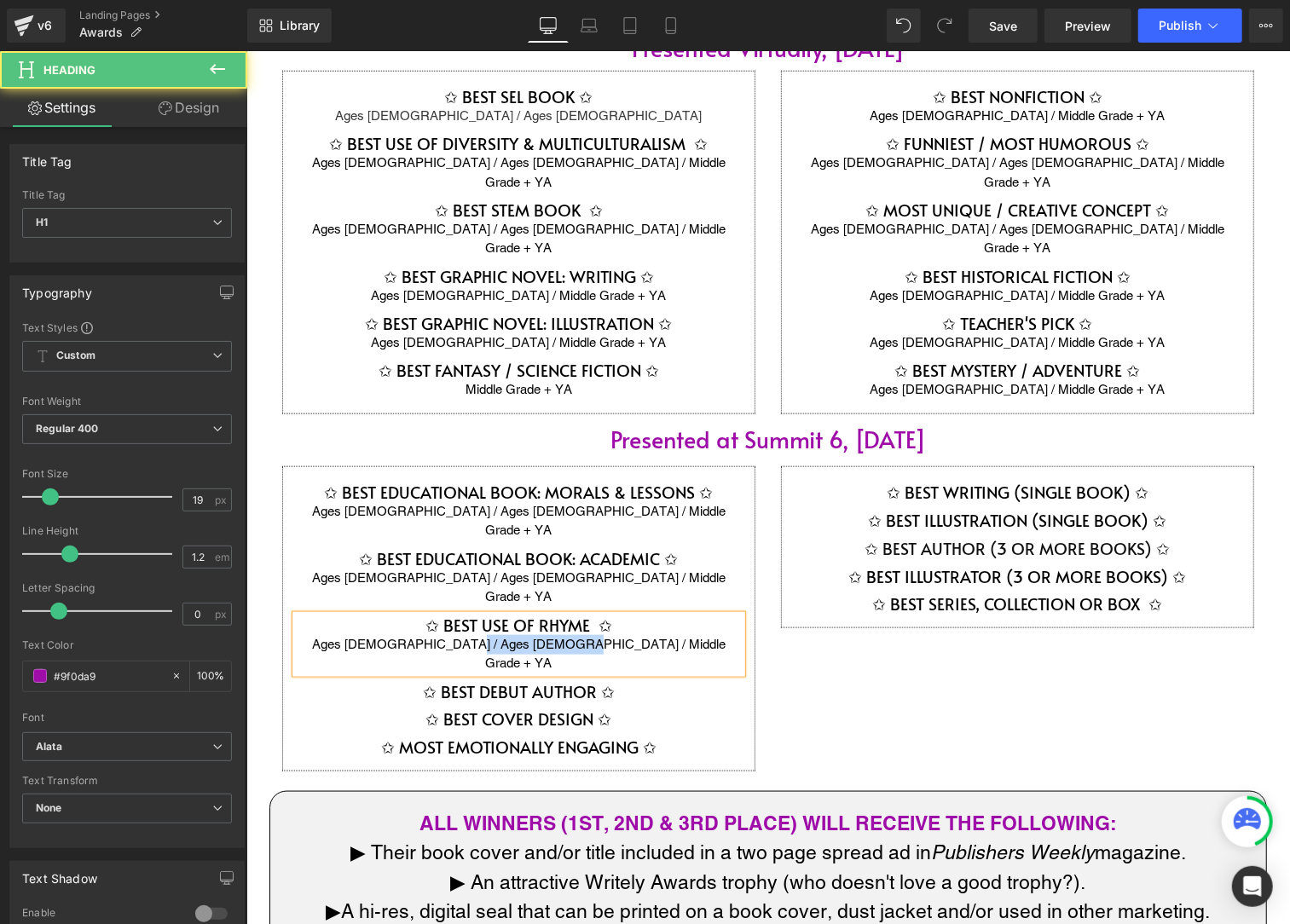
drag, startPoint x: 636, startPoint y: 563, endPoint x: 524, endPoint y: 567, distance: 112.1
click at [524, 634] on div "Ages [DEMOGRAPHIC_DATA] / Ages [DEMOGRAPHIC_DATA] / Middle Grade + YA" at bounding box center [518, 653] width 446 height 38
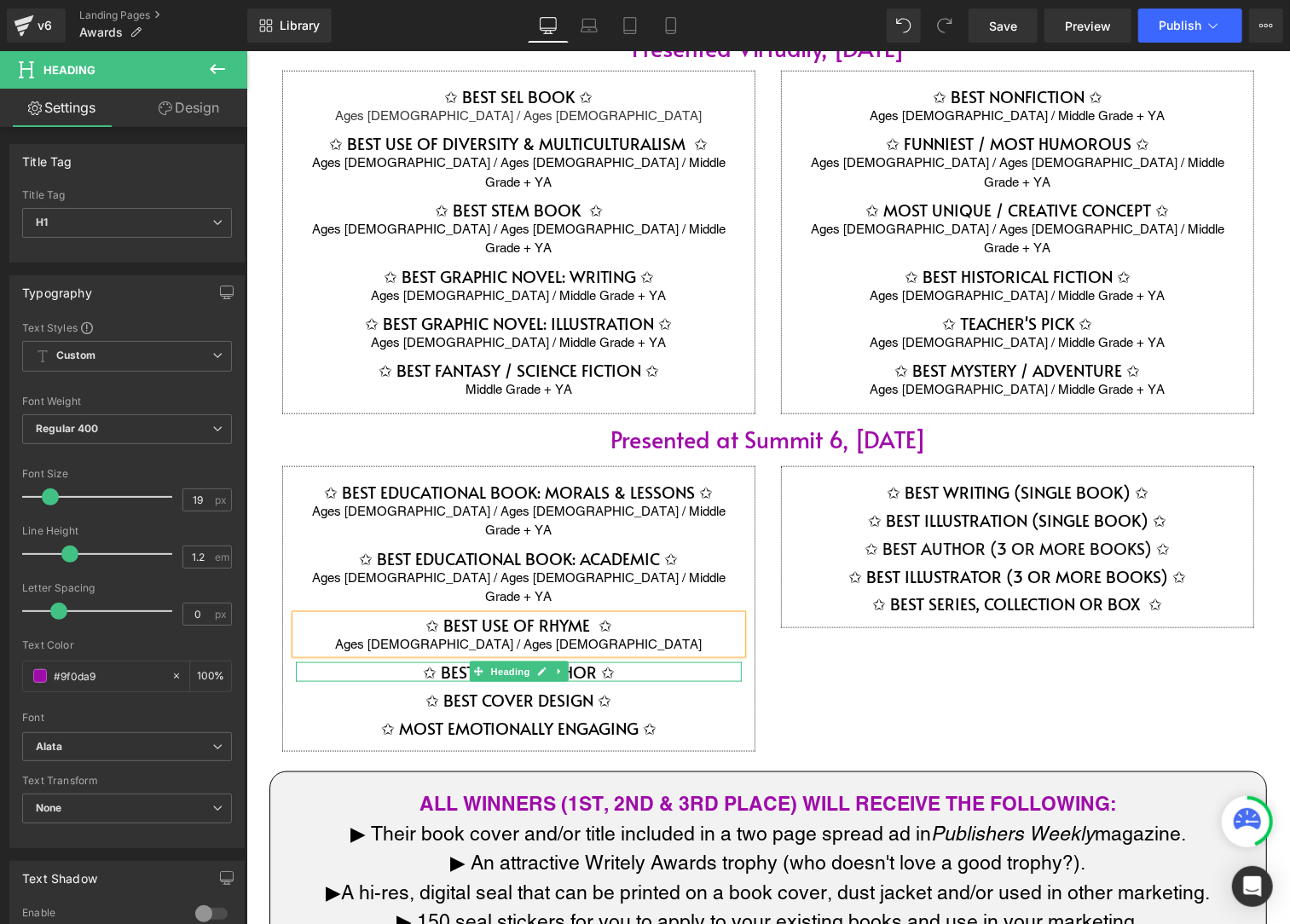
click at [617, 662] on h1 "✩ BEST DEBUT AUTHOR ✩" at bounding box center [518, 671] width 446 height 19
click at [650, 662] on h1 "✩ BEST DEBUT AUTHOR ✩" at bounding box center [518, 671] width 446 height 19
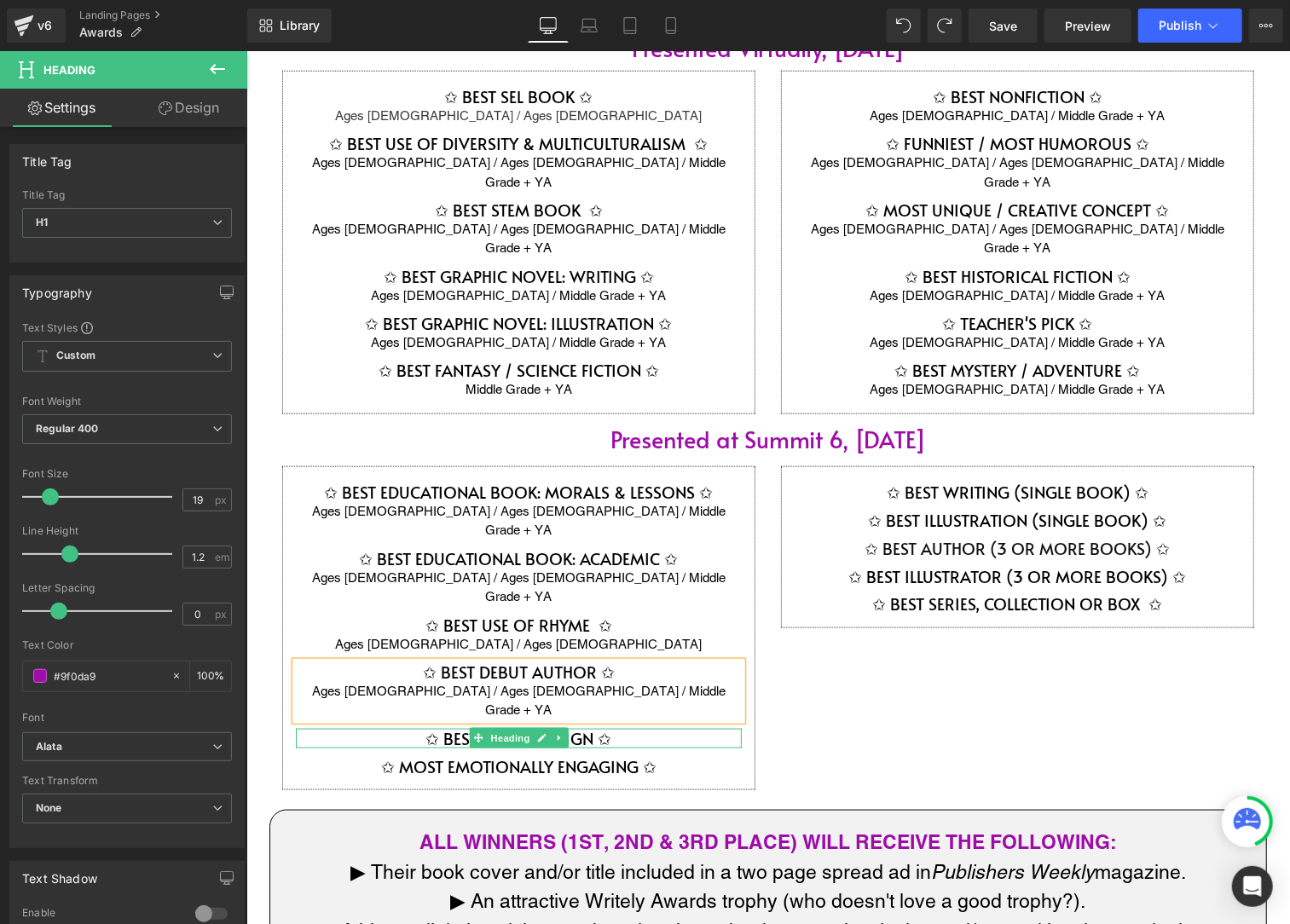
click at [621, 728] on h1 "✩ BEST COVER DESIGN ✩" at bounding box center [518, 737] width 446 height 19
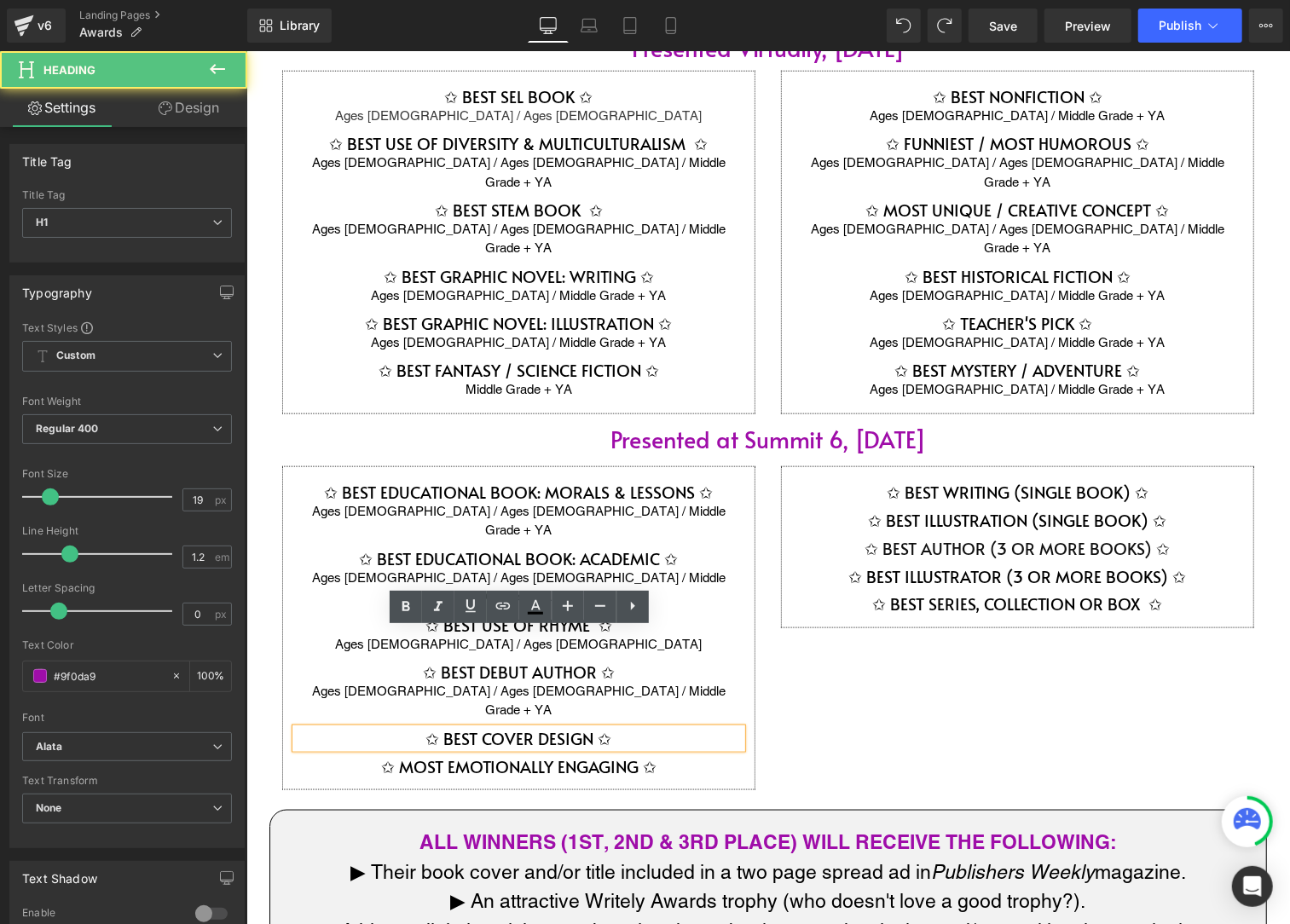
click at [608, 726] on span "✩ BEST COVER DESIGN ✩" at bounding box center [519, 737] width 186 height 22
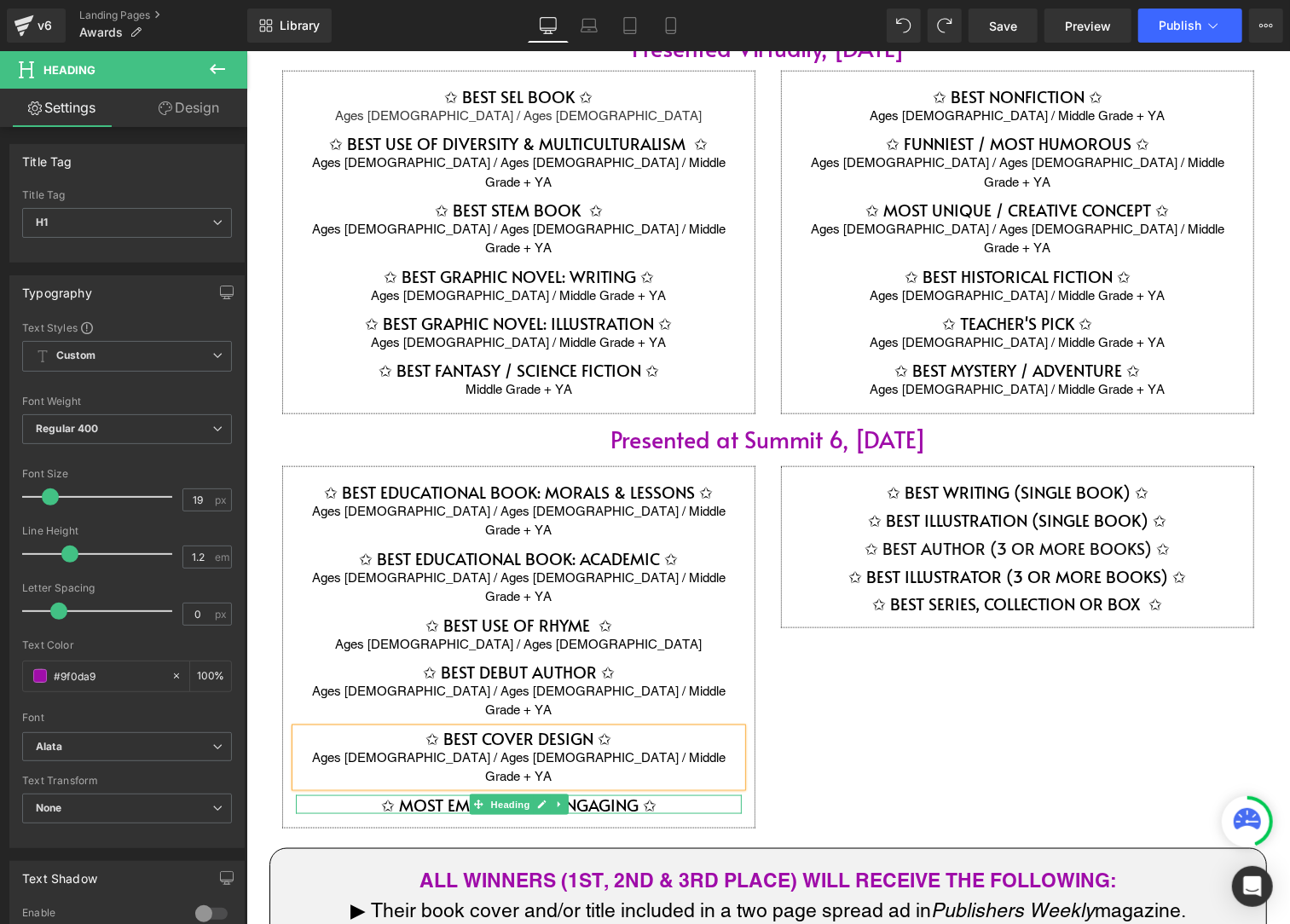
click at [679, 795] on h1 "✩ MOST EMOTIONALLY ENGAGING ✩" at bounding box center [518, 804] width 446 height 19
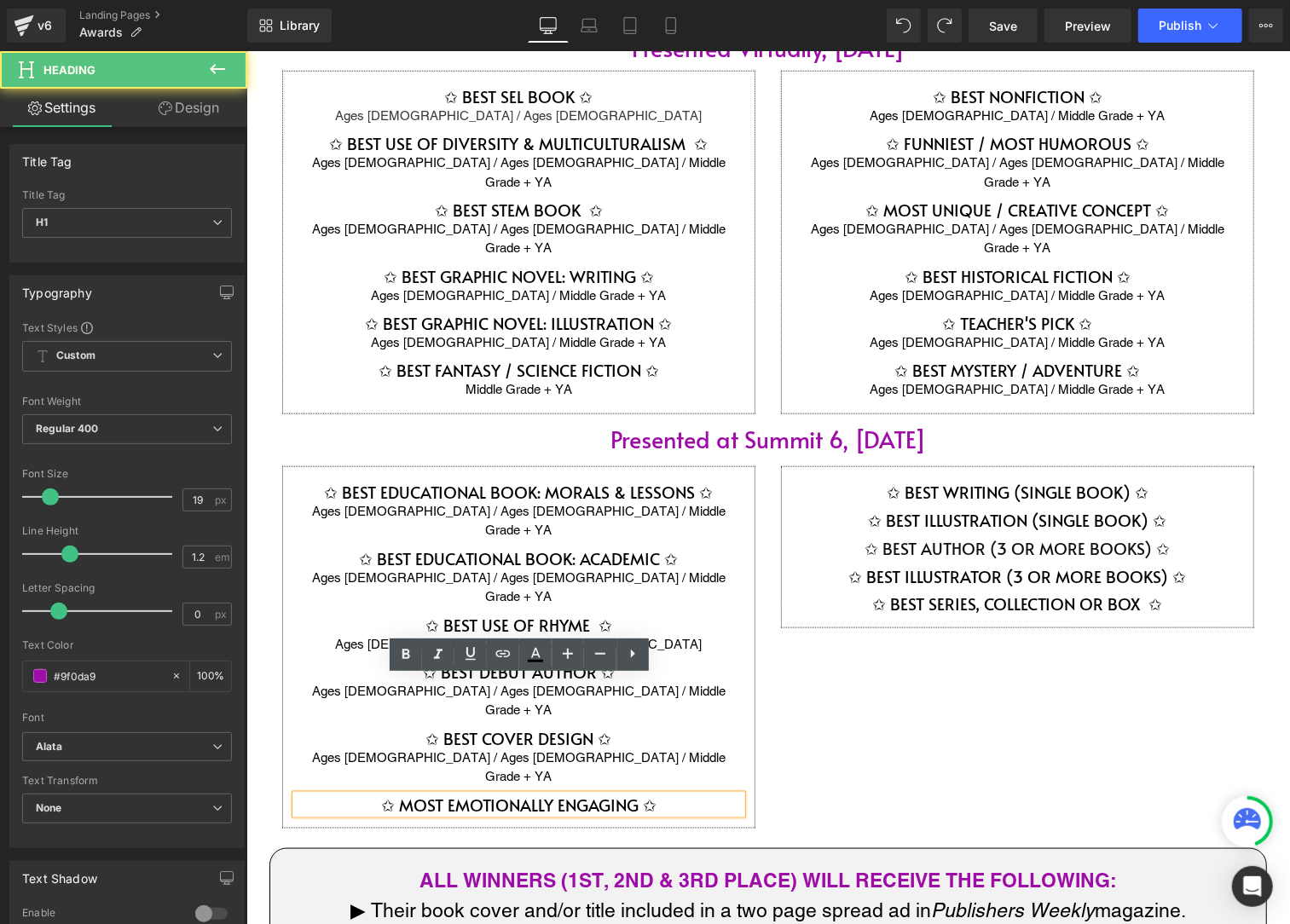
click at [672, 795] on h1 "✩ MOST EMOTIONALLY ENGAGING ✩" at bounding box center [518, 804] width 446 height 19
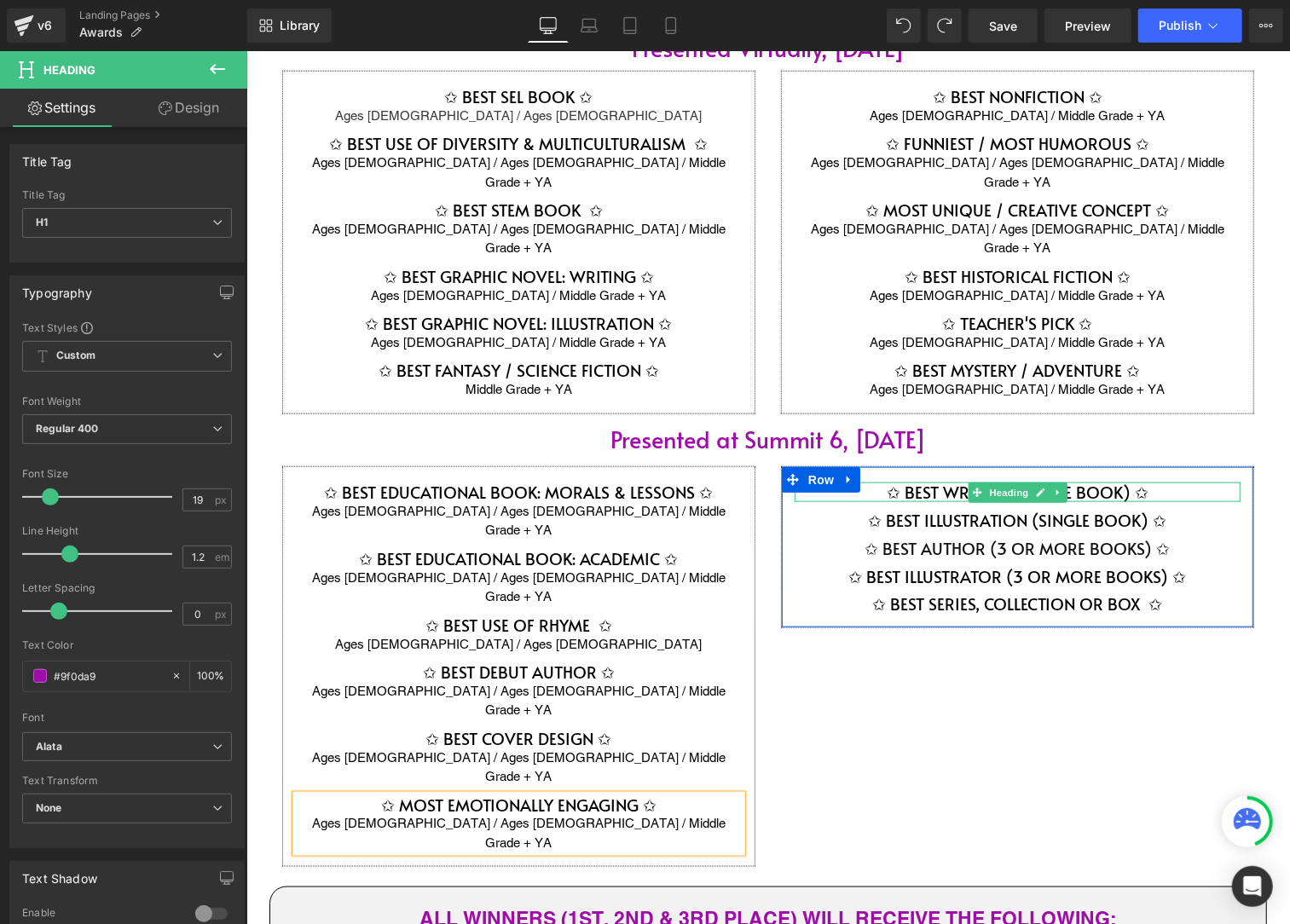
click at [1160, 482] on h1 "✩ BEST WRITING (SINGLE BOOK) ✩" at bounding box center [1017, 492] width 446 height 19
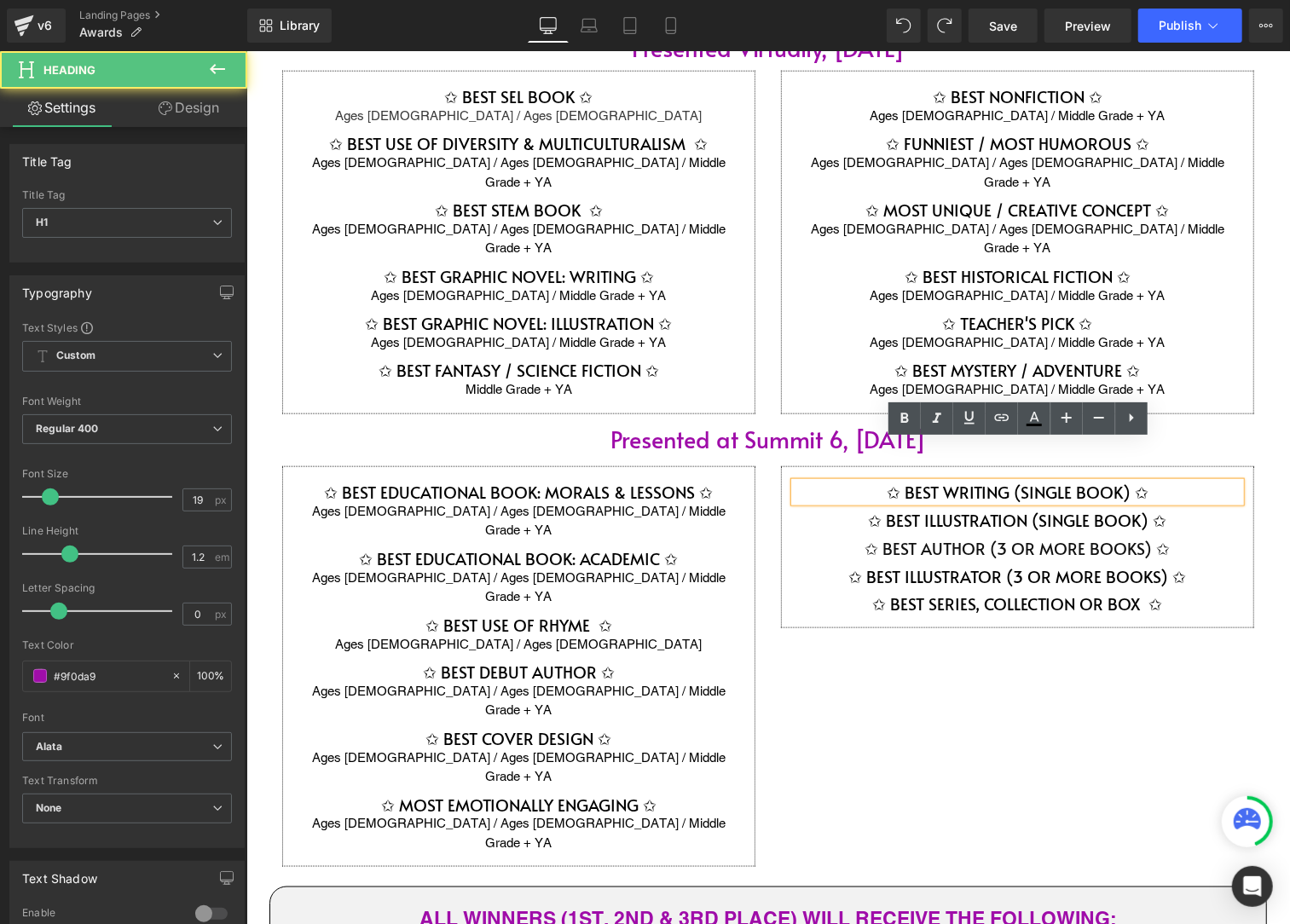
click at [1160, 482] on h1 "✩ BEST WRITING (SINGLE BOOK) ✩" at bounding box center [1017, 492] width 446 height 19
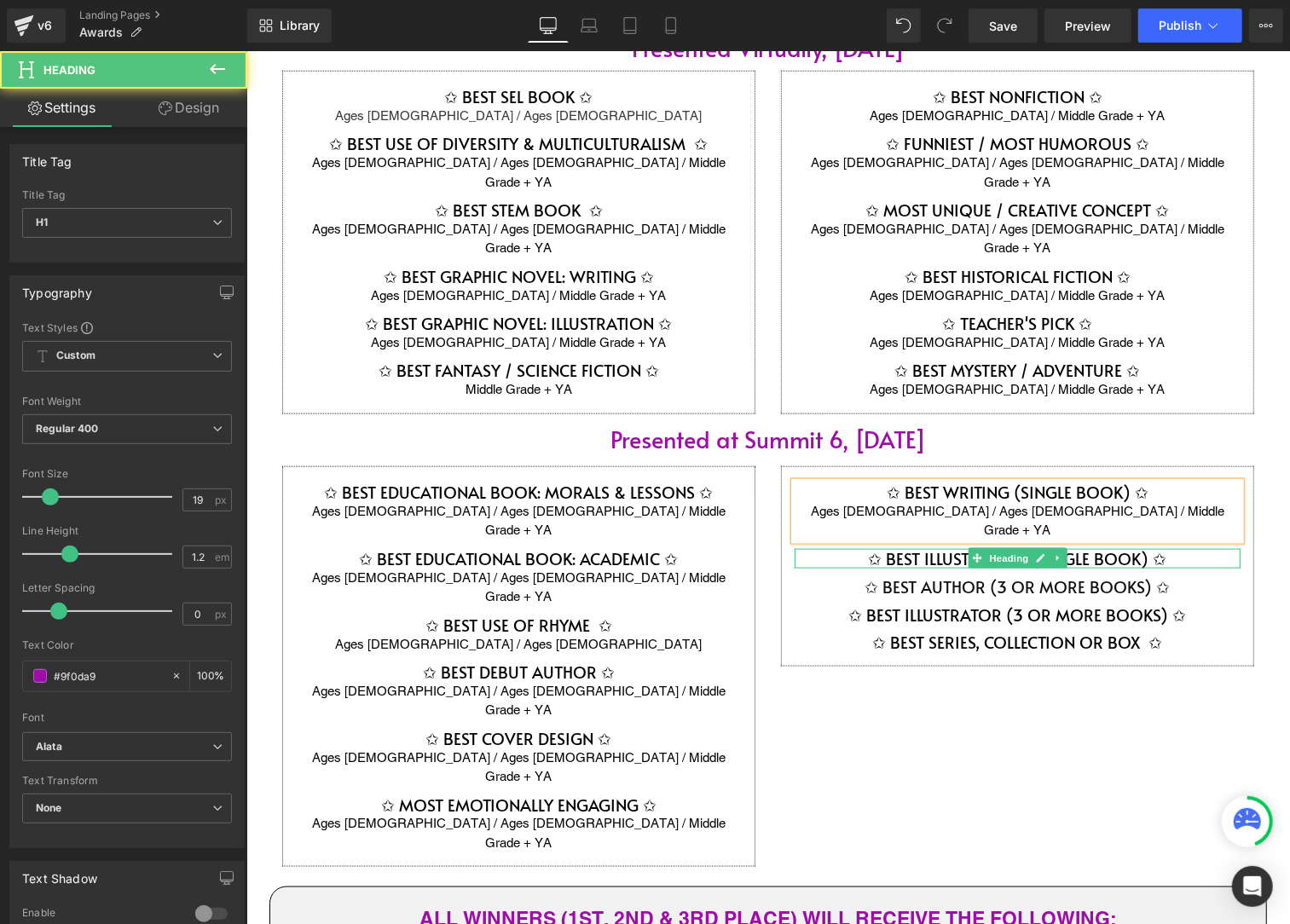
click at [1179, 548] on div at bounding box center [1017, 550] width 446 height 4
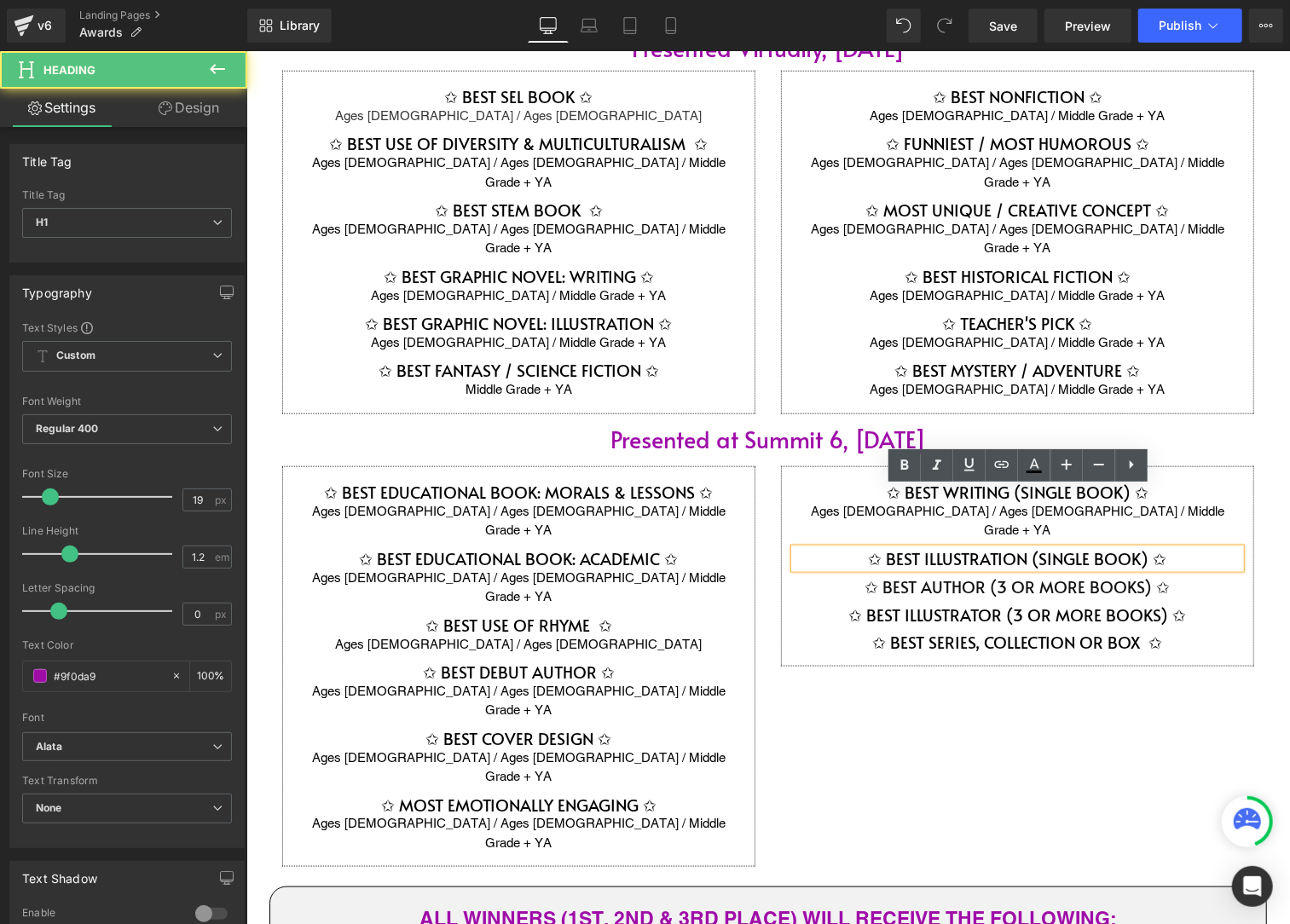
click at [1177, 548] on h1 "✩ BEST ILLUSTRATION (SINGLE BOOK) ✩" at bounding box center [1017, 558] width 446 height 19
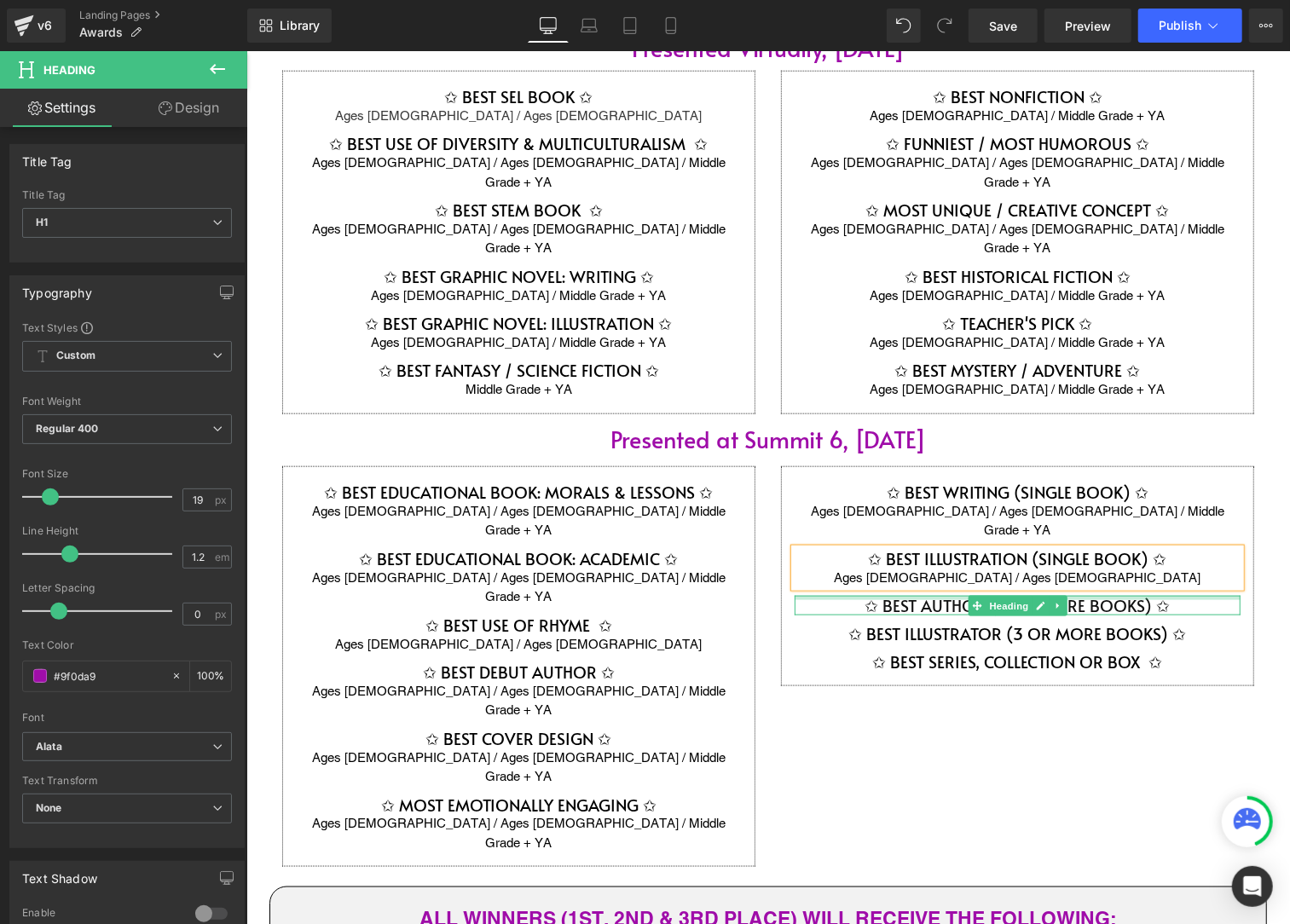
click at [1183, 595] on div at bounding box center [1017, 597] width 446 height 4
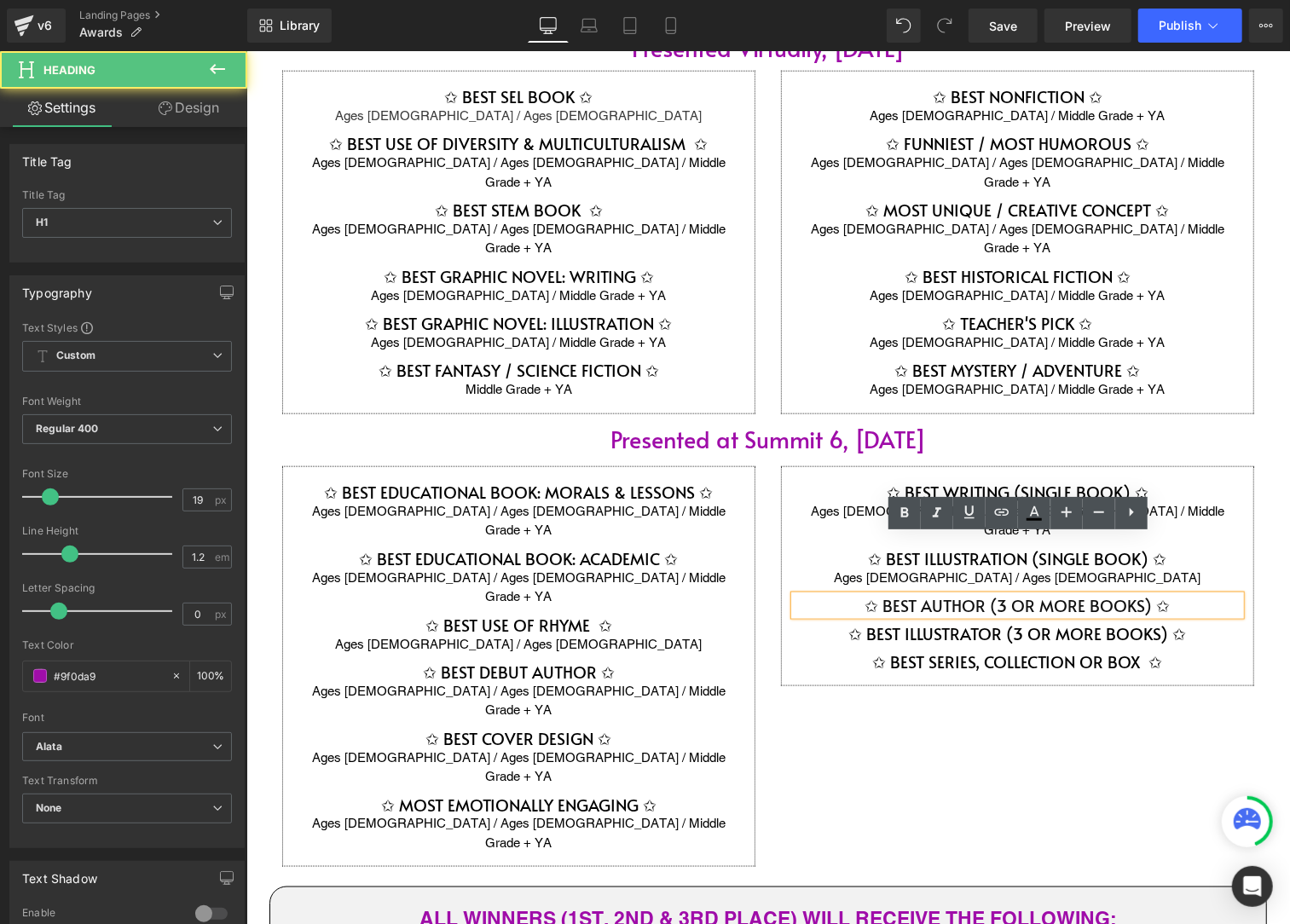
click at [1179, 595] on h1 "✩ BEST AUTHOR (3 OR MORE BOOKS) ✩" at bounding box center [1017, 605] width 446 height 19
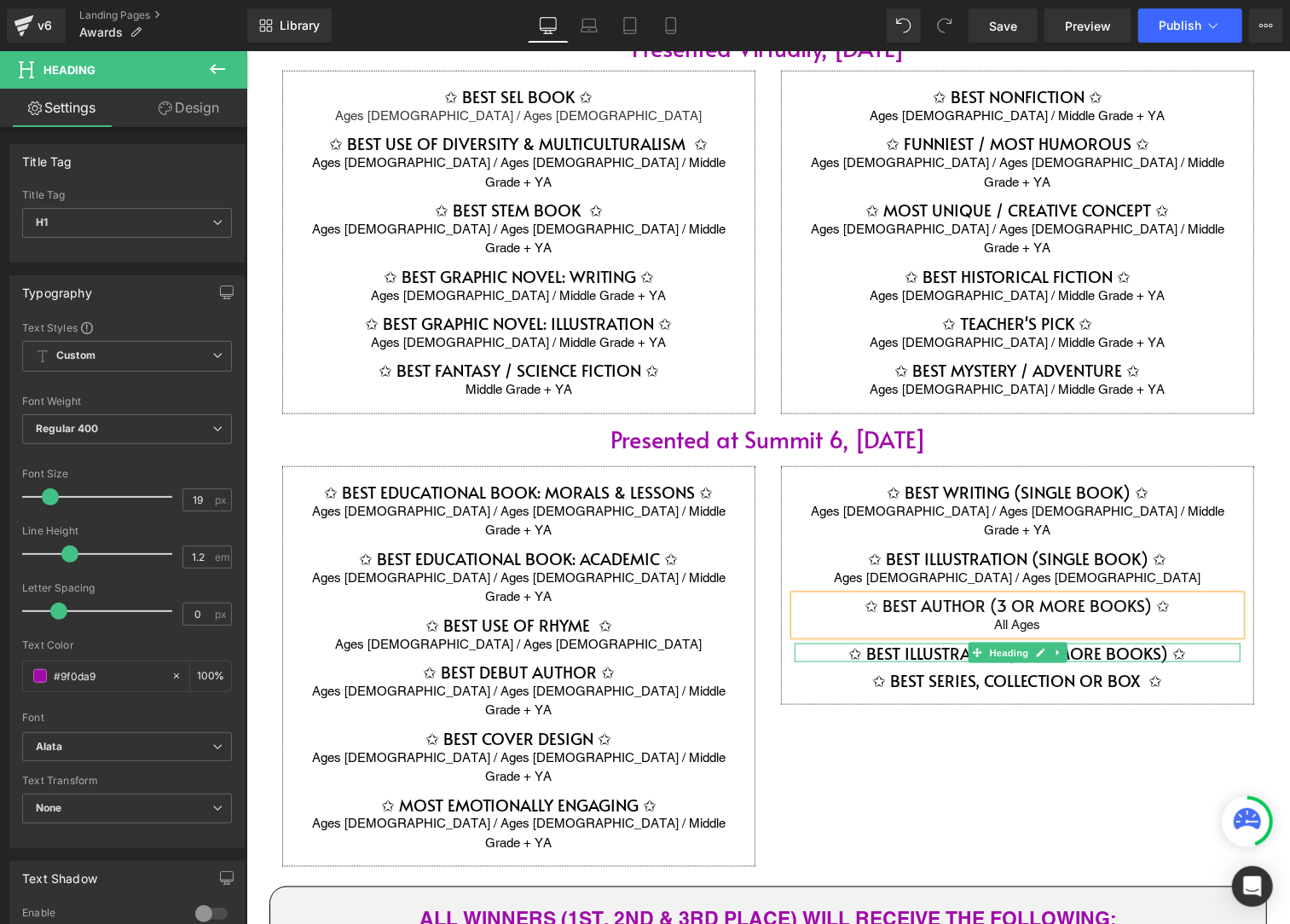
click at [1185, 643] on h1 "✩ BEST ILLUSTRATOR (3 OR MORE BOOKS) ✩" at bounding box center [1017, 652] width 446 height 19
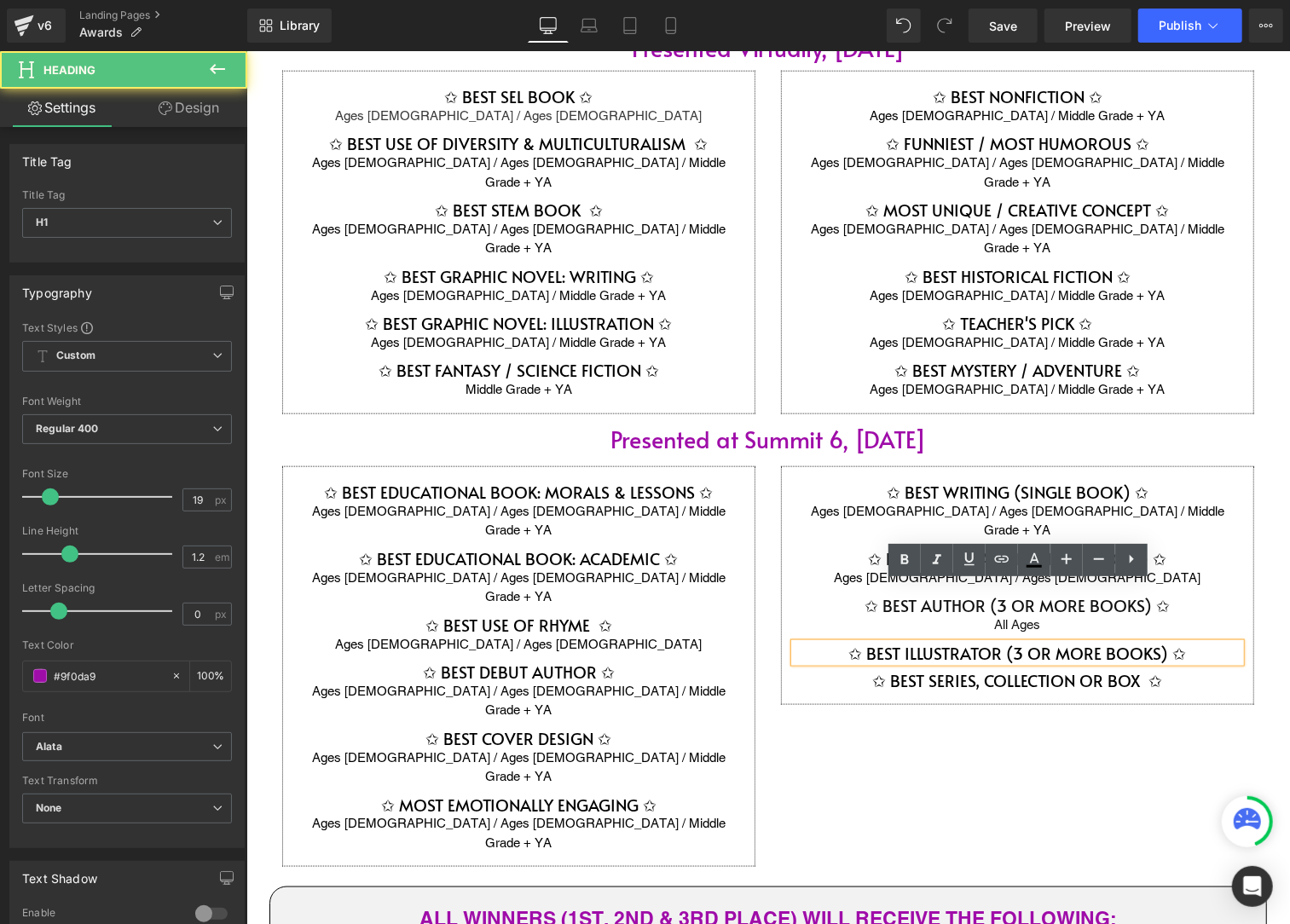
click at [1185, 643] on h1 "✩ BEST ILLUSTRATOR (3 OR MORE BOOKS) ✩" at bounding box center [1017, 652] width 446 height 19
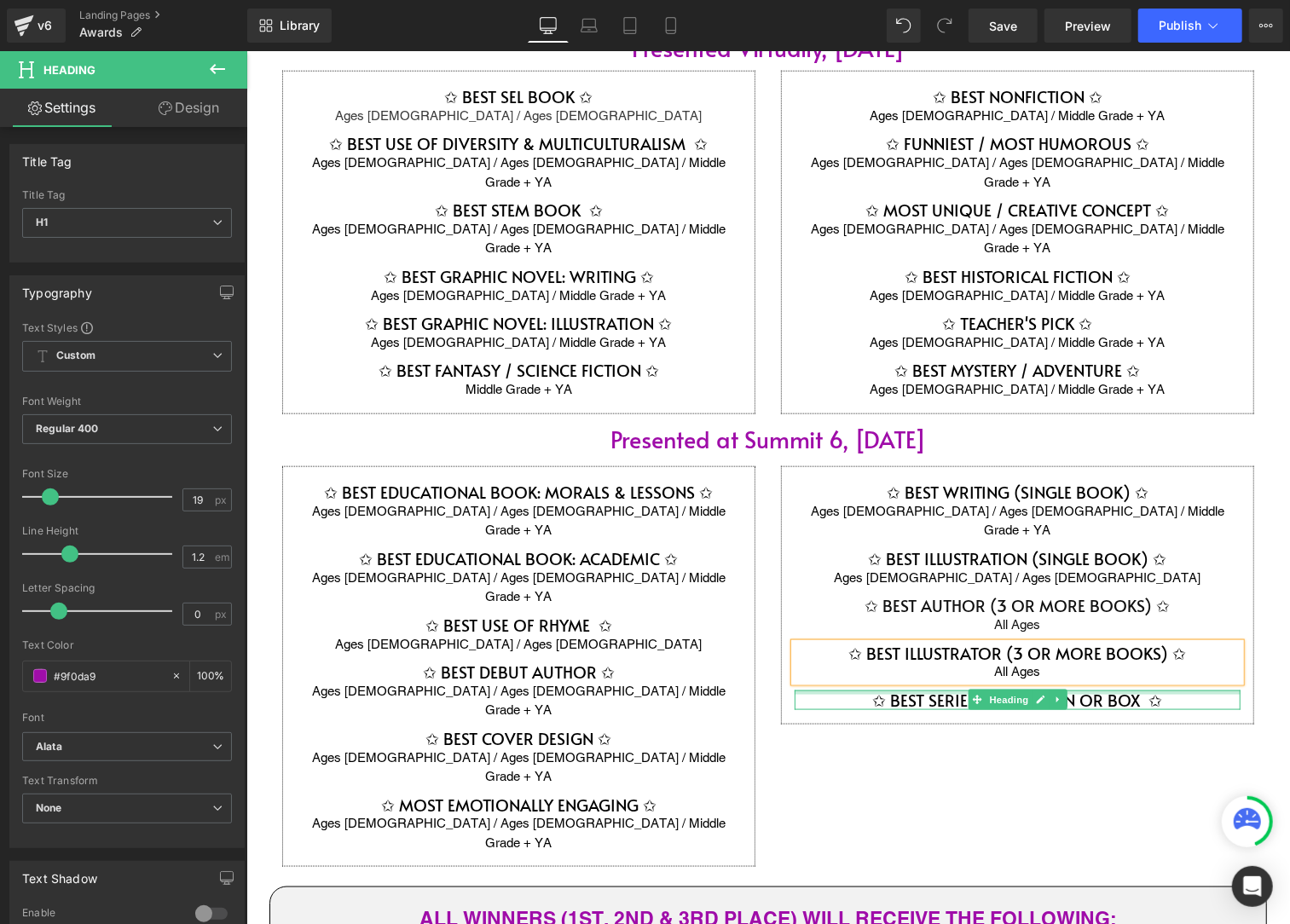
click at [1173, 690] on div at bounding box center [1017, 692] width 446 height 4
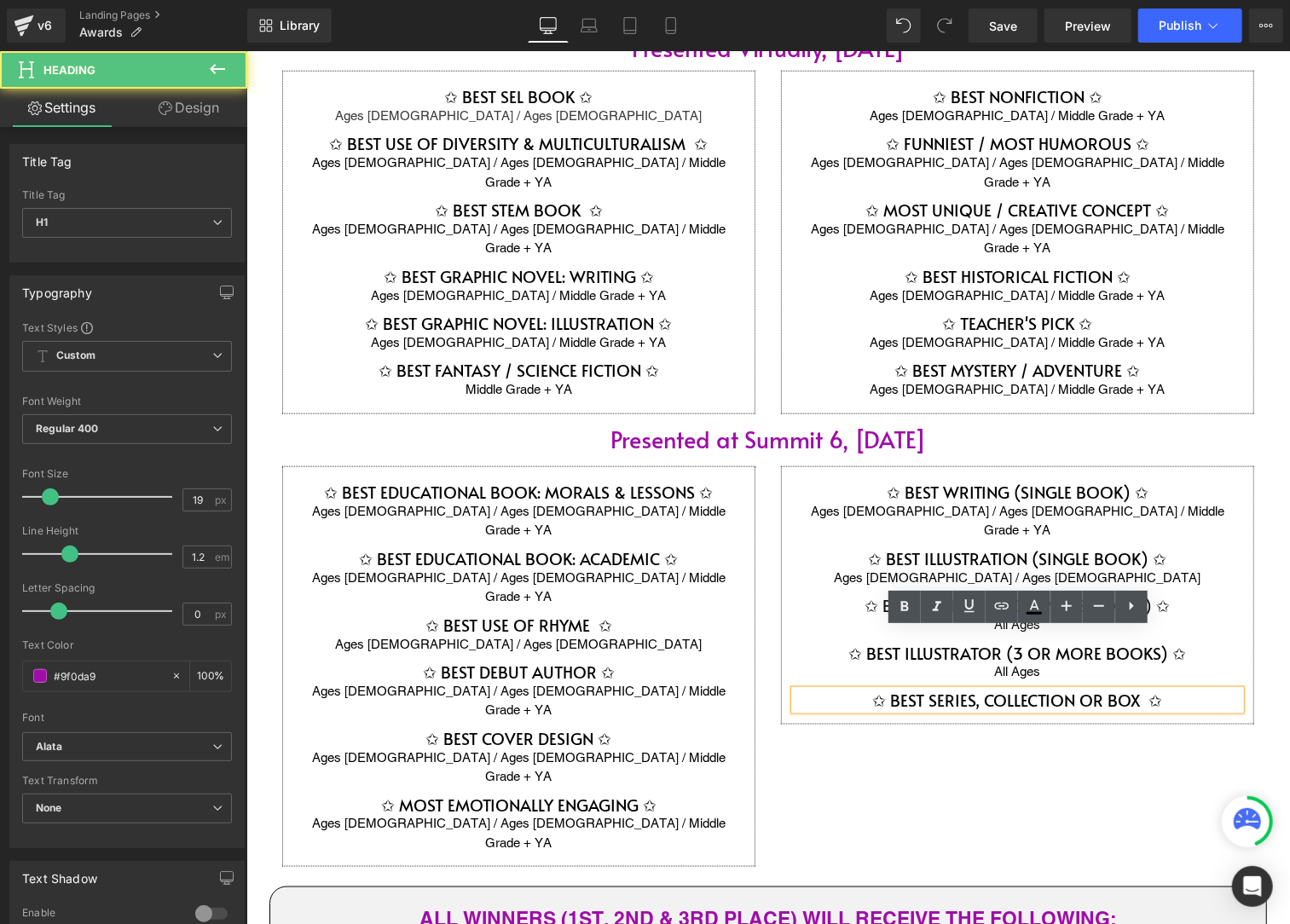
click at [1173, 690] on h1 "✩ BEST SERIES, COLLECTION OR BOX ✩" at bounding box center [1017, 699] width 446 height 19
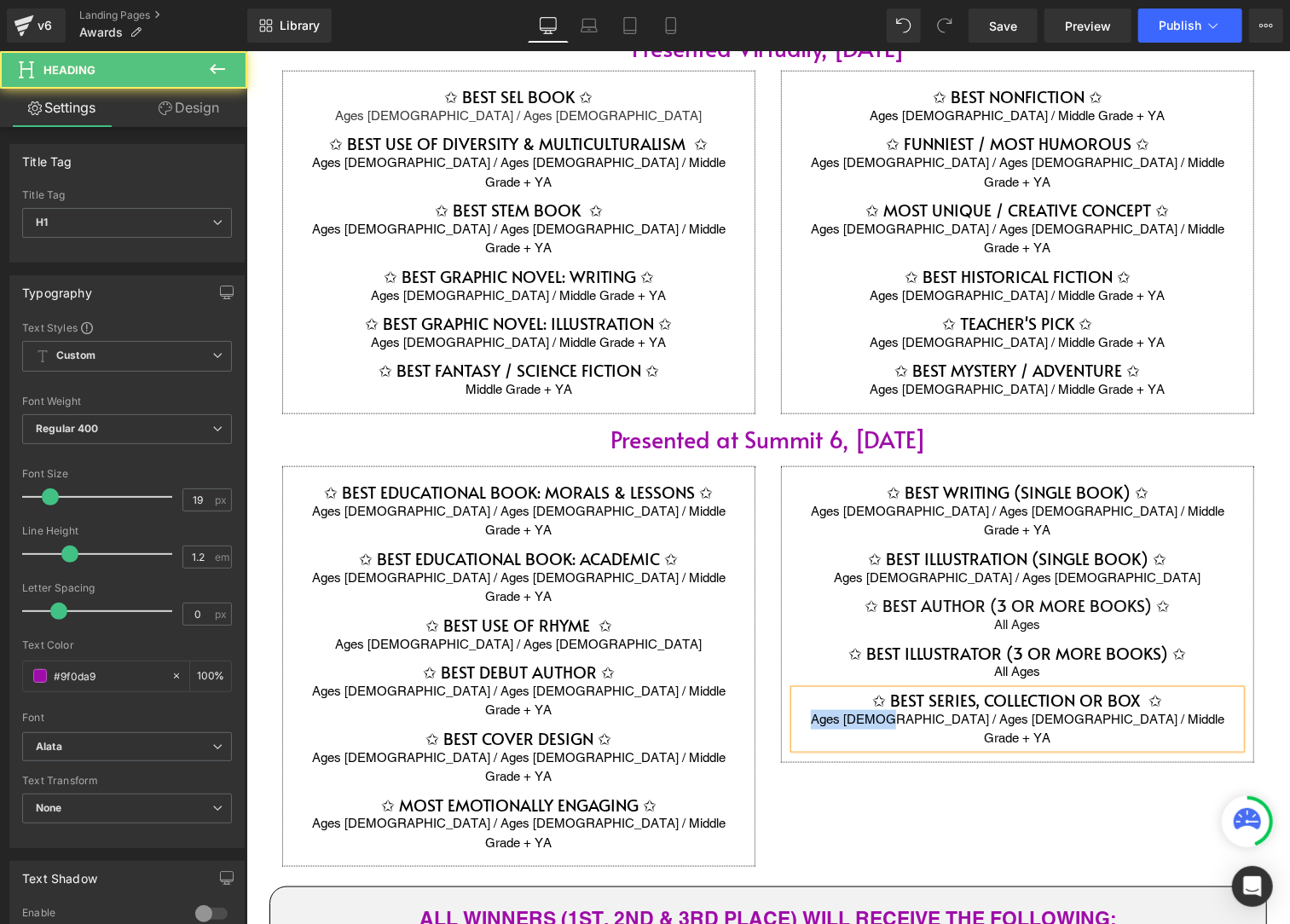
drag, startPoint x: 964, startPoint y: 655, endPoint x: 901, endPoint y: 656, distance: 63.0
click at [901, 711] on span "Ages [DEMOGRAPHIC_DATA] / Ages [DEMOGRAPHIC_DATA] / Middle Grade + YA" at bounding box center [1017, 728] width 413 height 34
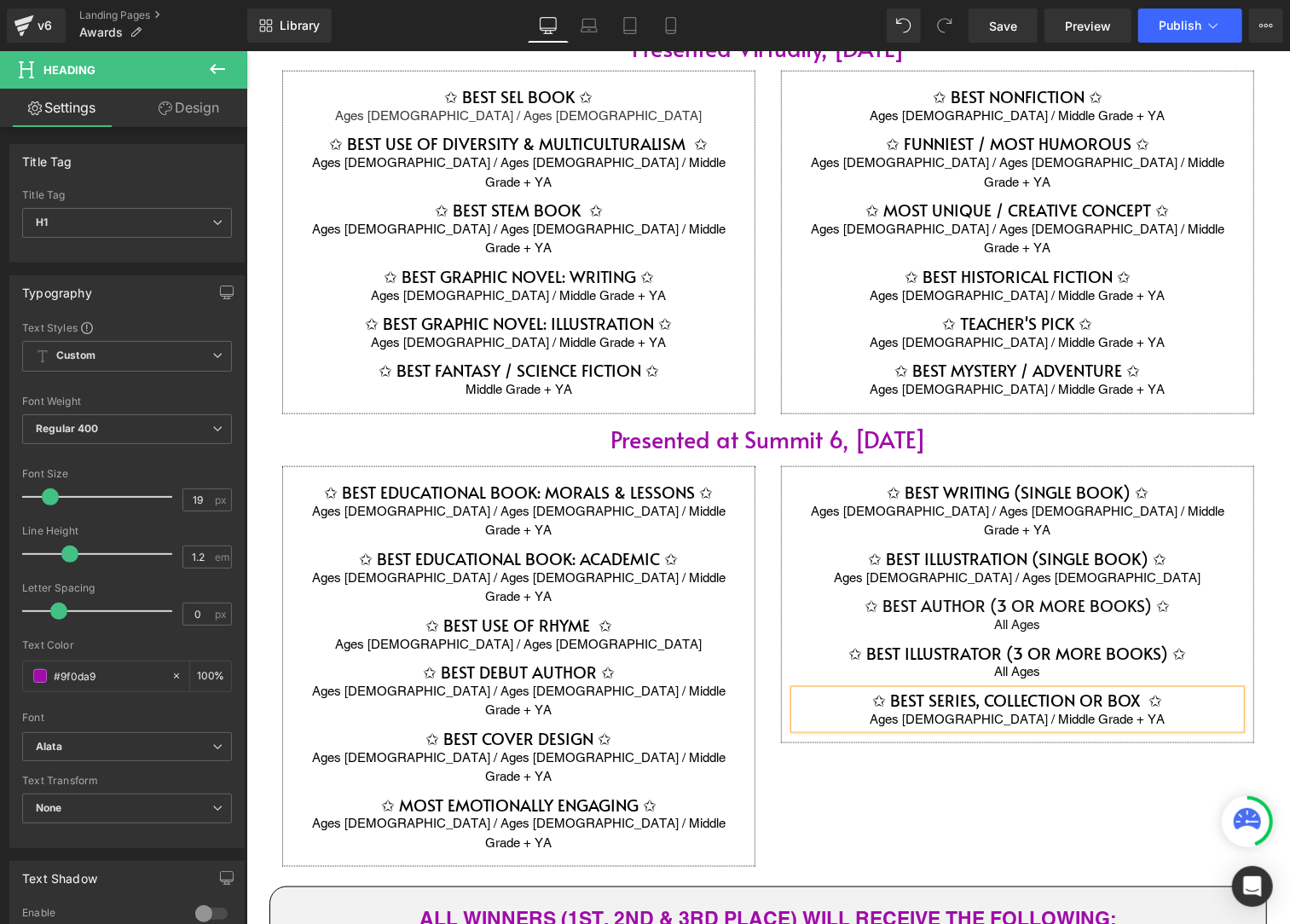
click at [757, 600] on div "✩ BEST EDUCATIONAL BOOK: MORALS & LESSONS ✩ Ages [DEMOGRAPHIC_DATA] / Ages [DEM…" at bounding box center [518, 666] width 499 height 401
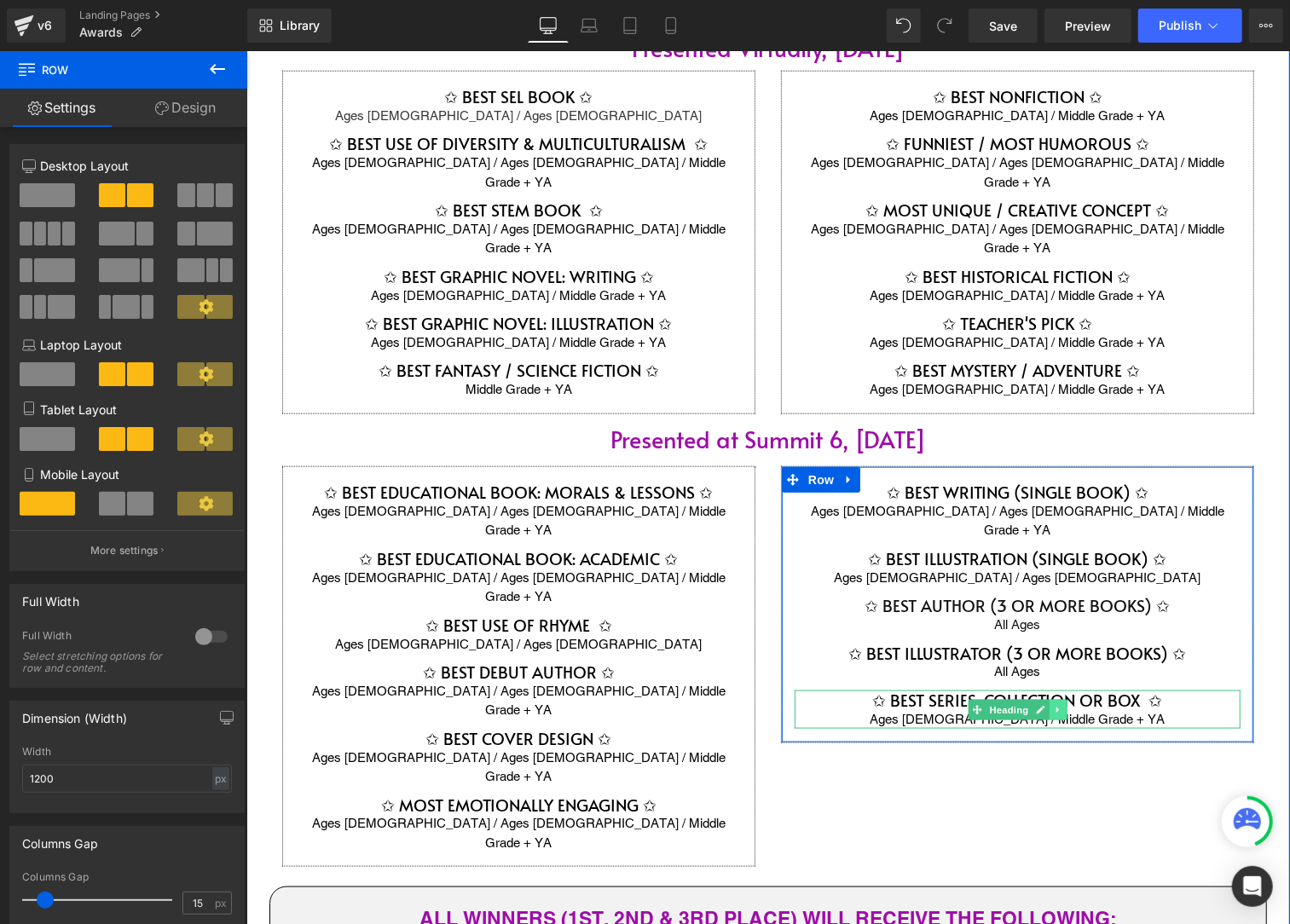
click at [1057, 704] on icon at bounding box center [1058, 709] width 10 height 11
click at [1046, 704] on icon at bounding box center [1050, 709] width 10 height 10
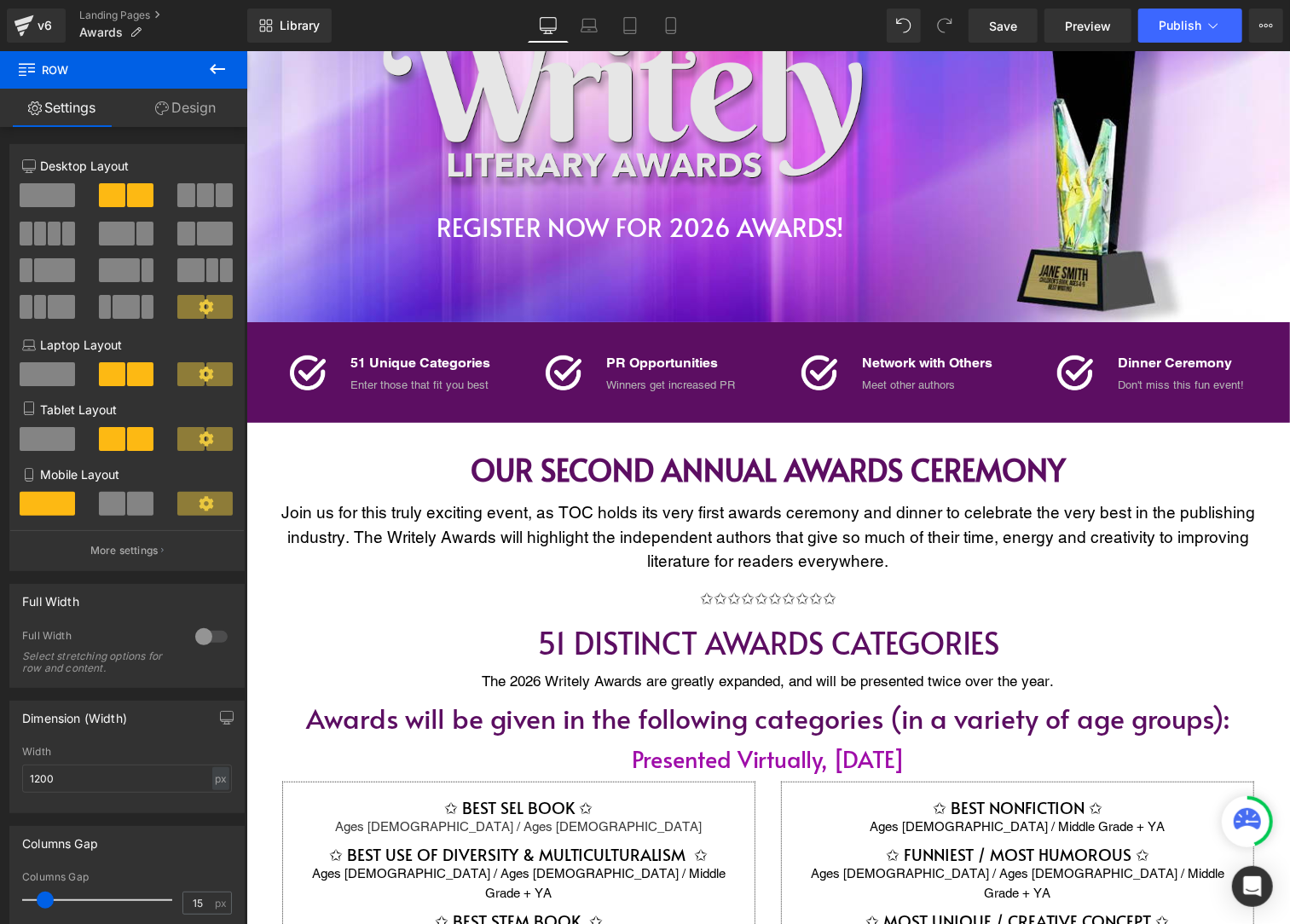
scroll to position [376, 0]
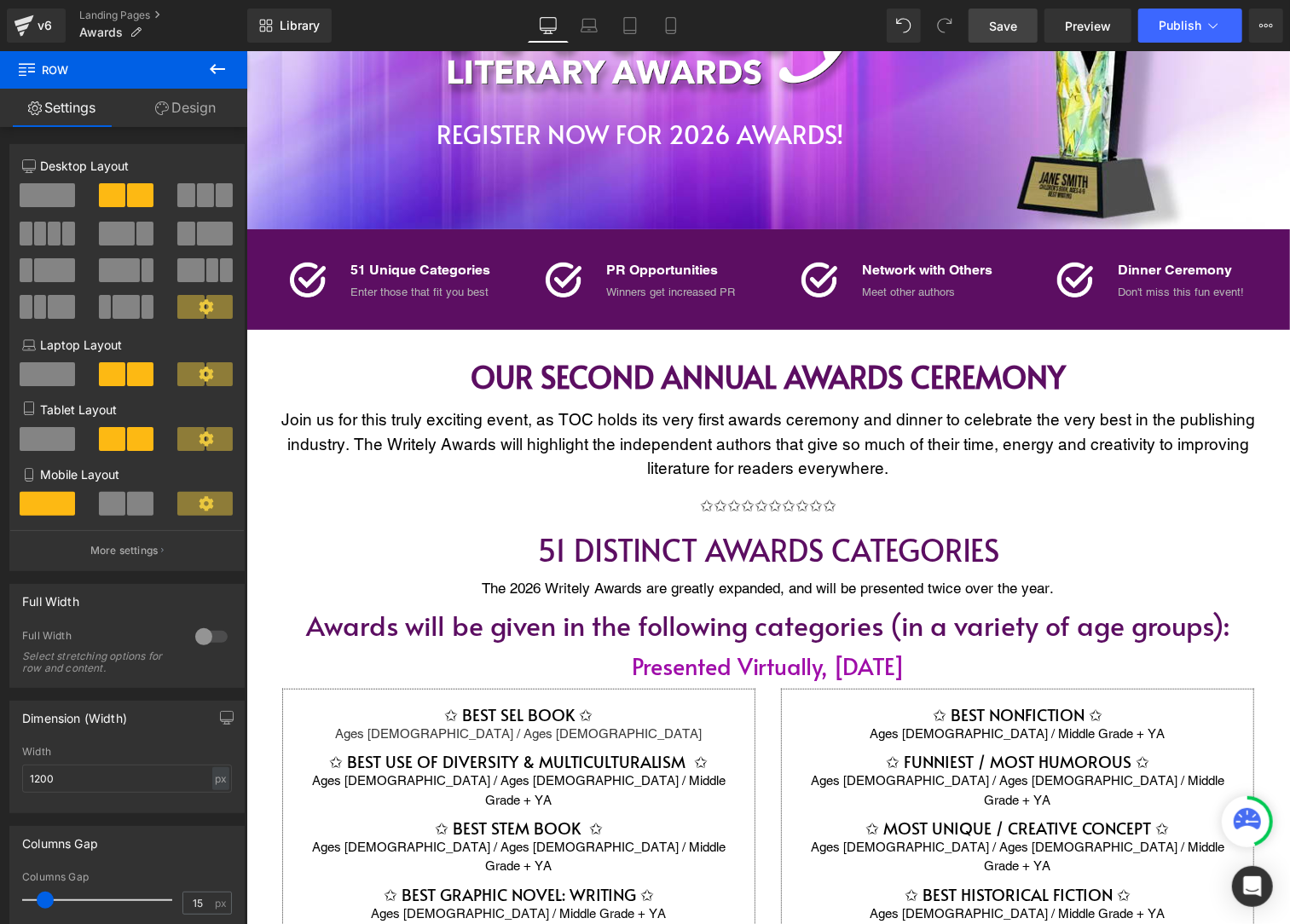
click at [991, 21] on span "Save" at bounding box center [1003, 26] width 28 height 18
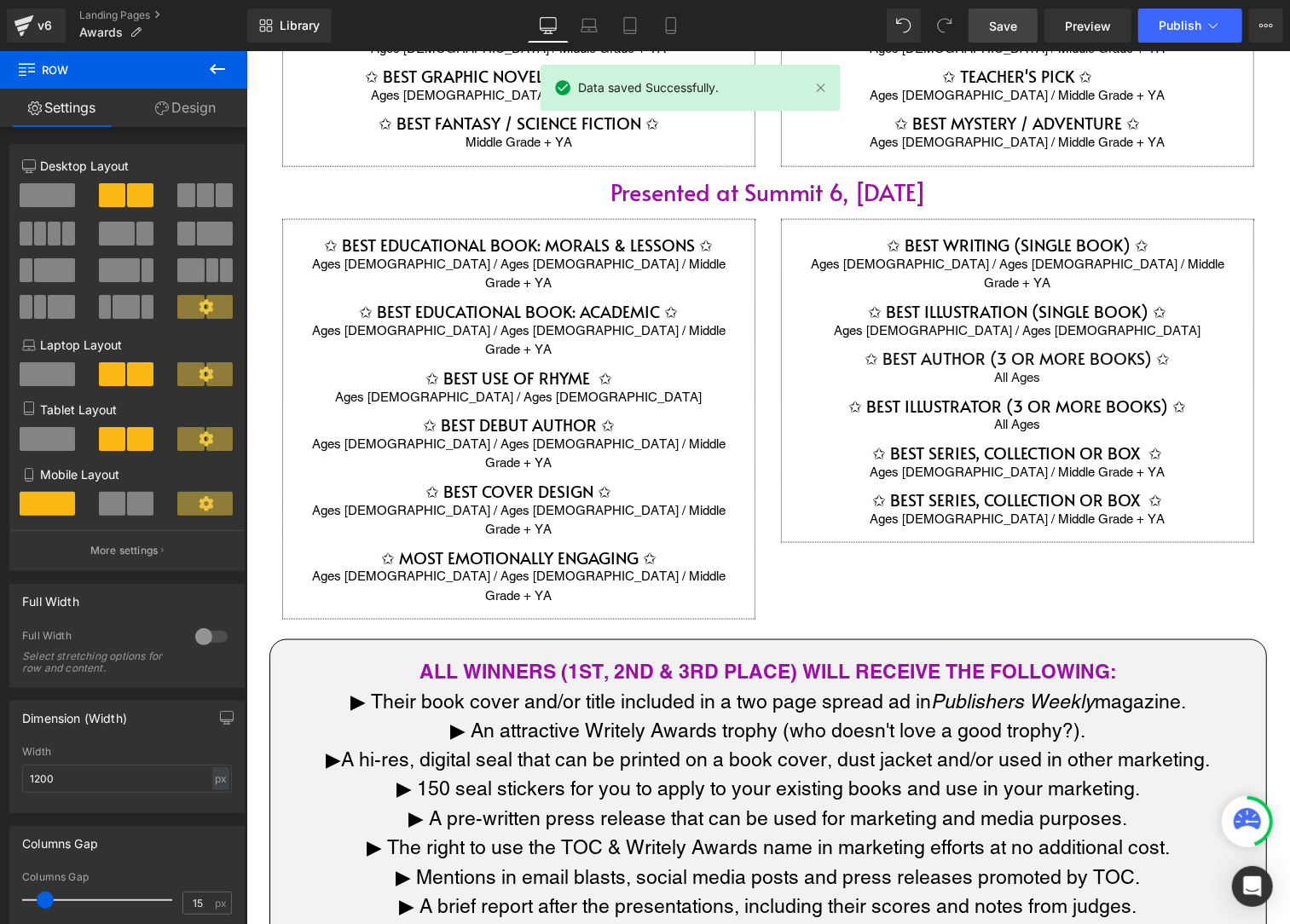
scroll to position [1254, 0]
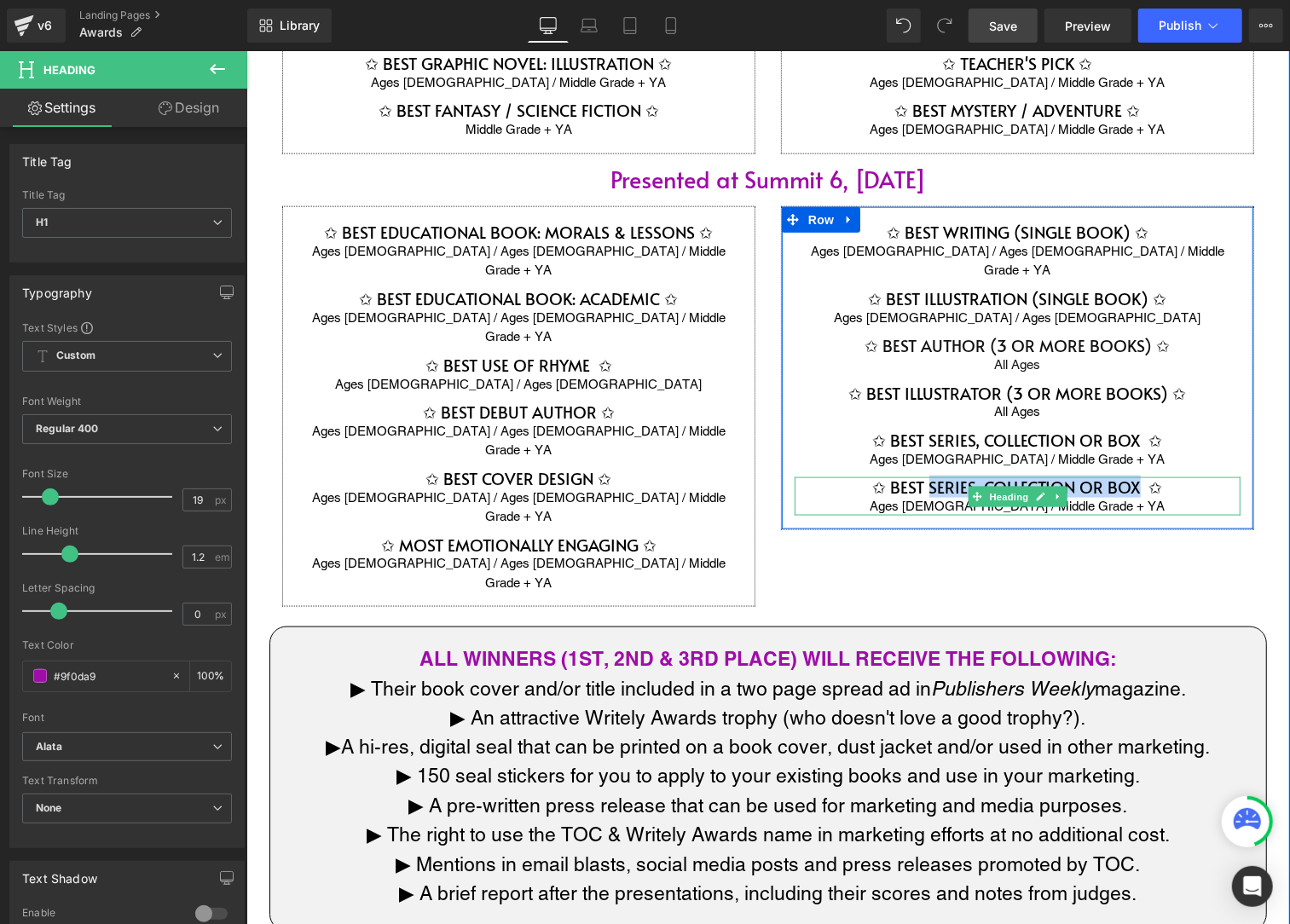
drag, startPoint x: 931, startPoint y: 428, endPoint x: 1137, endPoint y: 429, distance: 206.0
click at [1137, 474] on span "✩ BEST SERIES, COLLECTION OR BOX ✩" at bounding box center [1017, 485] width 290 height 22
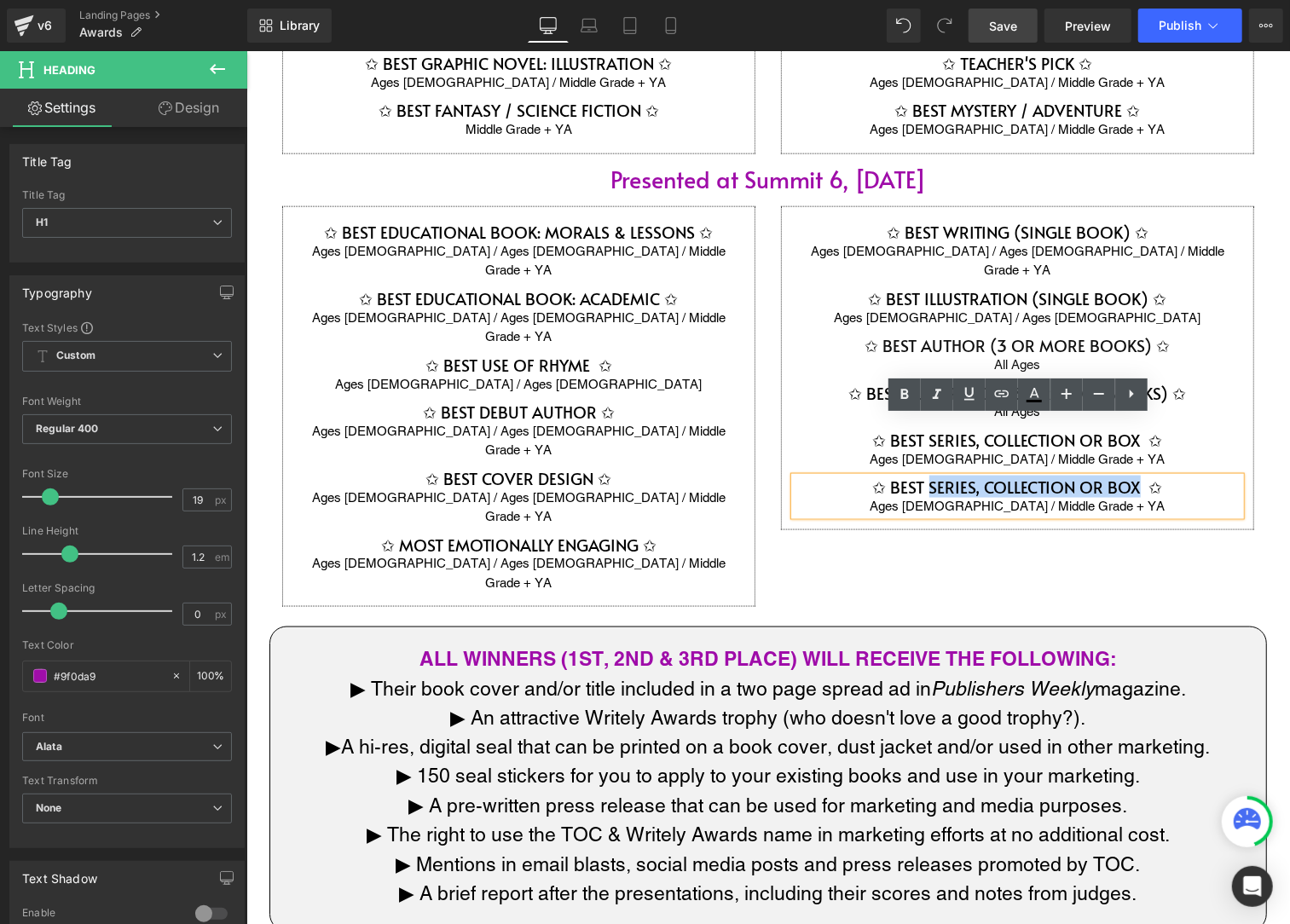
click at [1254, 351] on div "✩ BEST WRITING (SINGLE BOOK) ✩ Ages [DEMOGRAPHIC_DATA] / Ages [DEMOGRAPHIC_DATA…" at bounding box center [1016, 367] width 499 height 324
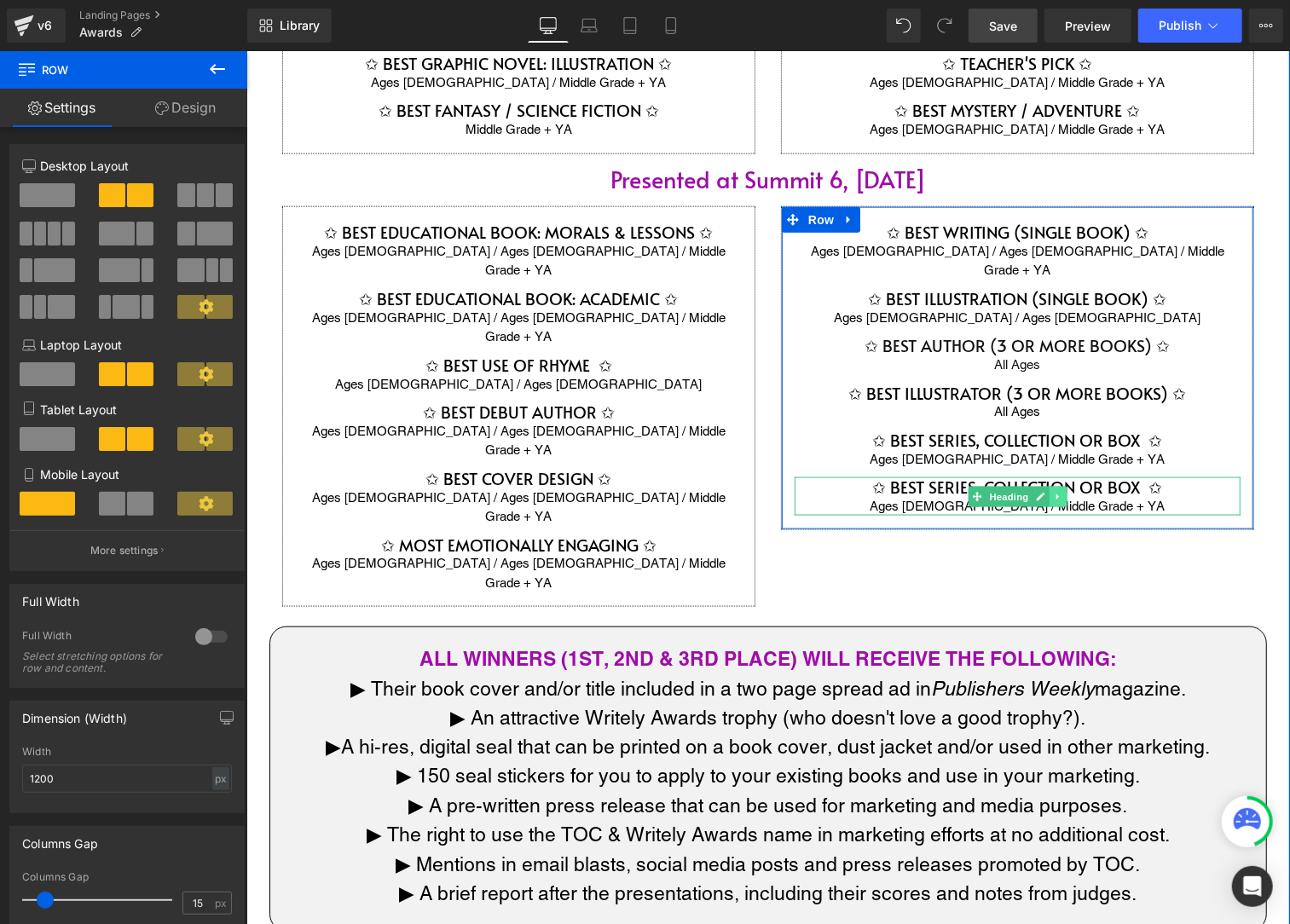
click at [1056, 491] on icon at bounding box center [1058, 495] width 10 height 11
click at [1067, 491] on icon at bounding box center [1067, 495] width 10 height 11
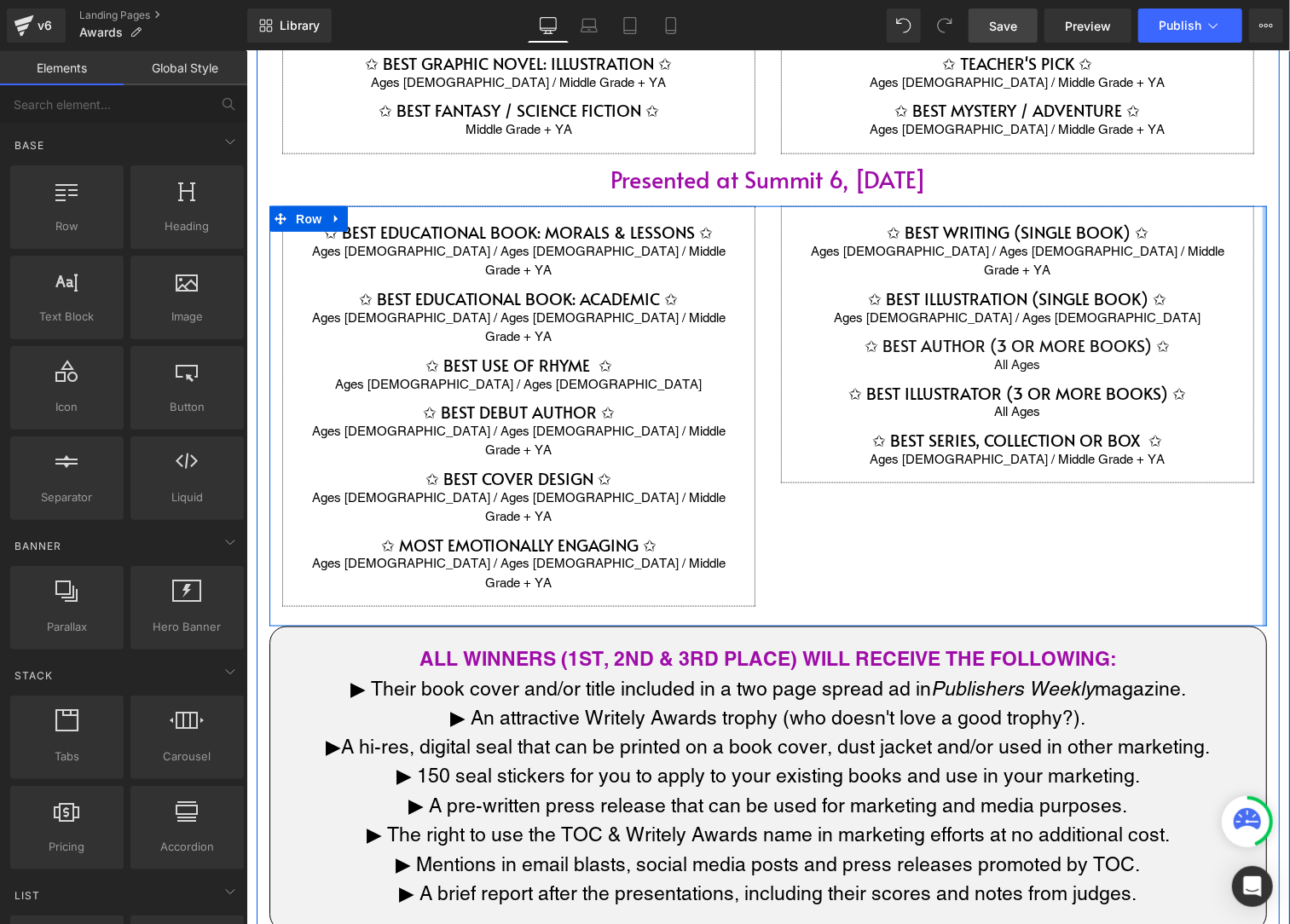
click at [1262, 357] on div at bounding box center [1264, 415] width 4 height 420
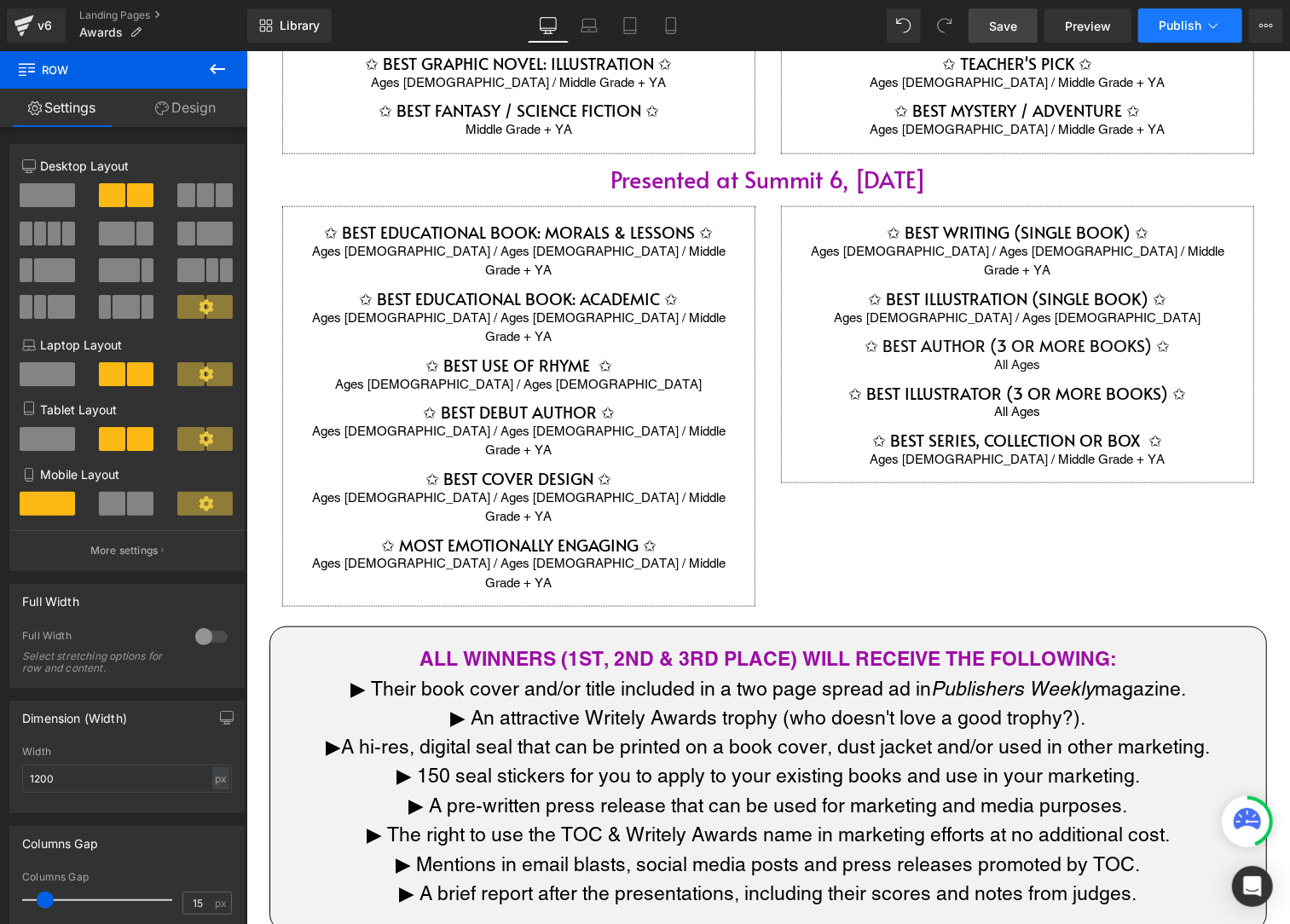
click at [1181, 23] on span "Publish" at bounding box center [1180, 26] width 43 height 13
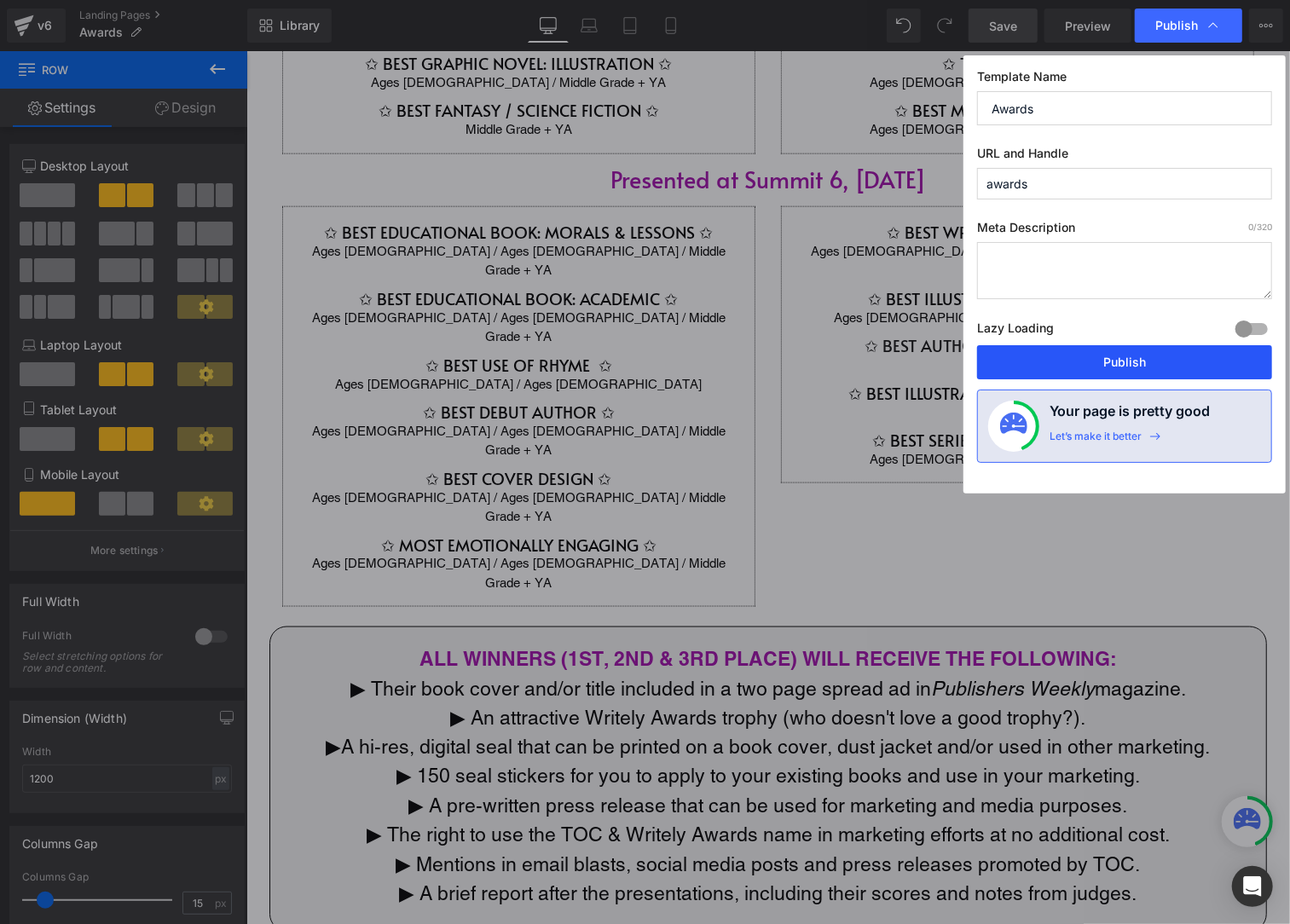
click at [1121, 361] on button "Publish" at bounding box center [1124, 363] width 295 height 34
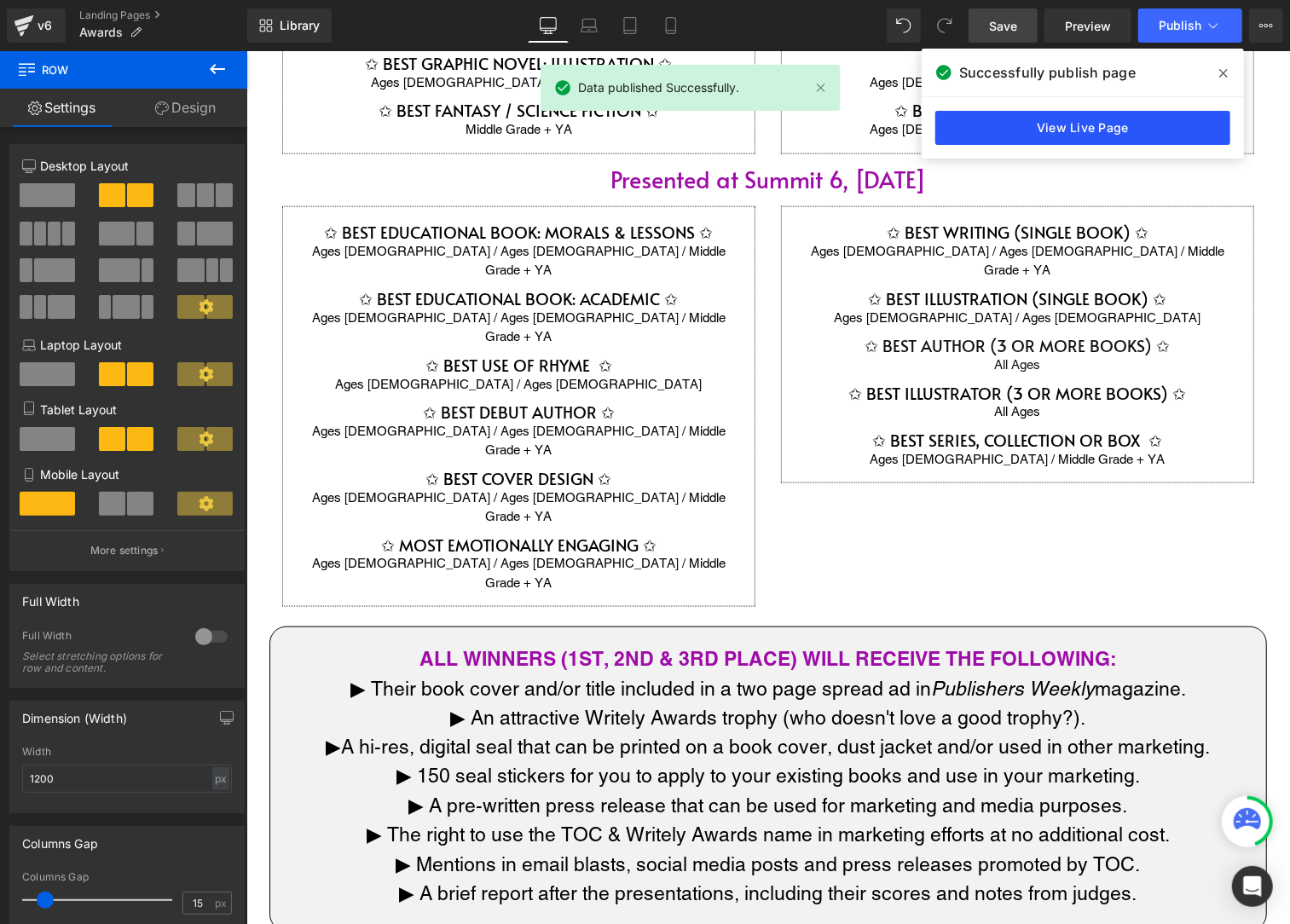
click at [1107, 121] on link "View Live Page" at bounding box center [1083, 128] width 295 height 34
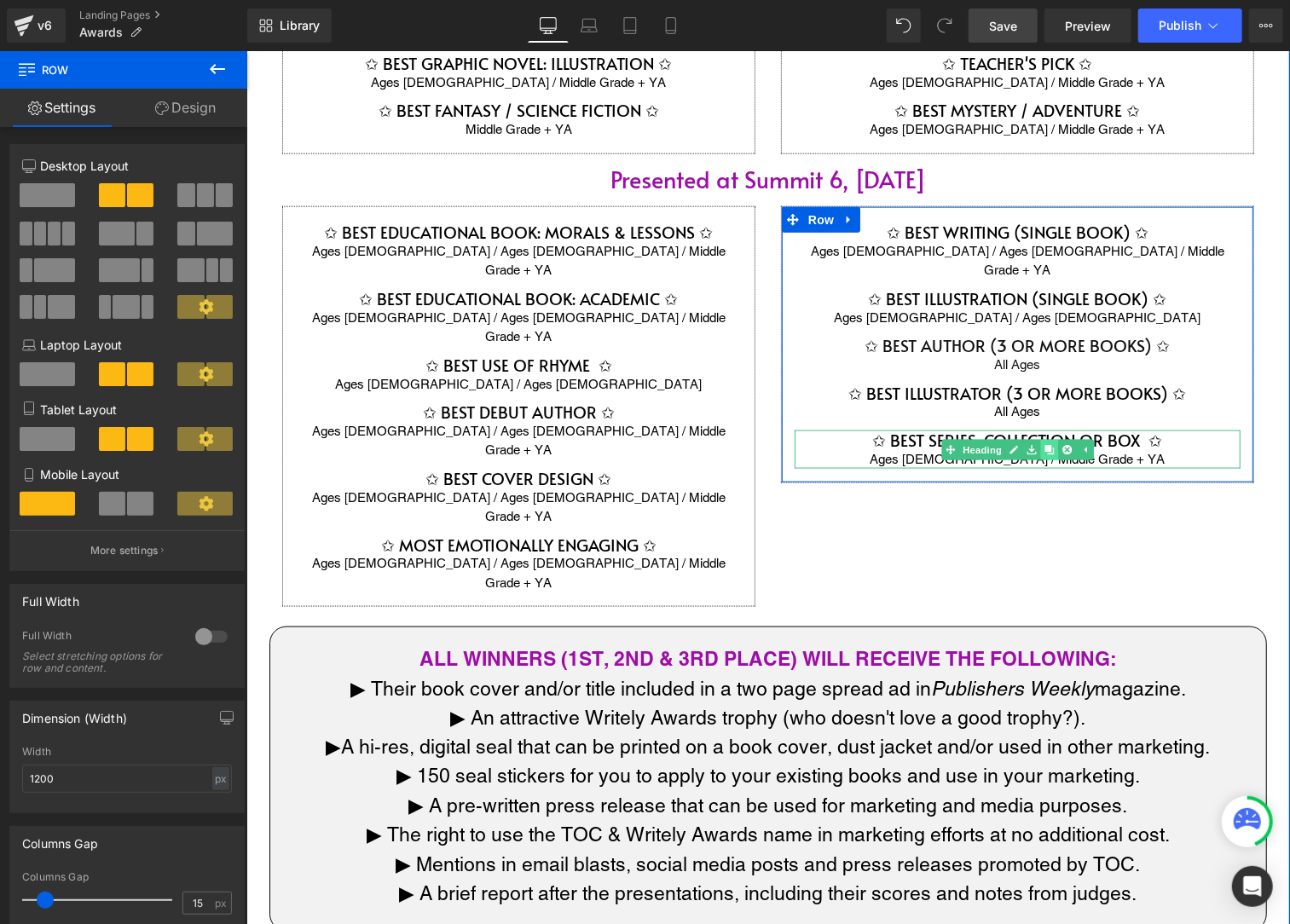
click at [1045, 444] on icon at bounding box center [1050, 449] width 10 height 10
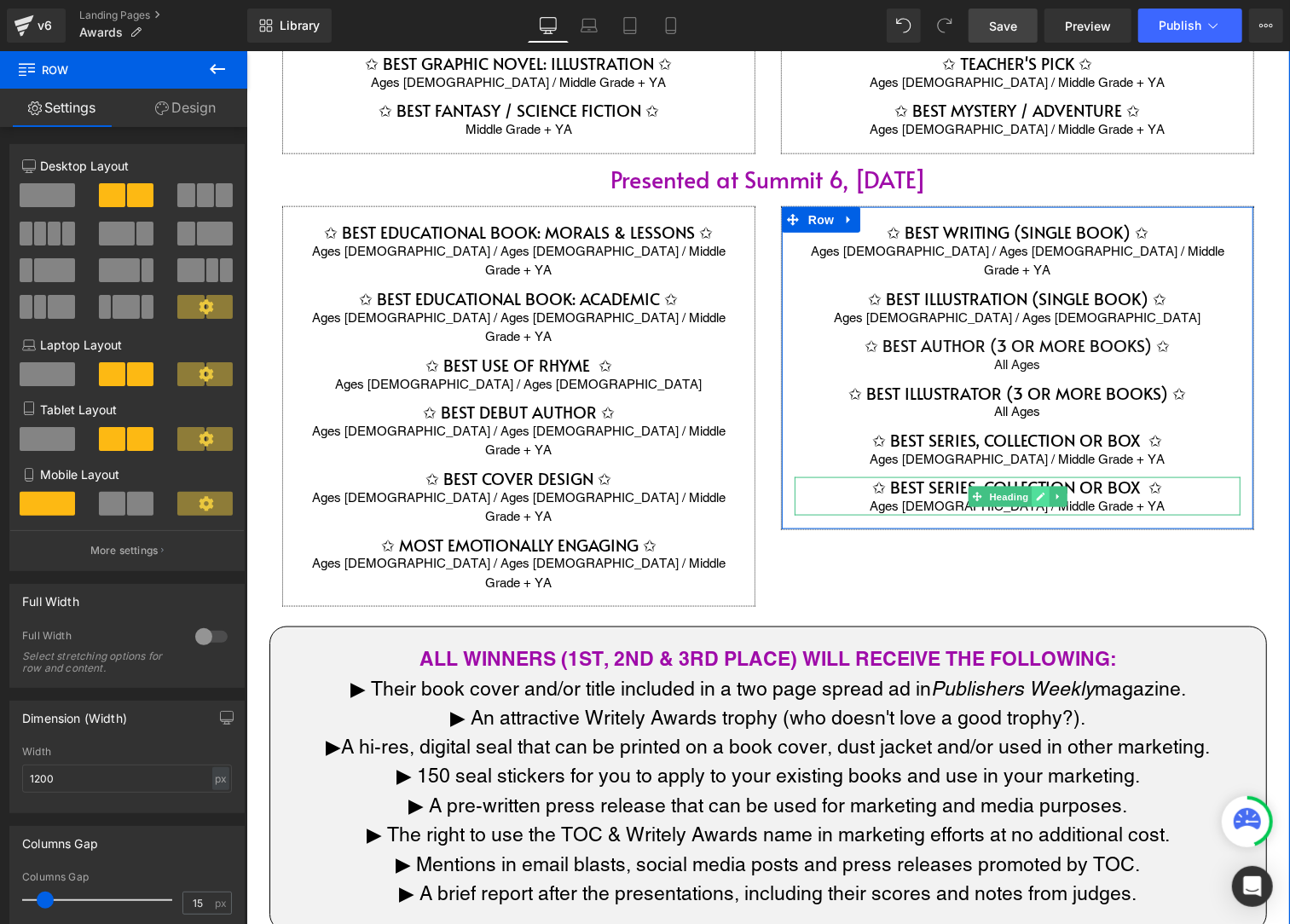
click at [1034, 486] on link at bounding box center [1040, 495] width 18 height 20
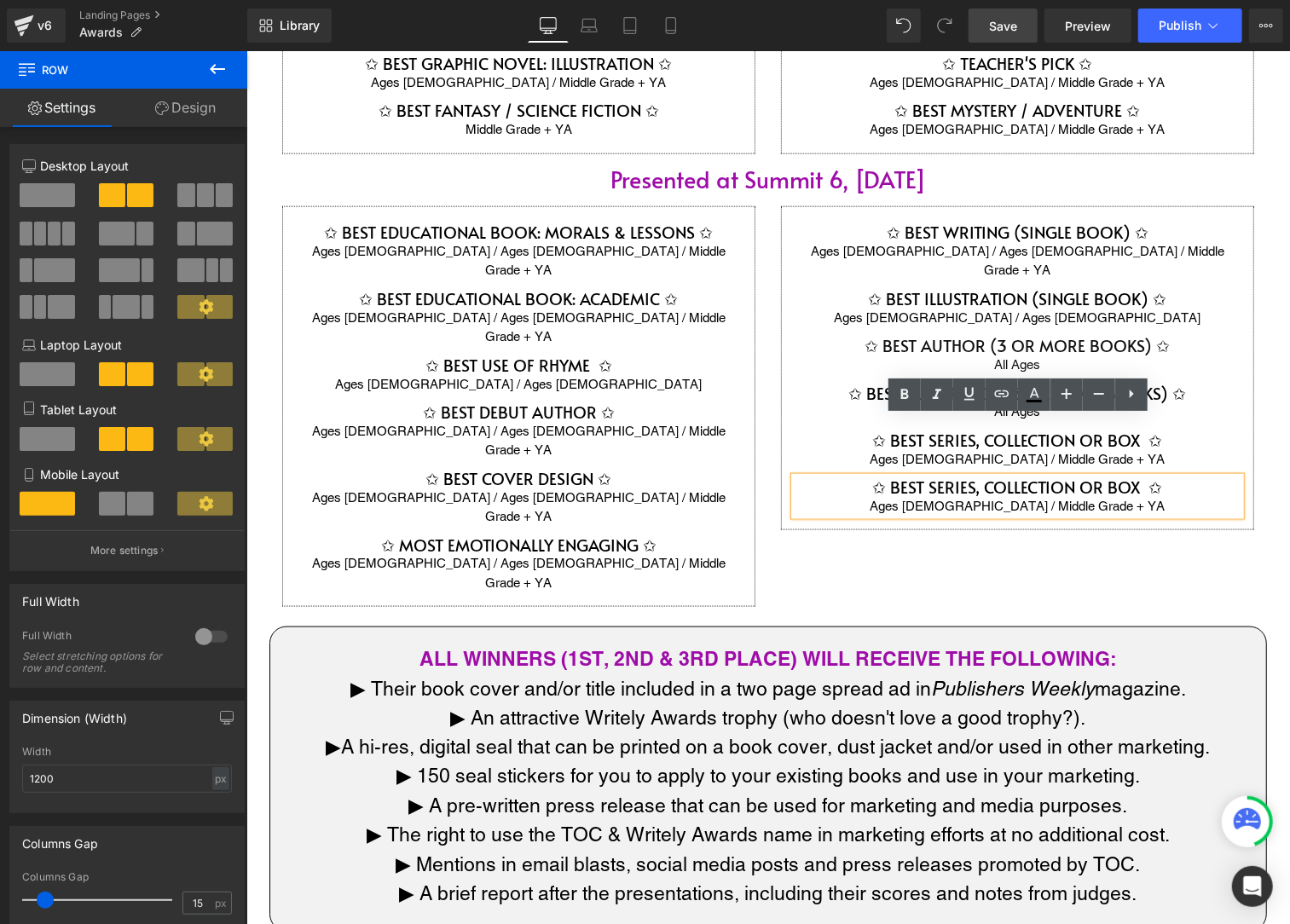
click at [1032, 497] on span "Ages [DEMOGRAPHIC_DATA] / Middle Grade + YA" at bounding box center [1017, 504] width 295 height 14
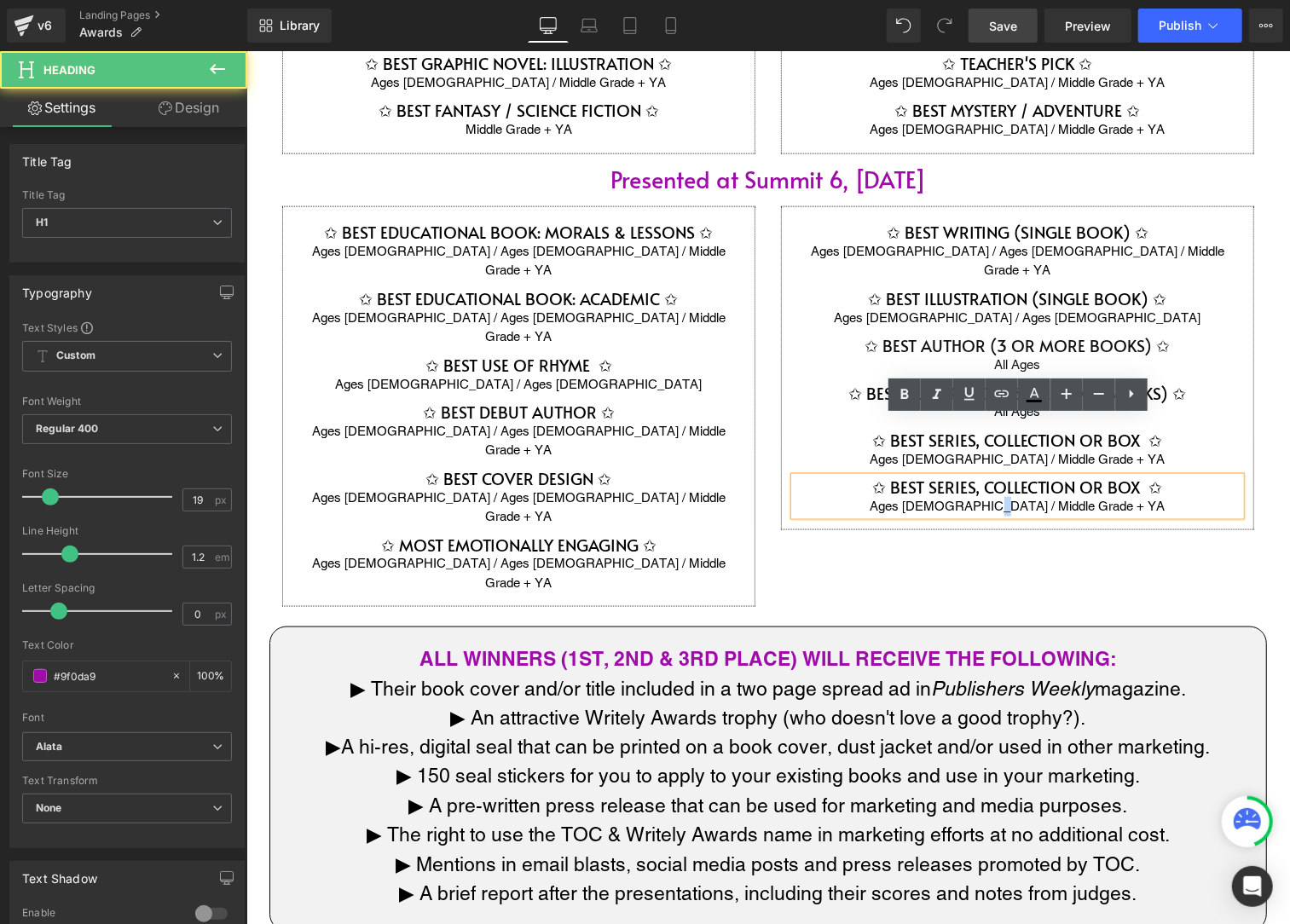
click at [1032, 497] on span "Ages [DEMOGRAPHIC_DATA] / Middle Grade + YA" at bounding box center [1017, 504] width 295 height 14
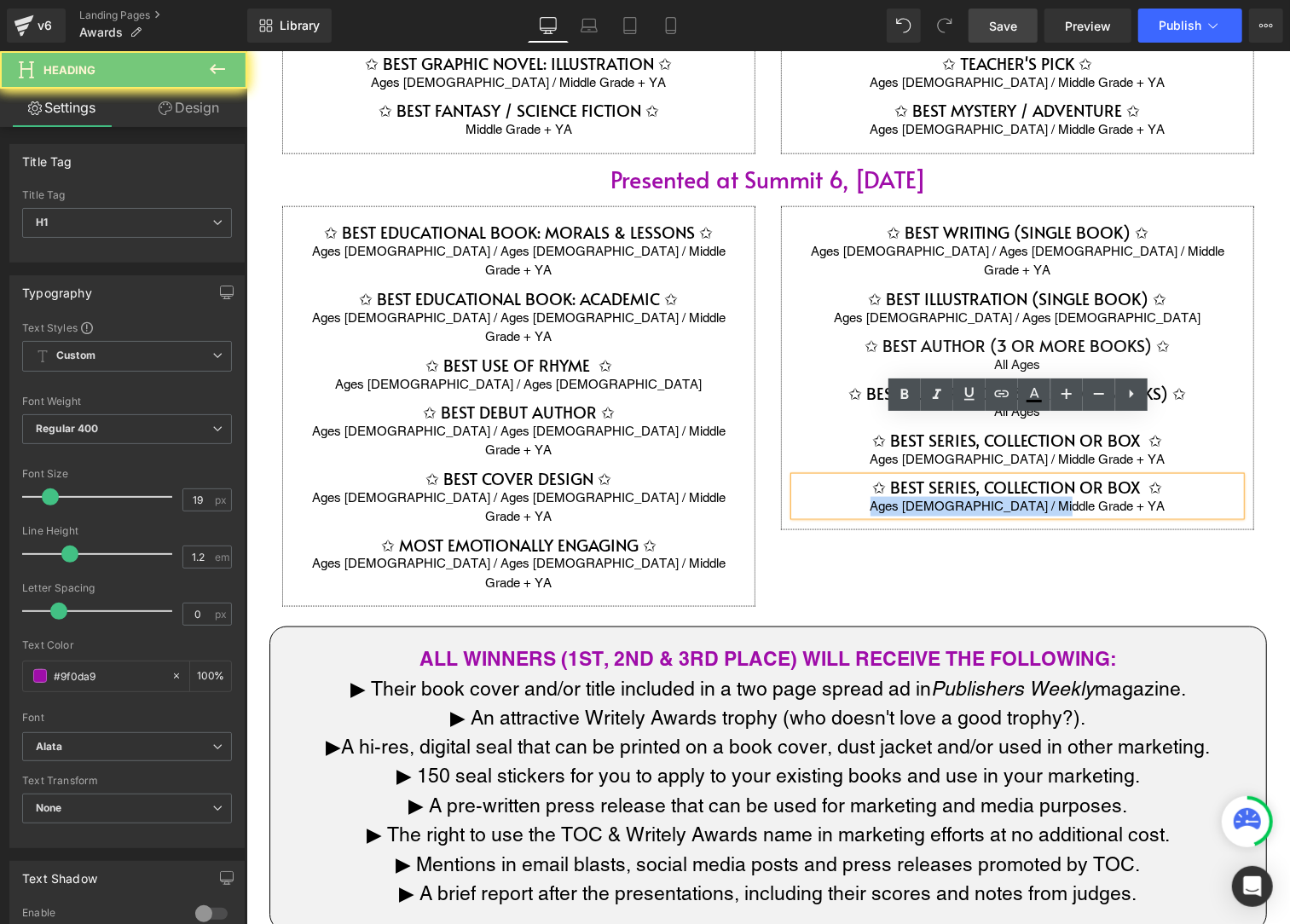
click at [1032, 497] on span "Ages [DEMOGRAPHIC_DATA] / Middle Grade + YA" at bounding box center [1017, 504] width 295 height 14
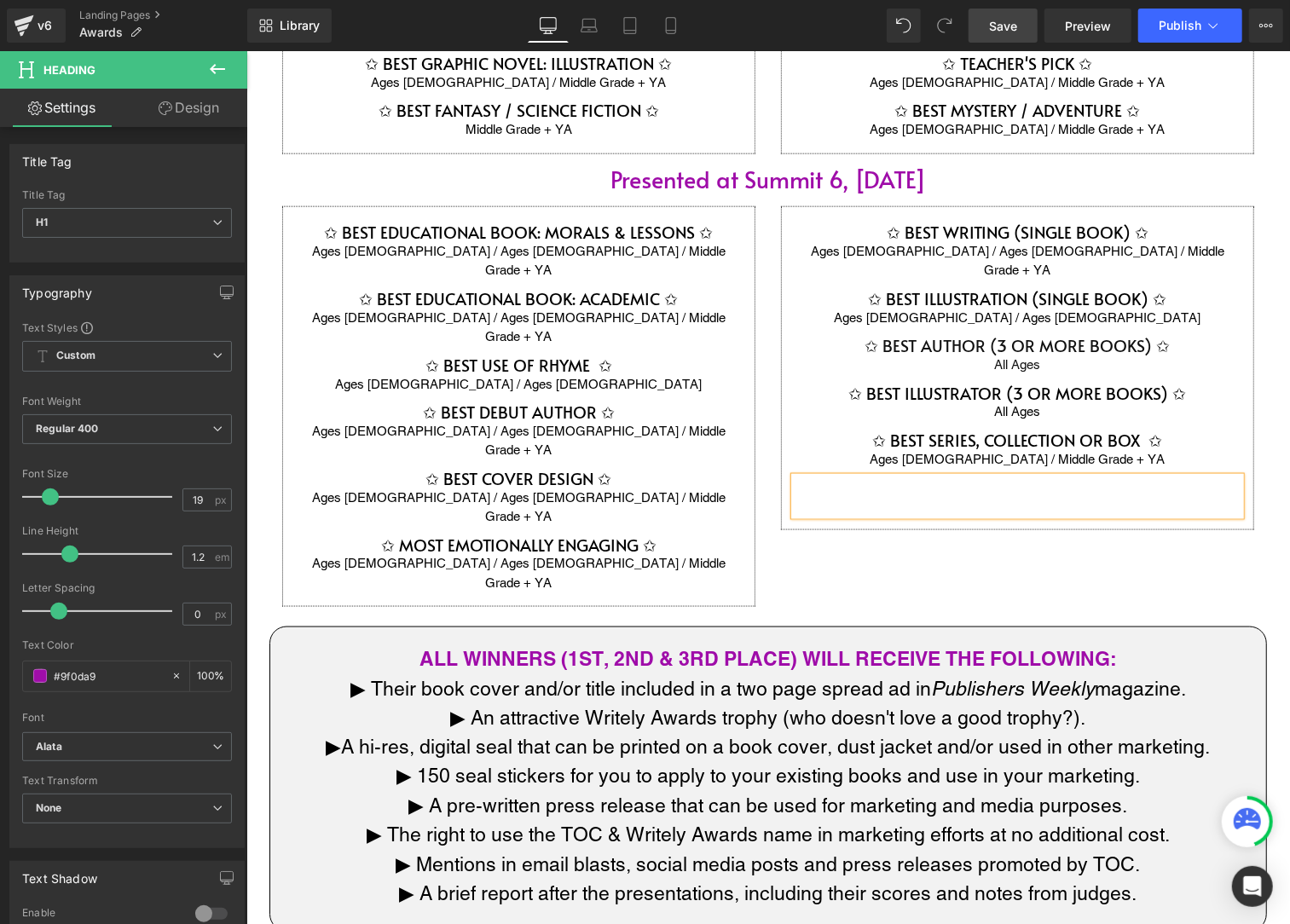
click at [1265, 297] on div "✩ BEST WRITING (SINGLE BOOK) ✩ Ages [DEMOGRAPHIC_DATA] / Ages [DEMOGRAPHIC_DATA…" at bounding box center [1016, 367] width 499 height 324
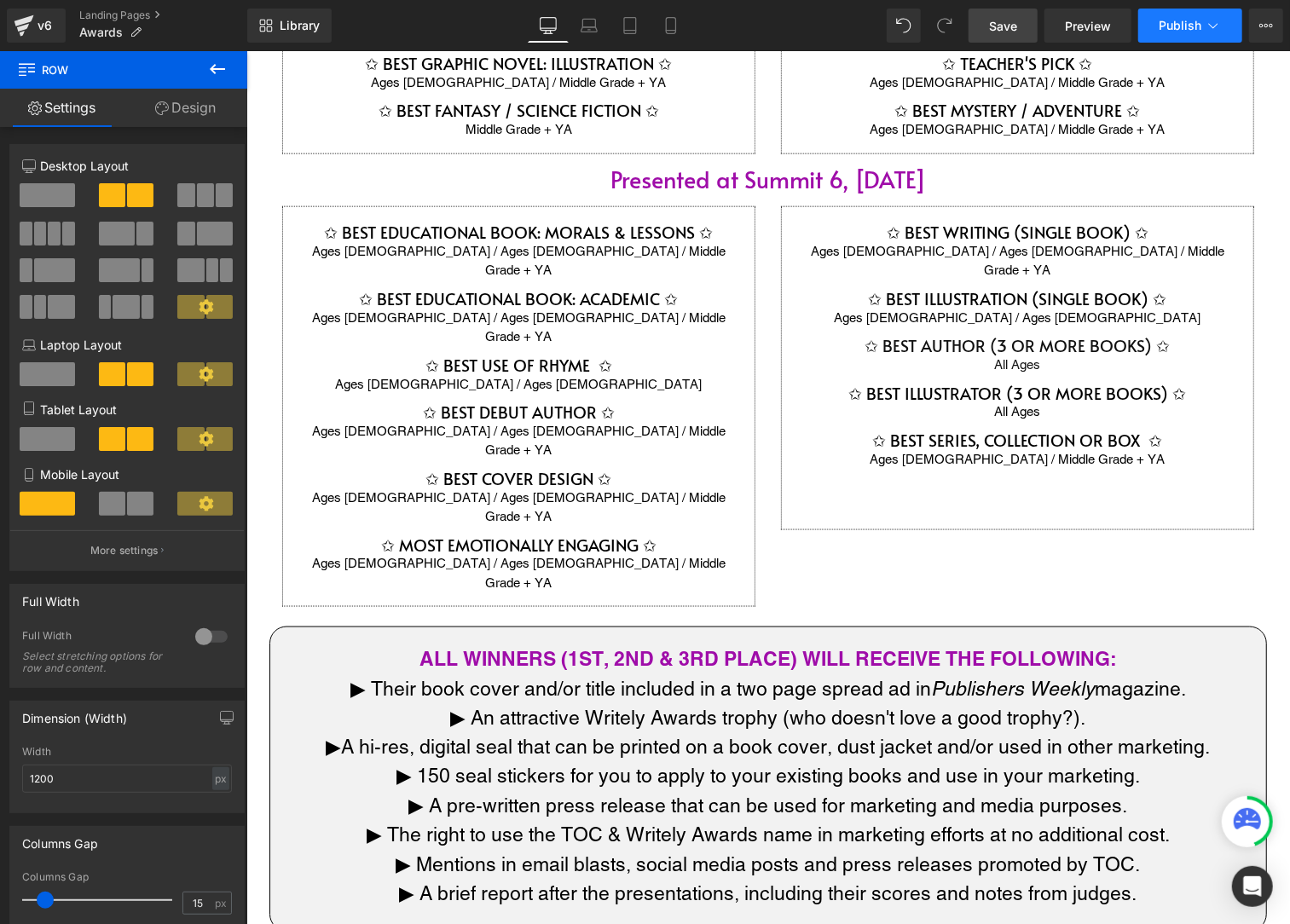
click at [1190, 30] on span "Publish" at bounding box center [1180, 26] width 43 height 13
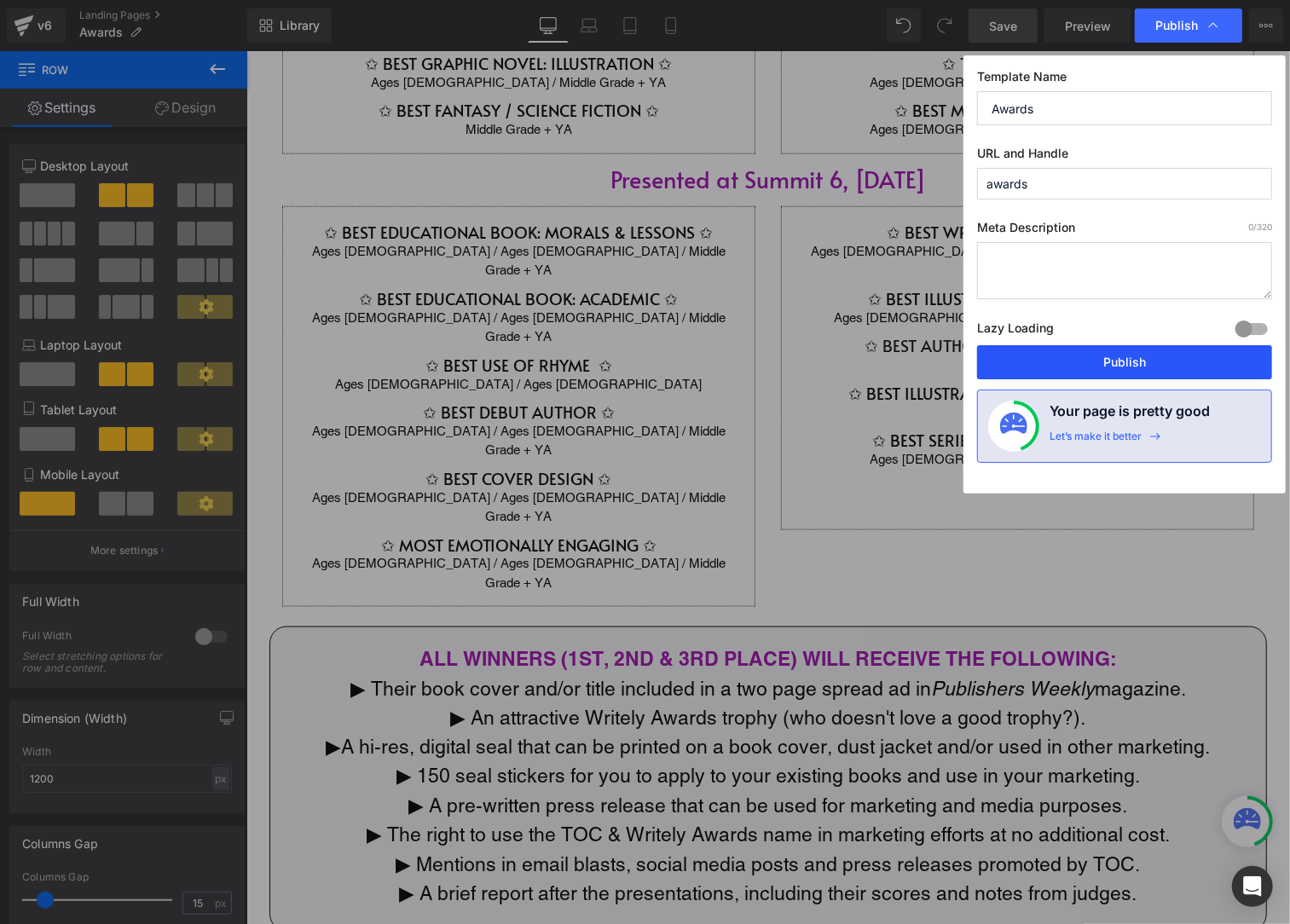
click at [1136, 359] on button "Publish" at bounding box center [1124, 363] width 295 height 34
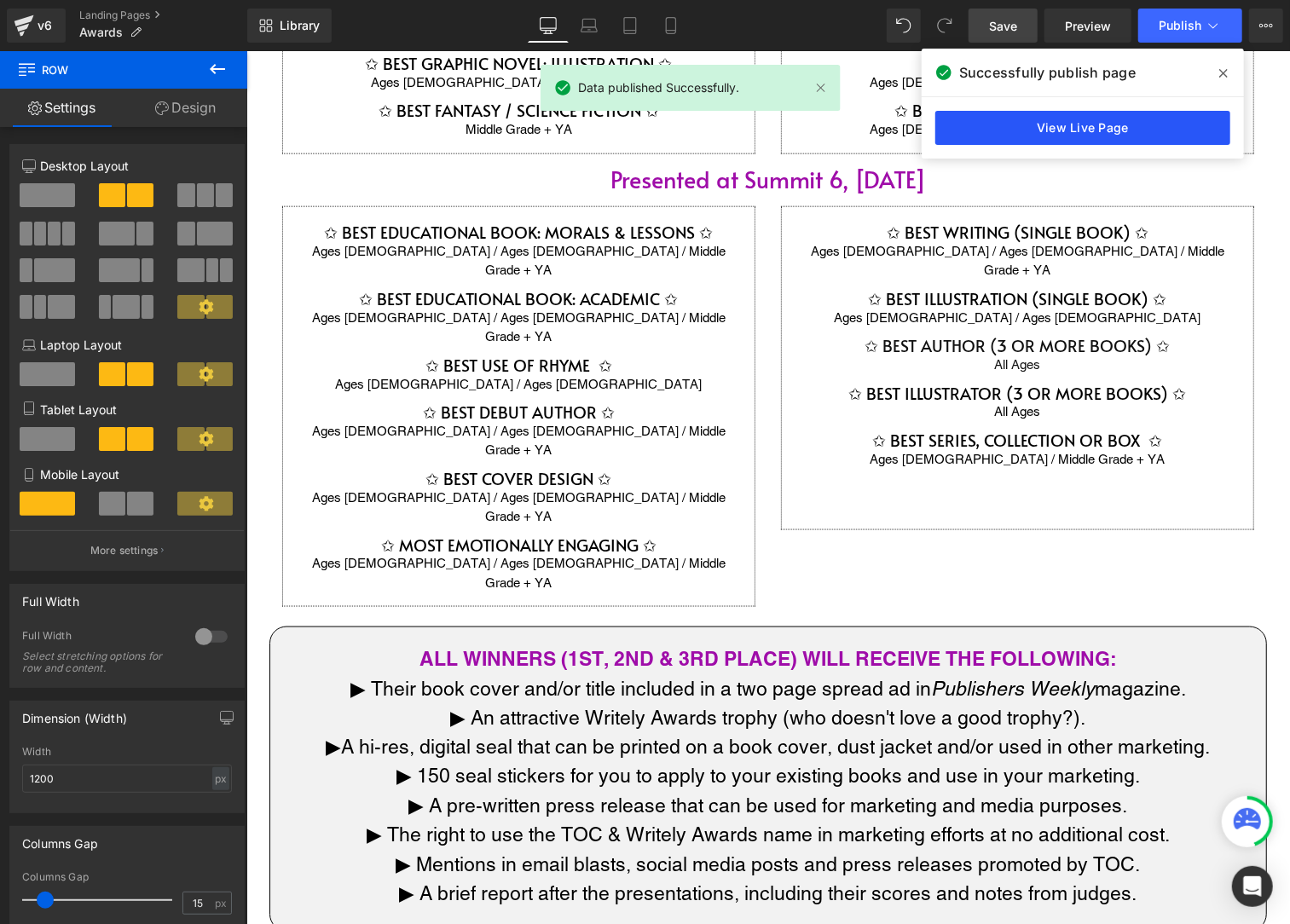
click at [1120, 126] on link "View Live Page" at bounding box center [1083, 128] width 295 height 34
